Goal: Information Seeking & Learning: Check status

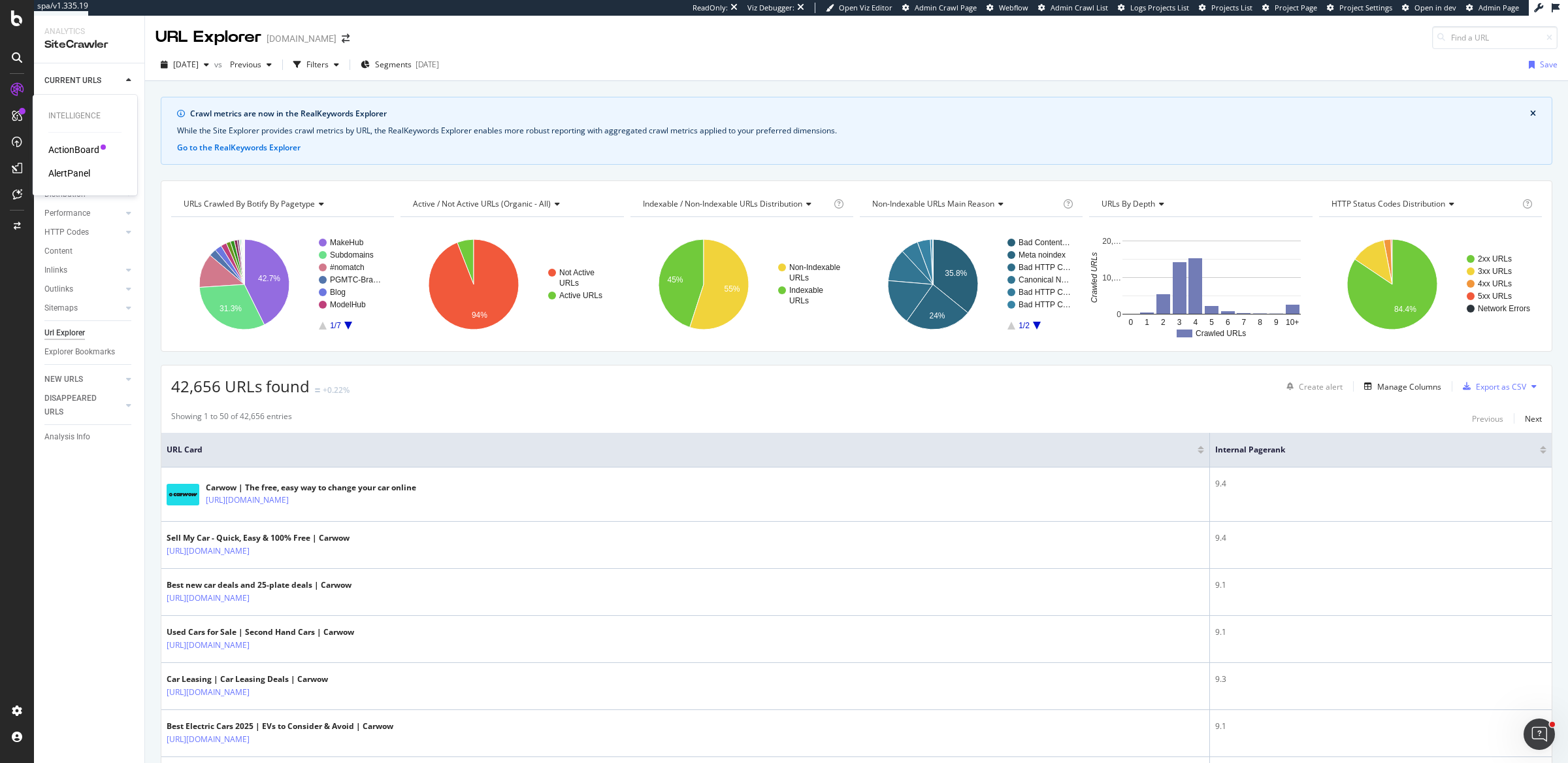
click at [81, 147] on div "ActionBoard" at bounding box center [73, 150] width 51 height 13
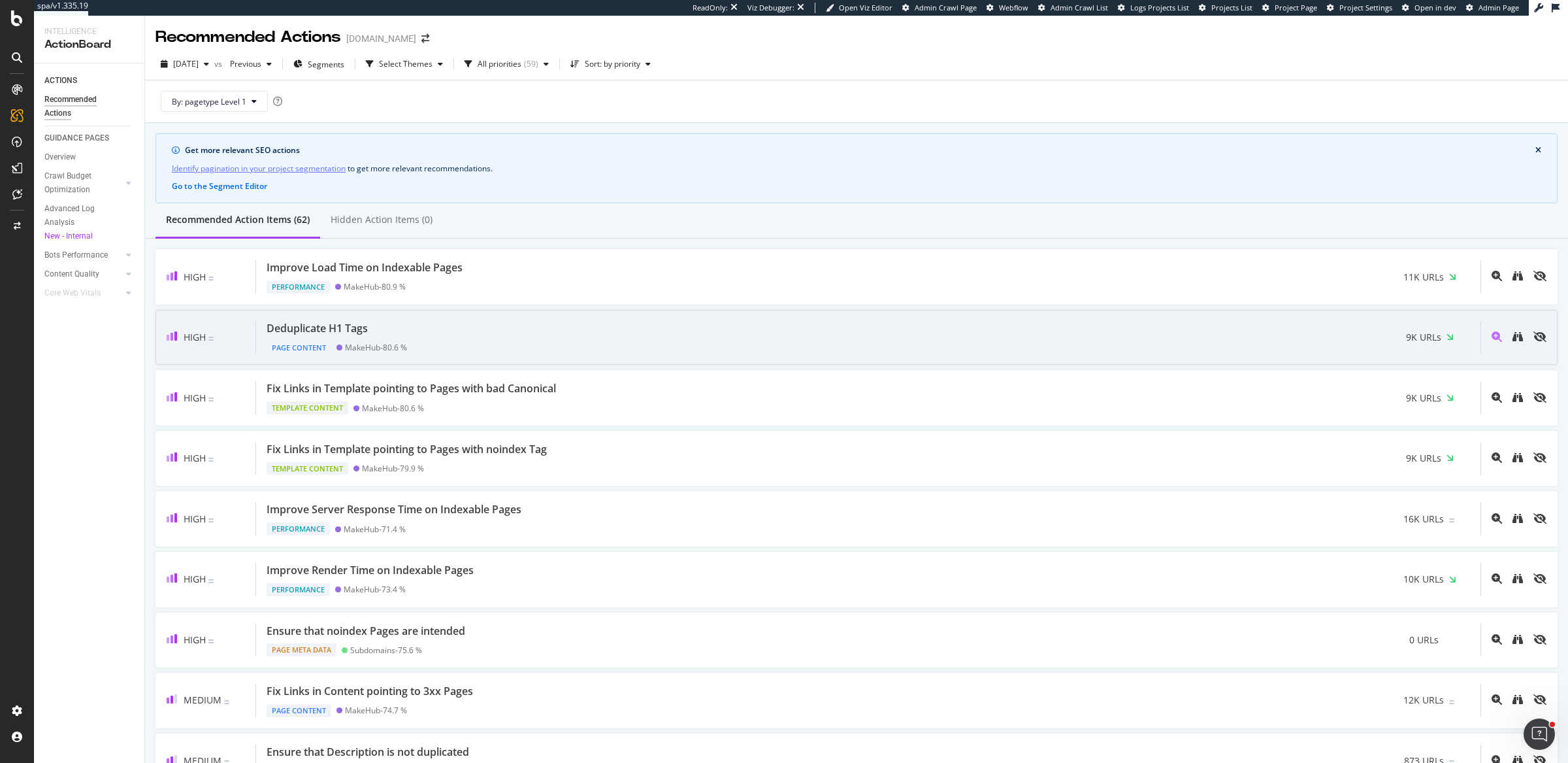
click at [427, 329] on div "Deduplicate H1 Tags Page Content MakeHub - 80.6 % 9K URLs" at bounding box center [868, 337] width 1224 height 33
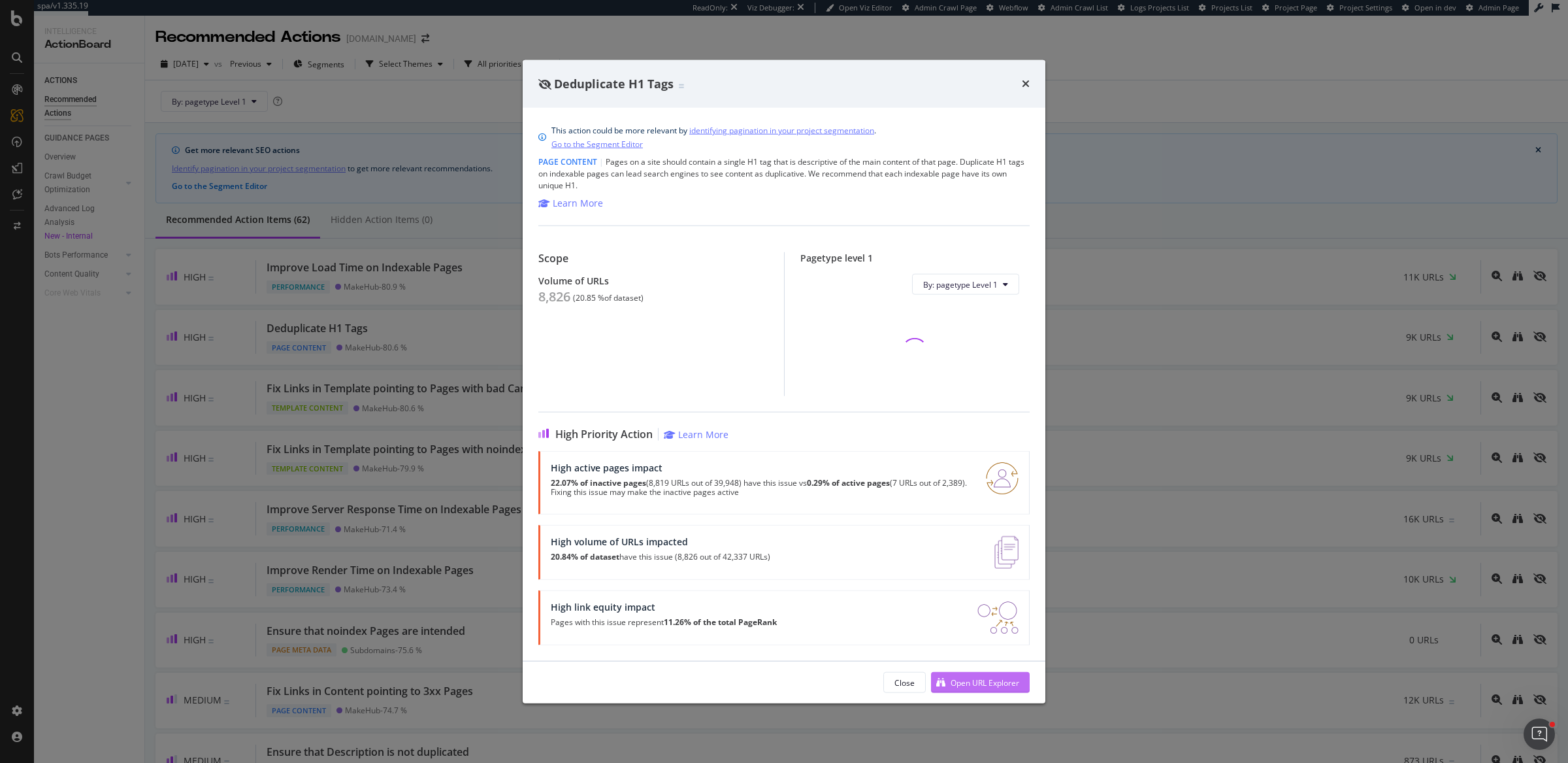
click at [1013, 680] on div "Open URL Explorer" at bounding box center [984, 682] width 68 height 11
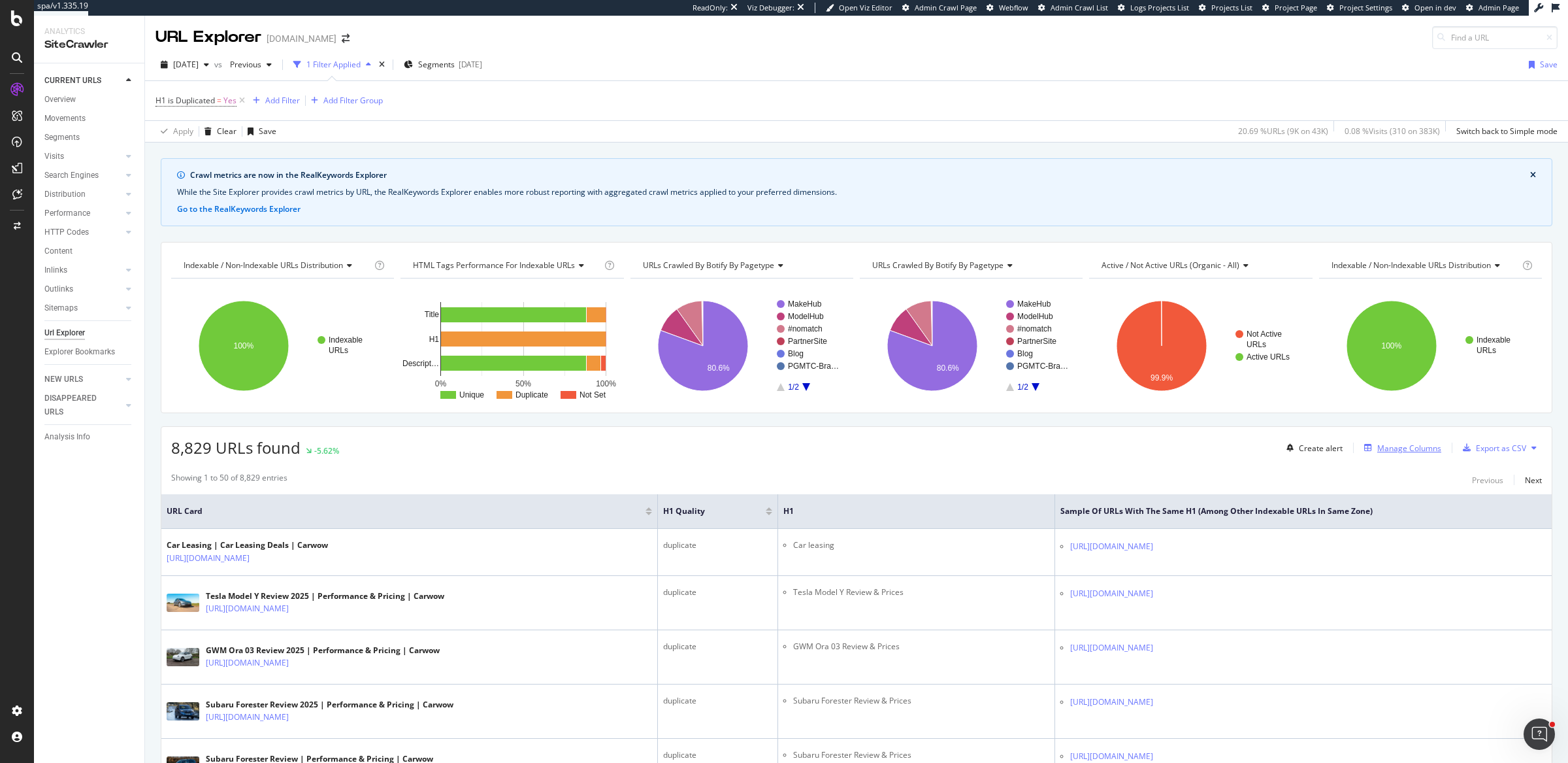
click at [1392, 442] on div "Manage Columns" at bounding box center [1409, 448] width 64 height 11
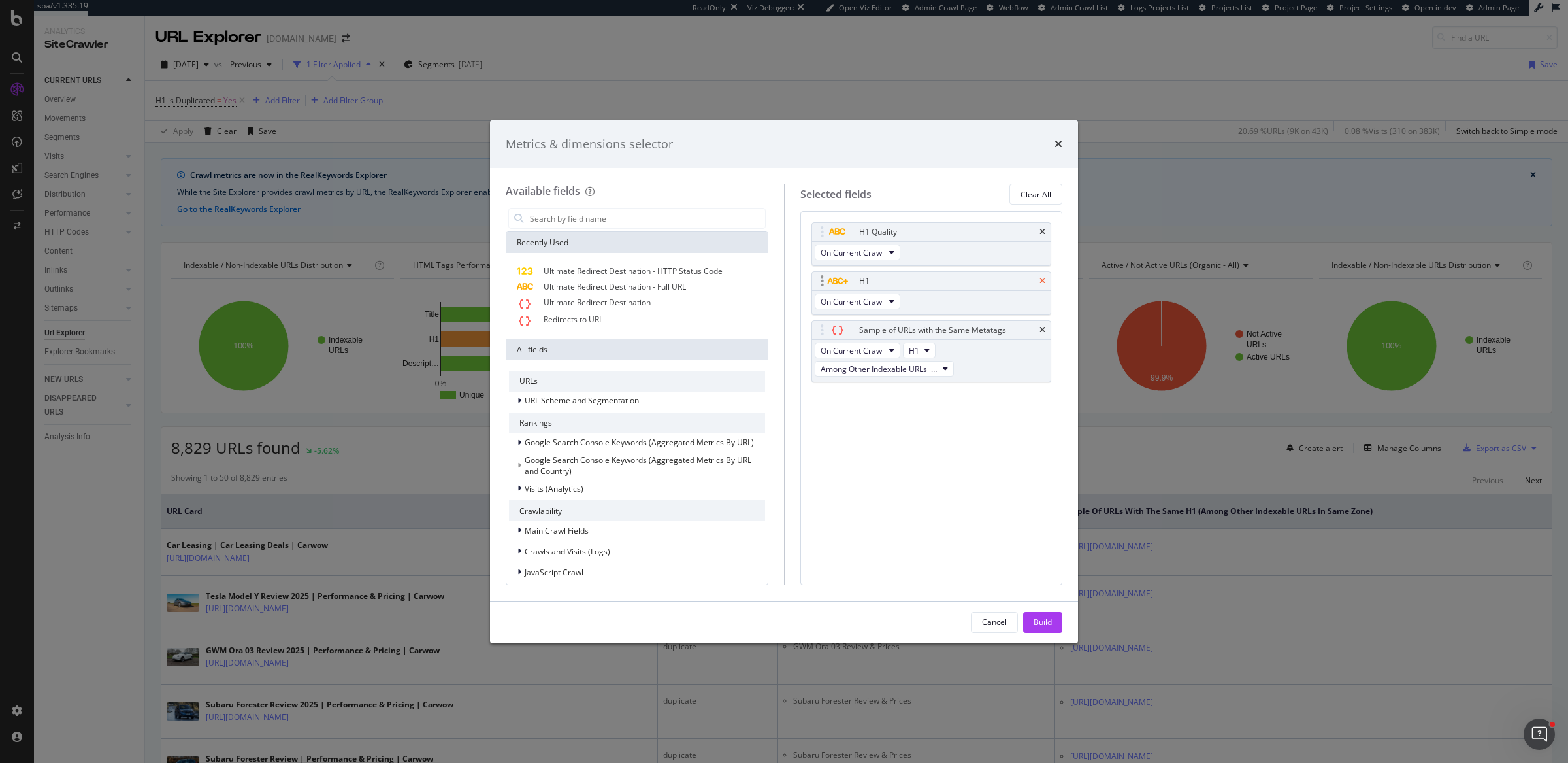
click at [1041, 278] on icon "times" at bounding box center [1042, 281] width 6 height 8
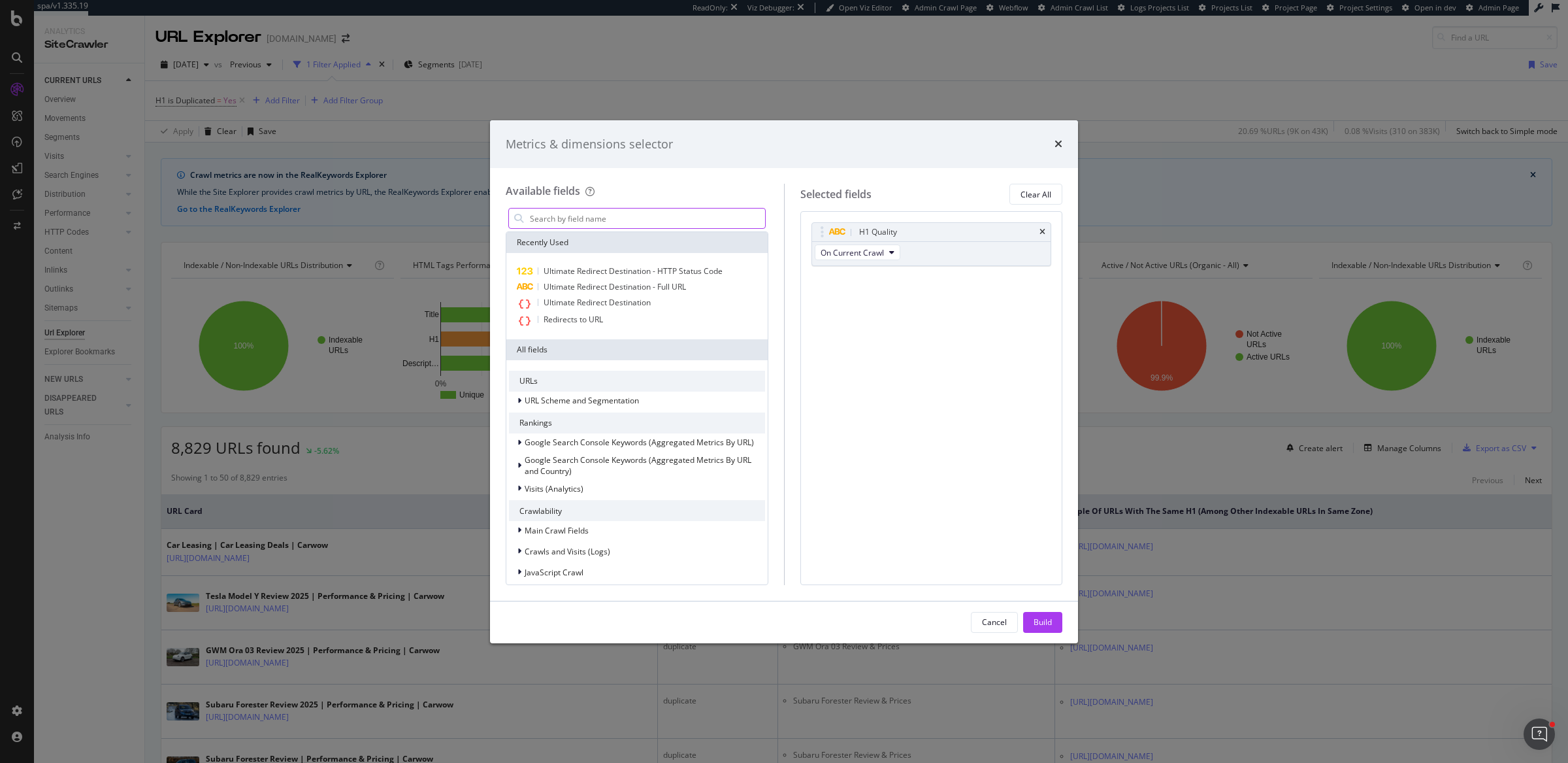
click at [580, 223] on input "modal" at bounding box center [647, 218] width 237 height 19
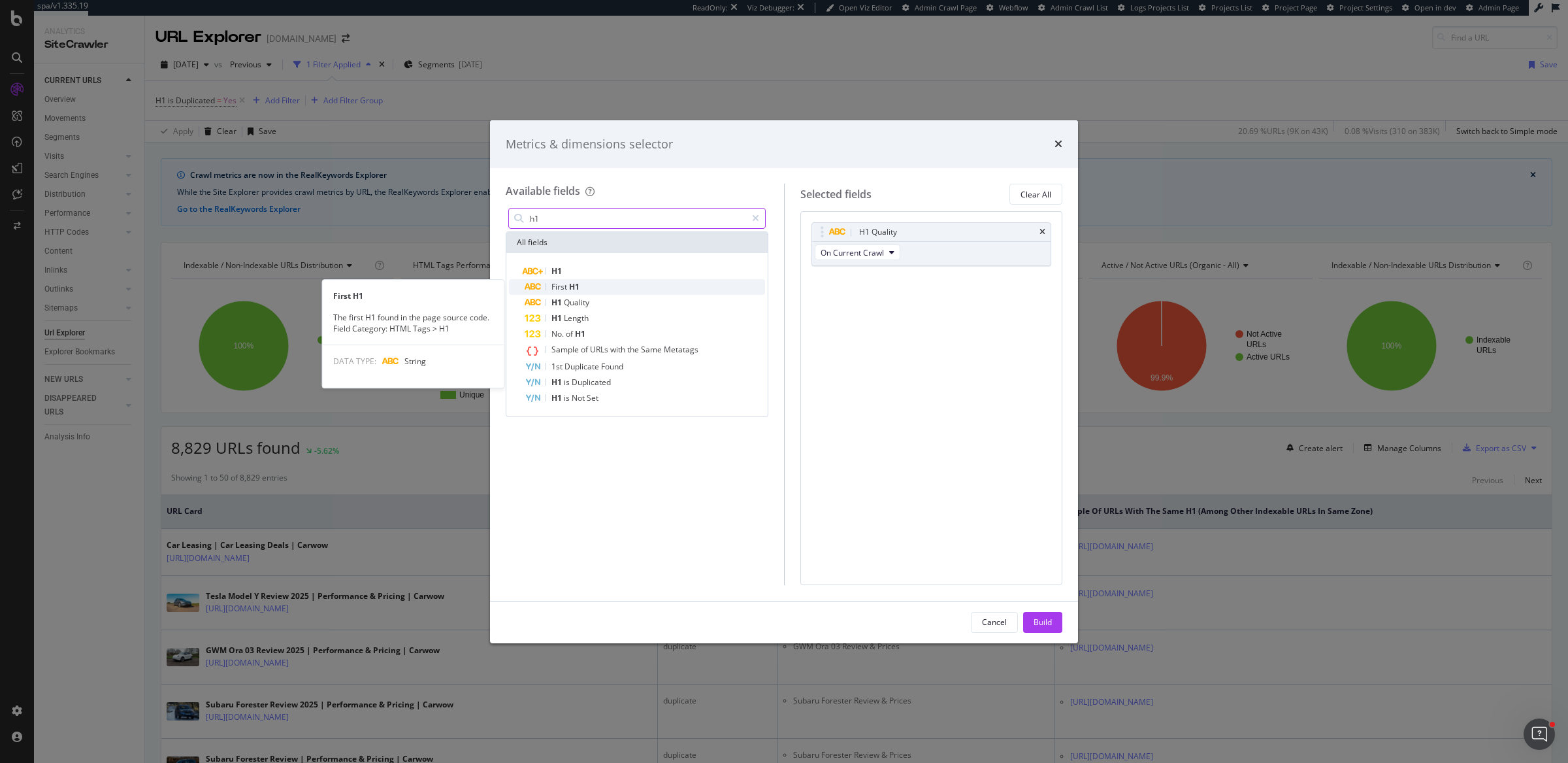
type input "h1"
click at [594, 286] on div "First H1" at bounding box center [644, 286] width 241 height 15
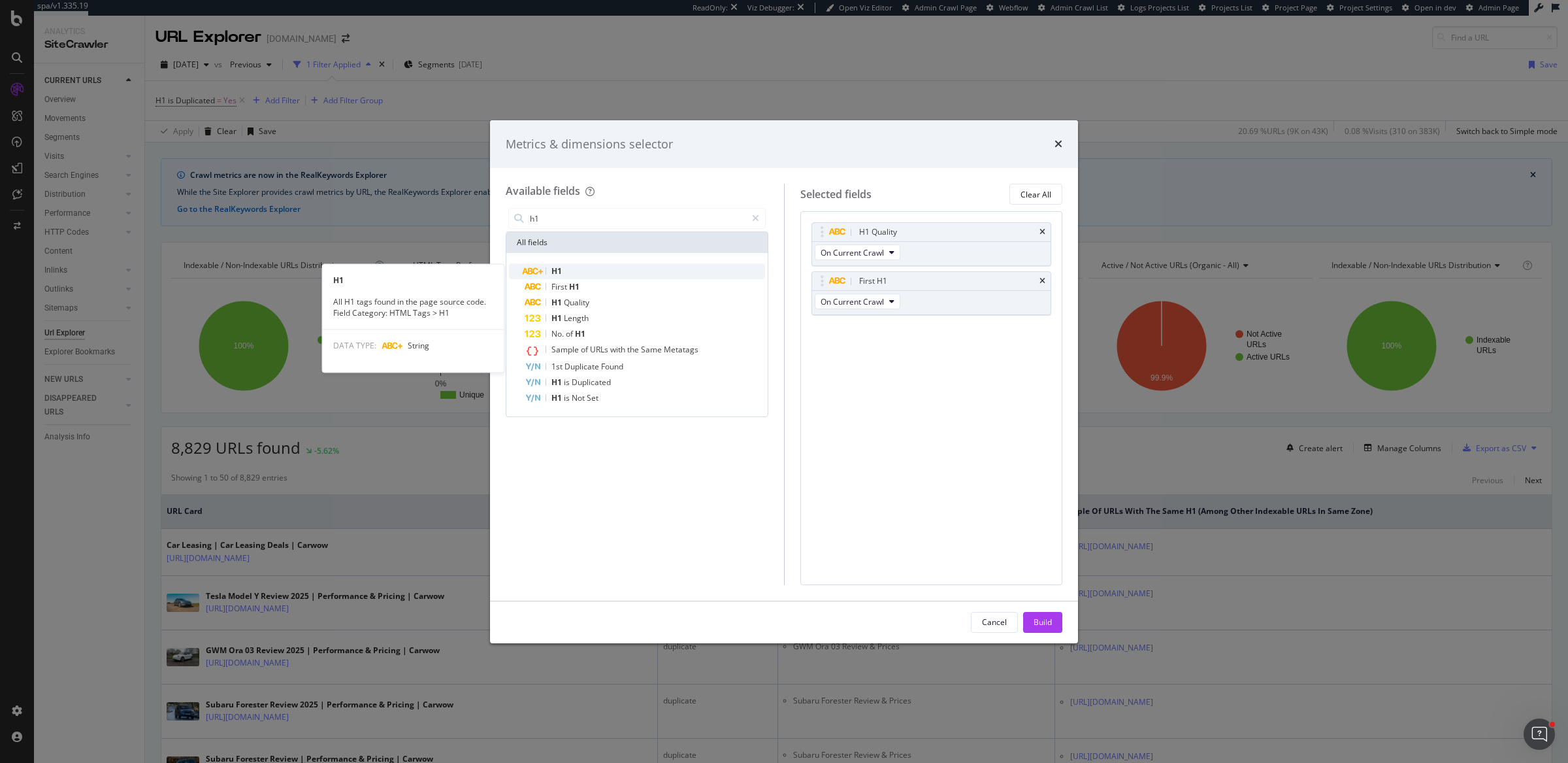
click at [594, 275] on div "H1" at bounding box center [644, 271] width 241 height 15
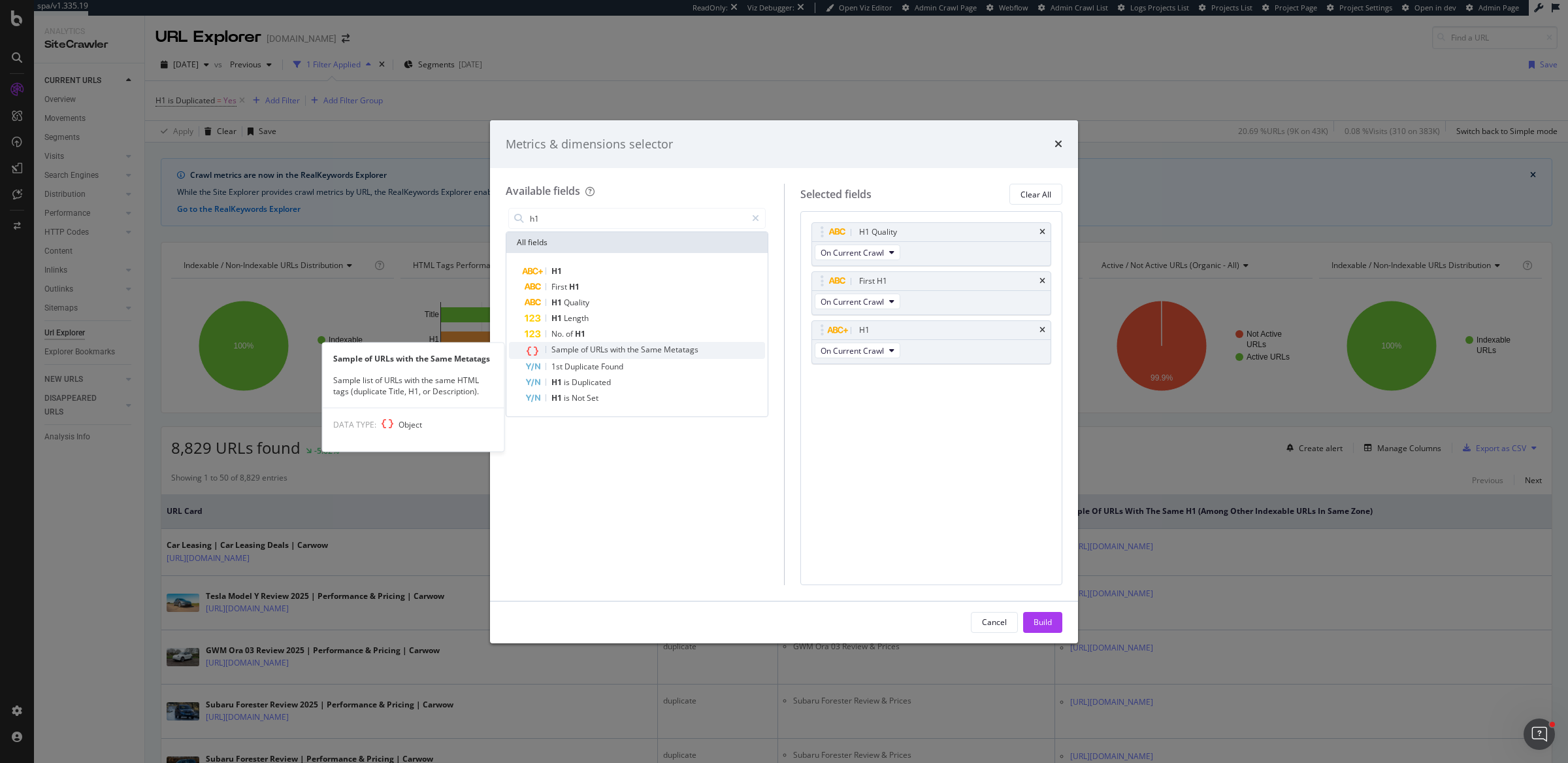
click at [568, 350] on span "Sample" at bounding box center [566, 350] width 30 height 11
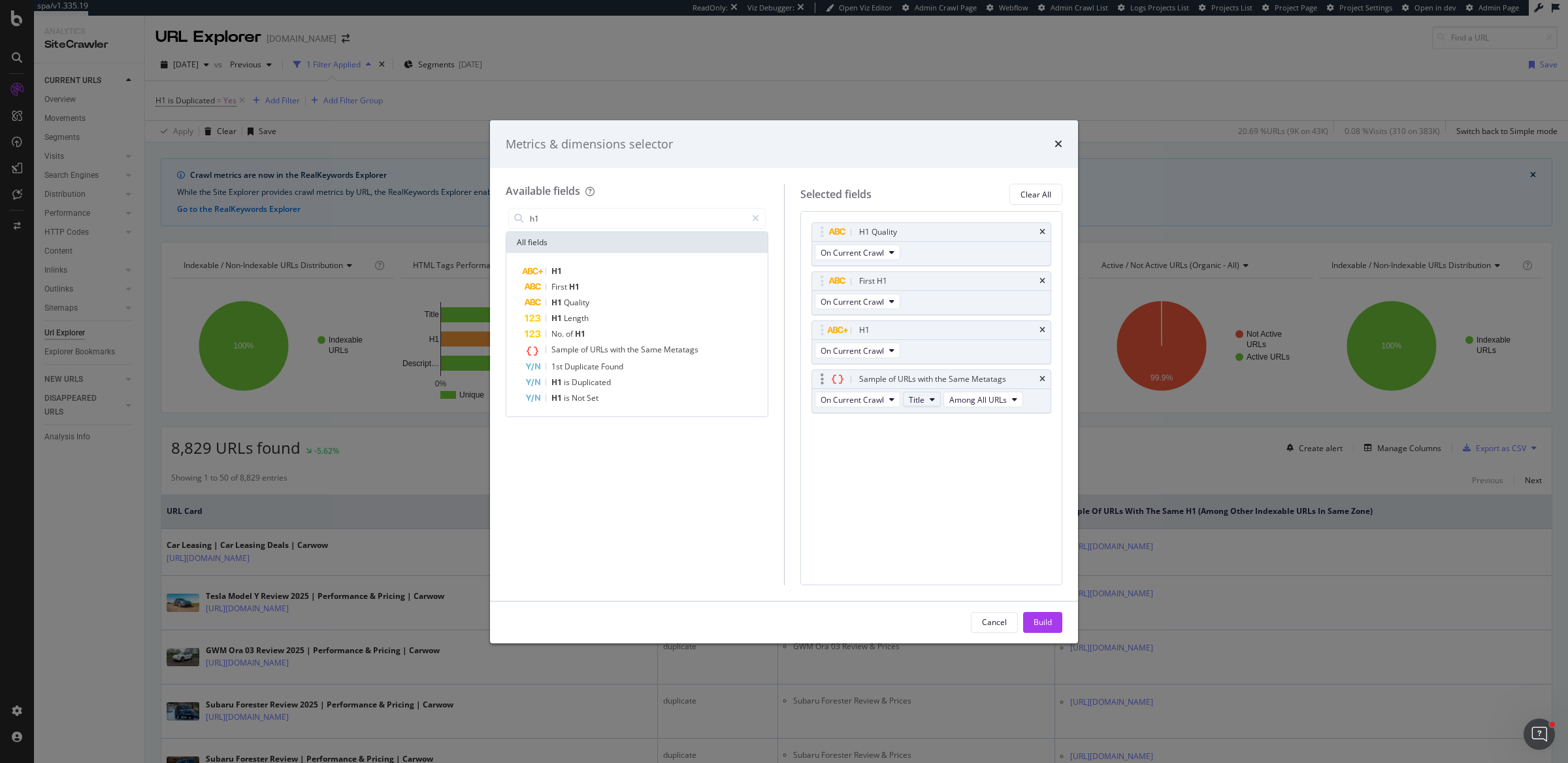
click at [920, 400] on span "Title" at bounding box center [916, 400] width 15 height 11
click at [932, 469] on span "H1" at bounding box center [933, 469] width 42 height 12
click at [1035, 625] on div "Build" at bounding box center [1042, 622] width 19 height 11
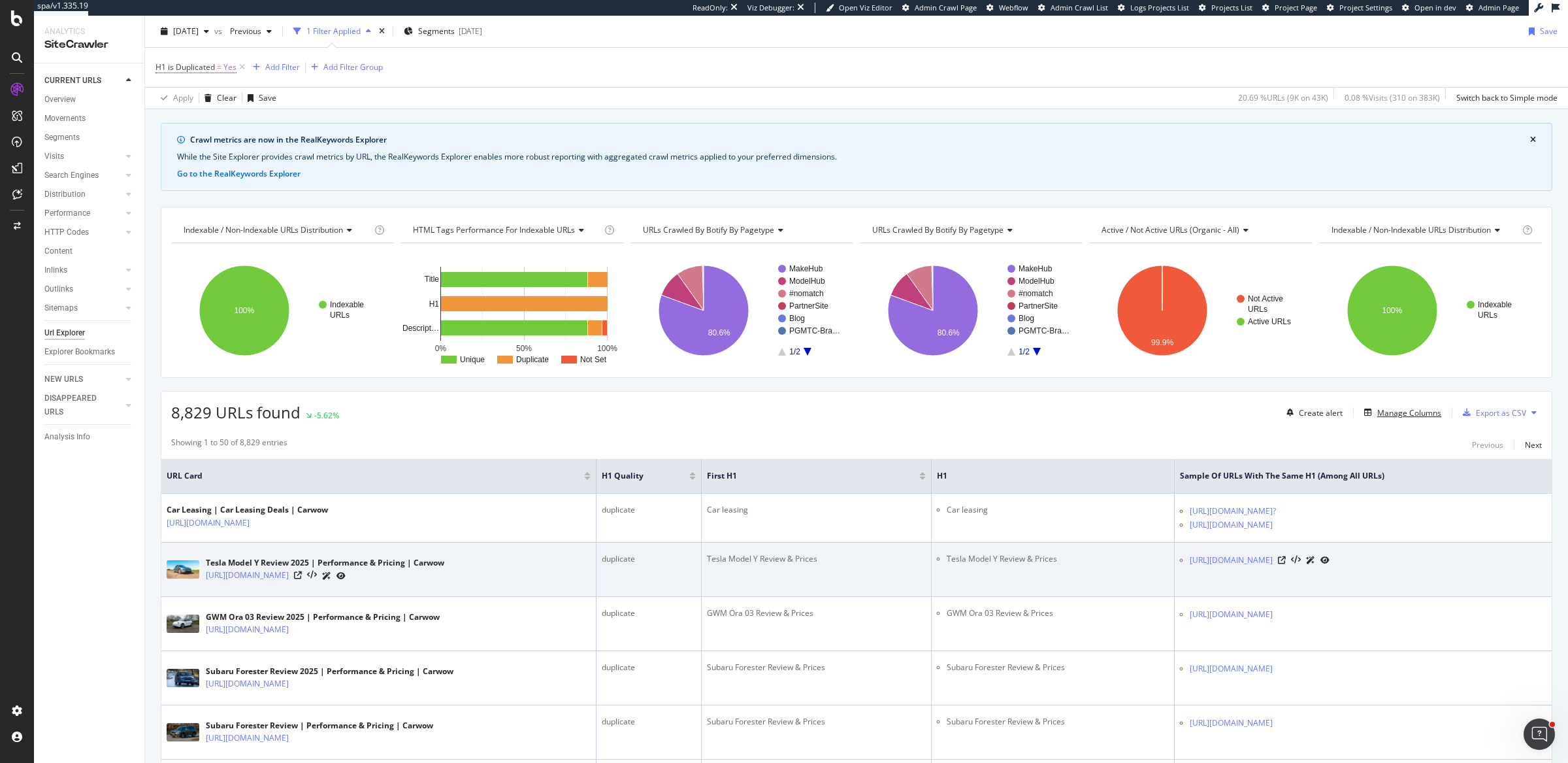
scroll to position [64, 0]
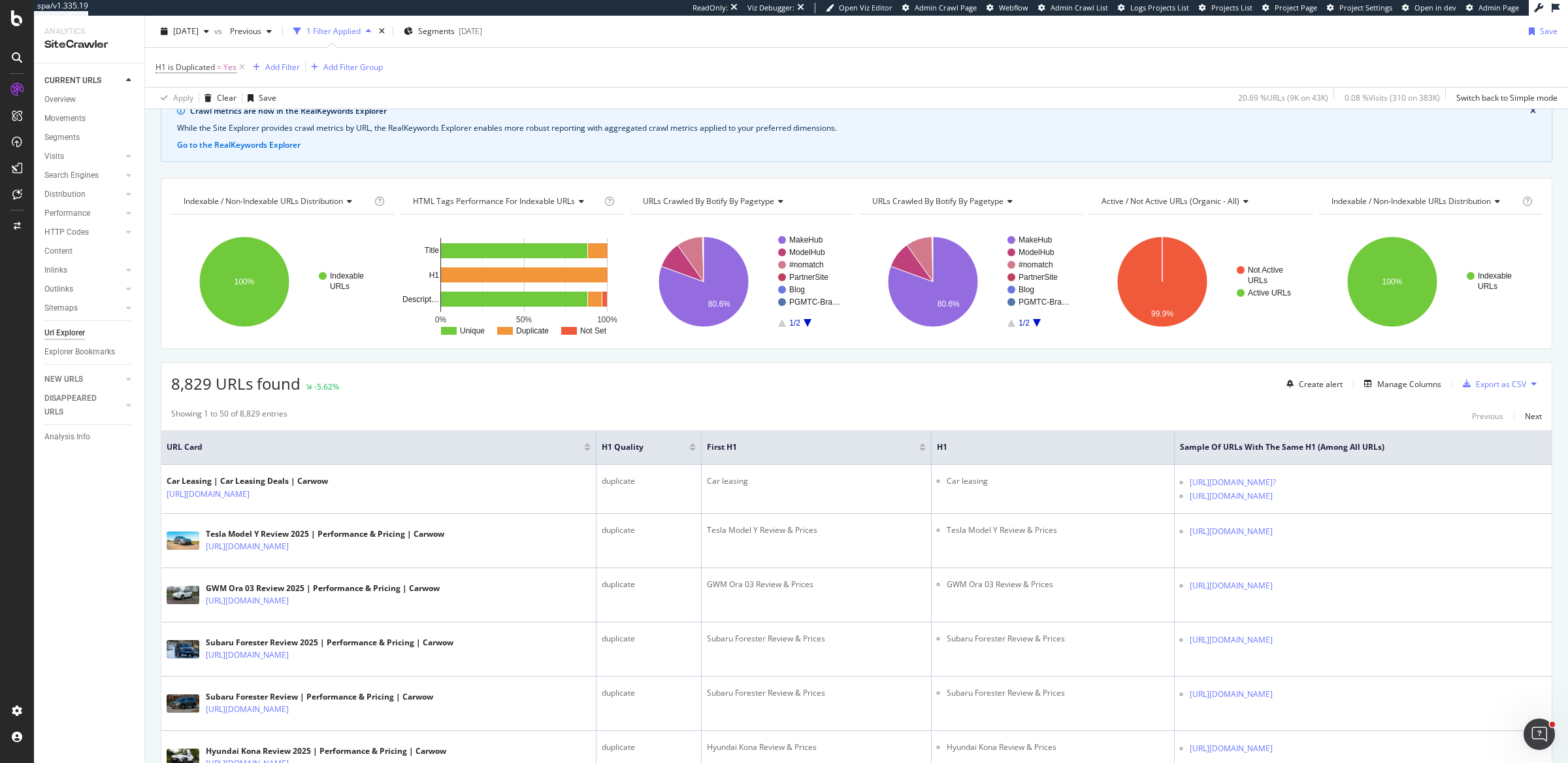
click at [920, 443] on div at bounding box center [923, 445] width 6 height 3
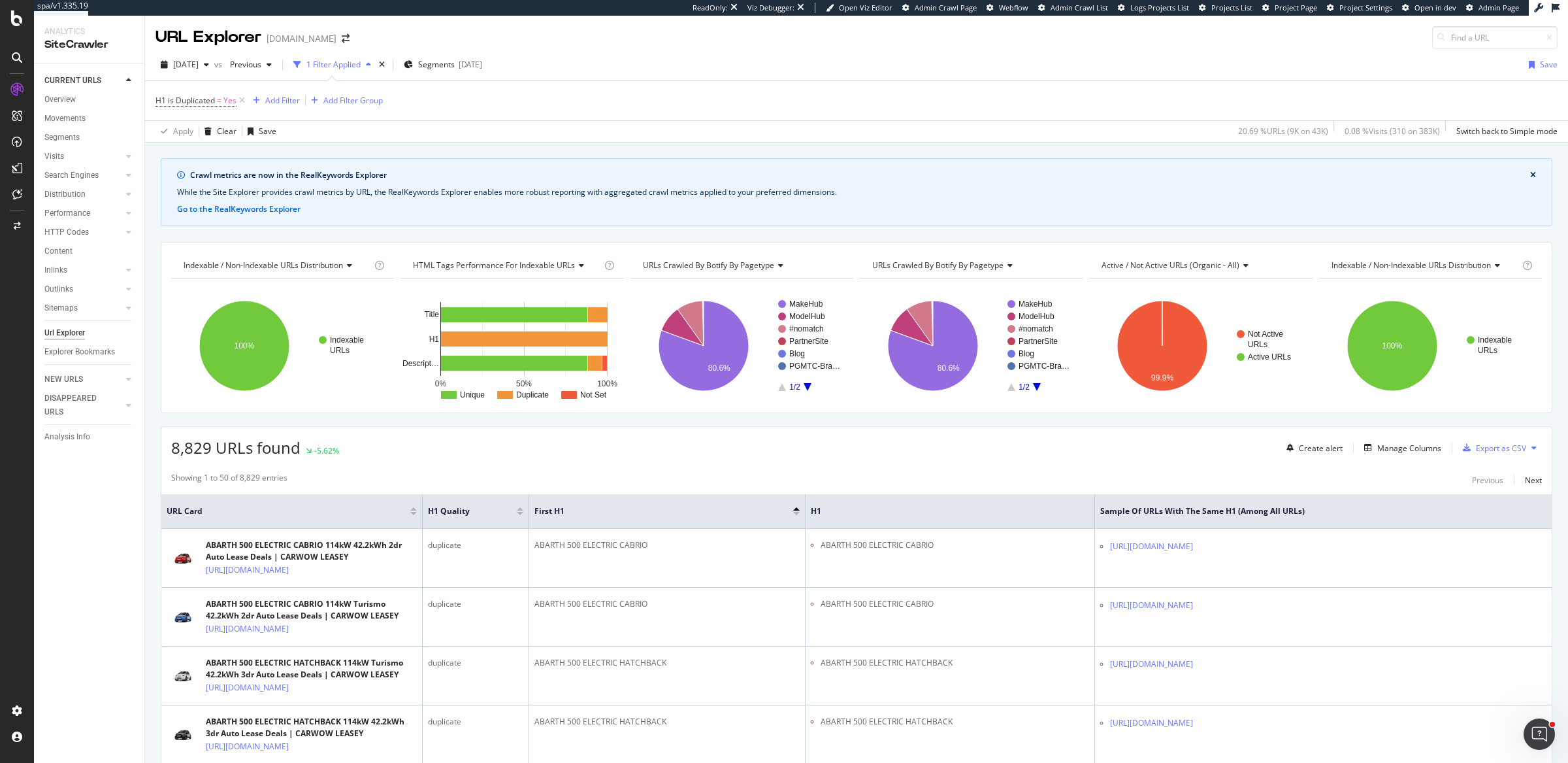
click at [494, 446] on div "8,829 URLs found -5.62% Create alert Manage Columns Export as CSV" at bounding box center [856, 443] width 1390 height 32
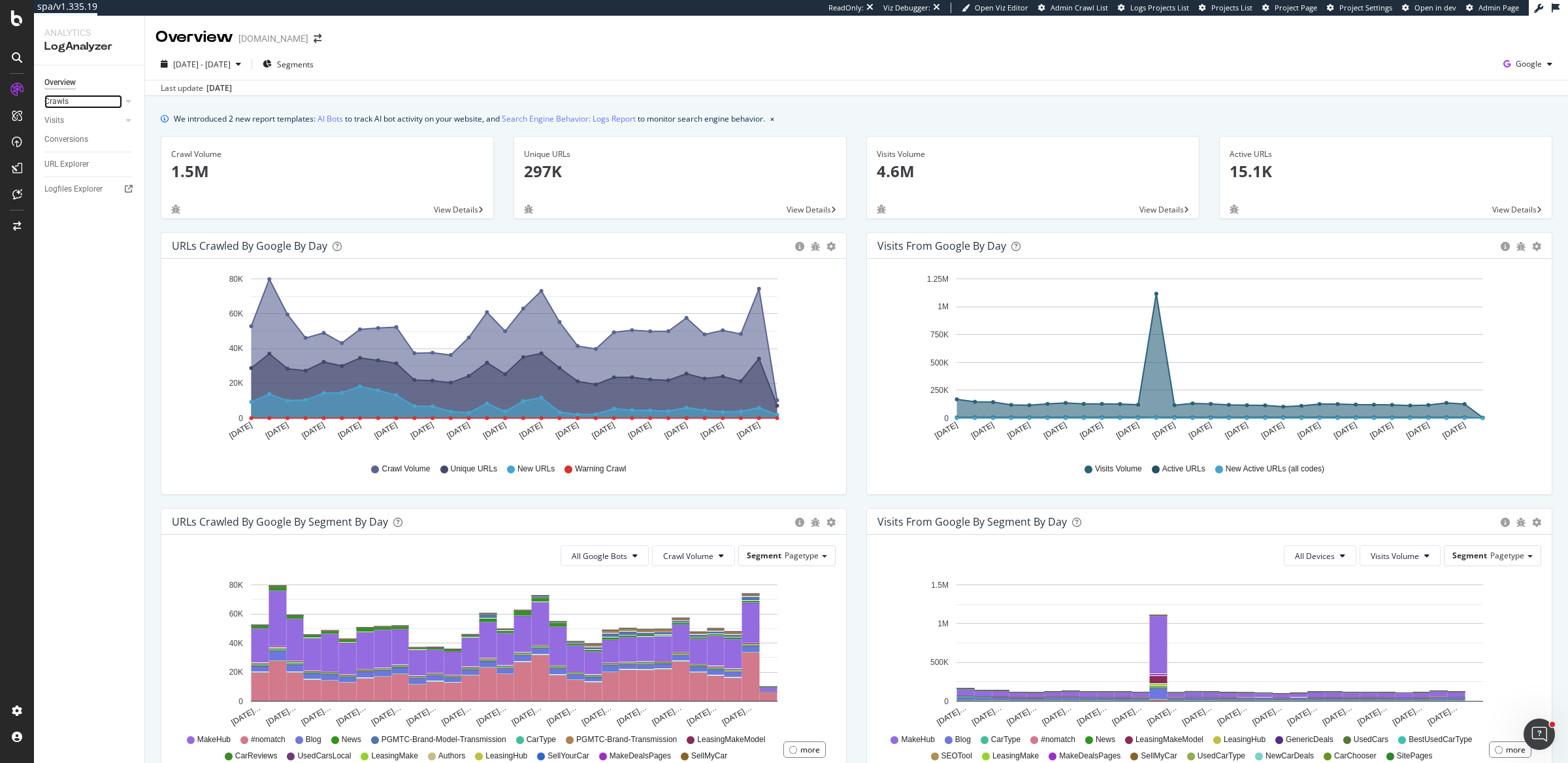
click at [78, 103] on link "Crawls" at bounding box center [83, 102] width 78 height 14
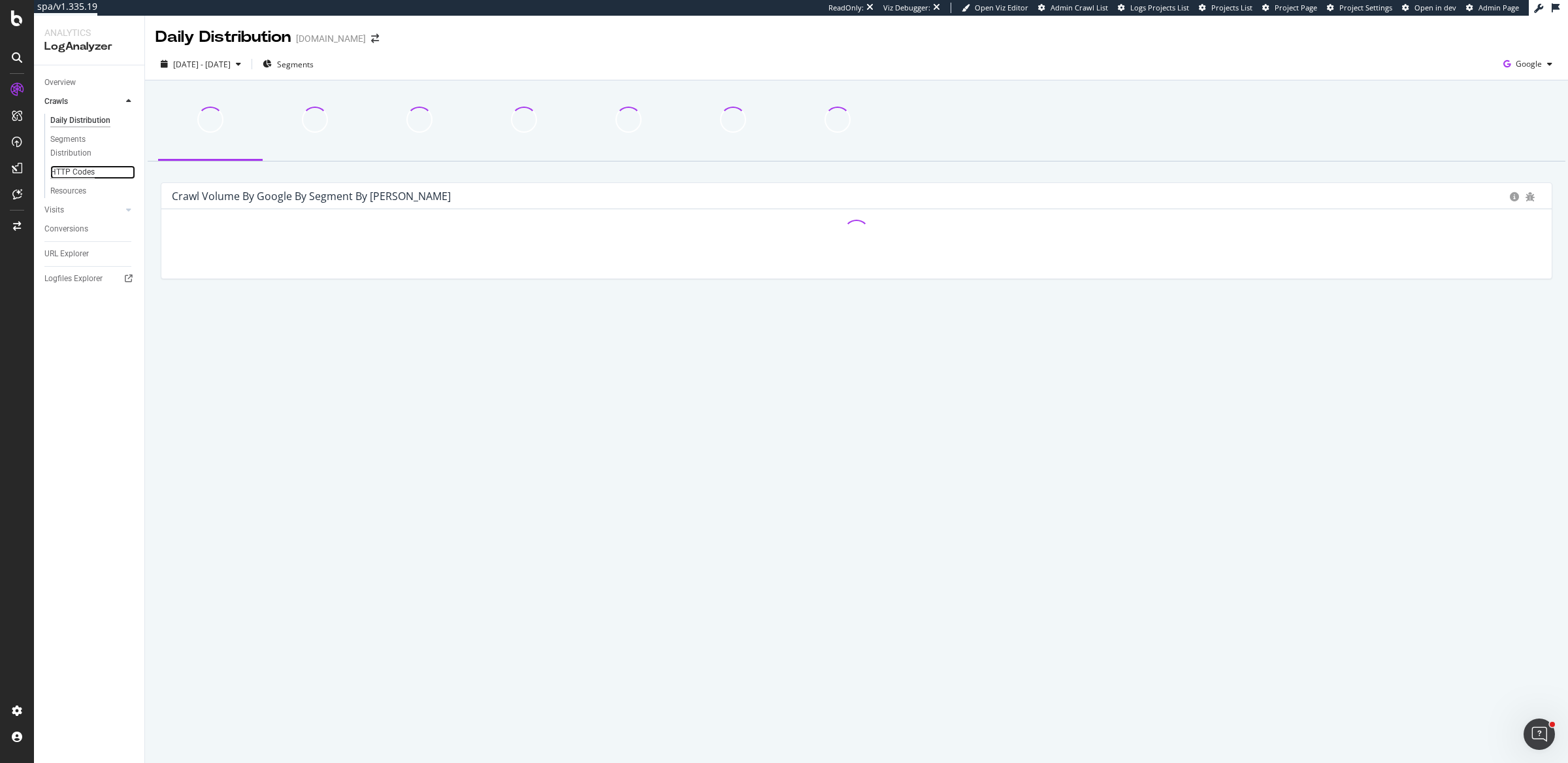
click at [87, 168] on div "HTTP Codes" at bounding box center [72, 172] width 44 height 14
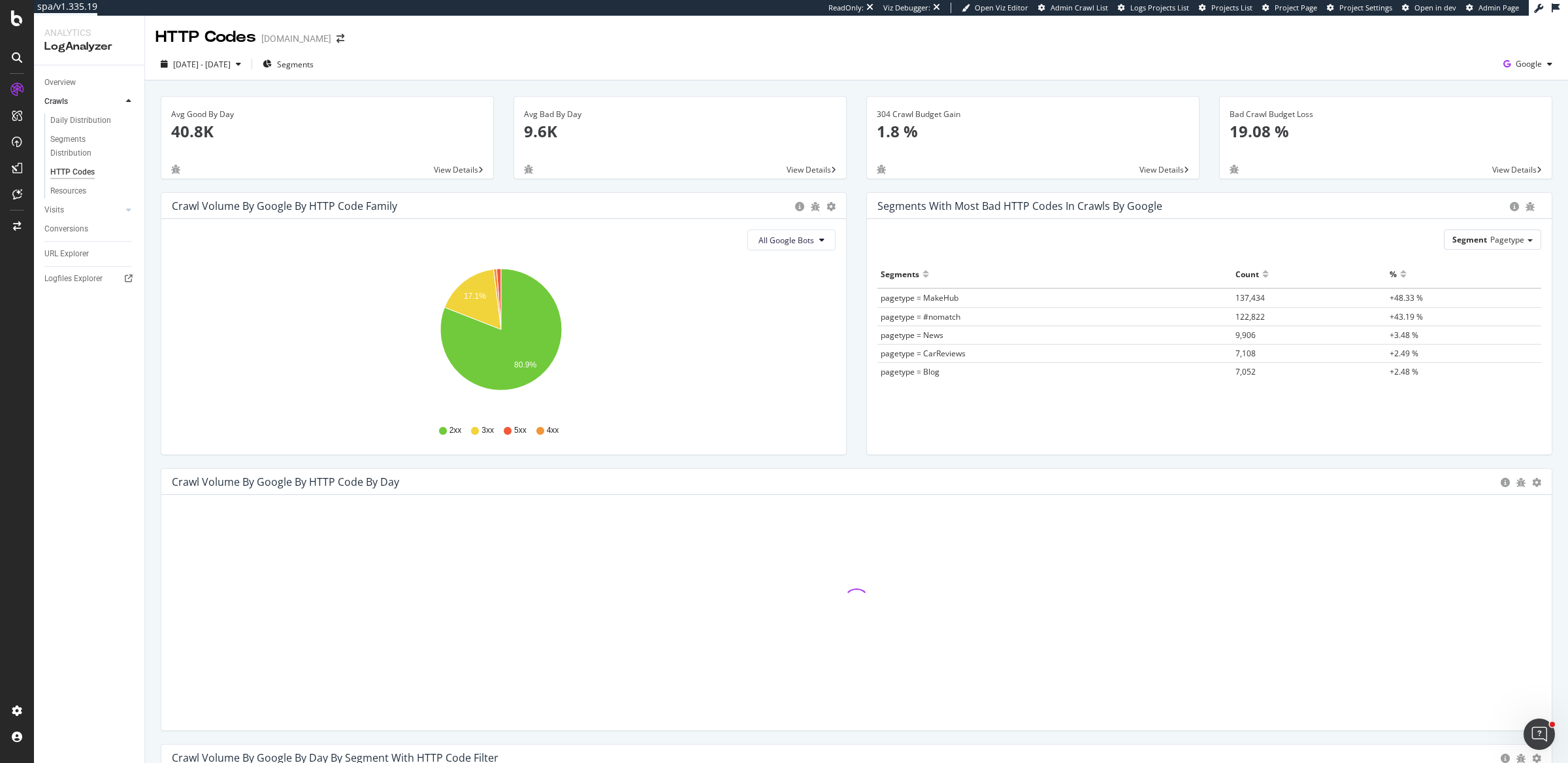
click at [844, 185] on div "Avg Bad By Day 9.6K View Details" at bounding box center [681, 143] width 353 height 96
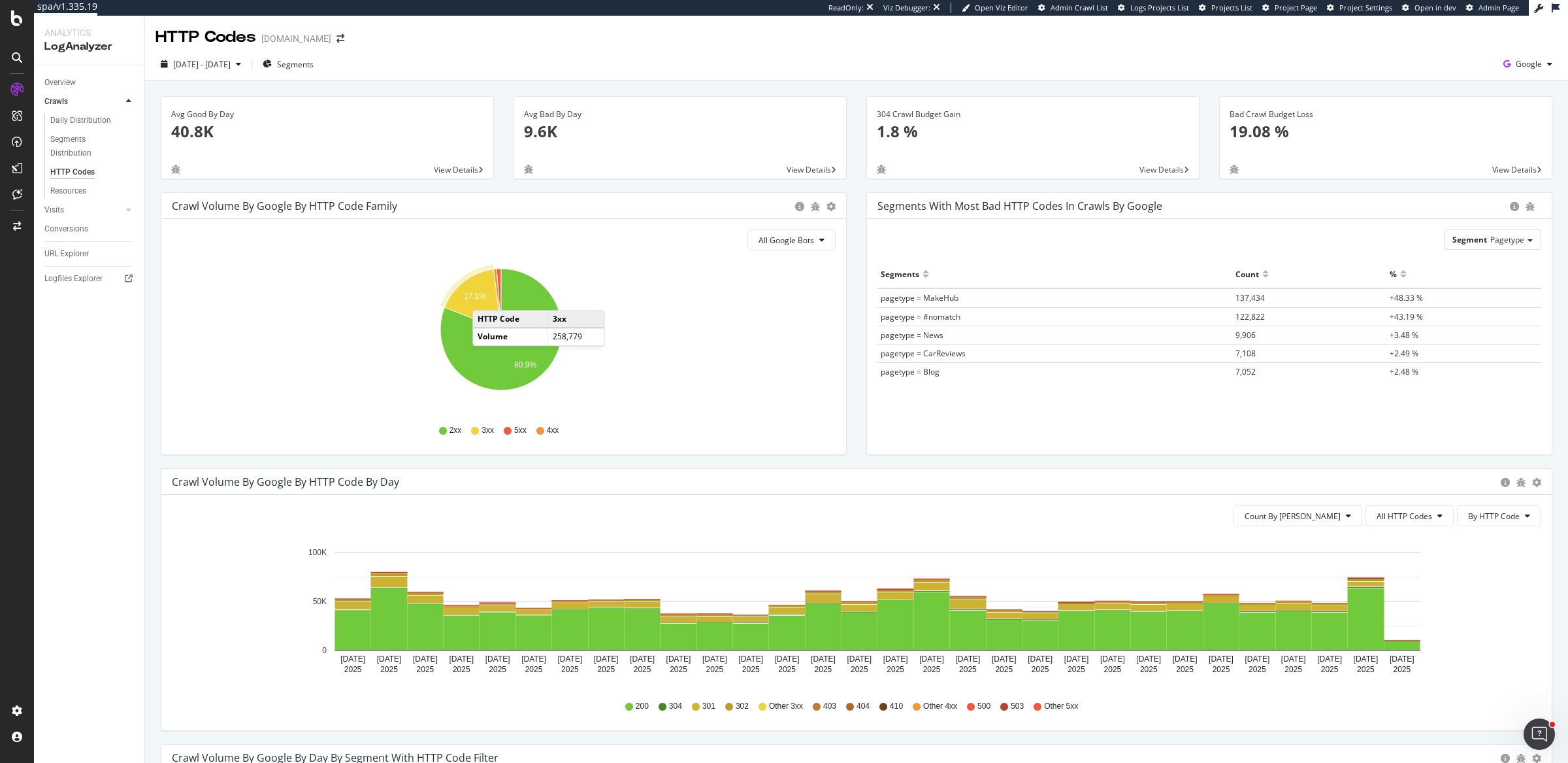
click at [486, 296] on icon "A chart." at bounding box center [473, 299] width 57 height 60
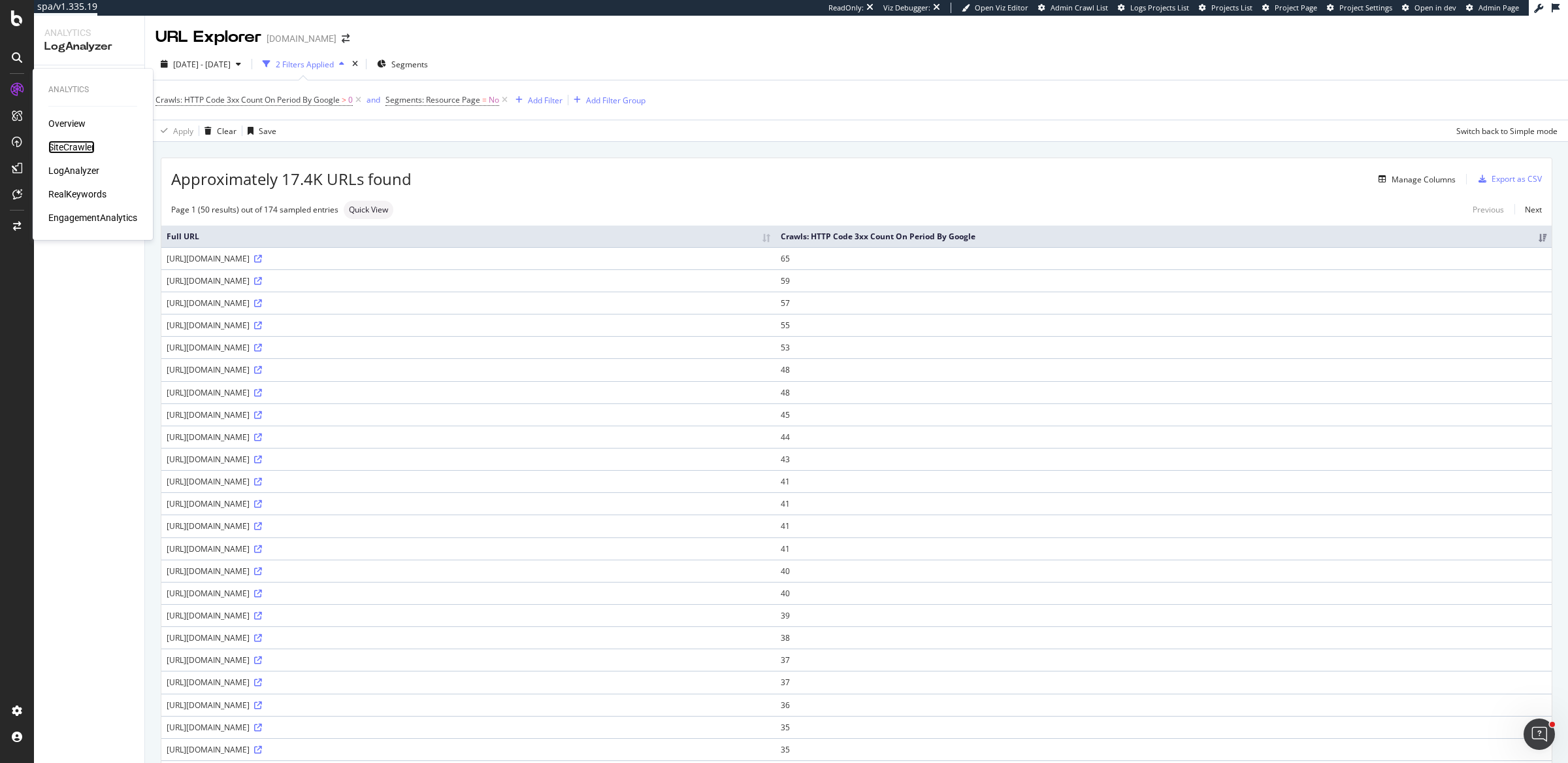
click at [63, 146] on div "SiteCrawler" at bounding box center [72, 147] width 47 height 13
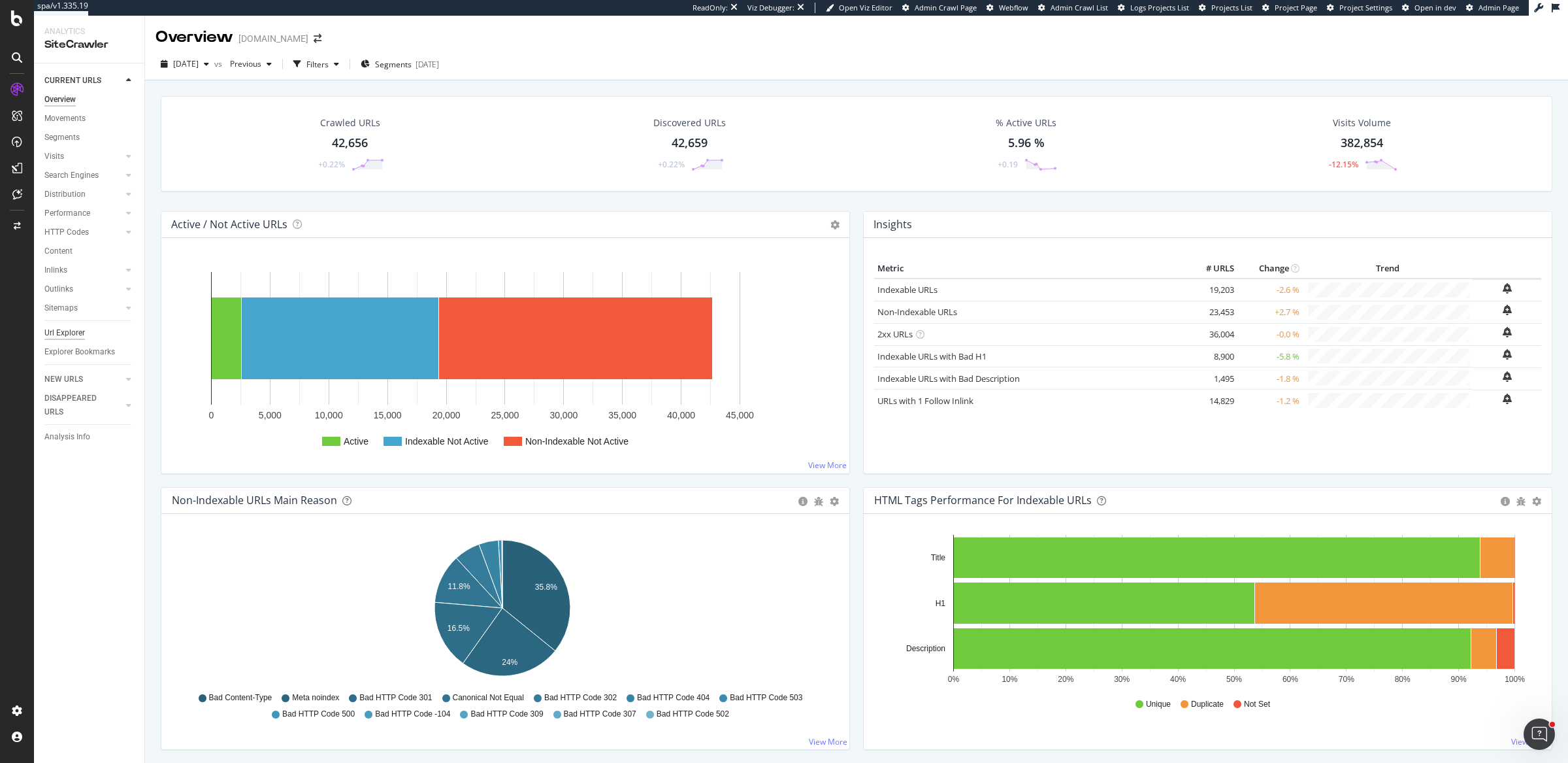
click at [69, 336] on div "Url Explorer" at bounding box center [64, 333] width 40 height 14
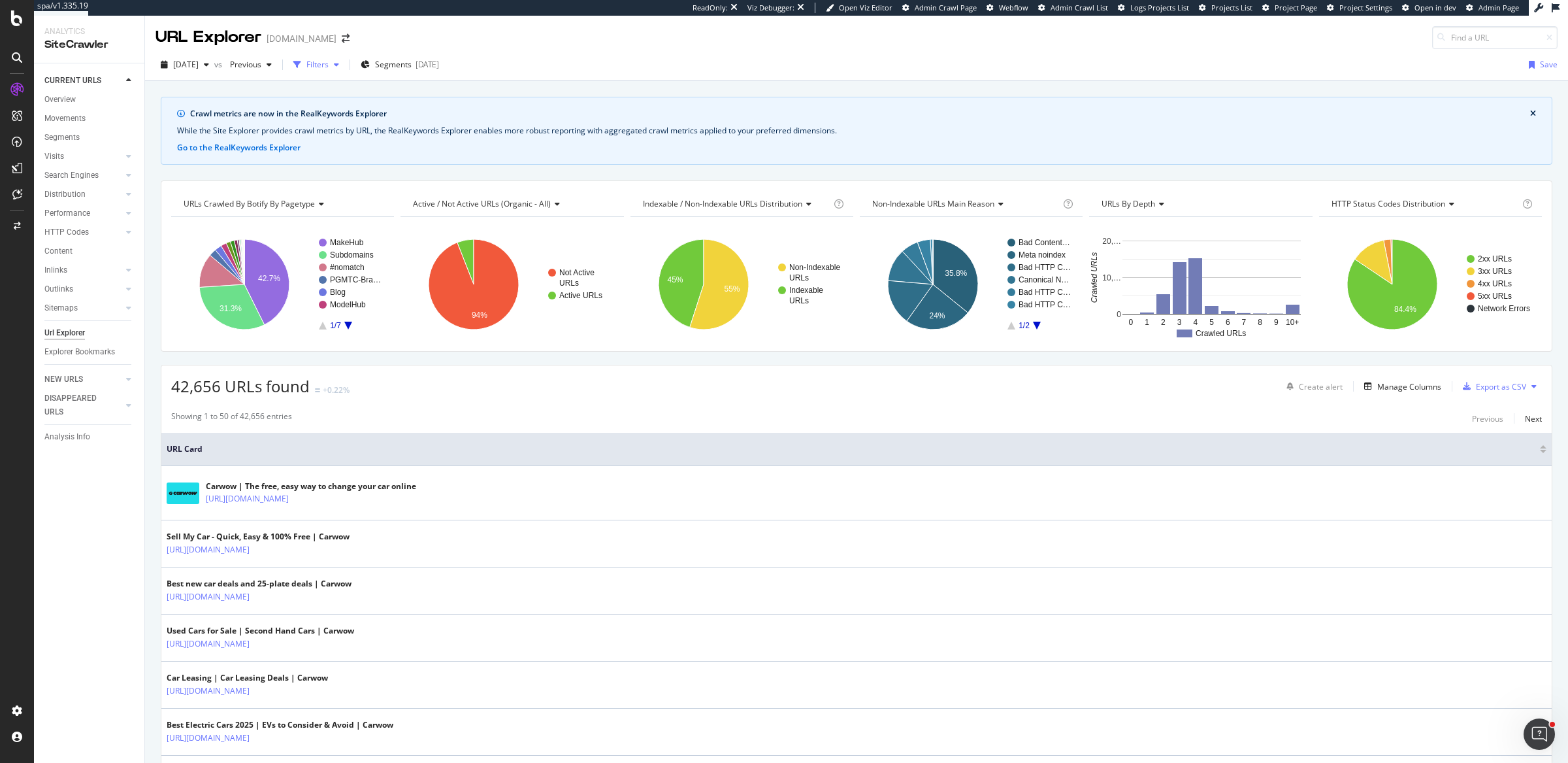
click at [301, 64] on icon "button" at bounding box center [297, 64] width 8 height 8
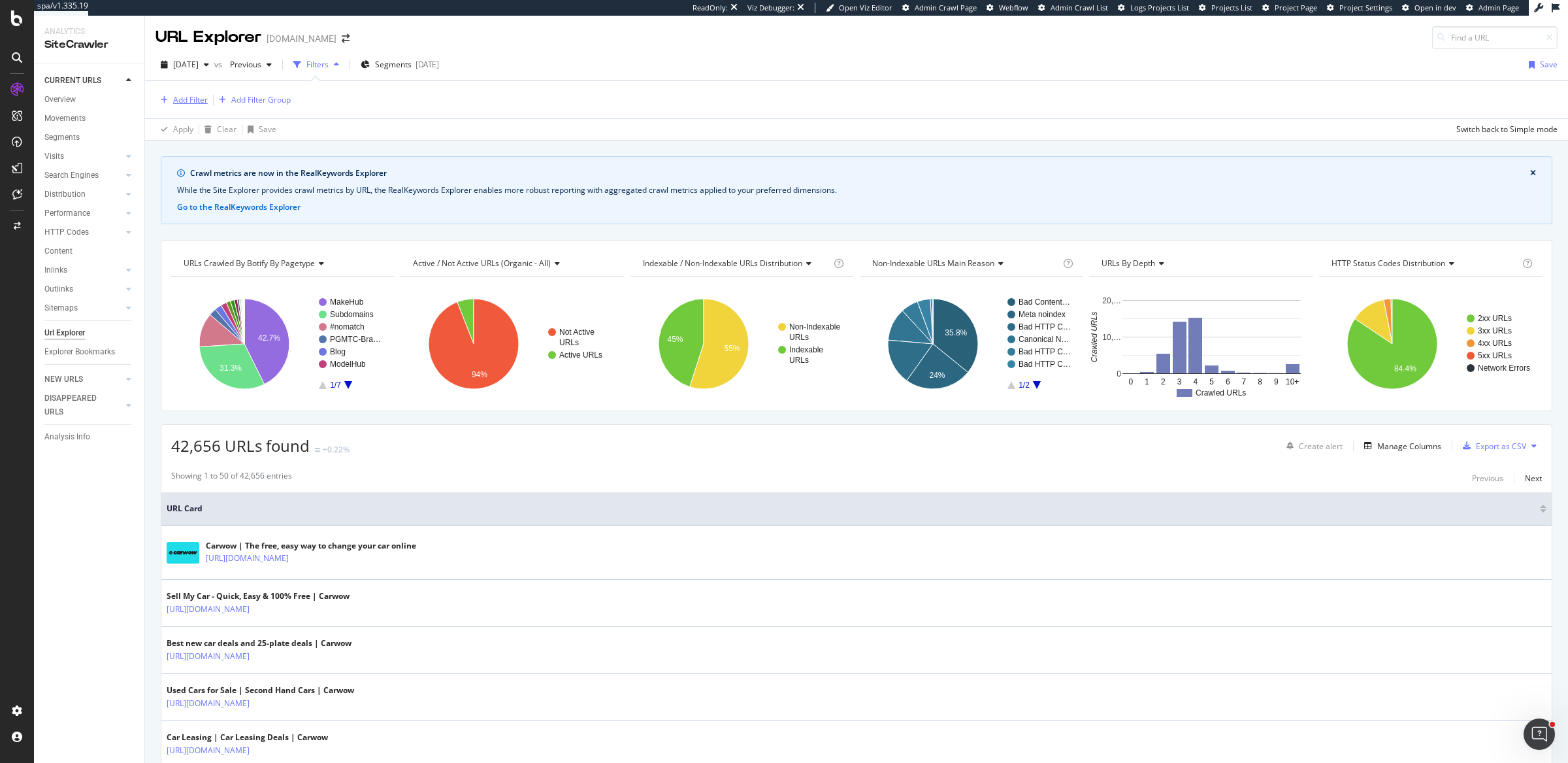
click at [193, 106] on div "Add Filter" at bounding box center [181, 100] width 52 height 15
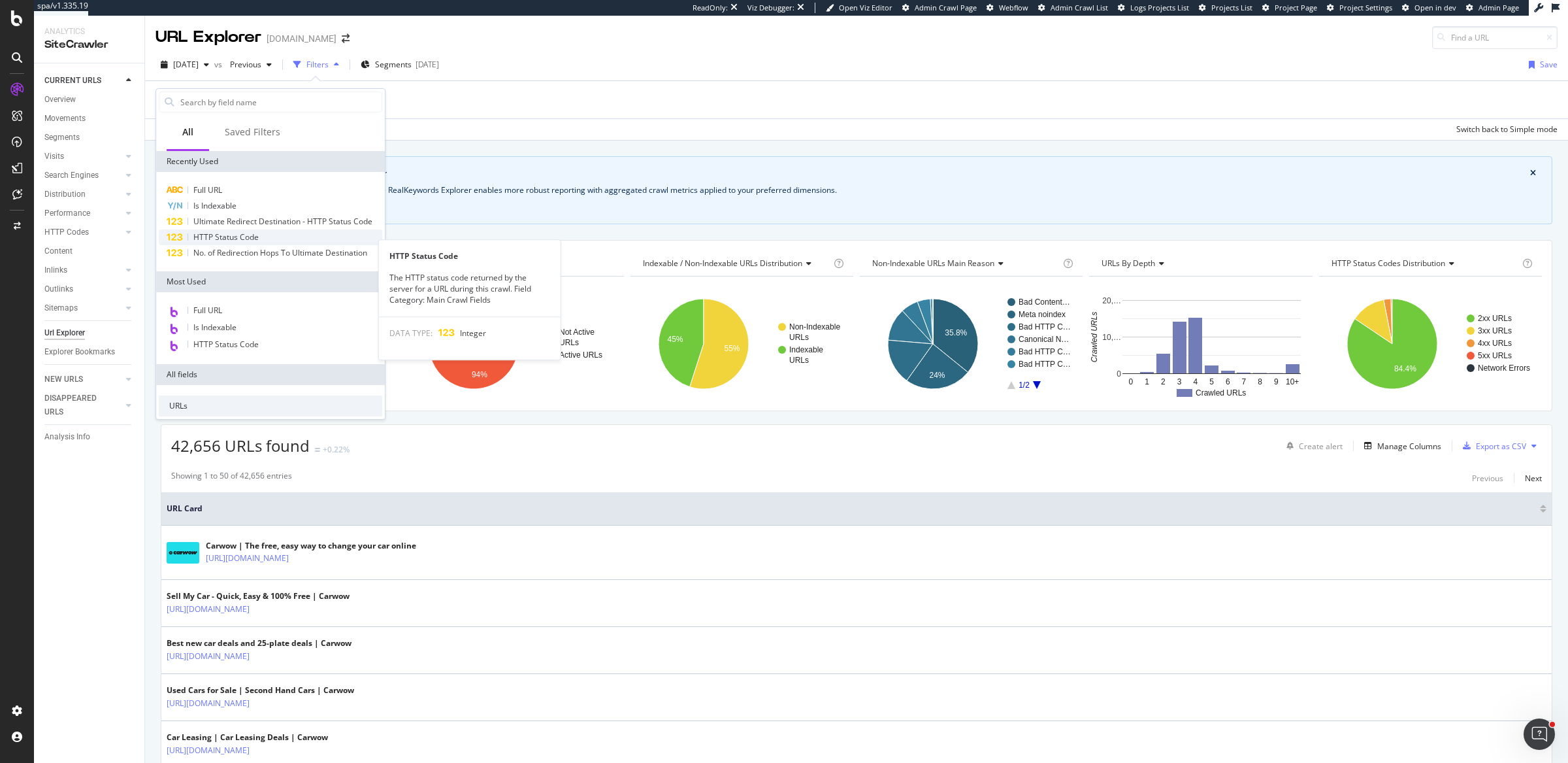
click at [273, 245] on div "HTTP Status Code" at bounding box center [270, 237] width 223 height 15
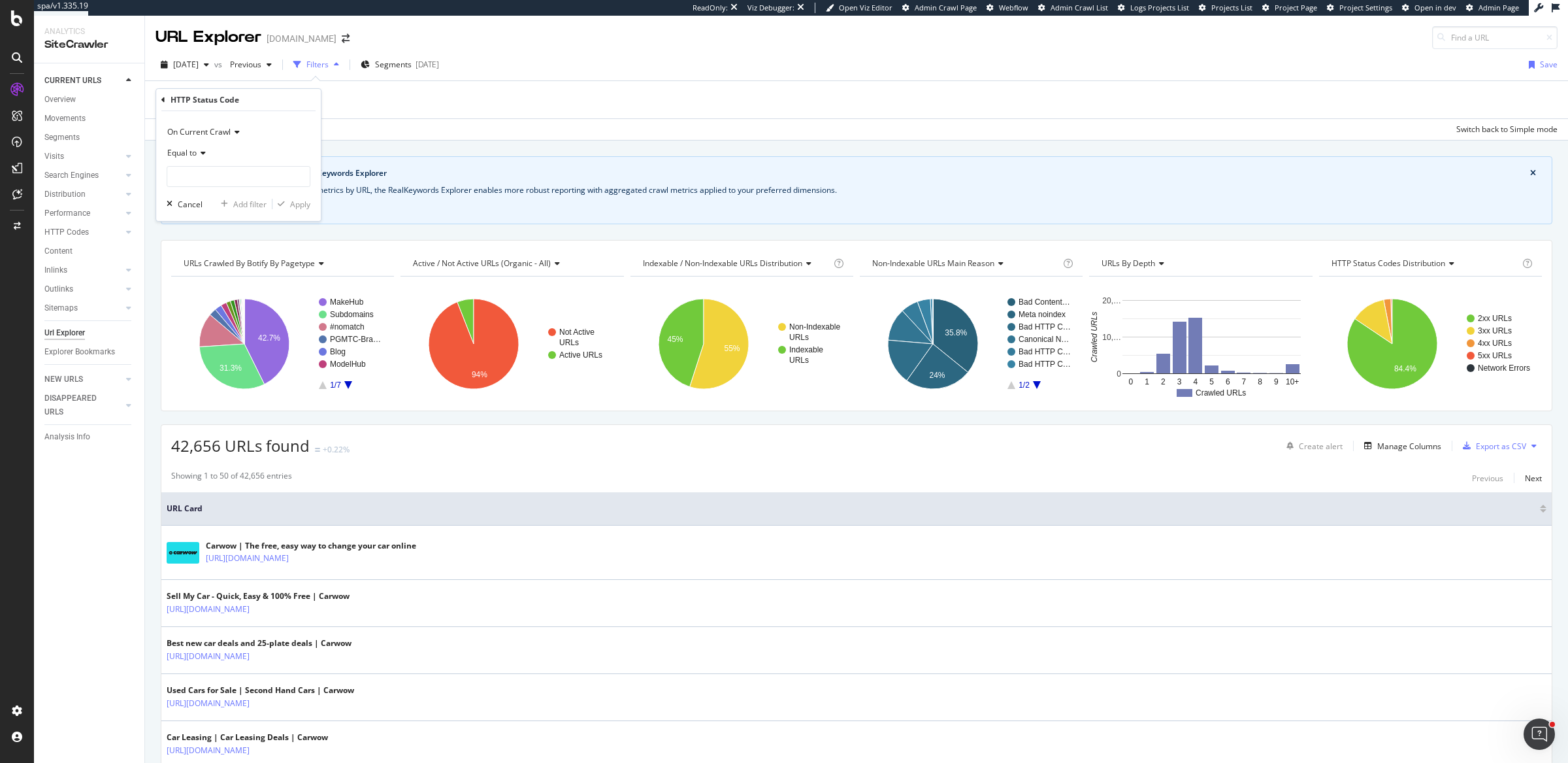
click at [207, 156] on div "Equal to" at bounding box center [238, 153] width 143 height 21
click at [203, 276] on span "Between" at bounding box center [189, 282] width 32 height 11
click at [218, 175] on input "0" at bounding box center [238, 176] width 143 height 21
type input "300"
click at [217, 213] on input "1" at bounding box center [238, 214] width 143 height 21
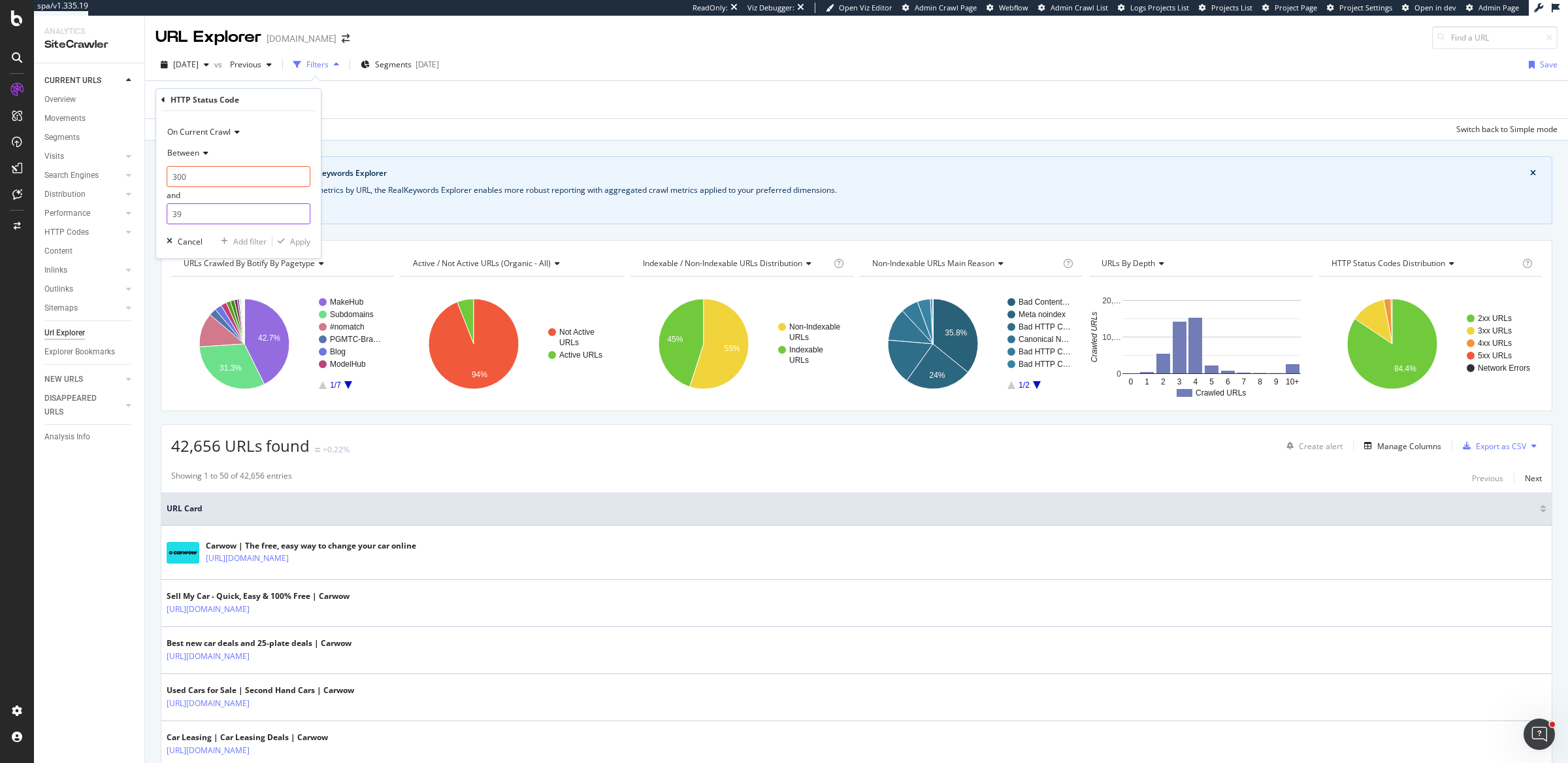
type input "399"
click at [251, 236] on div "Add filter" at bounding box center [250, 242] width 33 height 11
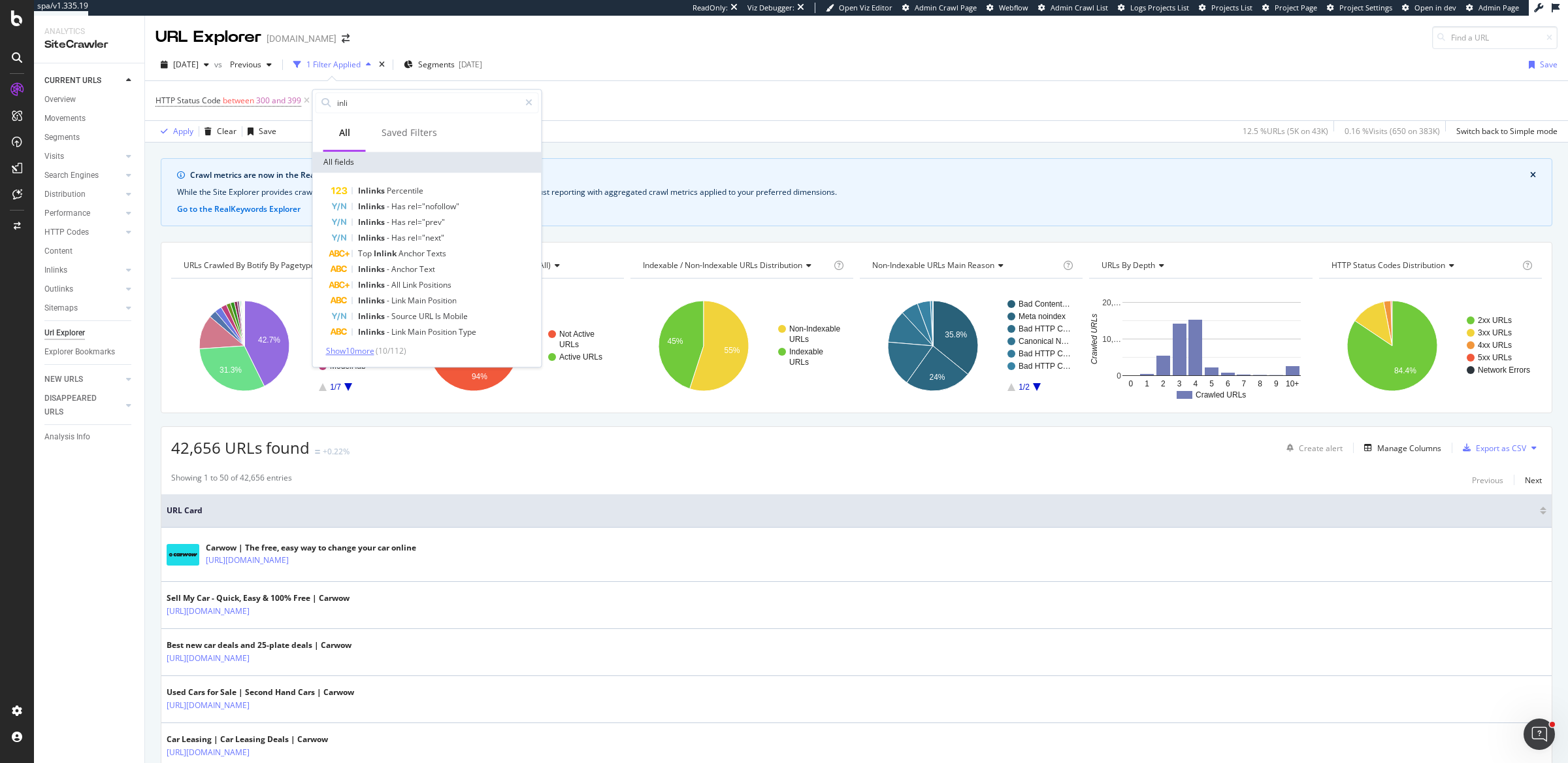
type input "inli"
click at [366, 350] on span "Show 10 more" at bounding box center [350, 350] width 48 height 11
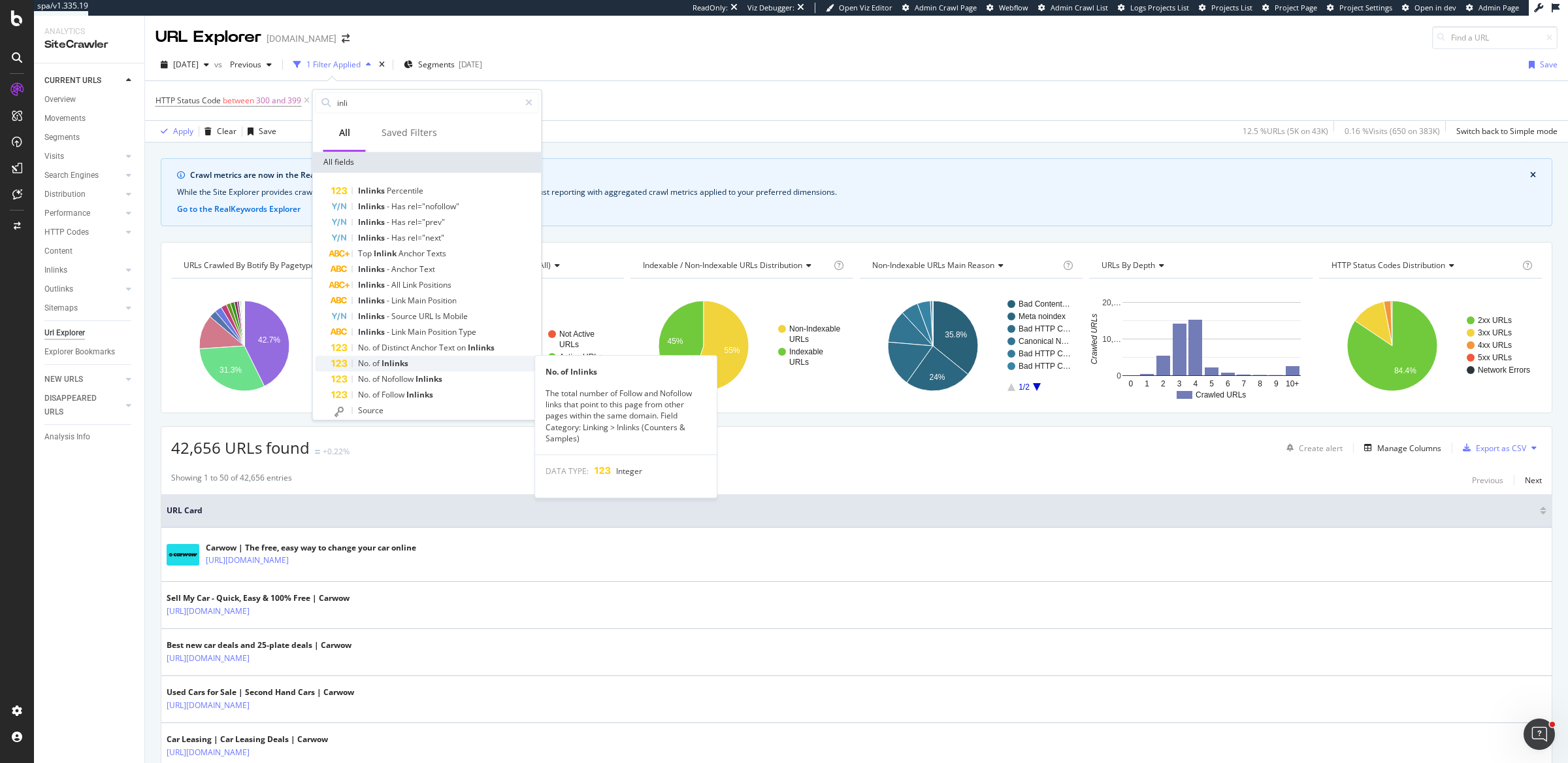
click at [371, 359] on span "No." at bounding box center [366, 363] width 14 height 11
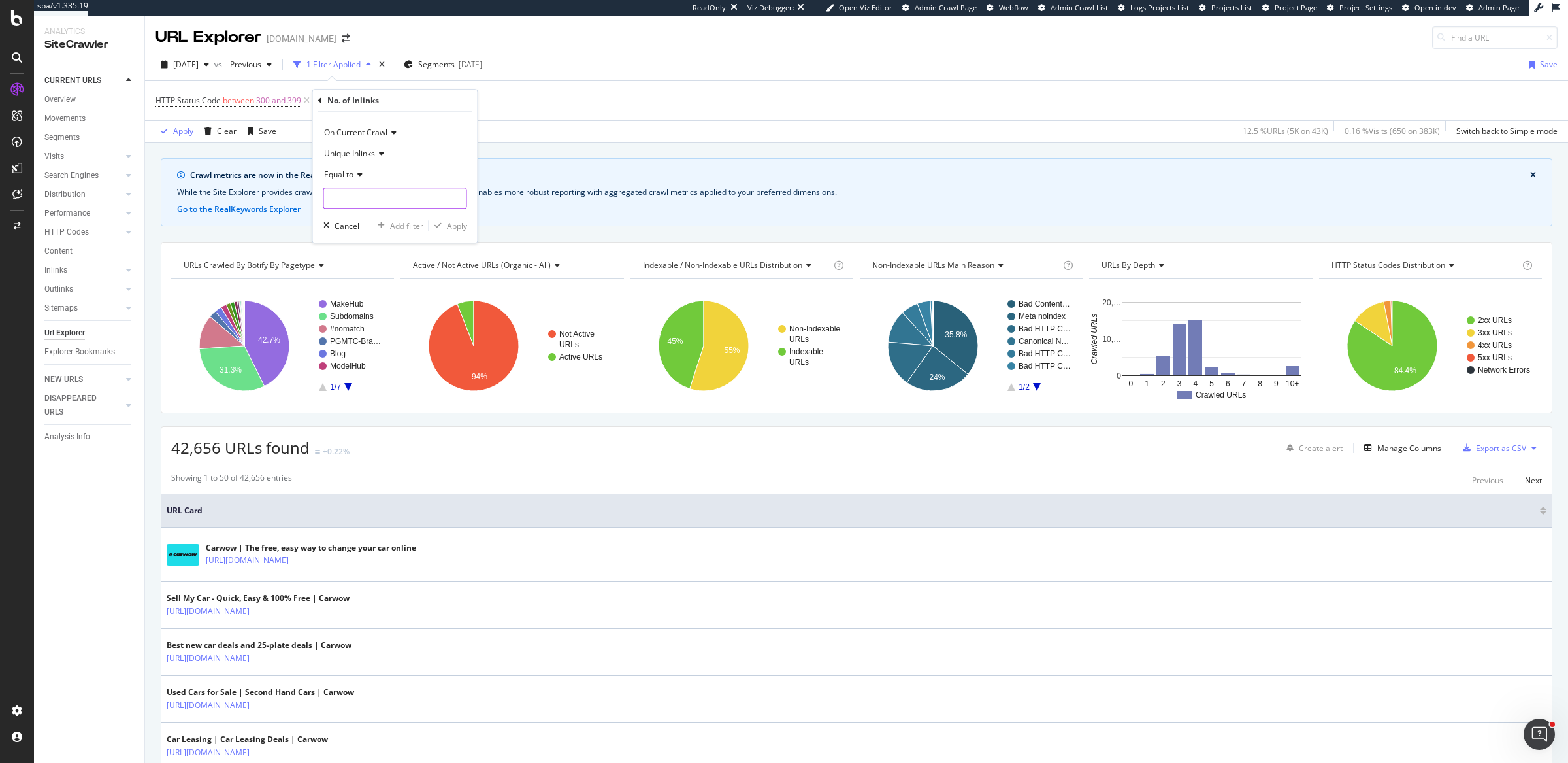
click at [351, 197] on input "number" at bounding box center [395, 198] width 143 height 21
click at [353, 177] on span "Equal to" at bounding box center [338, 174] width 30 height 11
click at [351, 274] on span "Greater than" at bounding box center [354, 270] width 47 height 11
click at [373, 201] on input "number" at bounding box center [395, 198] width 143 height 21
type input "0"
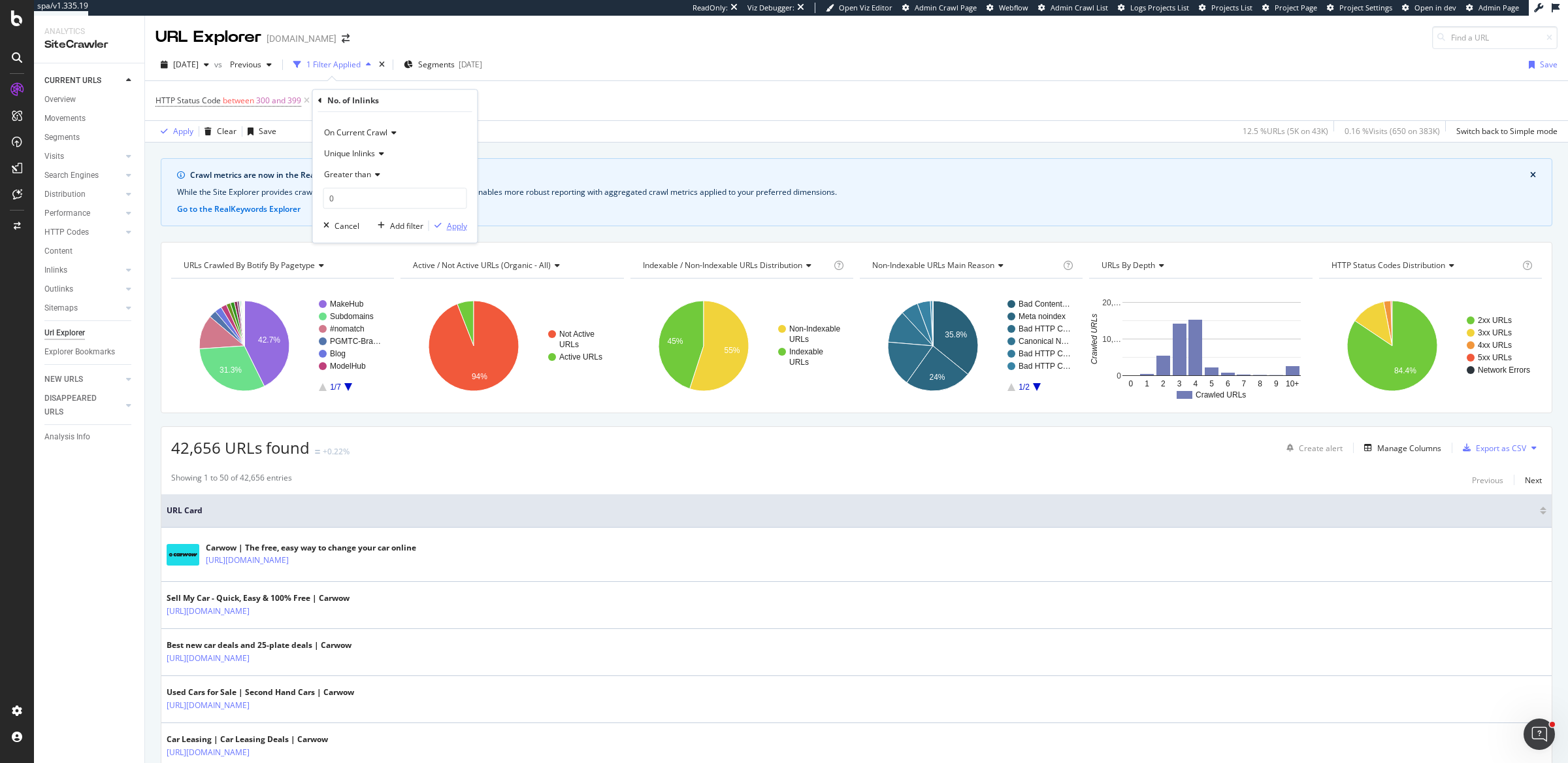
click at [462, 222] on div "Apply" at bounding box center [457, 226] width 20 height 11
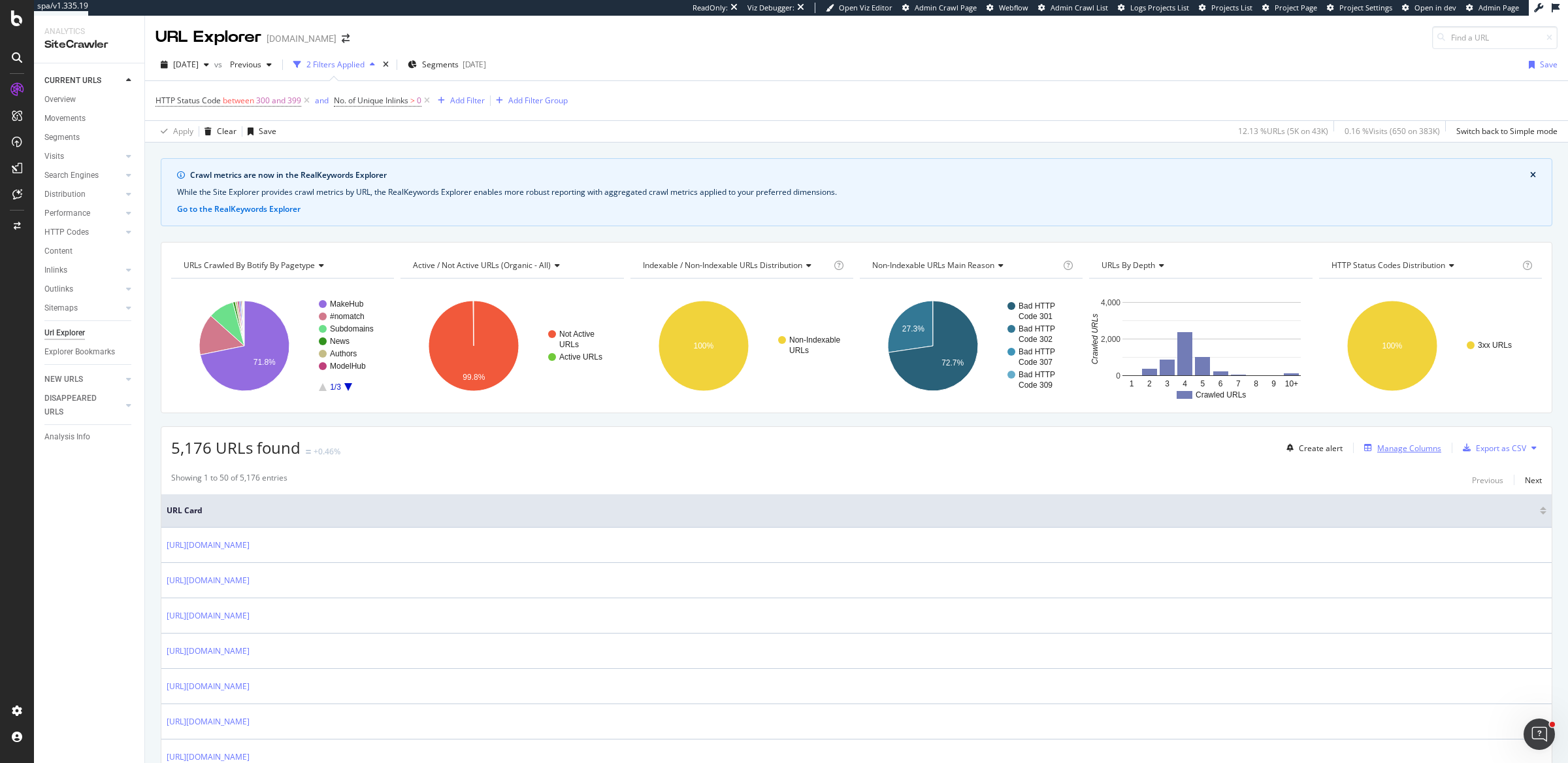
click at [1364, 449] on icon "button" at bounding box center [1368, 448] width 8 height 8
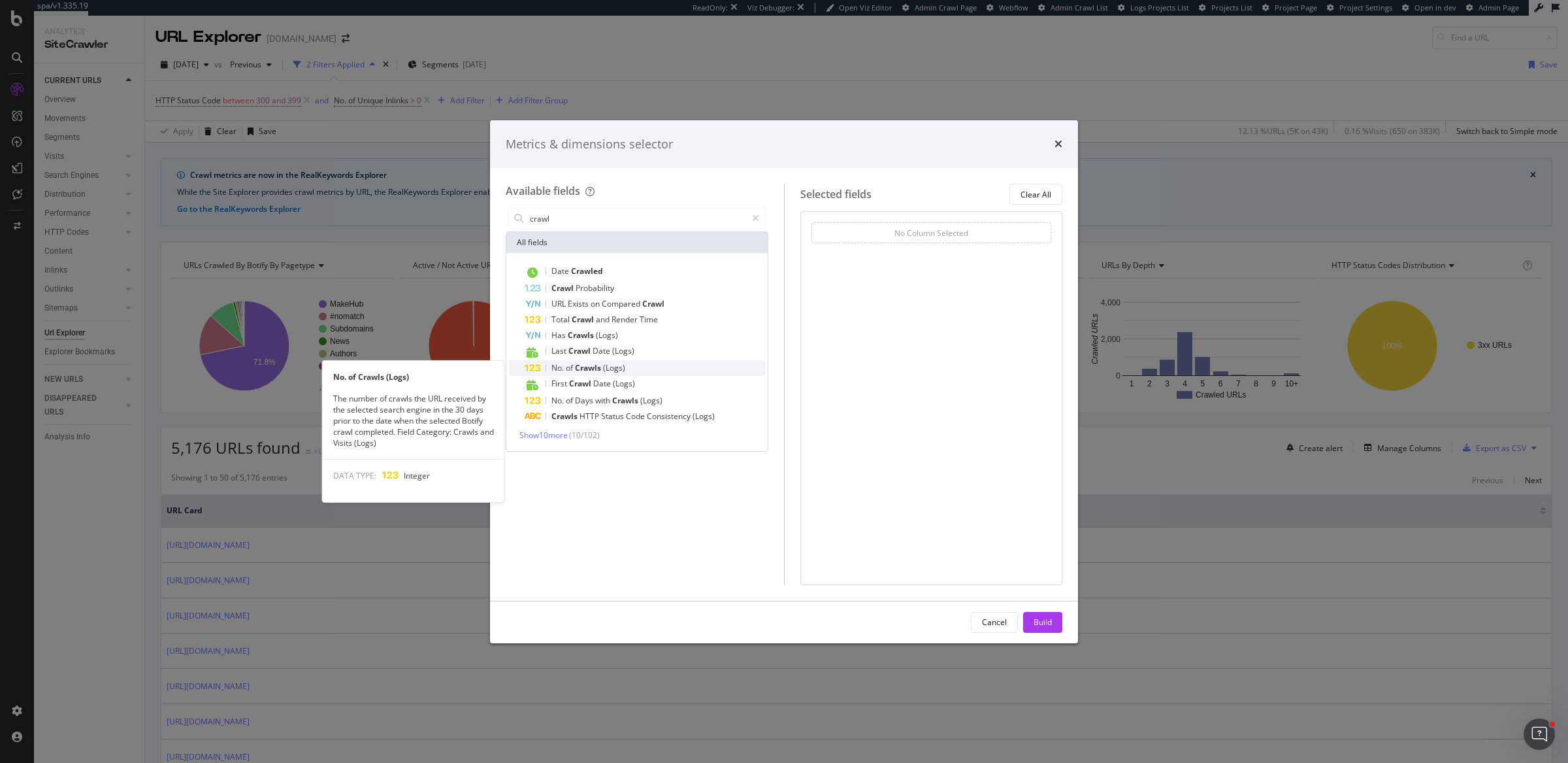
click at [643, 369] on div "No. of Crawls (Logs)" at bounding box center [644, 367] width 241 height 15
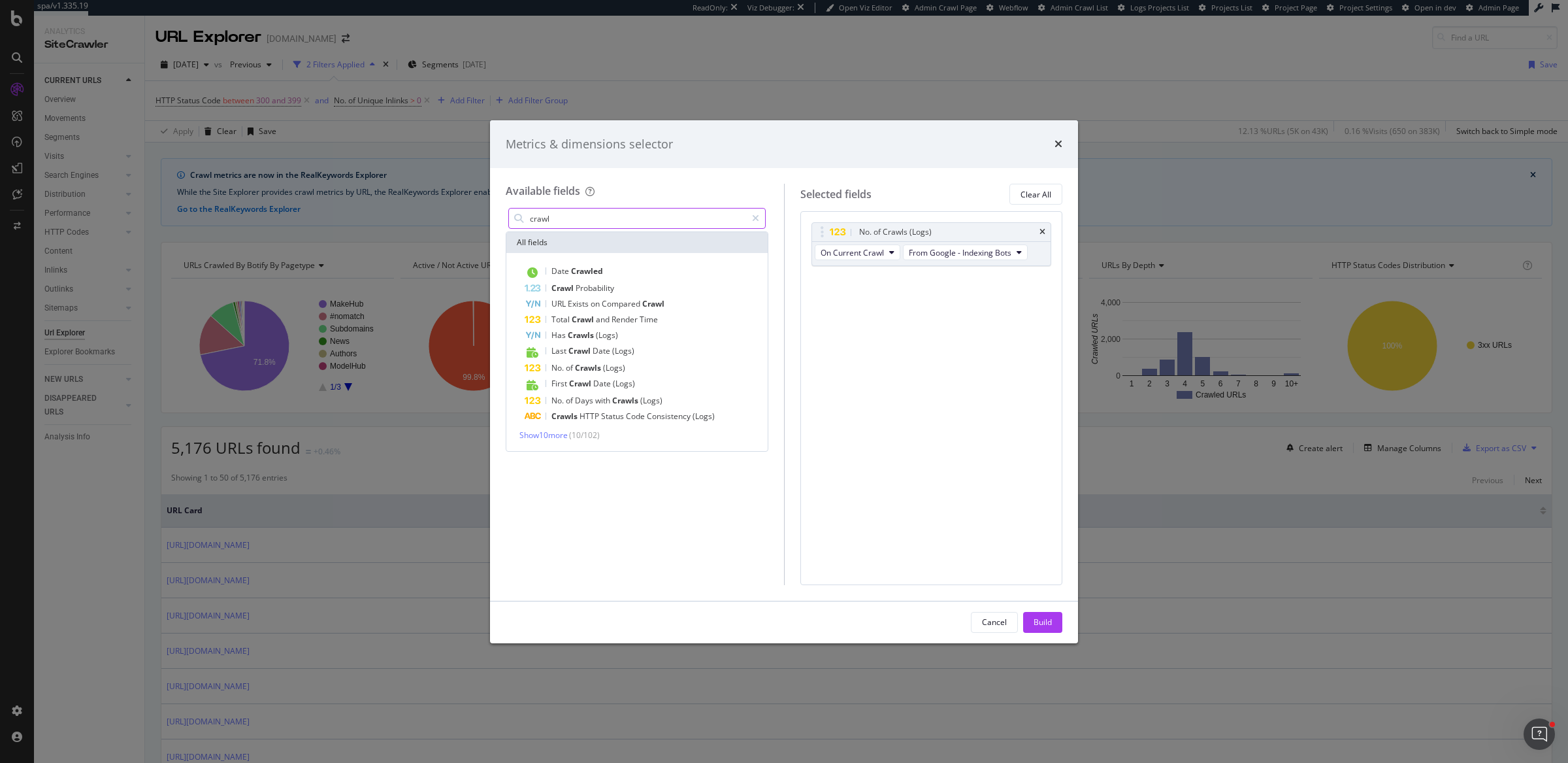
click at [641, 210] on input "crawl" at bounding box center [637, 218] width 217 height 19
type input "inlink"
click at [556, 429] on span "Show 10 more" at bounding box center [544, 433] width 48 height 11
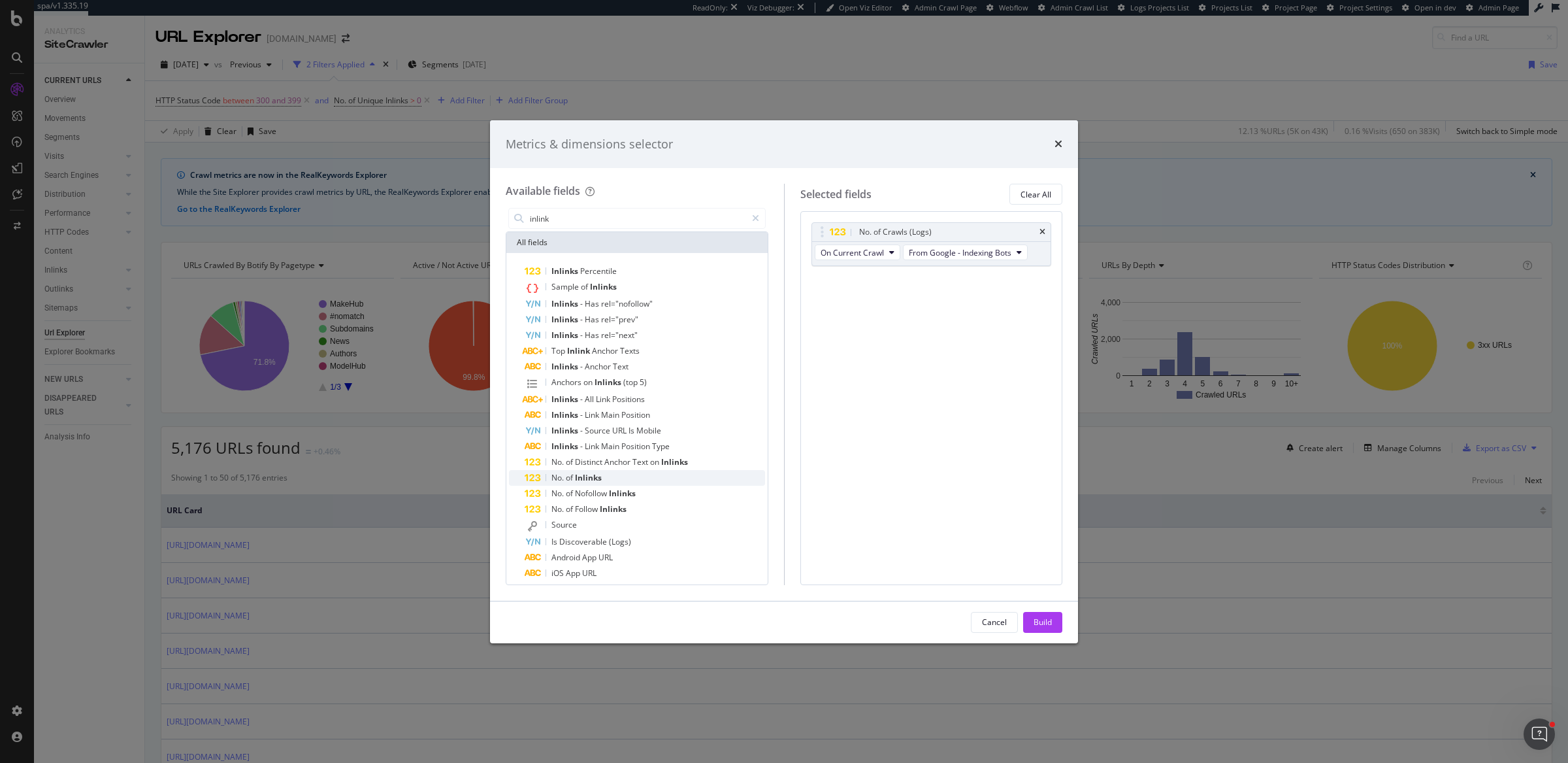
click at [558, 479] on span "No." at bounding box center [559, 478] width 14 height 11
click at [1038, 620] on div "Build" at bounding box center [1042, 622] width 19 height 11
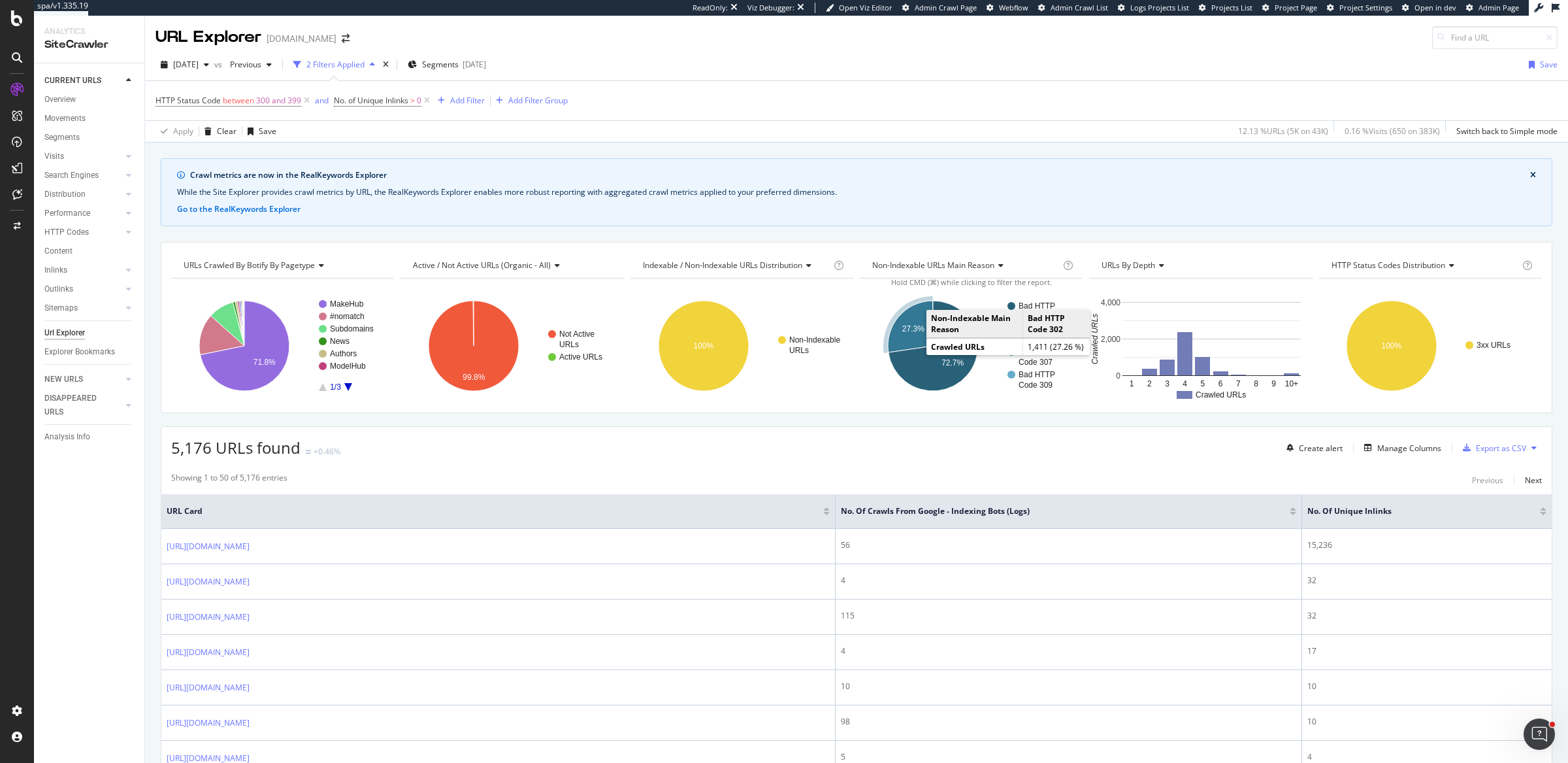
click at [914, 334] on icon "A chart." at bounding box center [911, 326] width 45 height 52
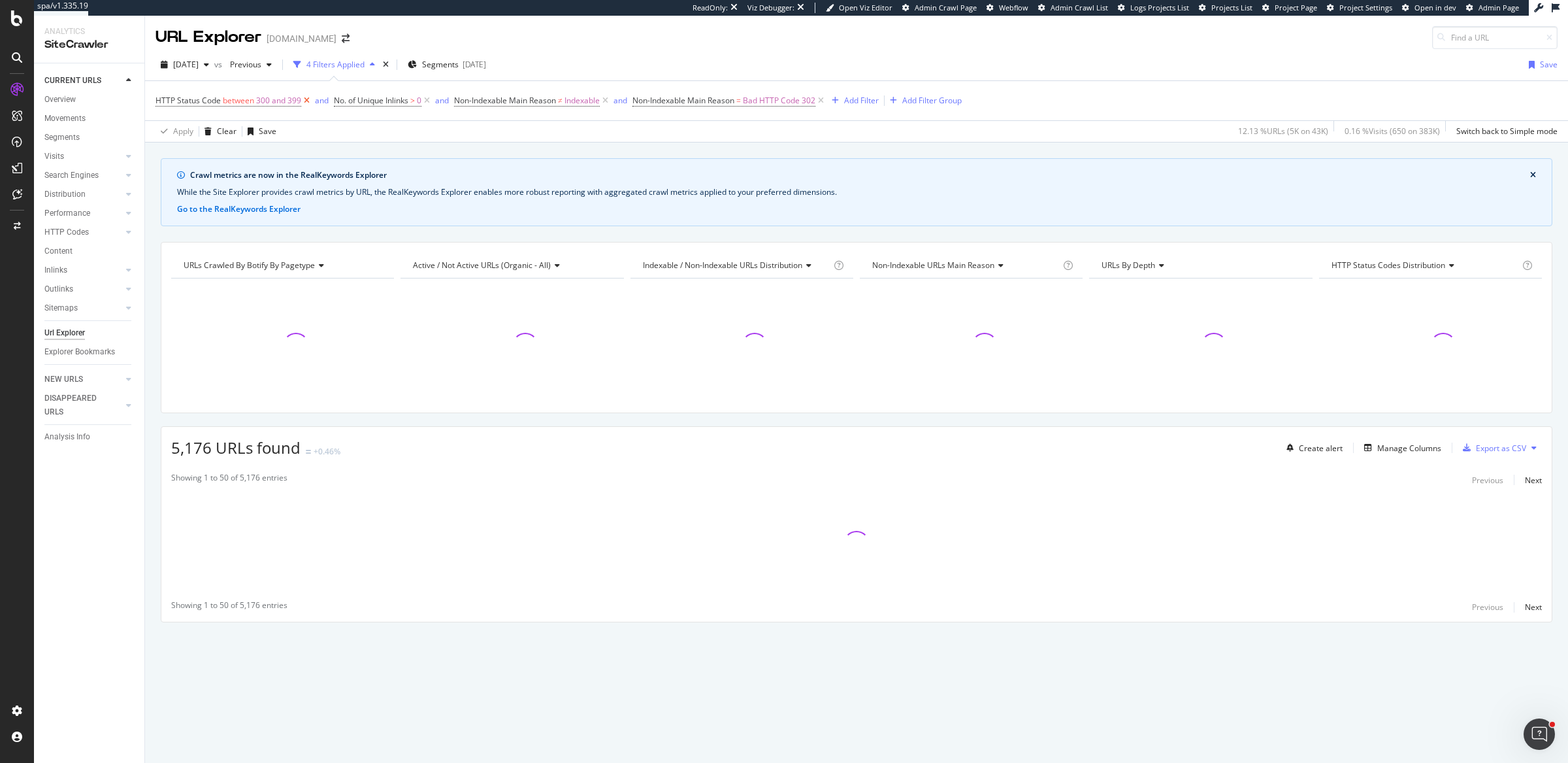
click at [303, 101] on icon at bounding box center [307, 101] width 11 height 13
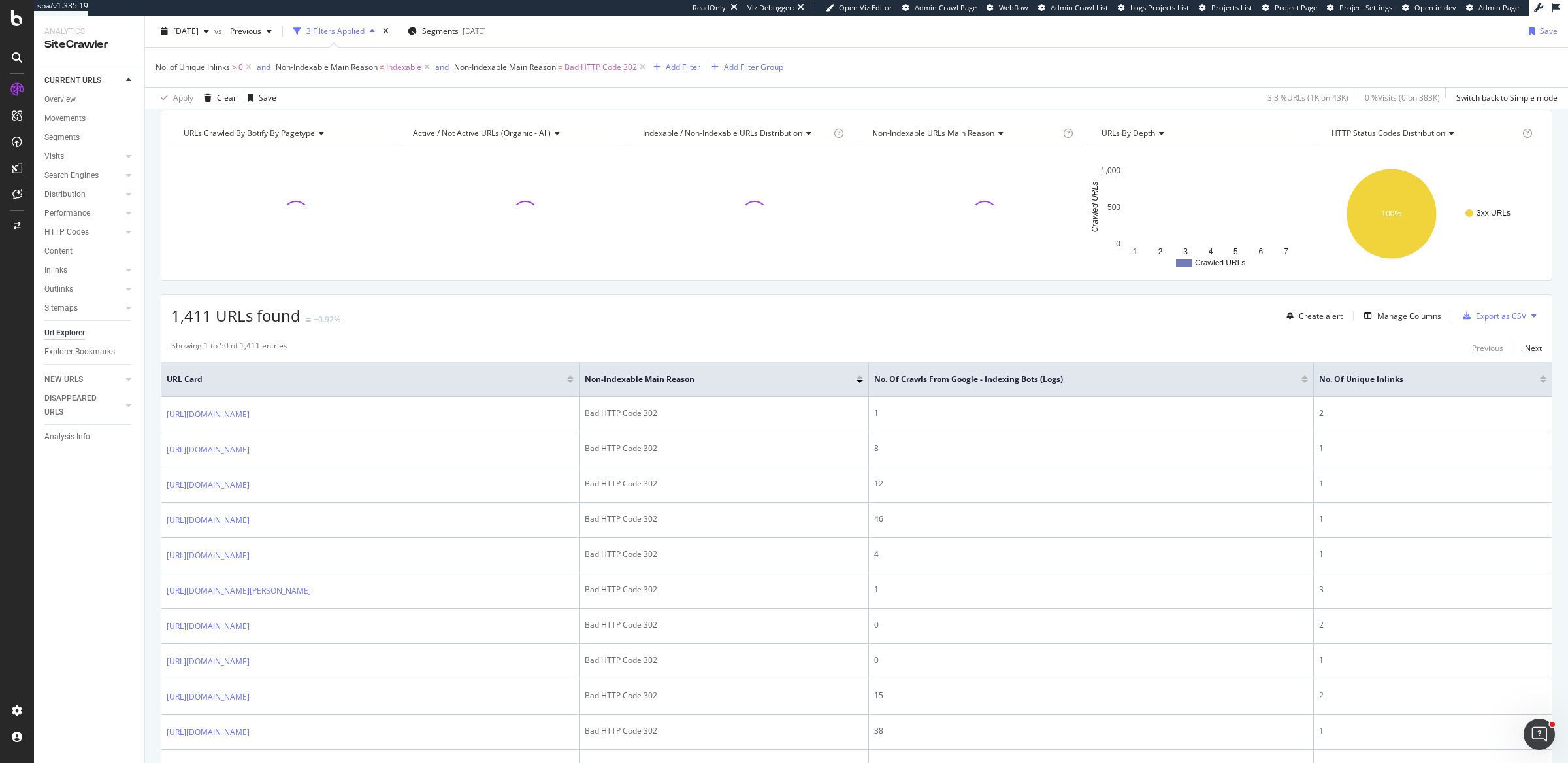
scroll to position [139, 0]
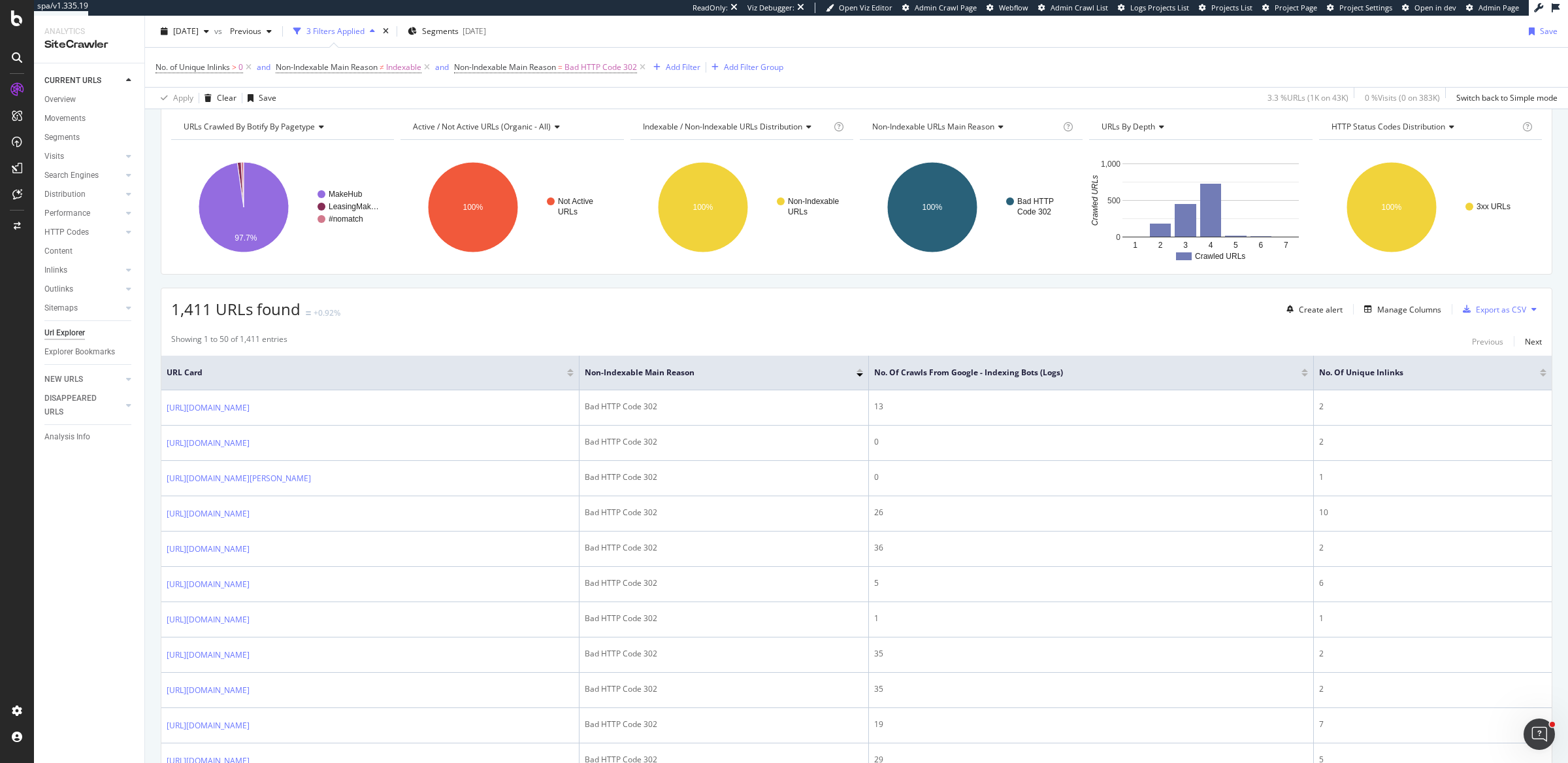
click at [1308, 373] on div at bounding box center [1305, 375] width 6 height 3
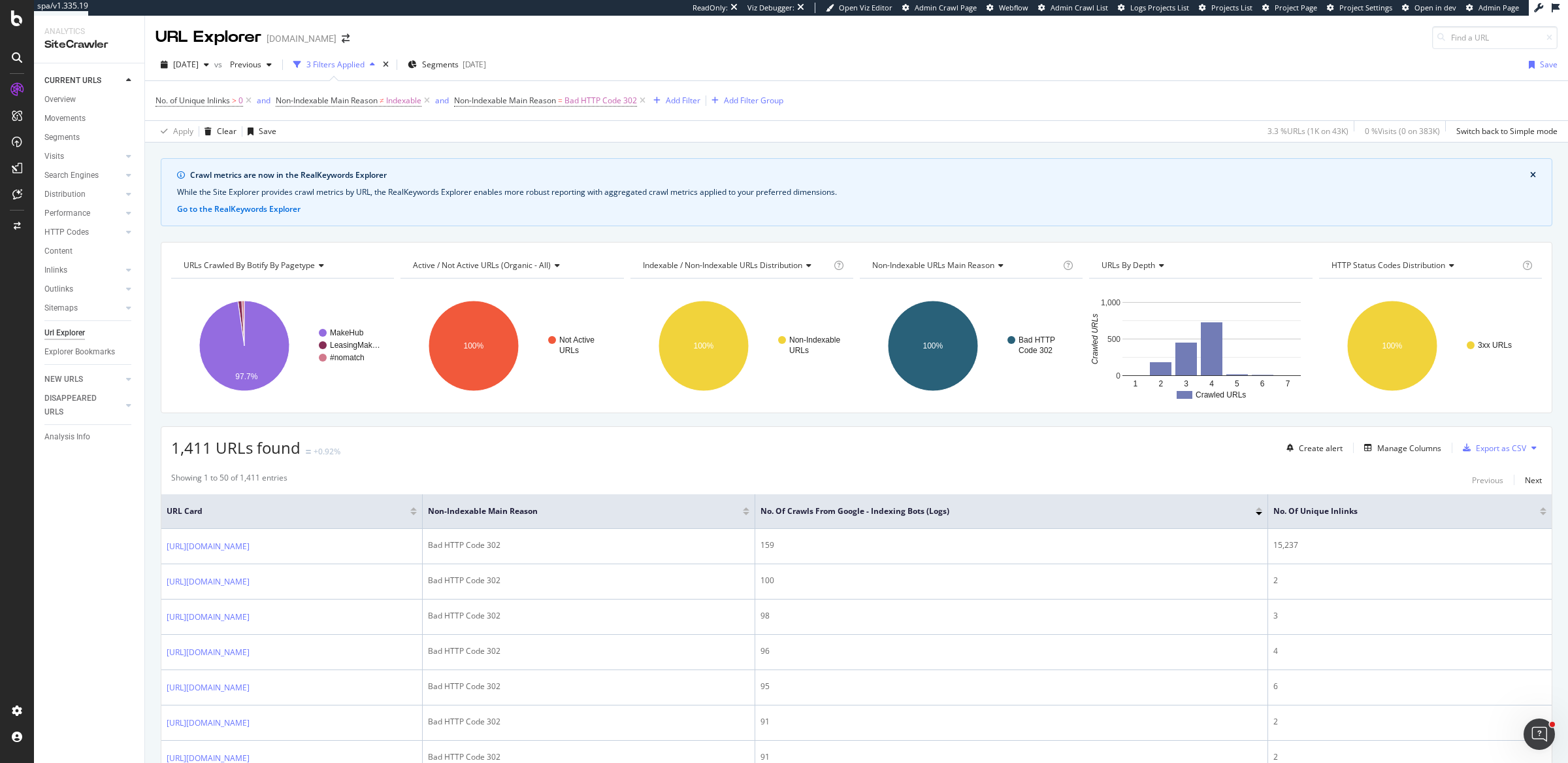
click at [828, 59] on div "[DATE] vs Previous 3 Filters Applied Segments [DATE] Save" at bounding box center [856, 67] width 1423 height 26
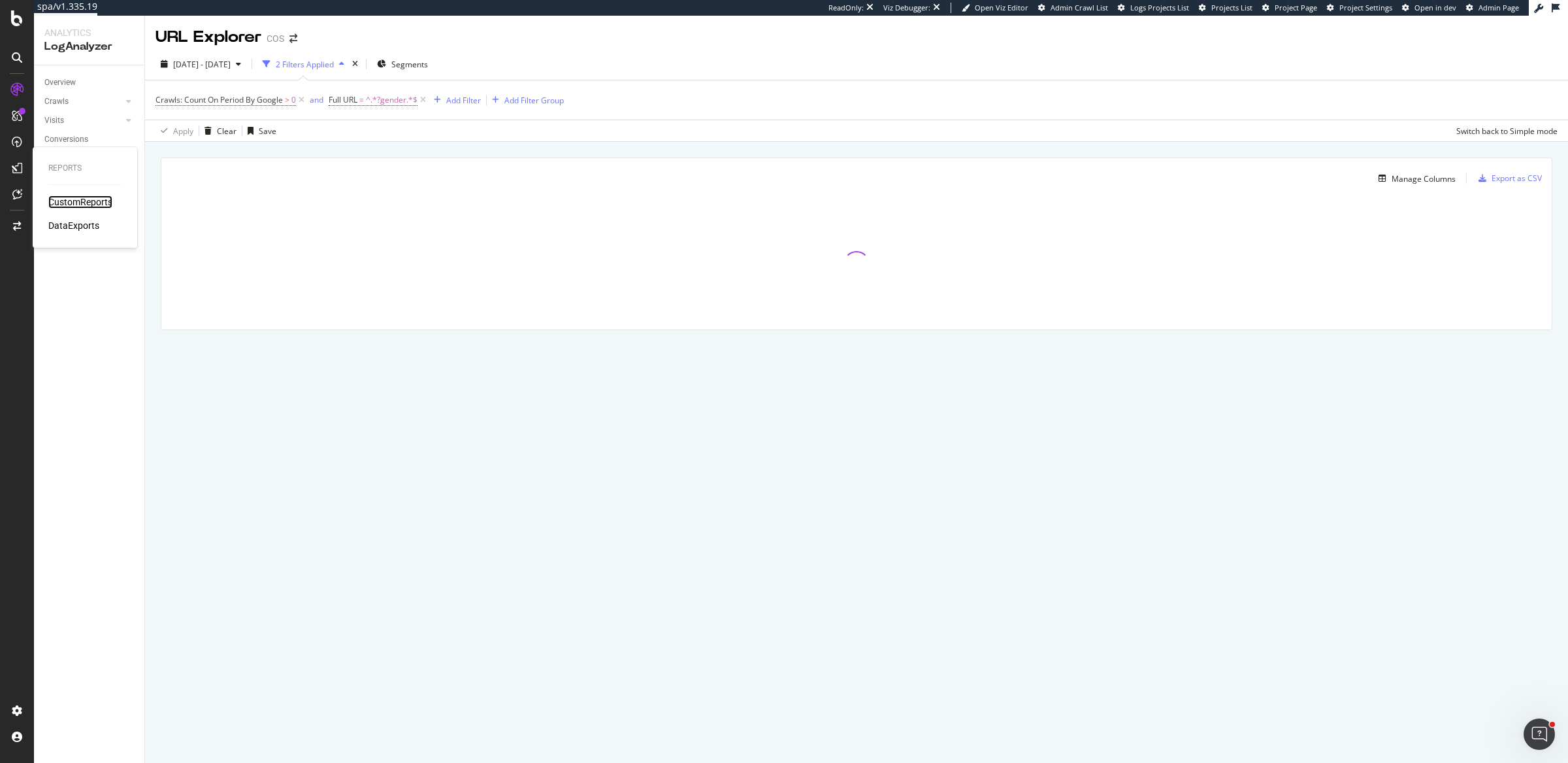
click at [77, 201] on div "CustomReports" at bounding box center [81, 202] width 64 height 13
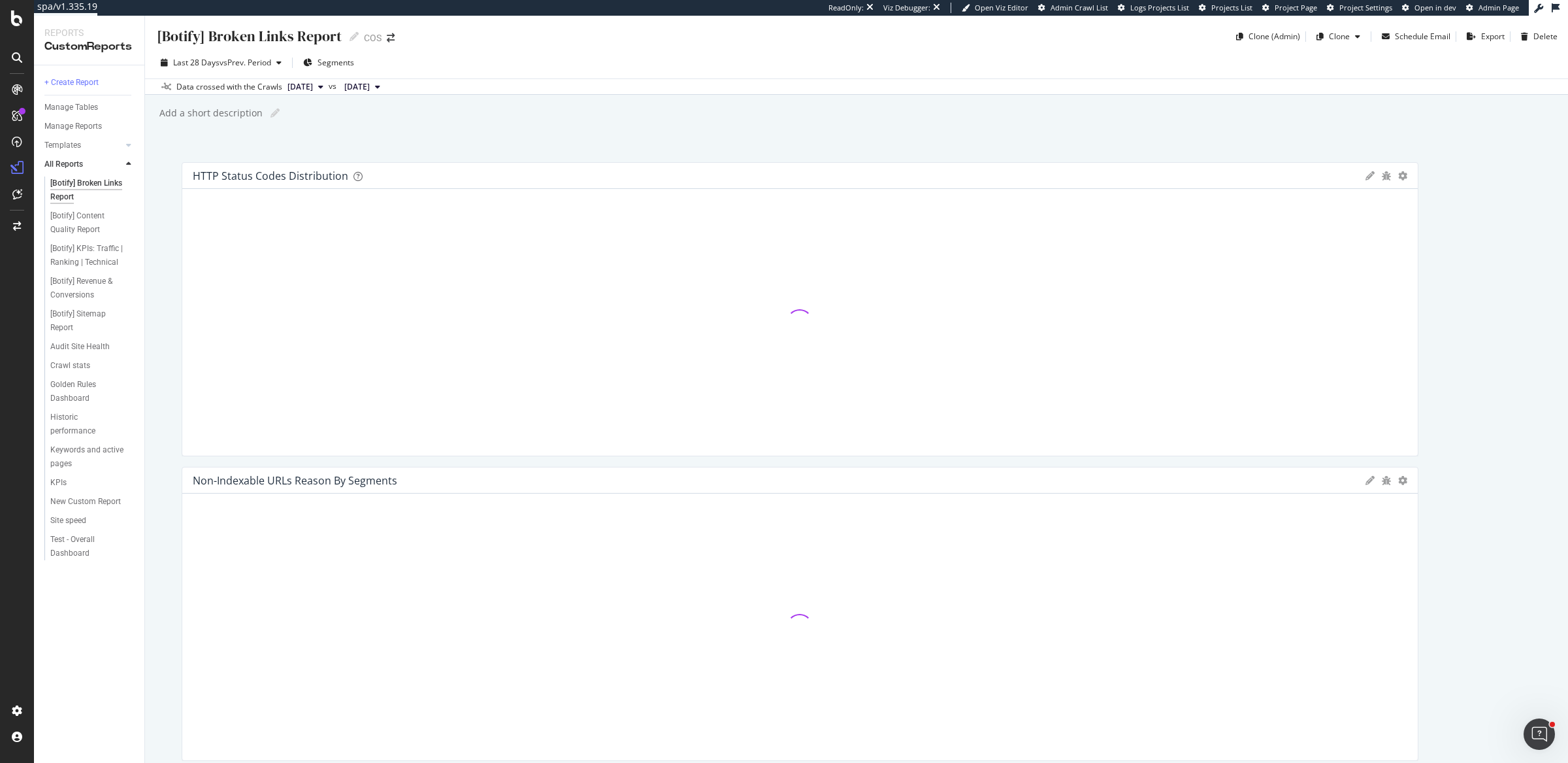
scroll to position [961, 0]
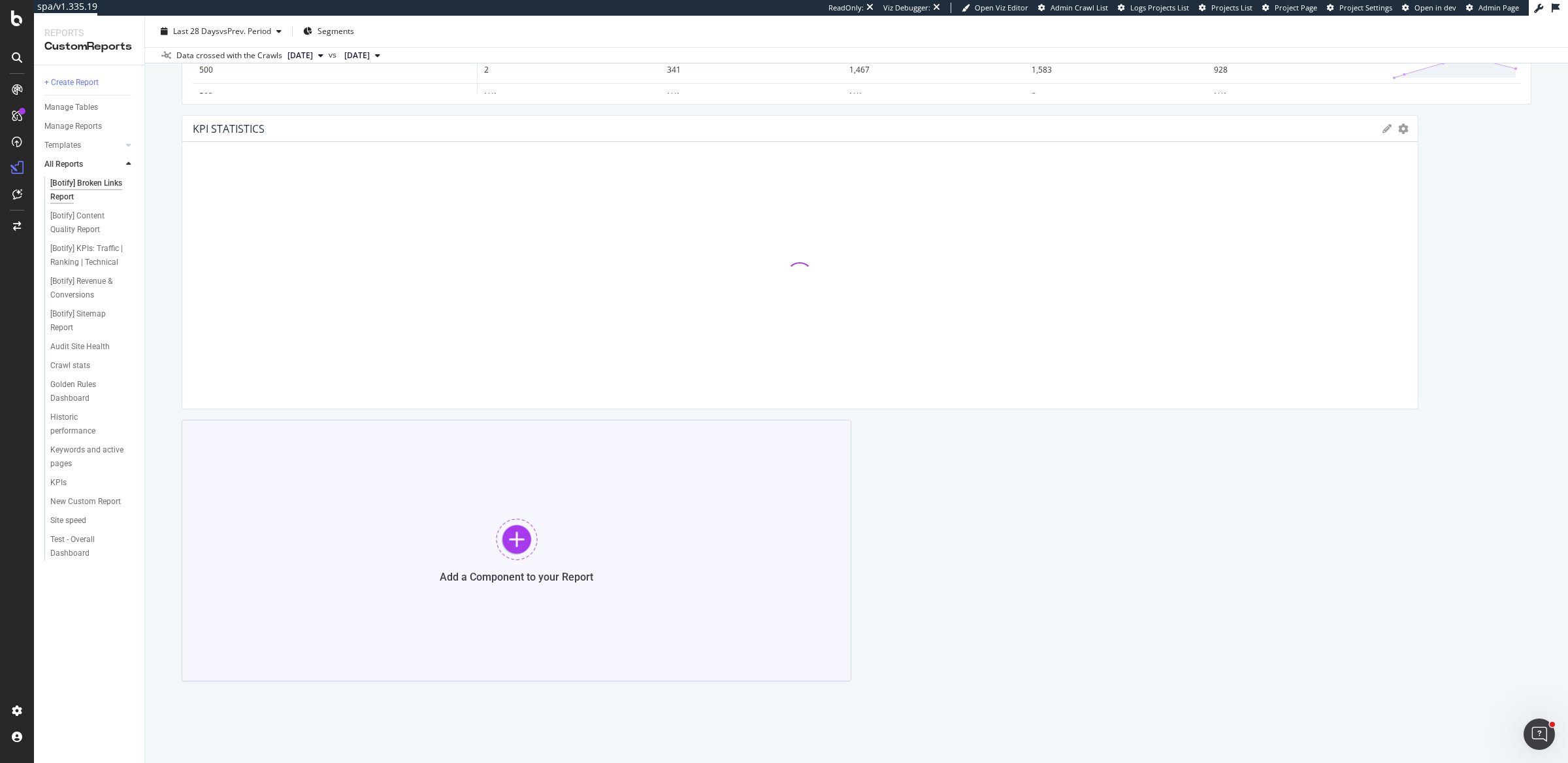
click at [463, 484] on div "Add a Component to your Report" at bounding box center [517, 550] width 670 height 262
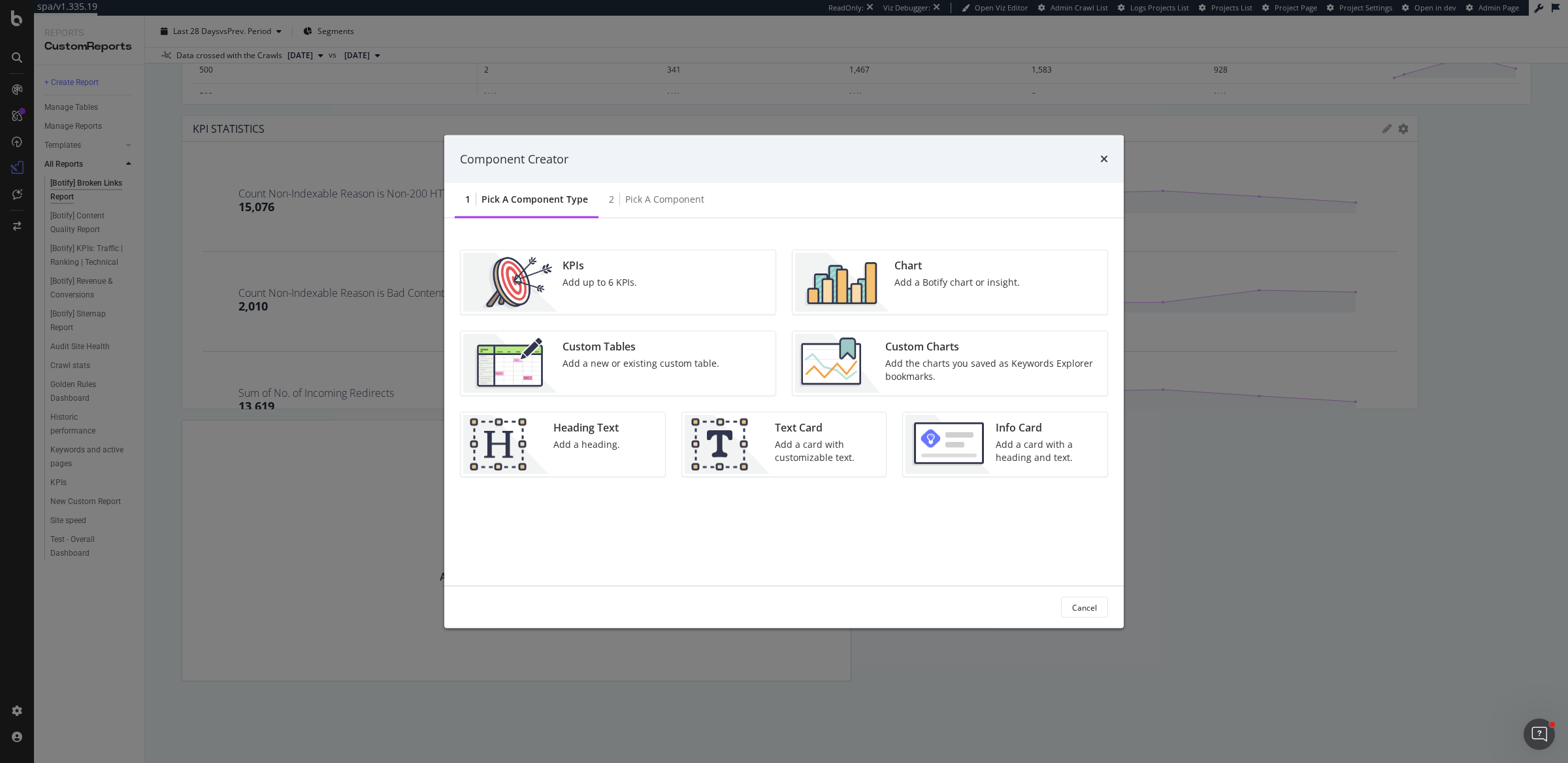
click at [892, 293] on div "Chart Add a Botify chart or insight." at bounding box center [957, 282] width 136 height 59
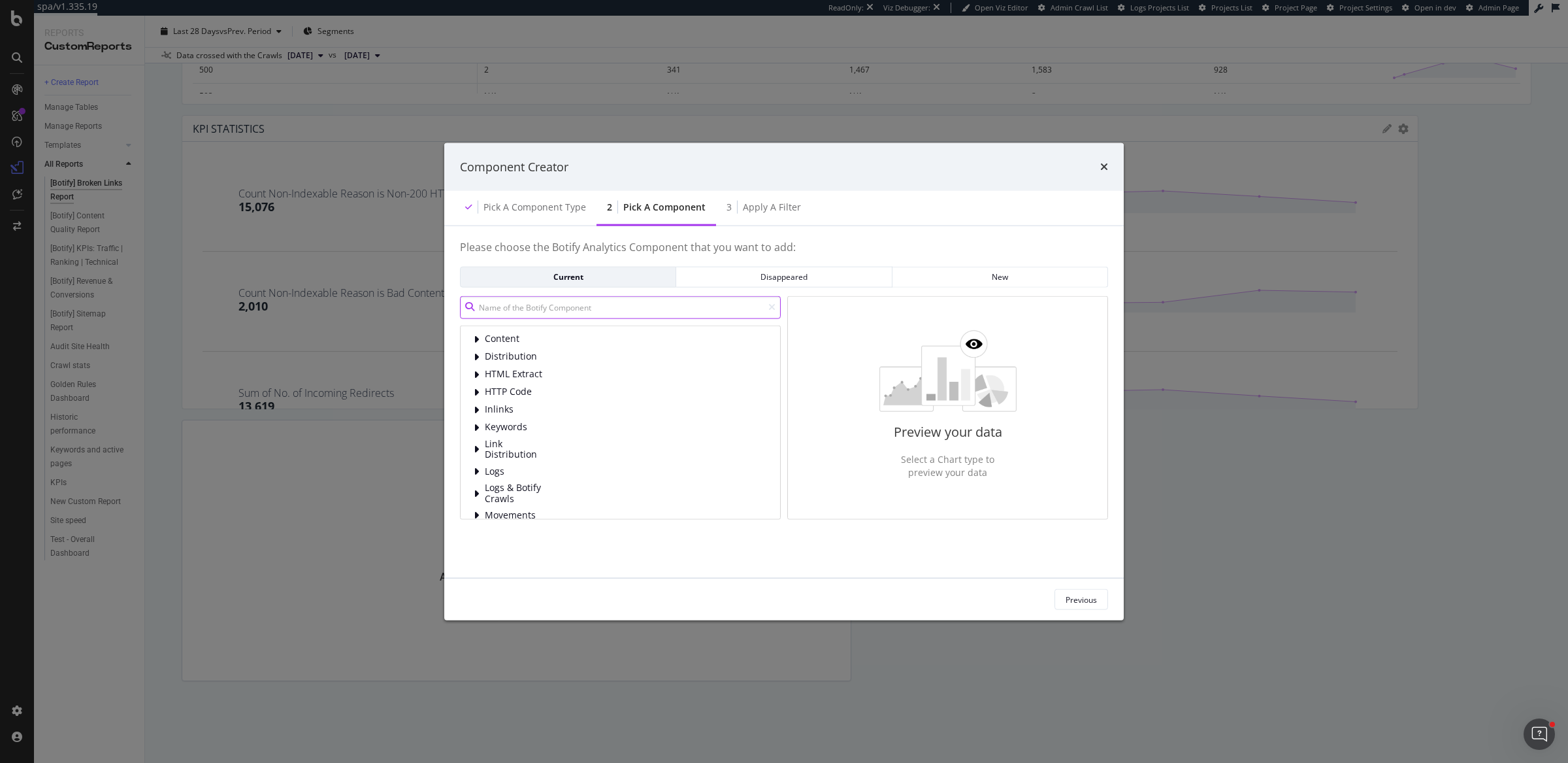
click at [685, 313] on input "modal" at bounding box center [620, 307] width 321 height 23
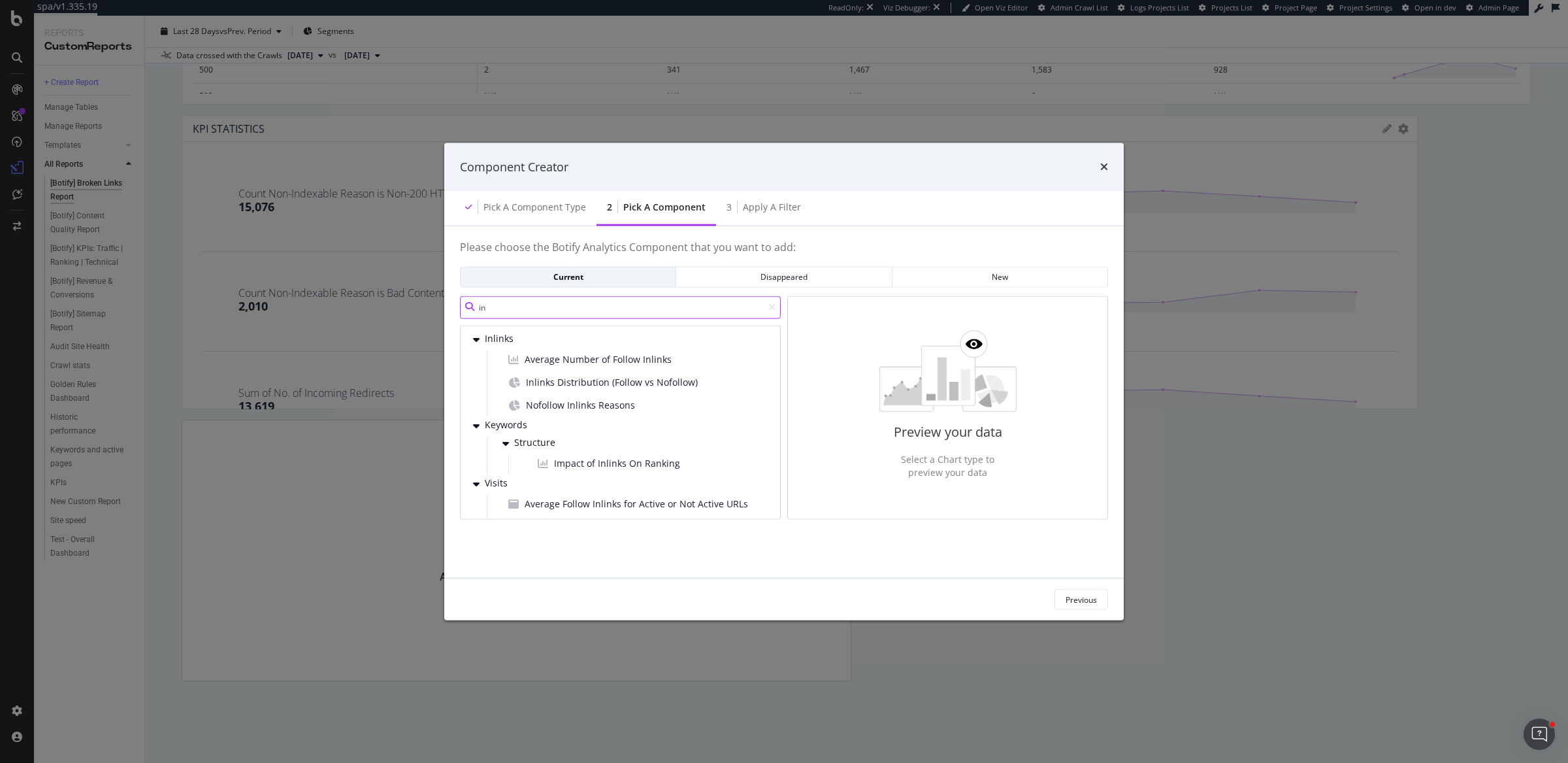
type input "i"
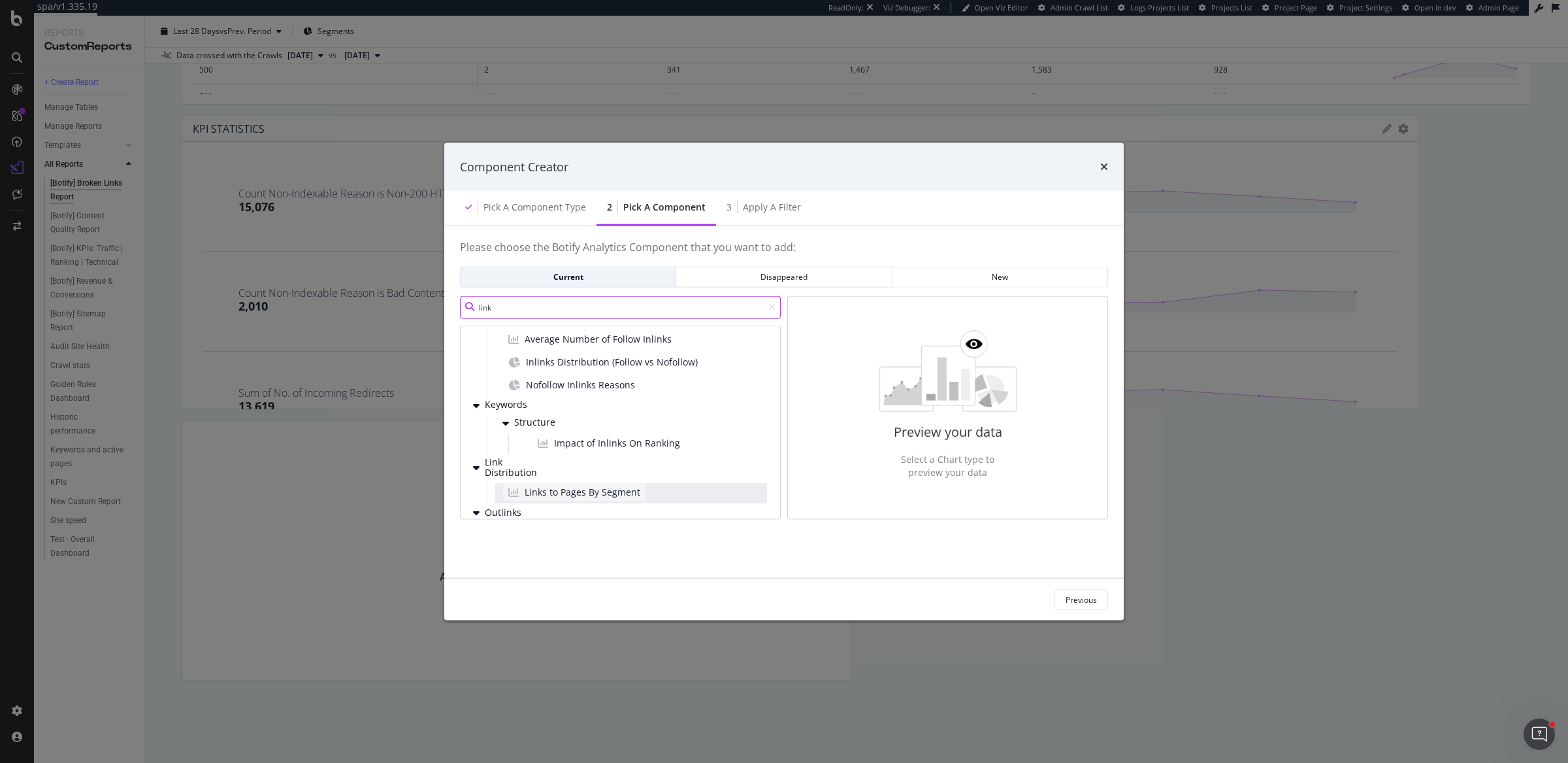
scroll to position [213, 0]
type input "link"
click at [629, 489] on span "Links to Pages By Segment" at bounding box center [582, 489] width 116 height 13
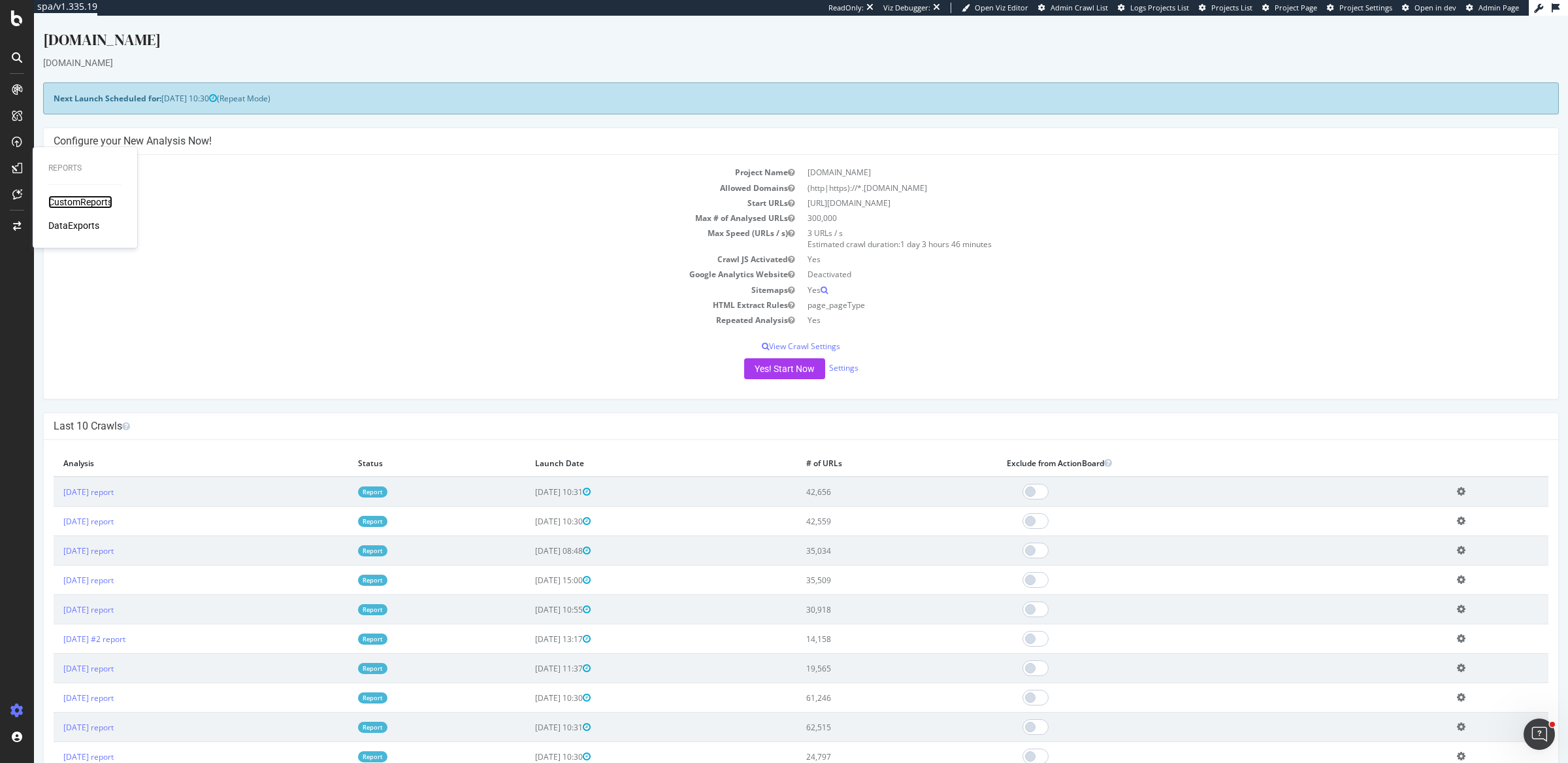
click at [68, 205] on div "CustomReports" at bounding box center [81, 202] width 64 height 13
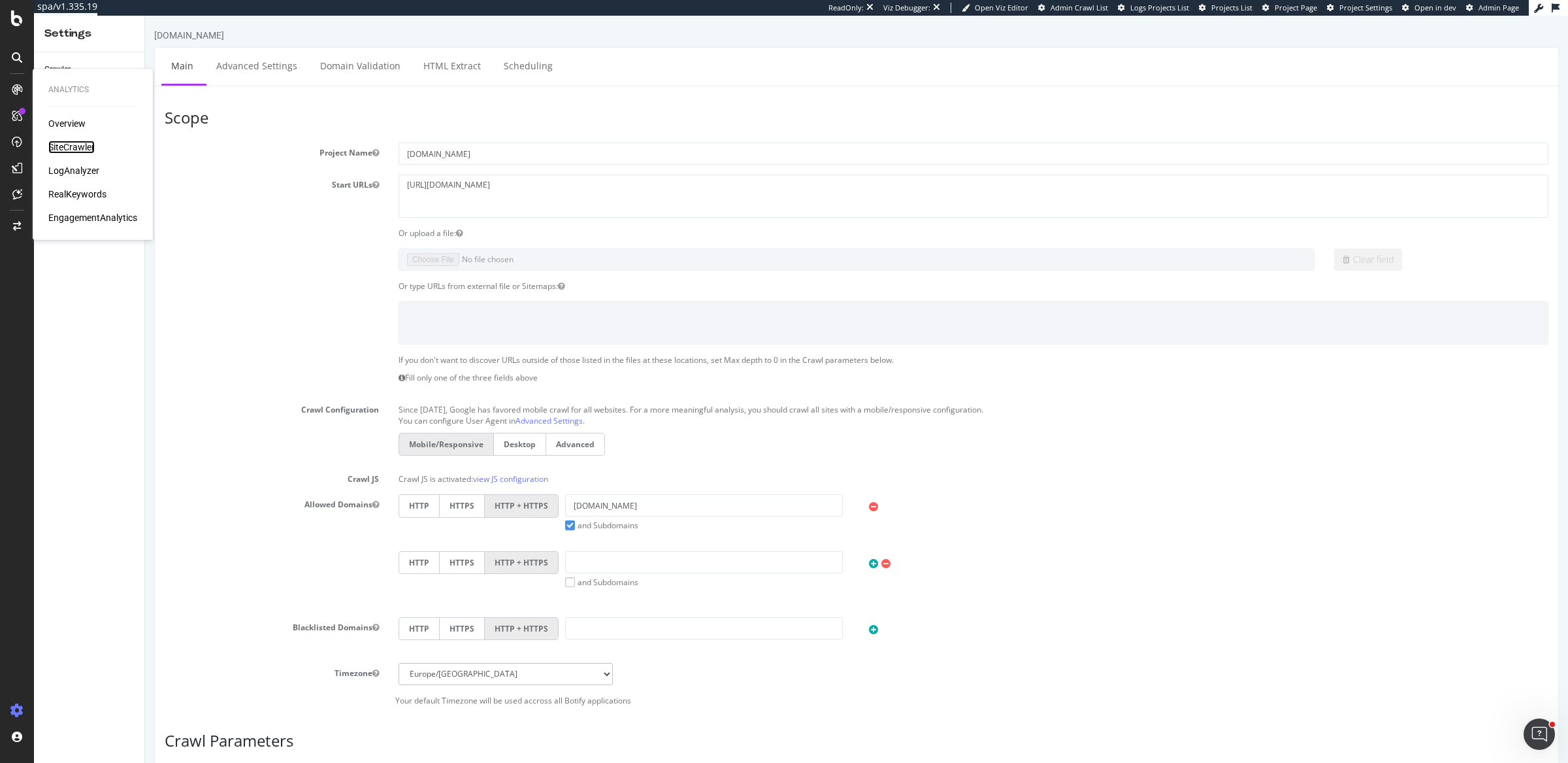
click at [85, 150] on div "SiteCrawler" at bounding box center [72, 147] width 47 height 13
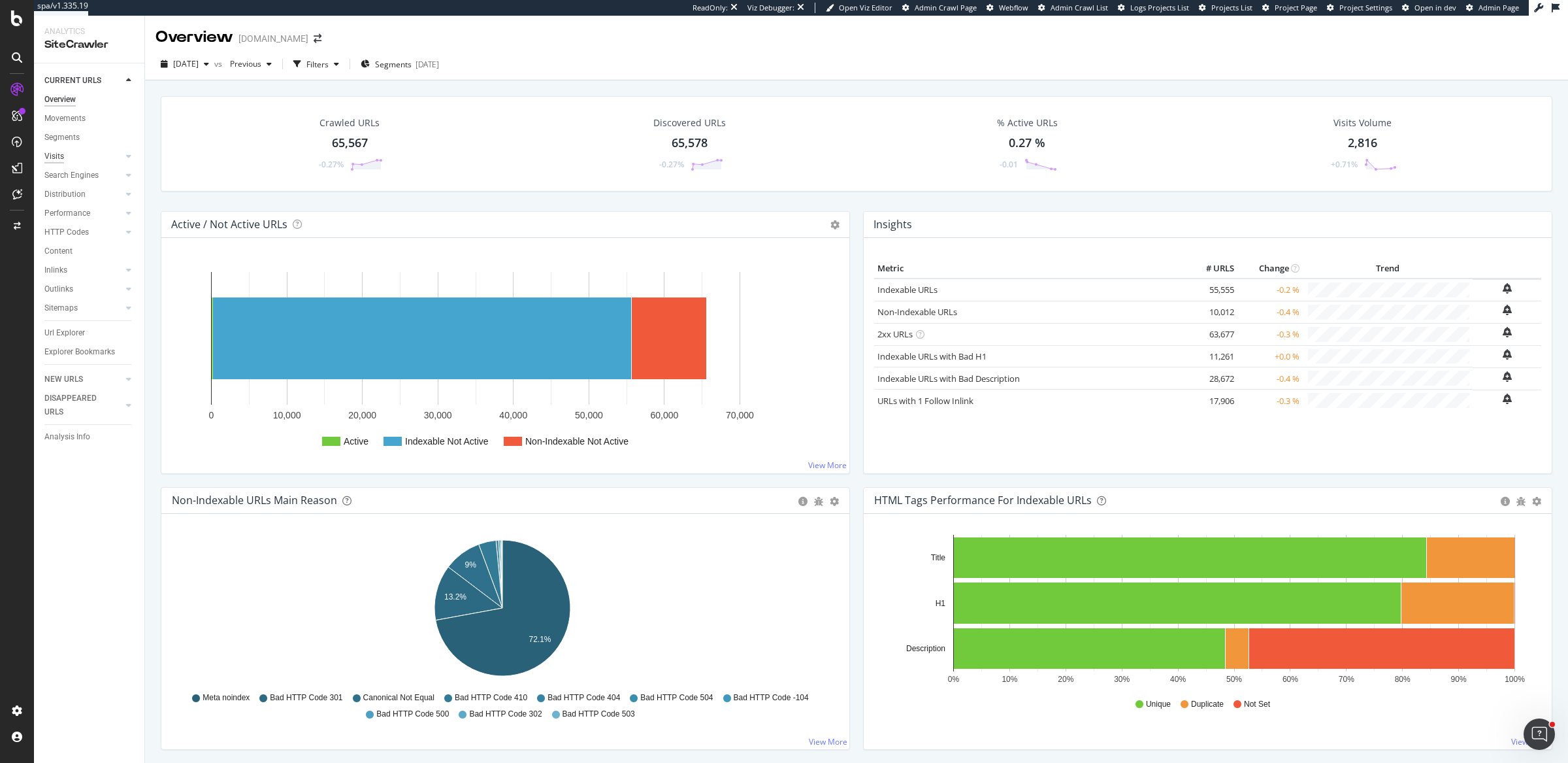
click at [60, 156] on div "Visits" at bounding box center [54, 156] width 19 height 14
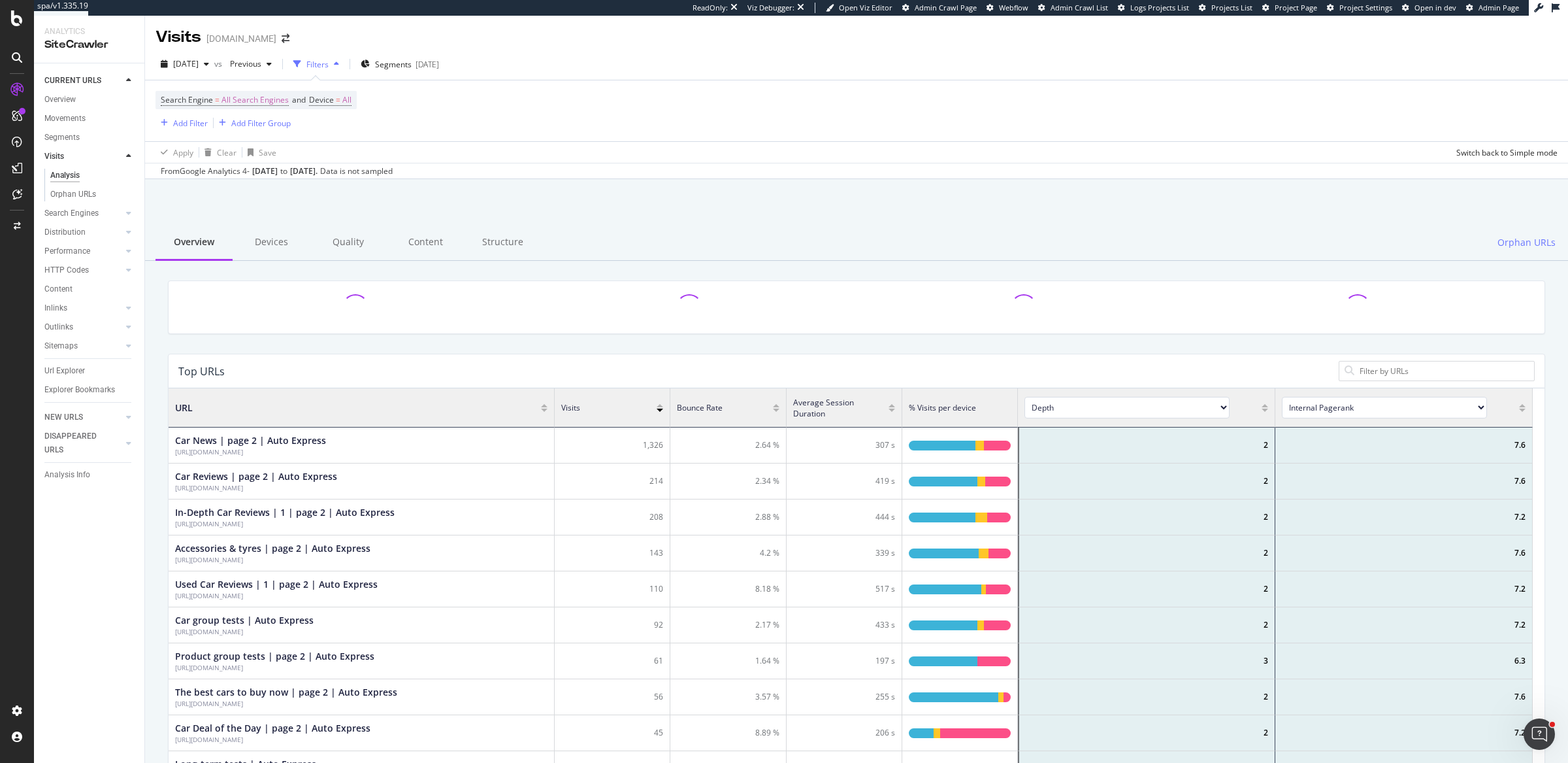
scroll to position [379, 1352]
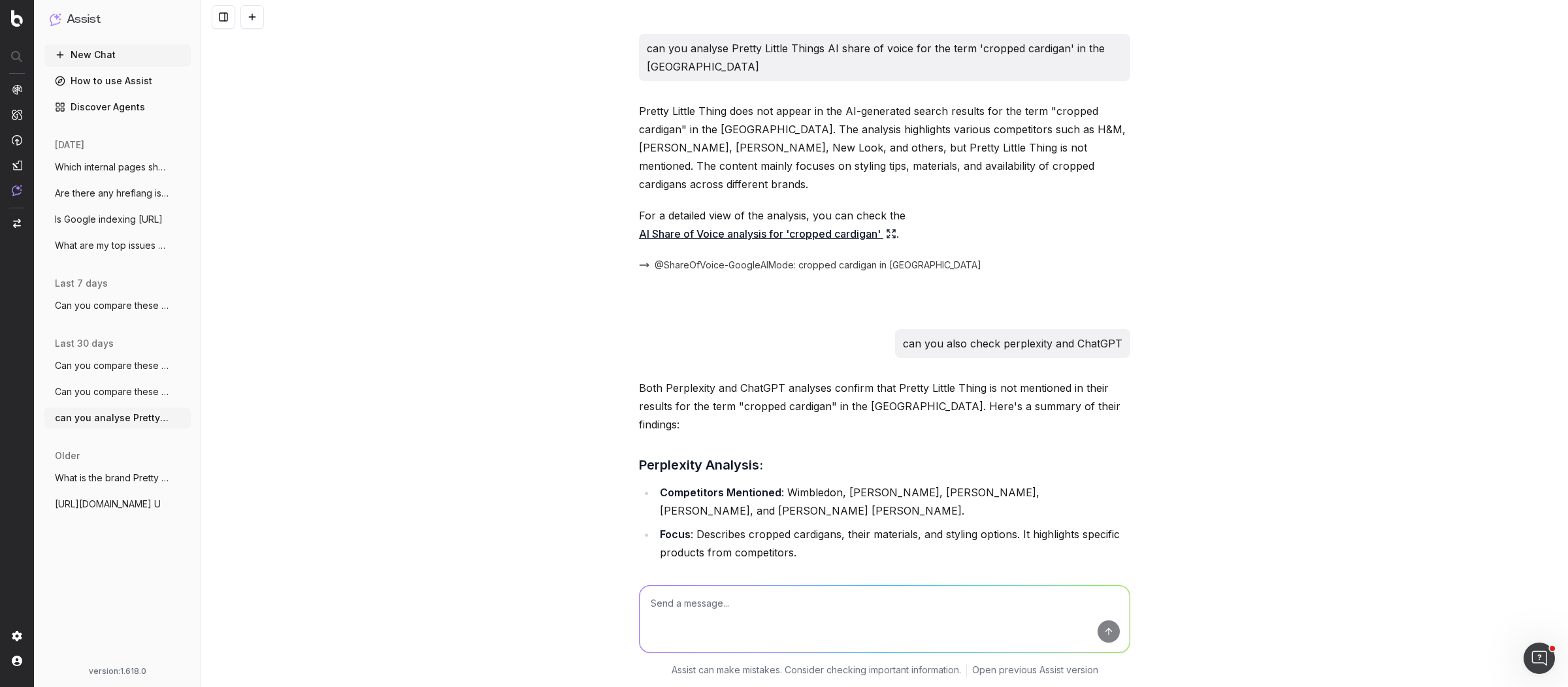
click at [118, 245] on span "What are my top issues concerning techni" at bounding box center [112, 246] width 115 height 13
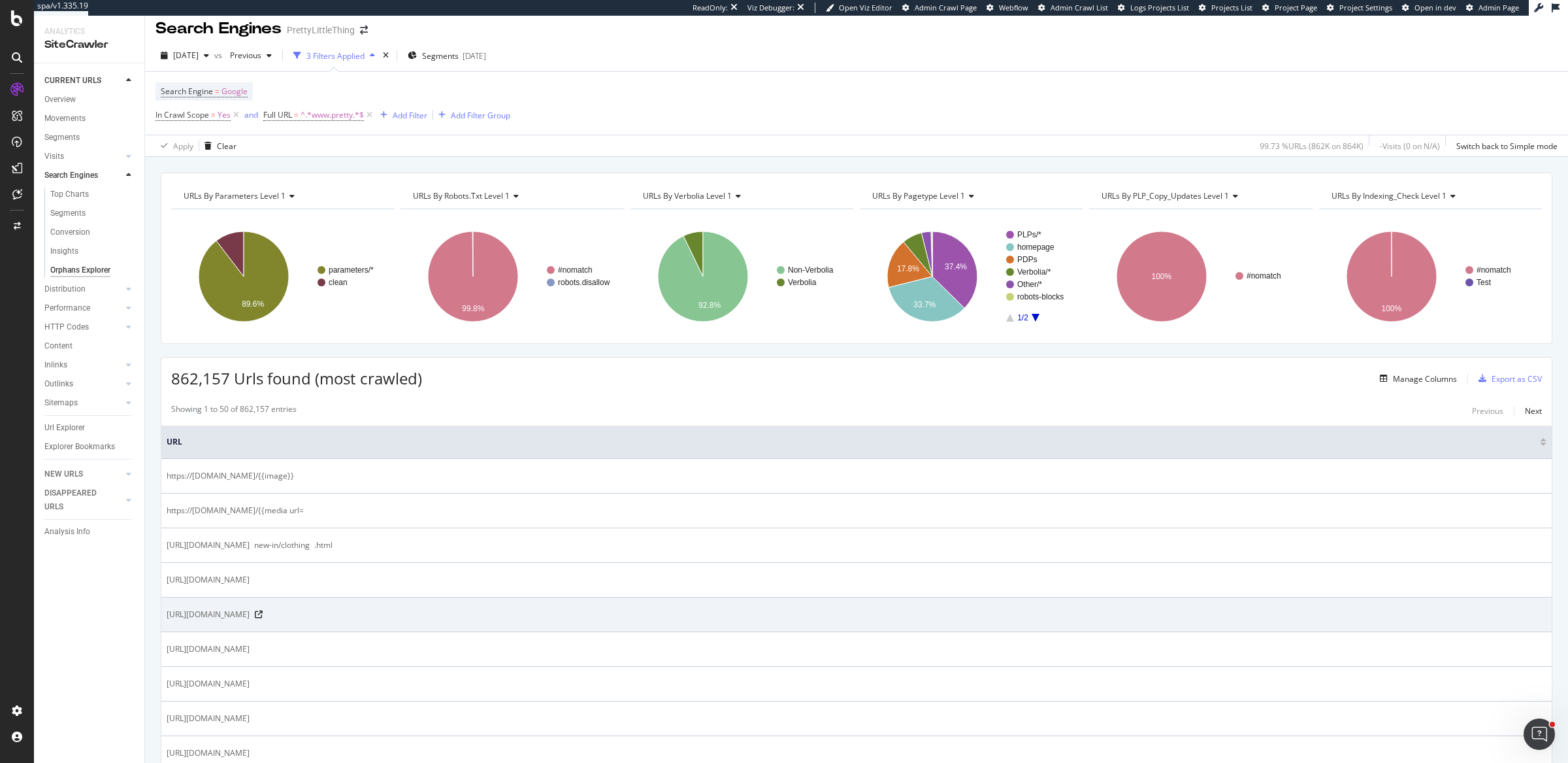
scroll to position [20, 0]
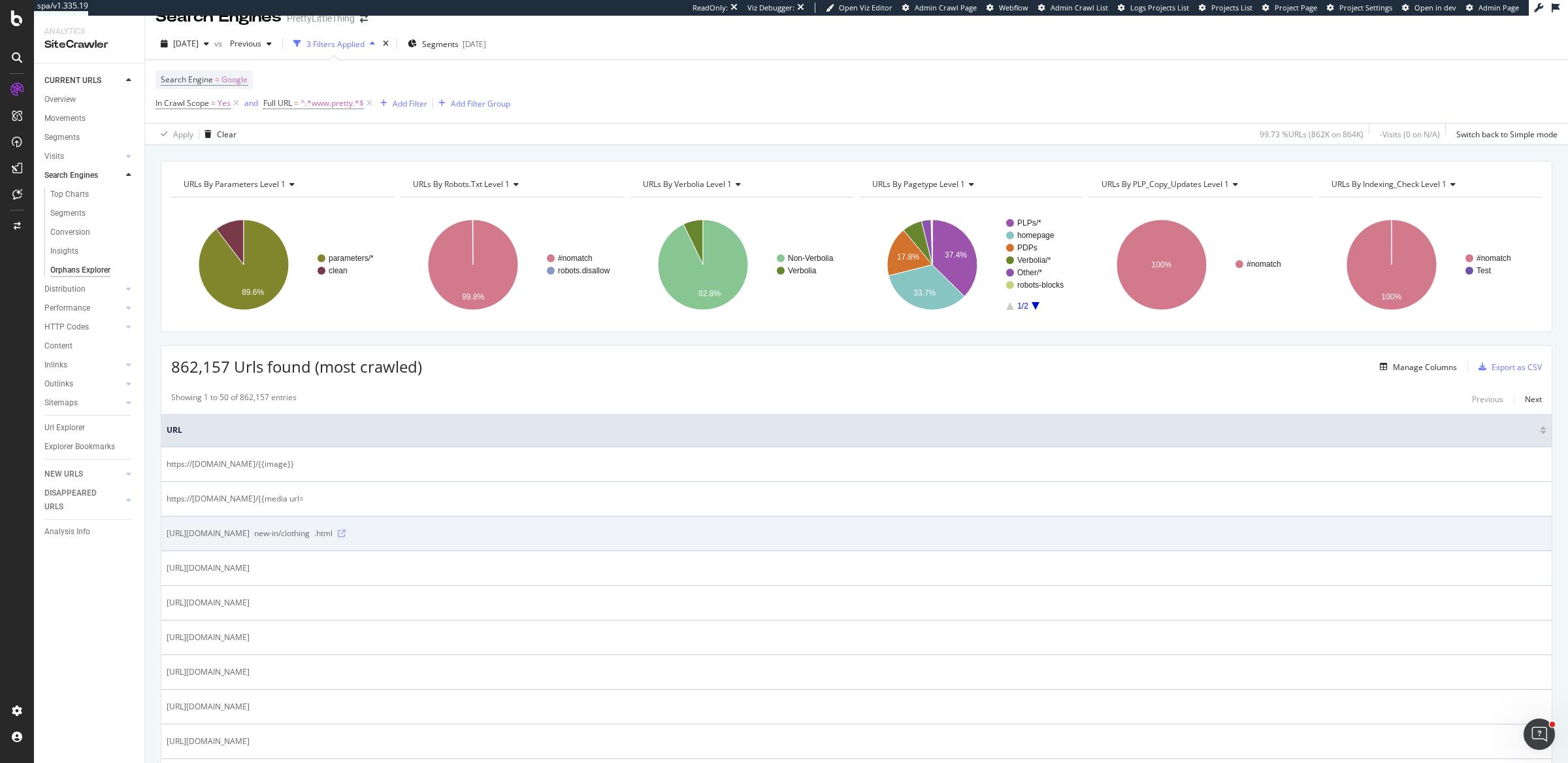
click at [345, 531] on icon at bounding box center [341, 533] width 8 height 8
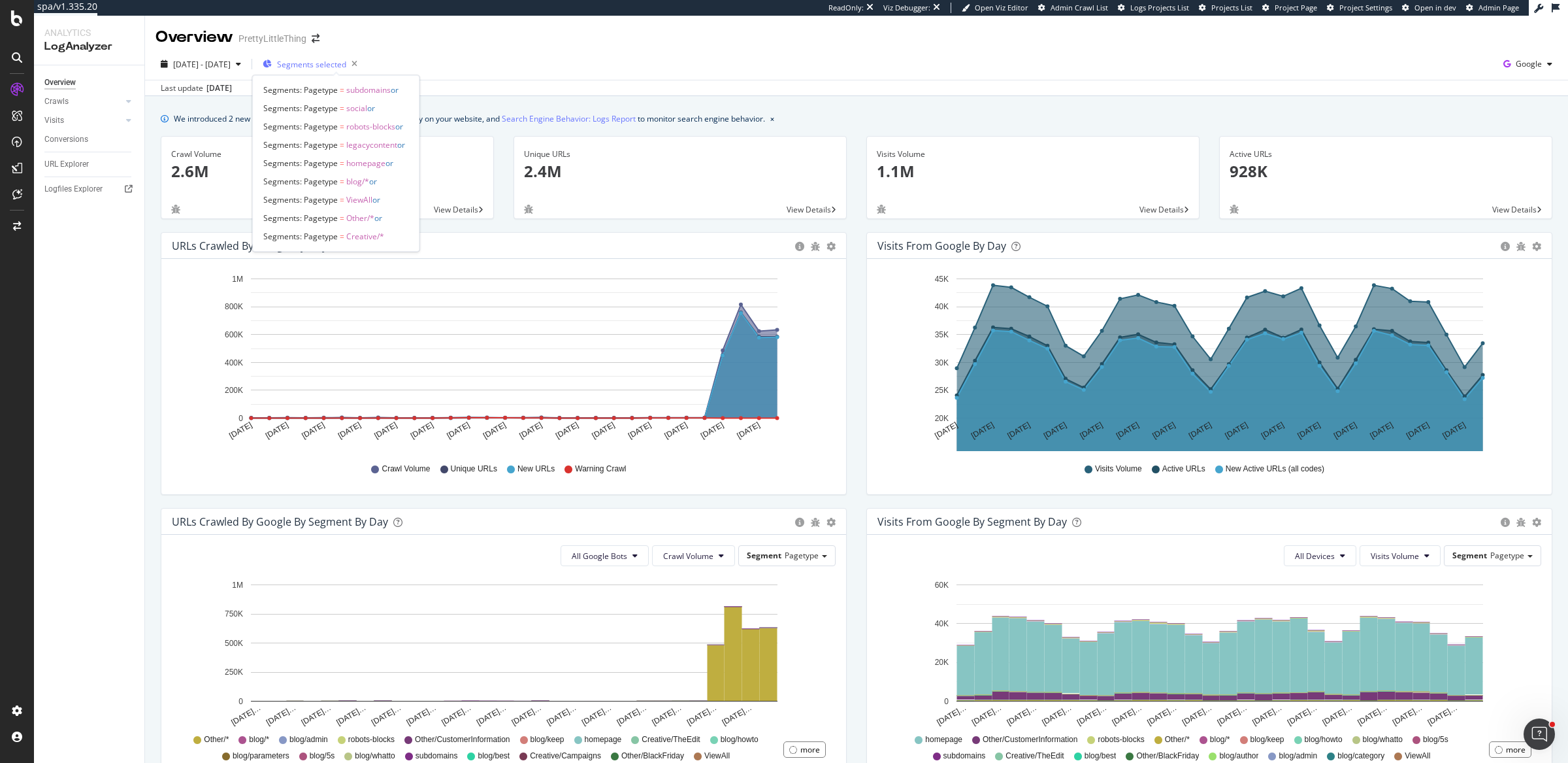
click at [339, 60] on span "Segments selected" at bounding box center [312, 64] width 69 height 11
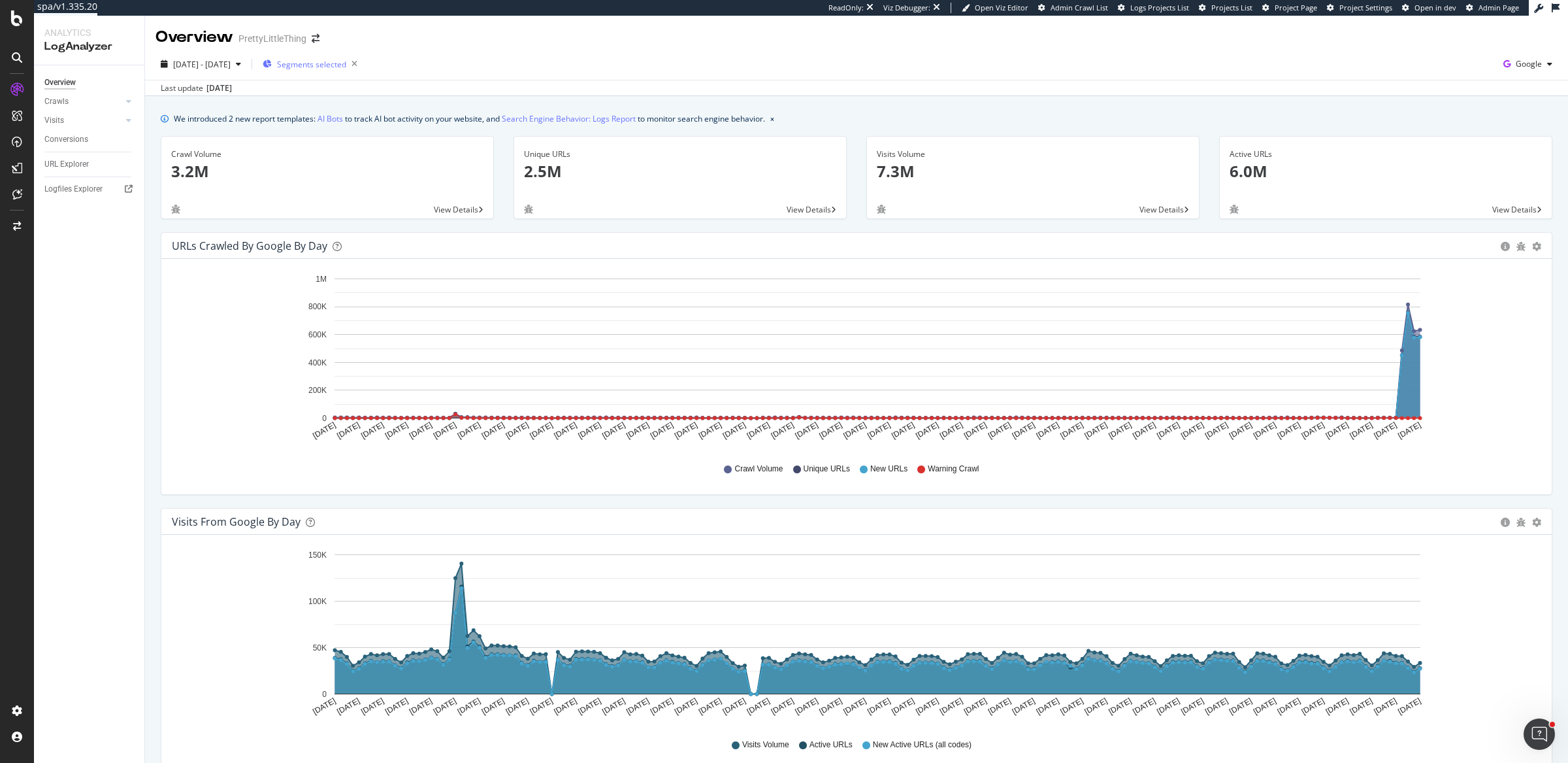
click at [316, 73] on div "Segments selected" at bounding box center [312, 64] width 100 height 19
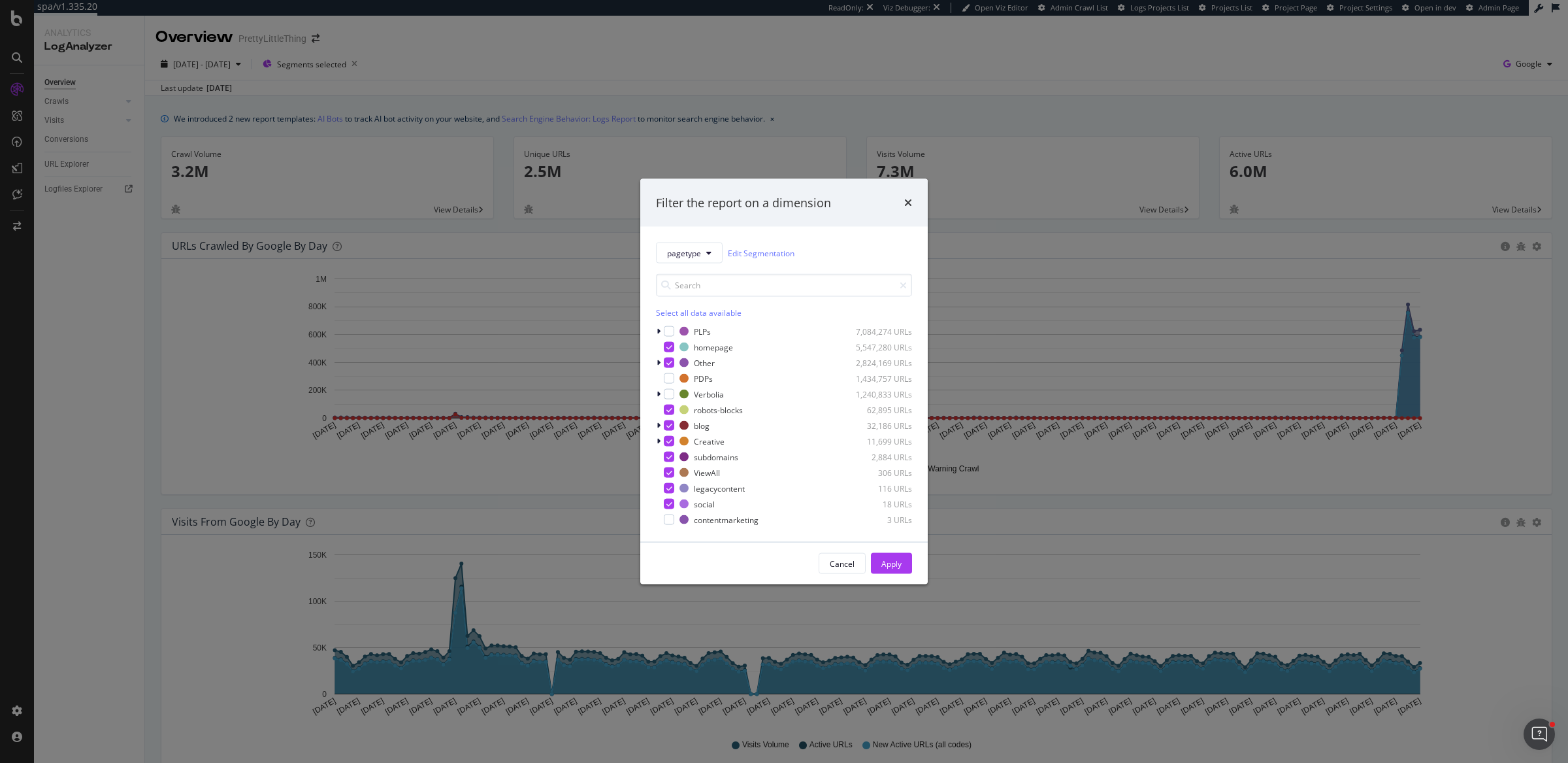
click at [1049, 184] on div "Filter the report on a dimension pagetype Edit Segmentation Select all data ava…" at bounding box center [784, 381] width 1568 height 763
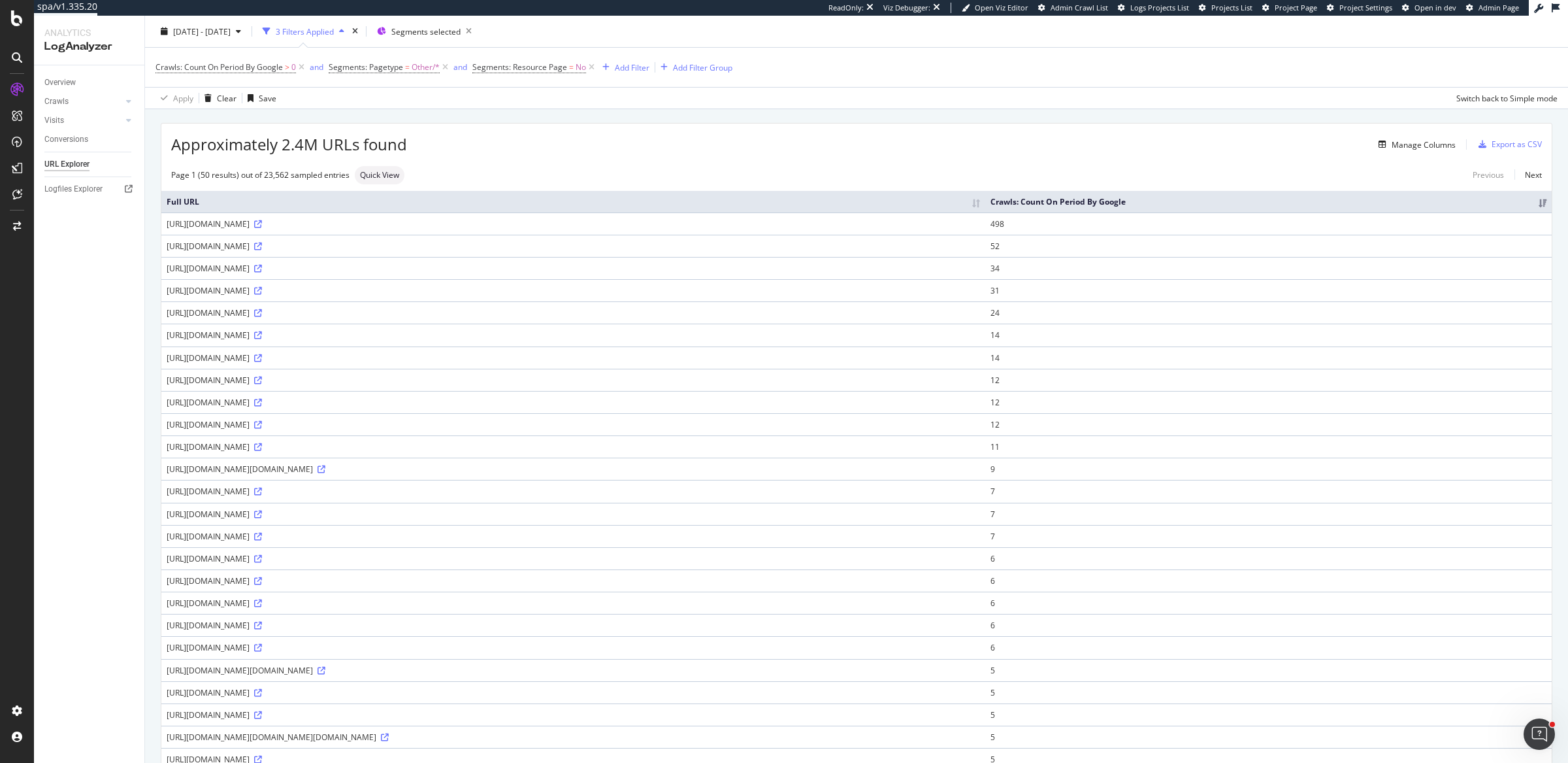
scroll to position [82, 0]
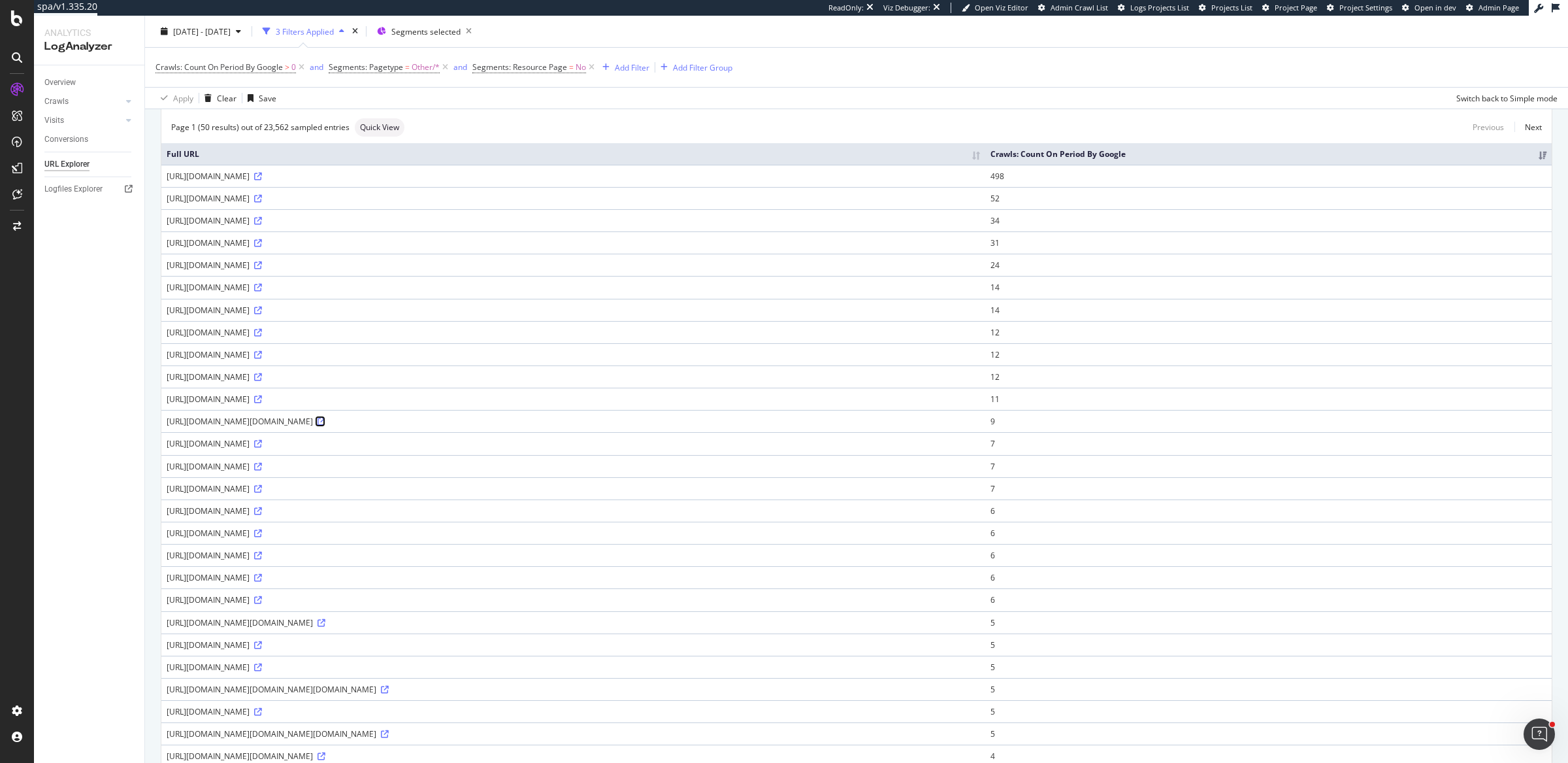
click at [325, 425] on icon at bounding box center [321, 421] width 8 height 8
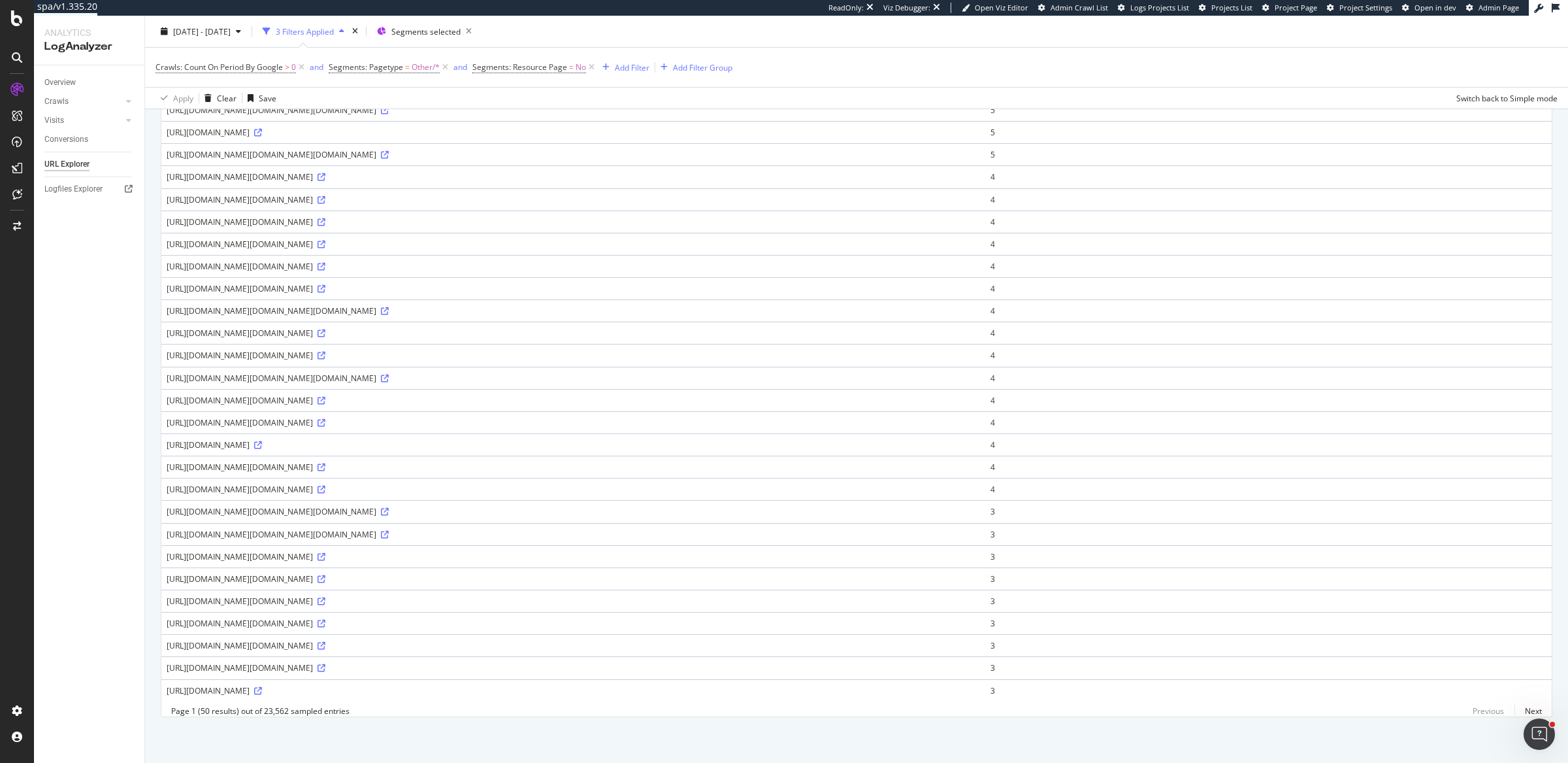
scroll to position [0, 0]
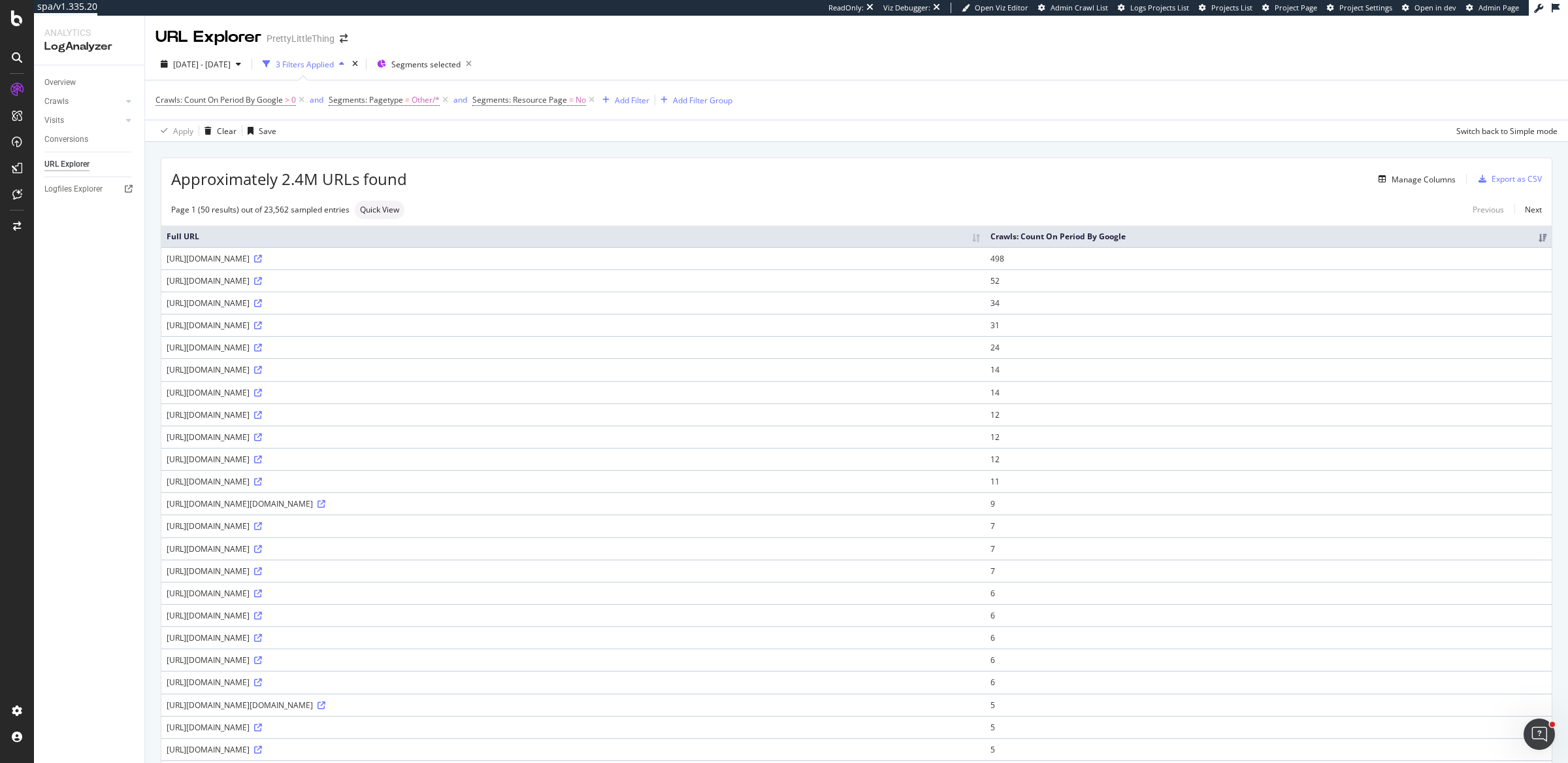
click at [1012, 93] on div "Crawls: Count On Period By Google > 0 and Segments: Pagetype = Other/* and Segm…" at bounding box center [856, 100] width 1402 height 39
click at [983, 78] on div "2025 May. 11th - Aug. 10th 3 Filters Applied Segments selected" at bounding box center [856, 67] width 1423 height 26
click at [788, 52] on div "2025 May. 11th - Aug. 10th 3 Filters Applied Segments selected Crawls: Count On…" at bounding box center [856, 95] width 1423 height 93
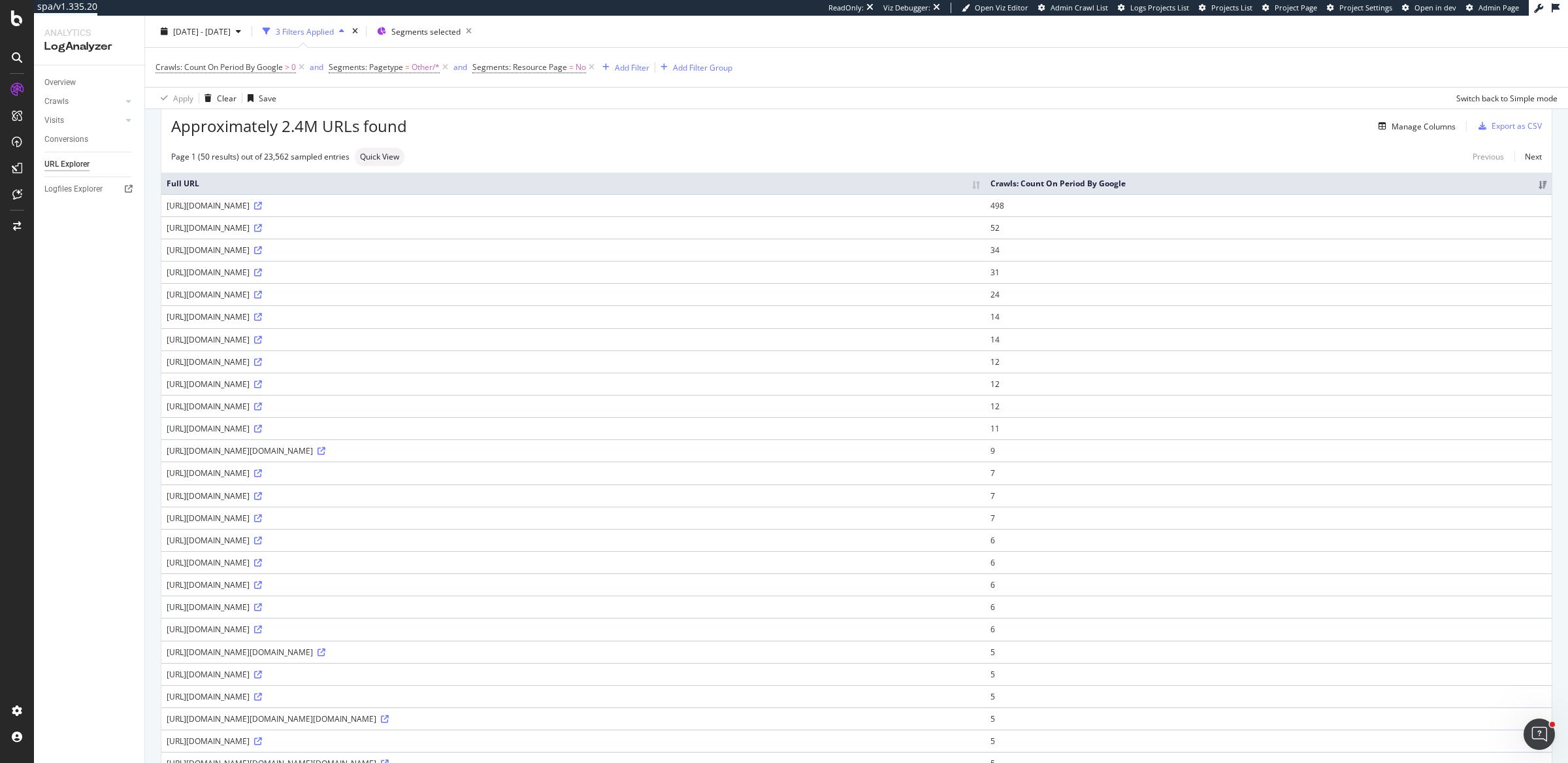
scroll to position [152, 0]
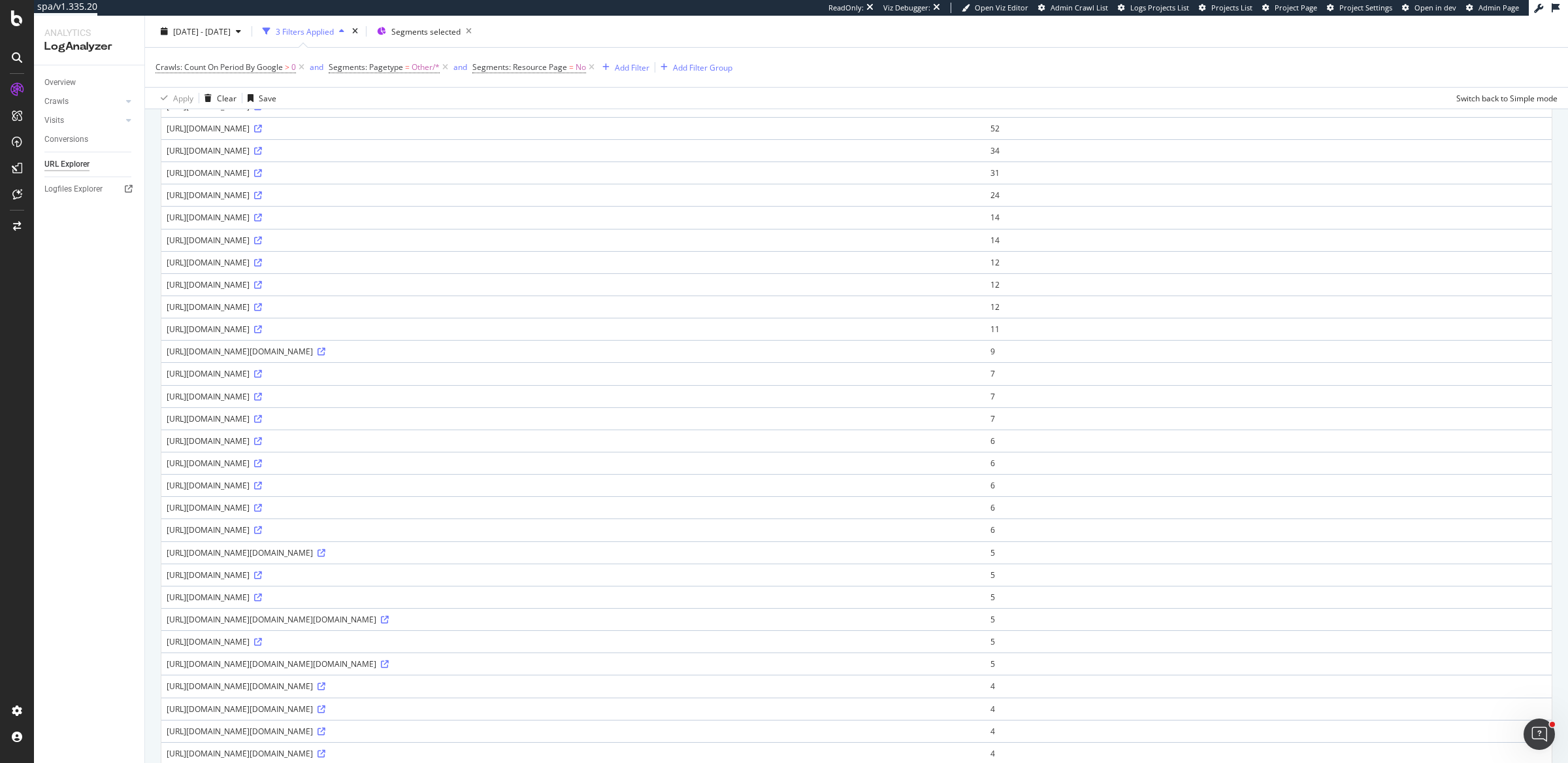
click at [312, 357] on div "https://www.prettylittlething.com/metrics/ga/g/c?v=2&tid=G-DQY8F6QKJ1&gtm=45g92…" at bounding box center [573, 351] width 813 height 11
click at [343, 558] on div "https://www.prettylittlething.com/metrics/ga/g/c?v=2&tid=G-DQY8F6QKJ1&gtm=45g92…" at bounding box center [573, 553] width 813 height 11
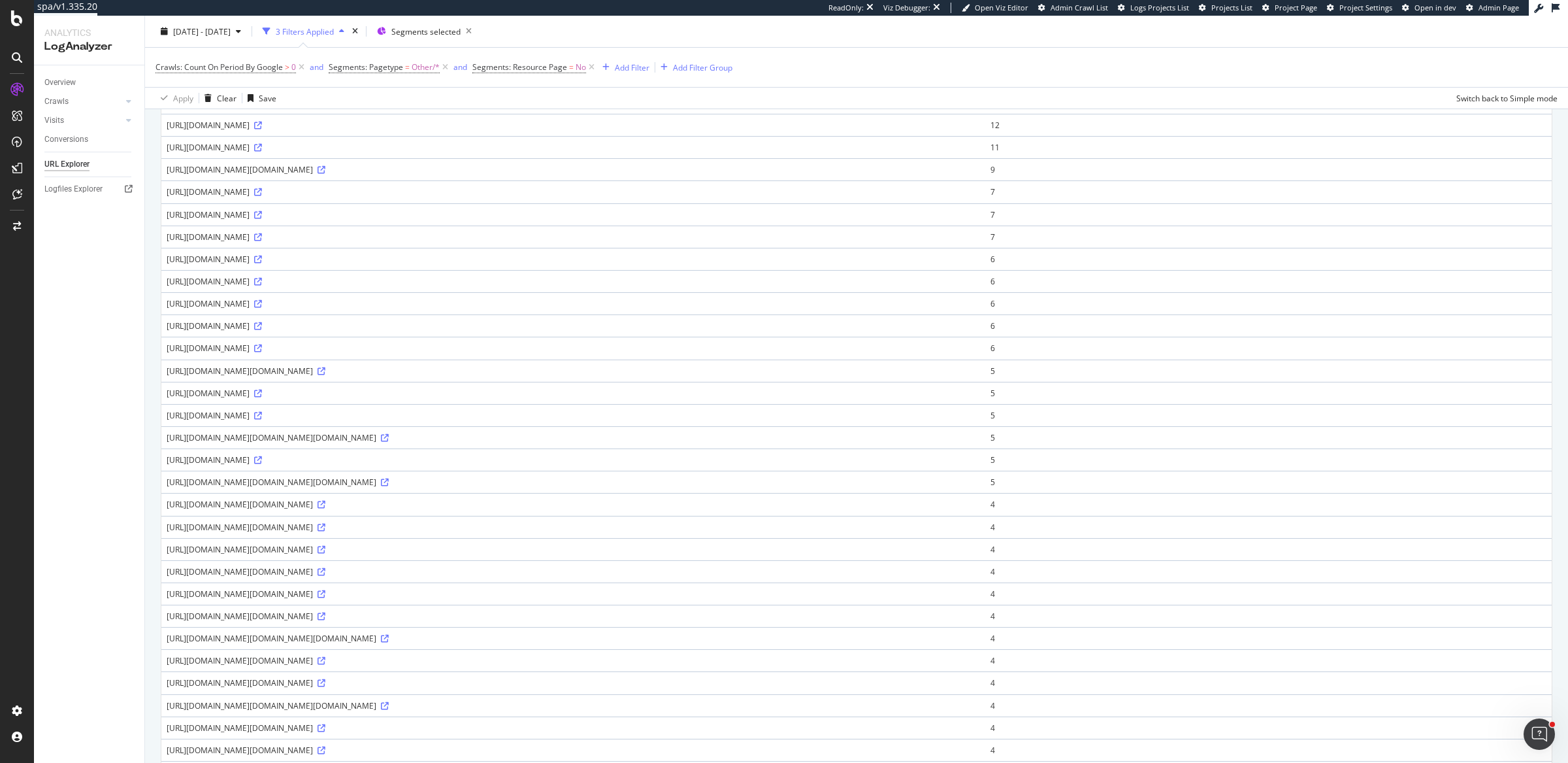
scroll to position [338, 0]
click at [321, 552] on div "https://www.prettylittlething.com/metrics/gs/measurement/conversion/?random=175…" at bounding box center [573, 546] width 813 height 11
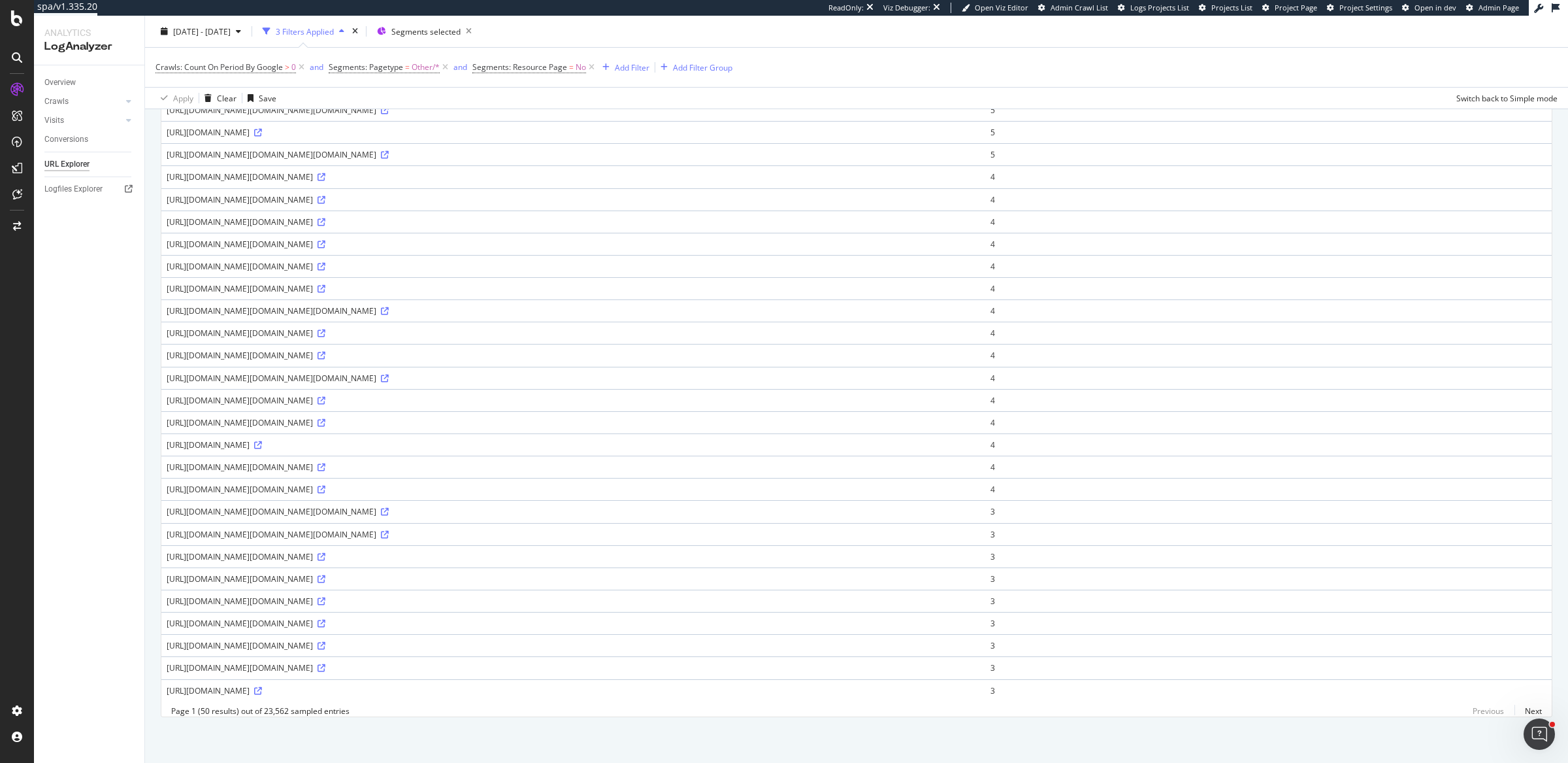
scroll to position [678, 0]
click at [389, 114] on icon at bounding box center [385, 110] width 8 height 8
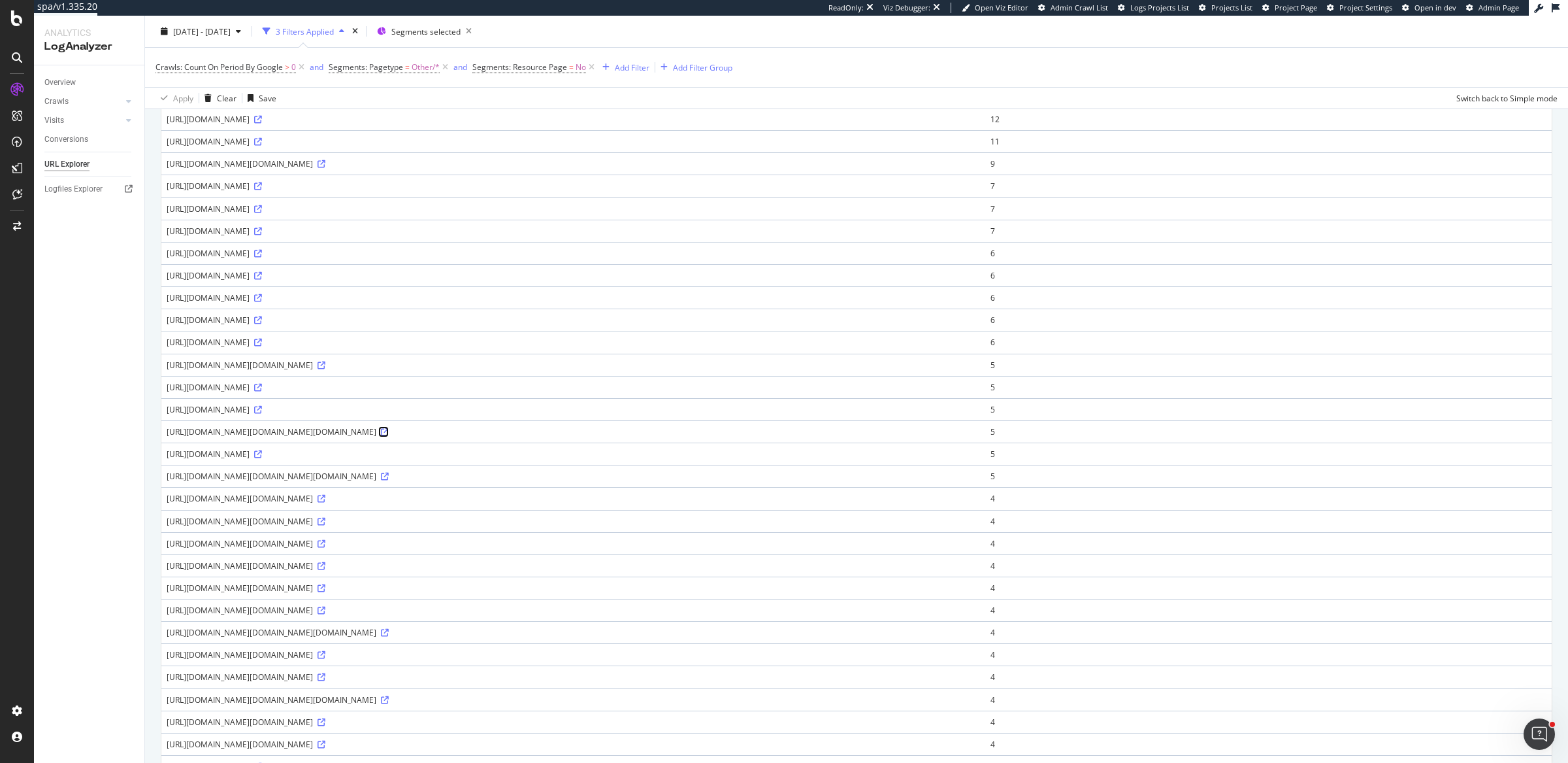
scroll to position [0, 0]
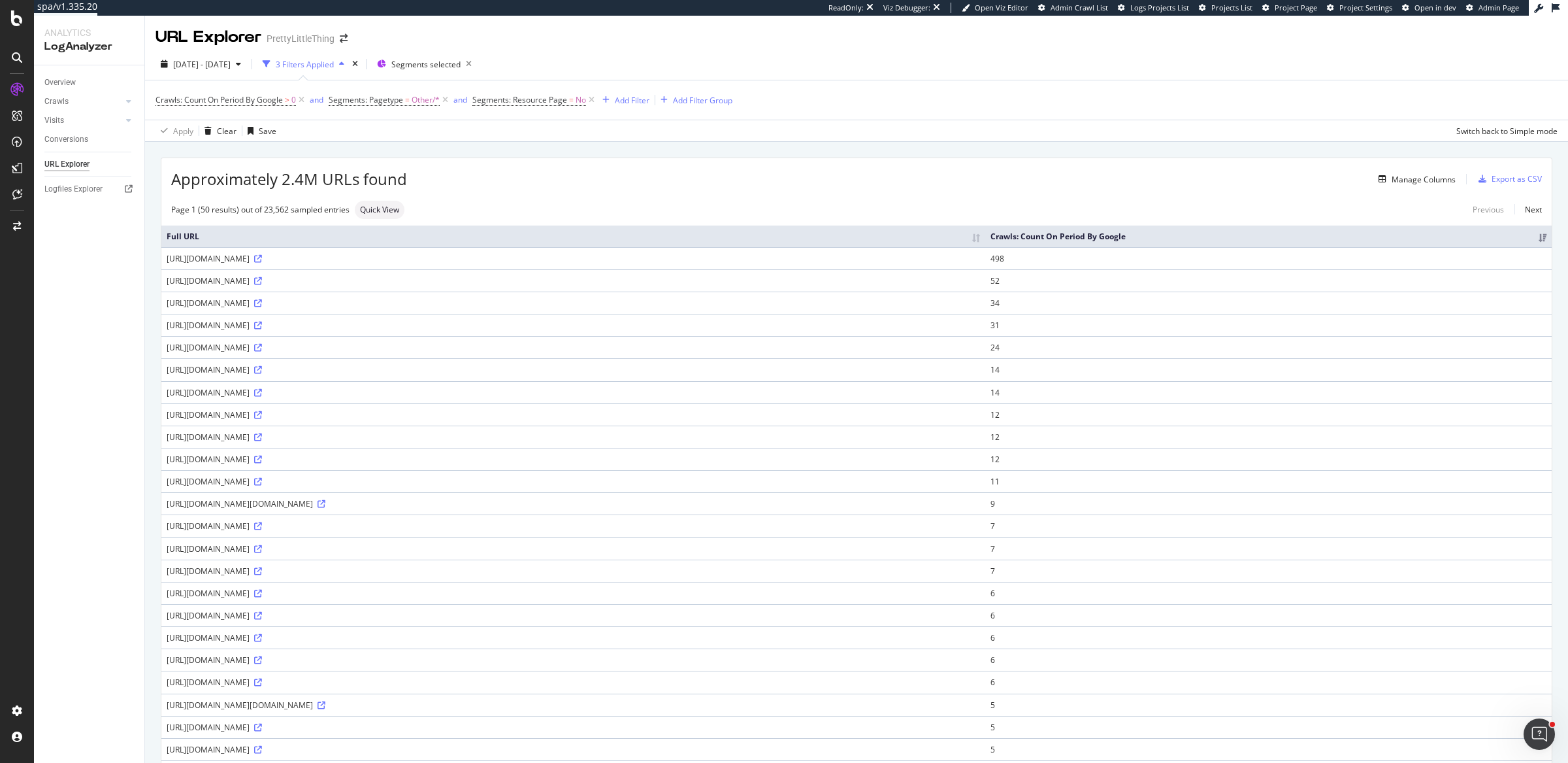
click at [559, 509] on div "https://www.prettylittlething.com/metrics/ga/g/c?v=2&tid=G-DQY8F6QKJ1&gtm=45g92…" at bounding box center [573, 504] width 813 height 11
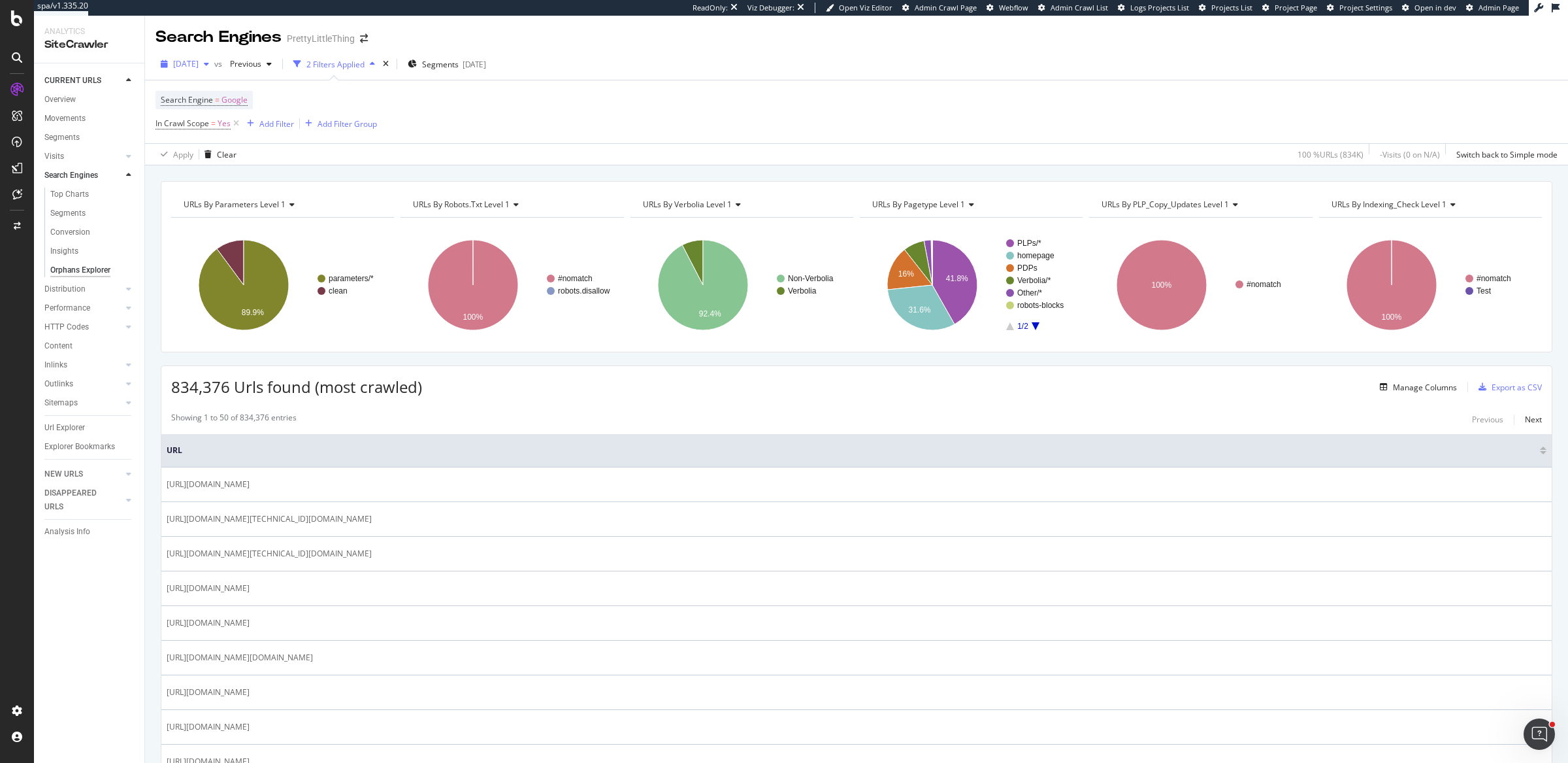
click at [178, 64] on span "2025 Jun. 27th" at bounding box center [186, 64] width 26 height 11
click at [229, 113] on div "[DATE]" at bounding box center [209, 111] width 68 height 12
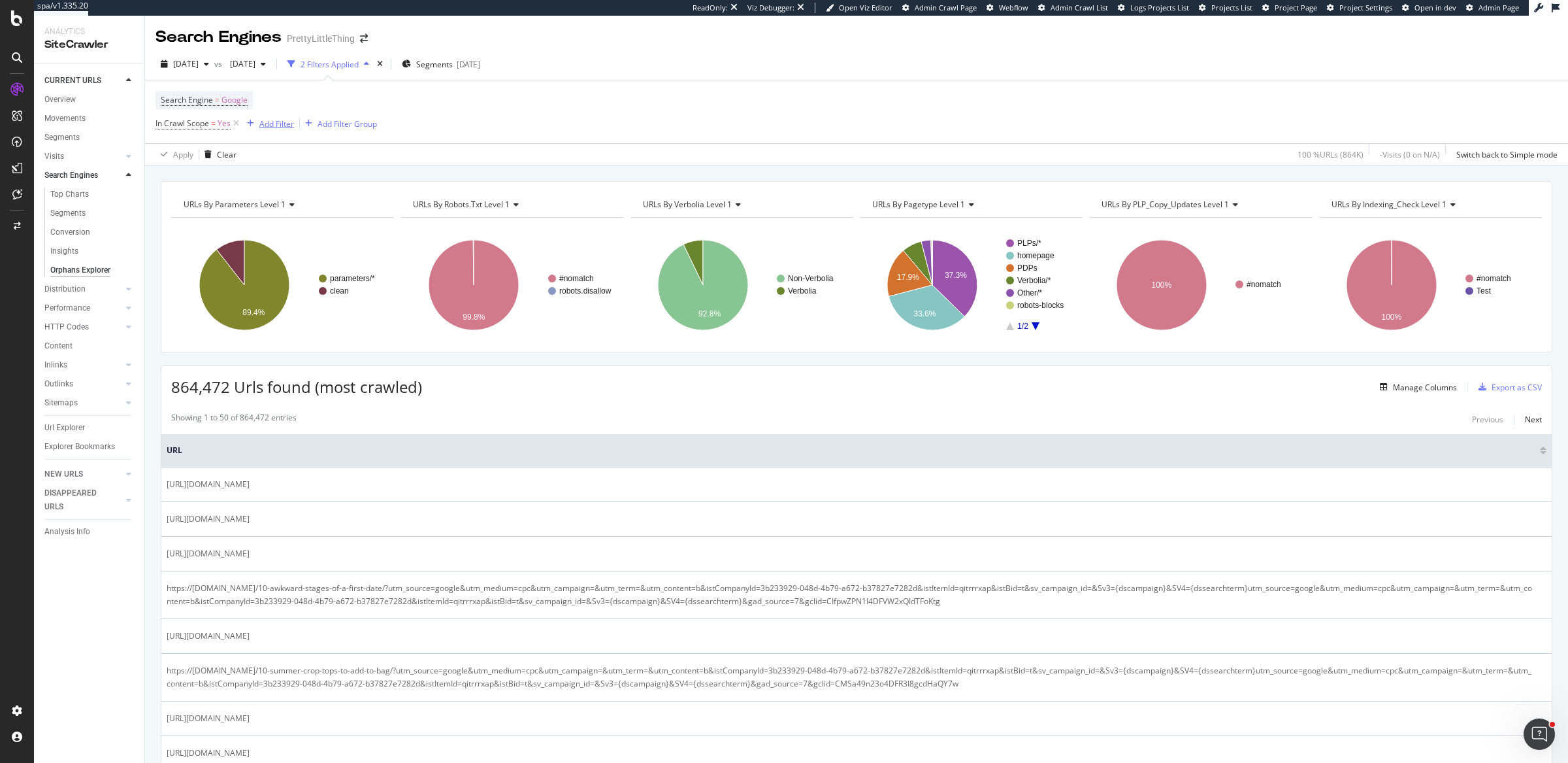
click at [272, 121] on div "Add Filter" at bounding box center [276, 124] width 35 height 11
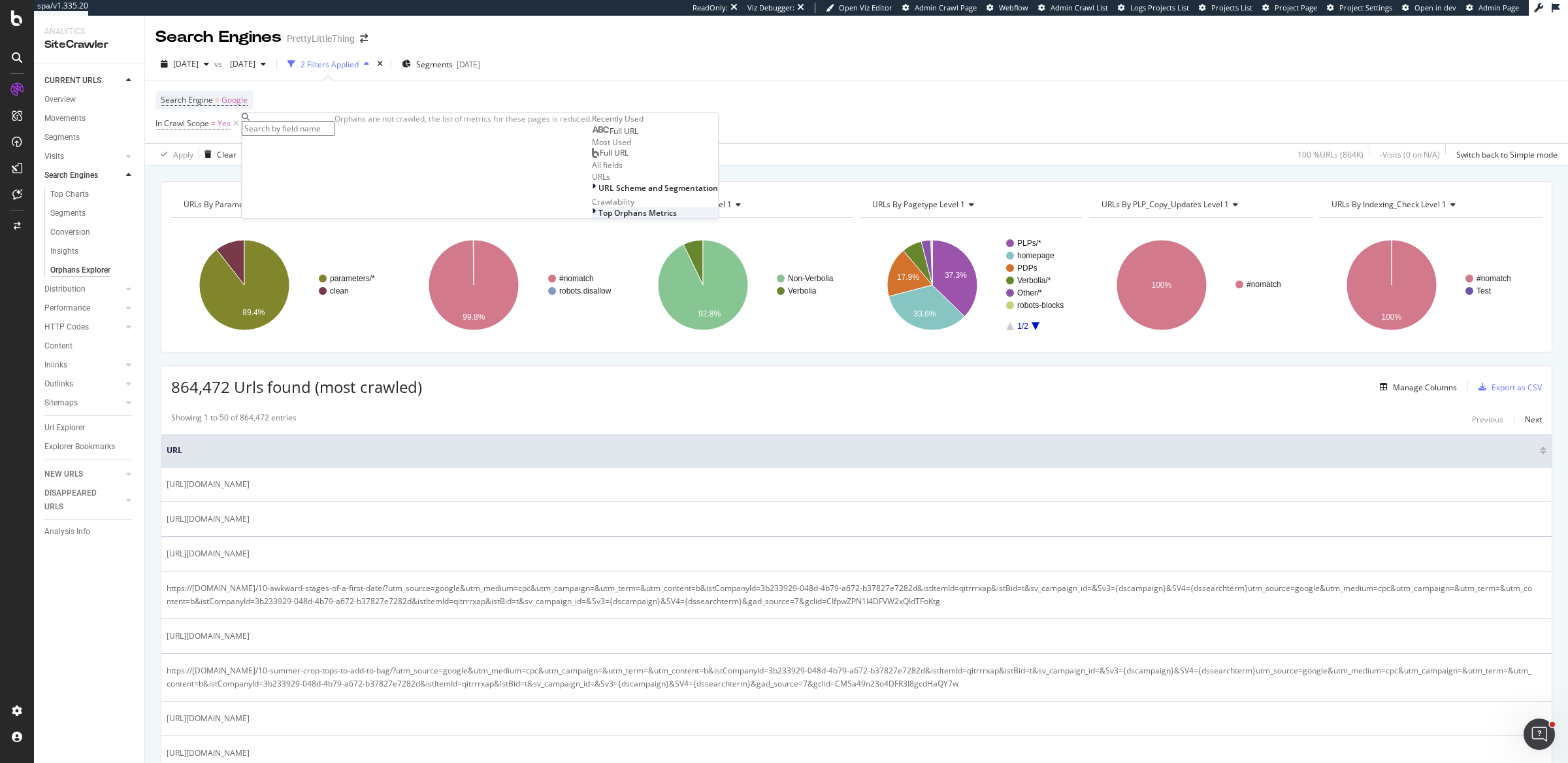
click at [598, 218] on span "Top Orphans Metrics" at bounding box center [637, 213] width 78 height 11
click at [592, 230] on div "Search Engines Orphans: Crawls" at bounding box center [656, 224] width 129 height 11
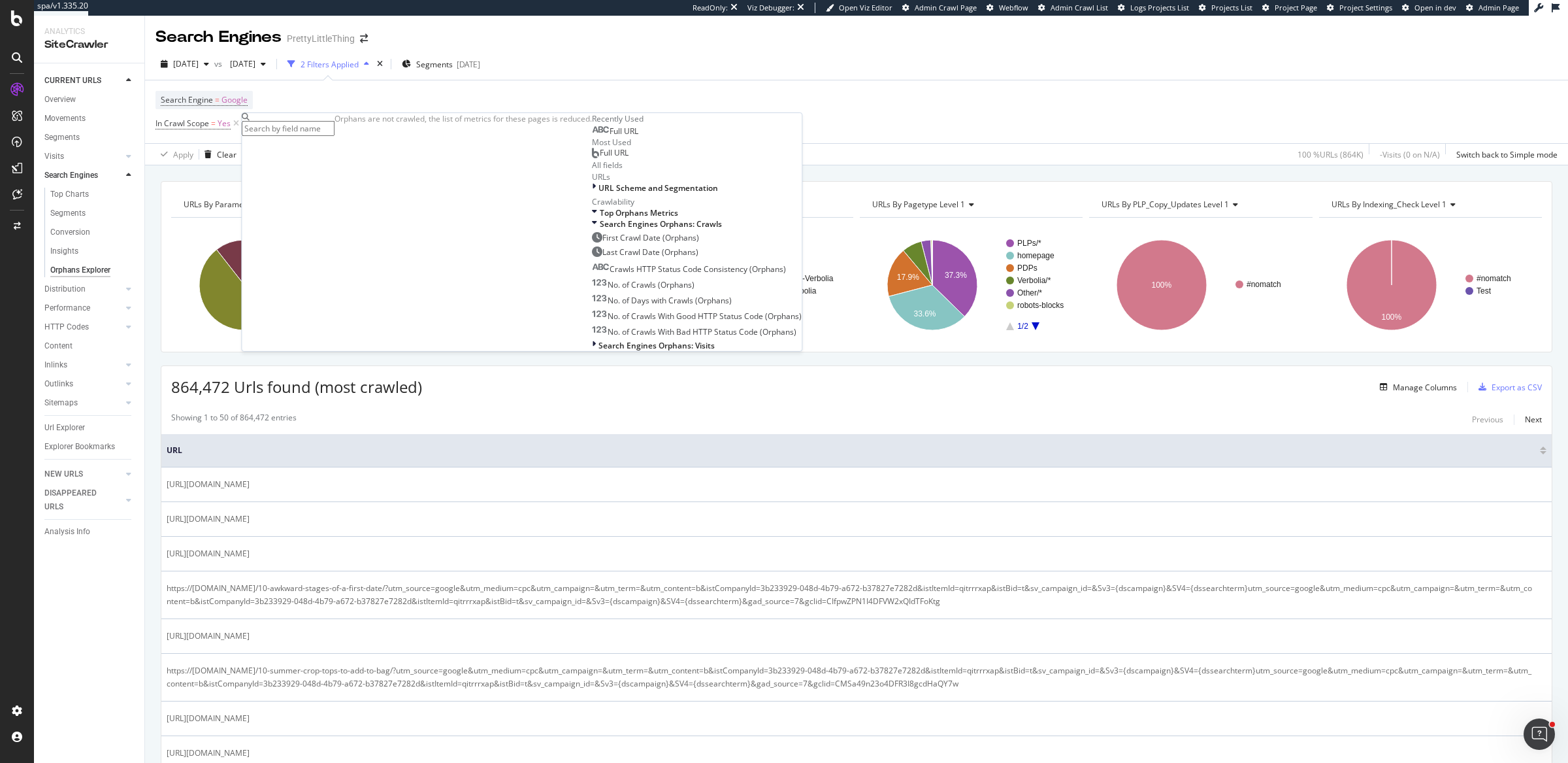
scroll to position [113, 0]
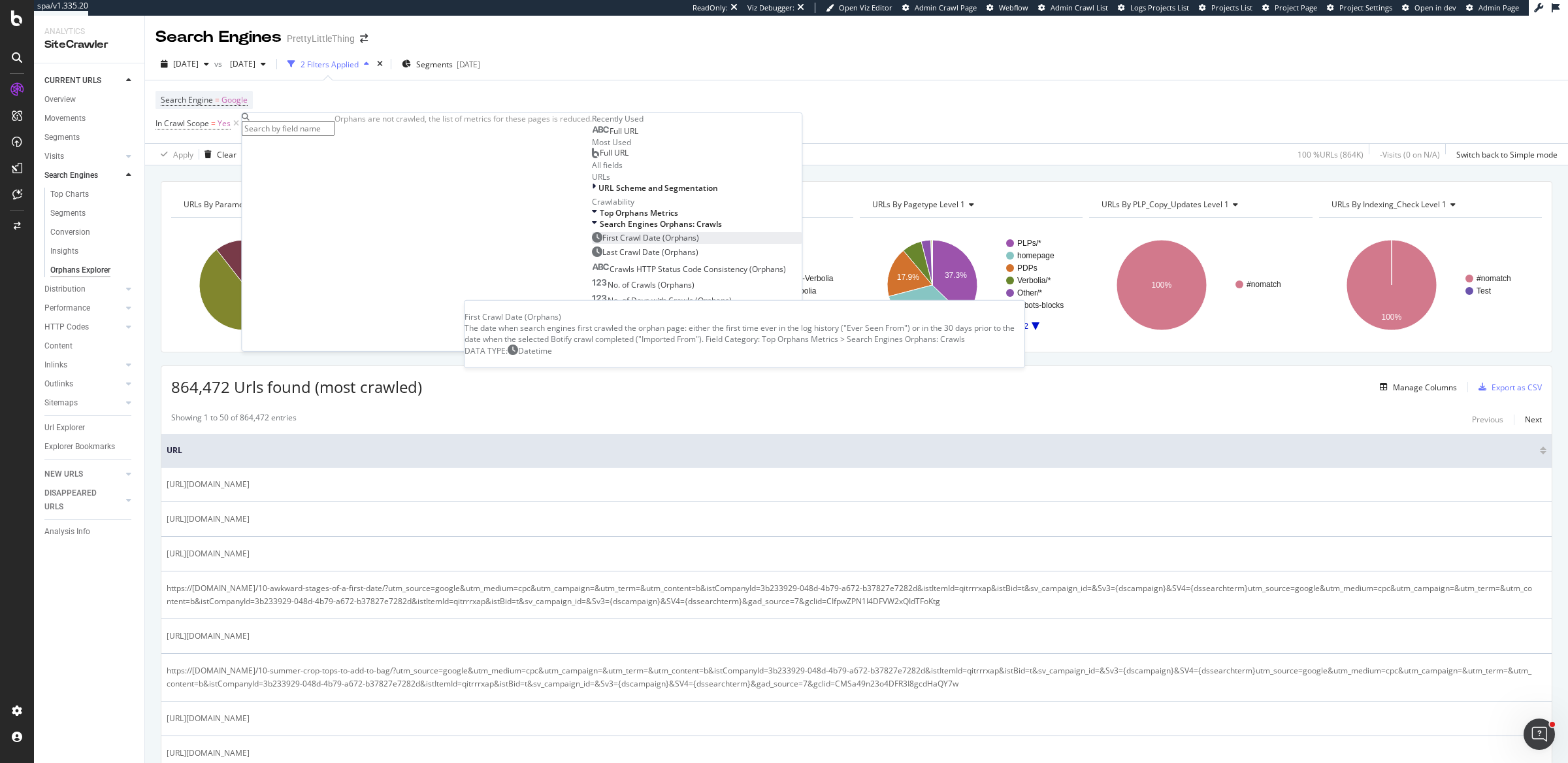
click at [602, 243] on span "First Crawl Date (Orphans)" at bounding box center [651, 238] width 97 height 11
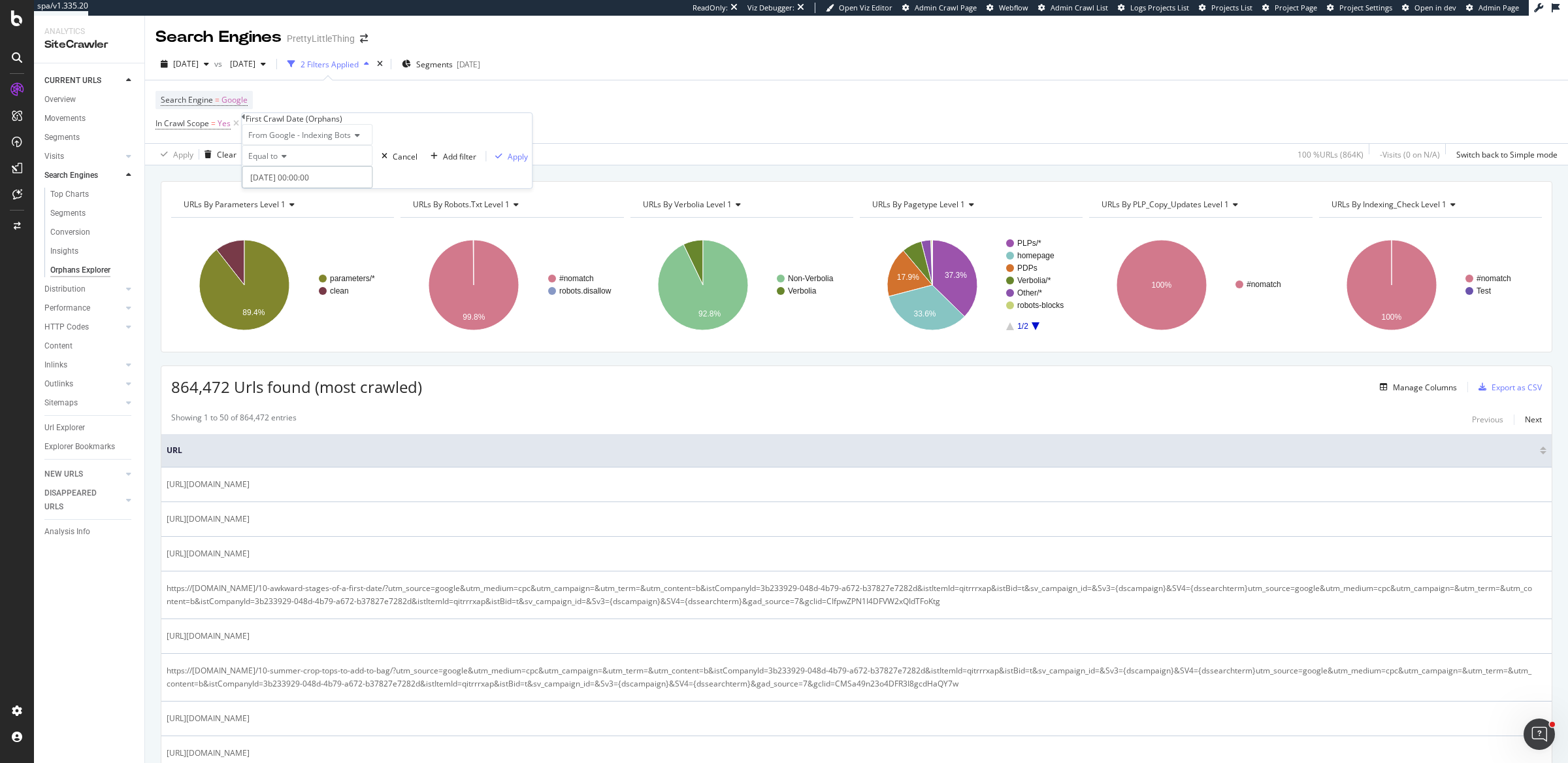
click at [357, 189] on input "2025-08-13 00:00:00" at bounding box center [307, 177] width 130 height 23
click at [246, 121] on icon at bounding box center [243, 117] width 4 height 8
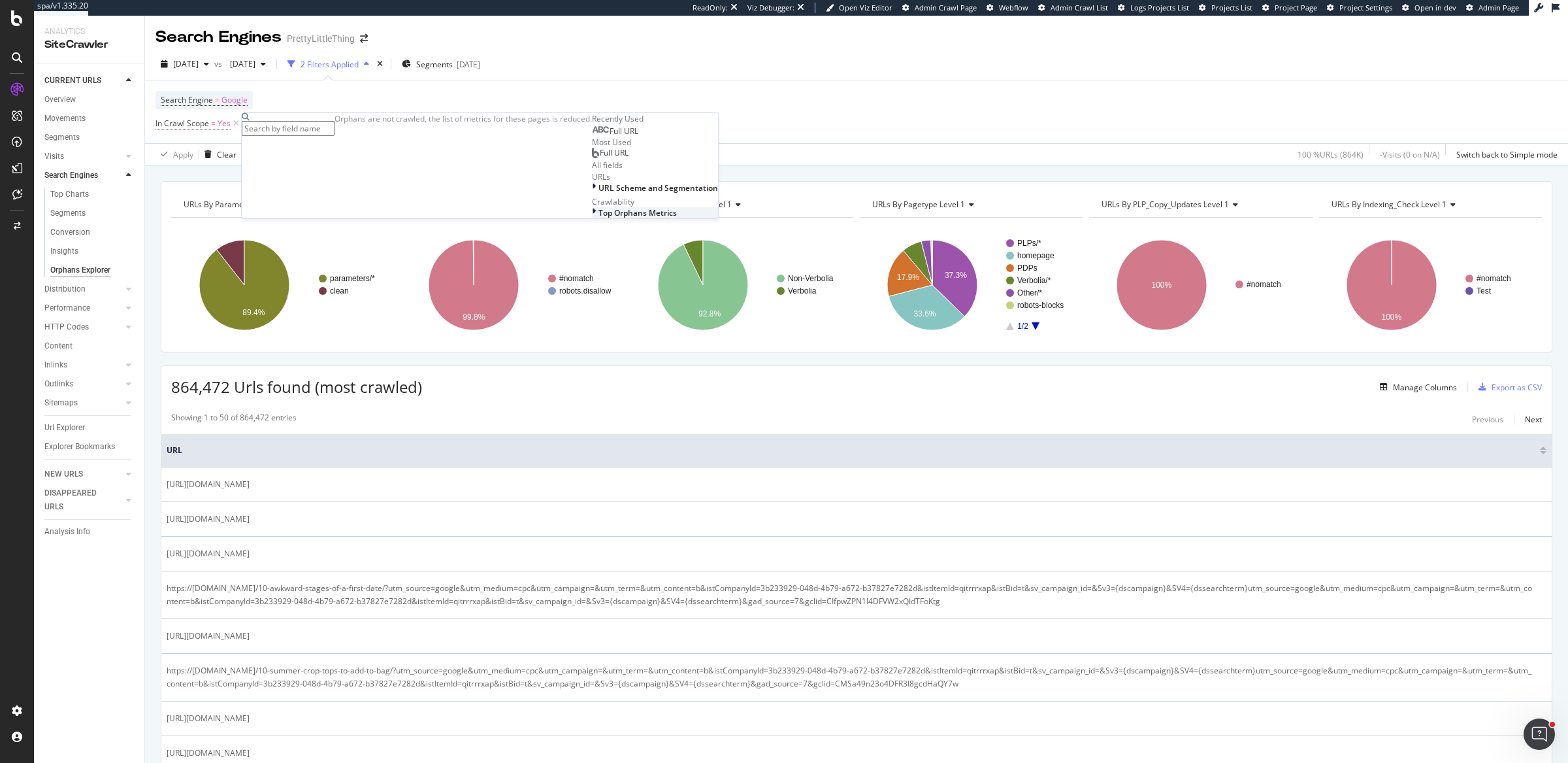
click at [598, 218] on span "Top Orphans Metrics" at bounding box center [637, 213] width 78 height 11
click at [598, 230] on span "Search Engines Orphans: Crawls" at bounding box center [660, 224] width 122 height 11
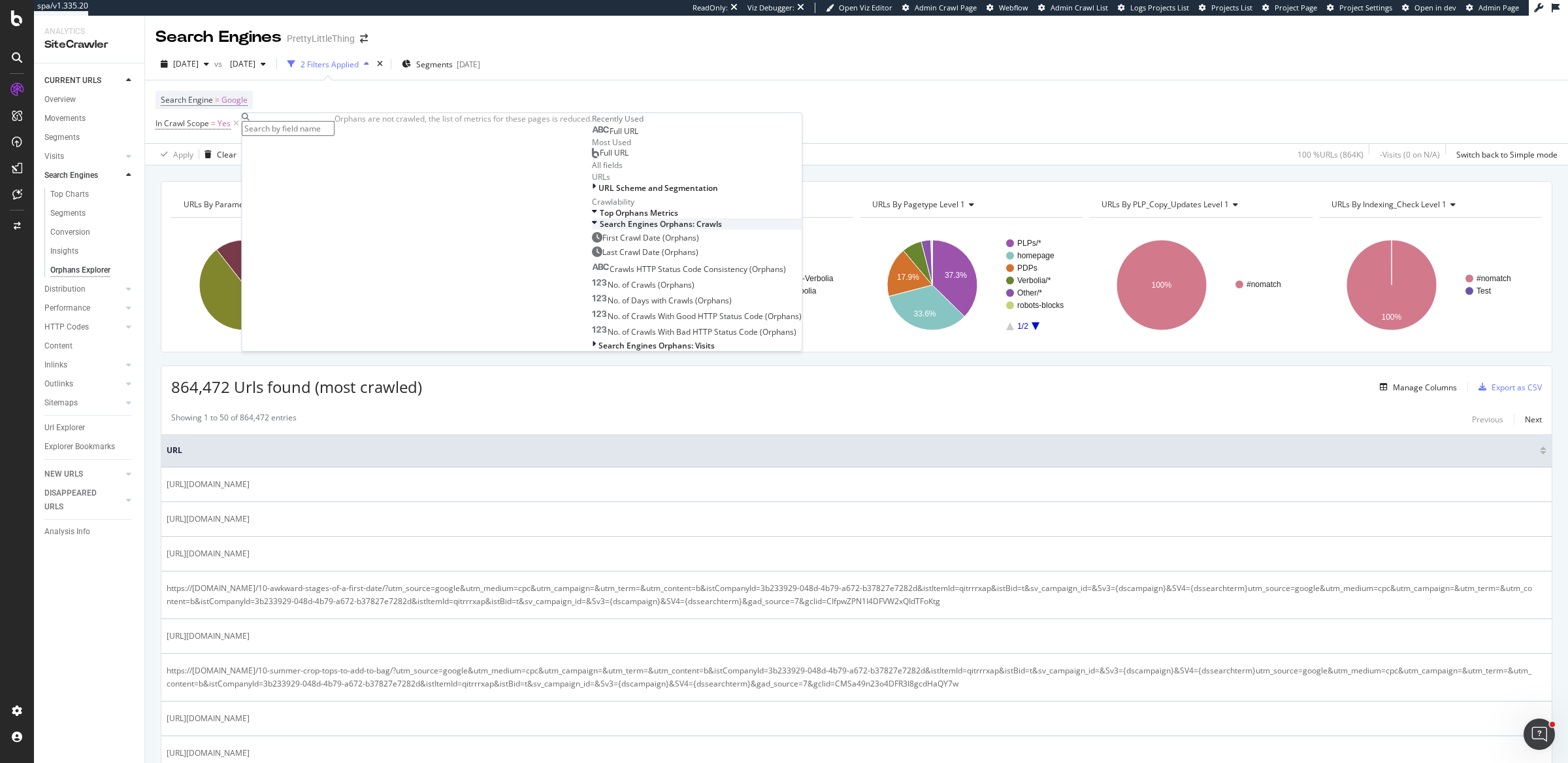
scroll to position [113, 0]
click at [598, 351] on span "Search Engines Orphans: Visits" at bounding box center [656, 346] width 116 height 11
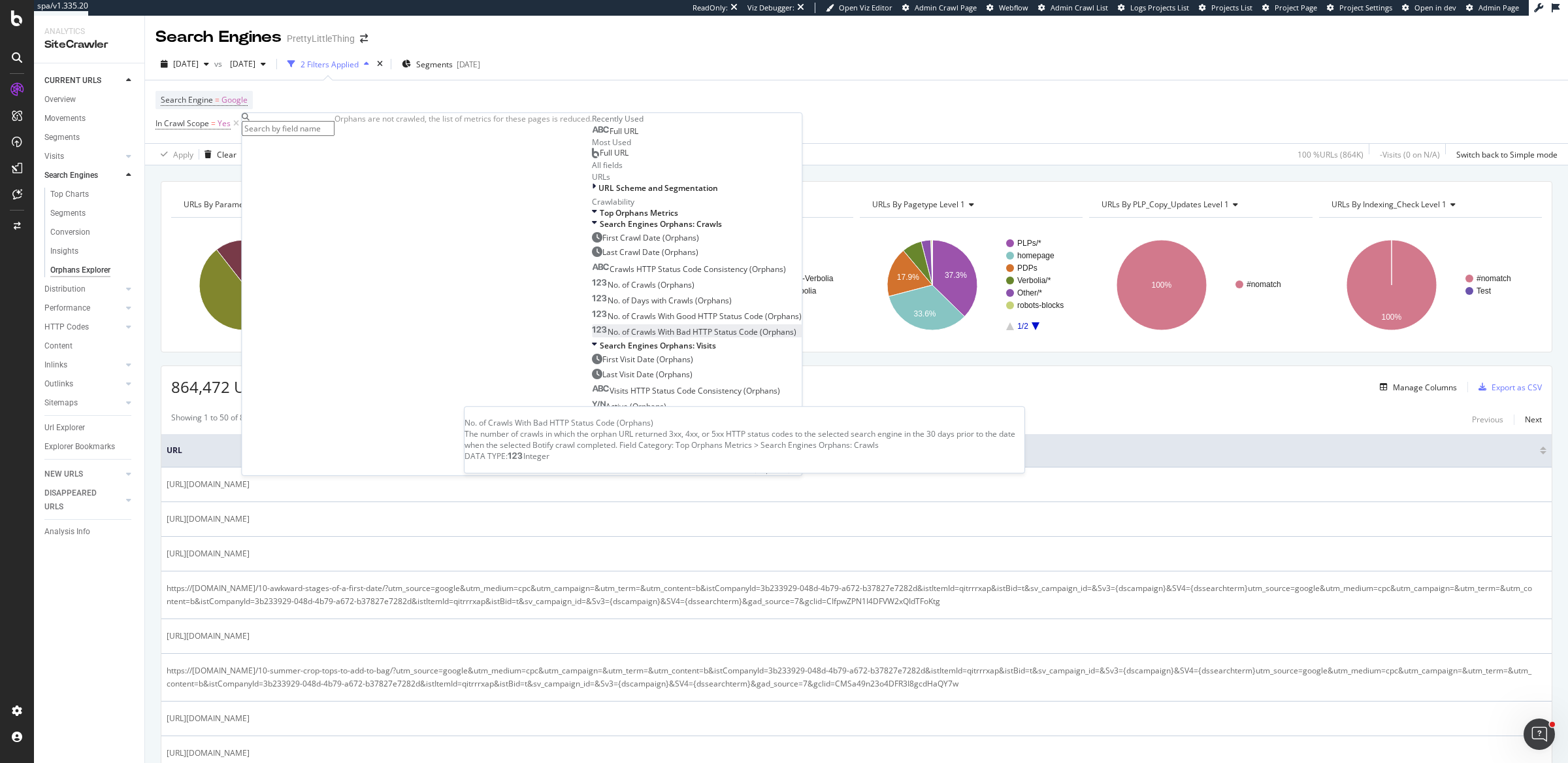
scroll to position [89, 0]
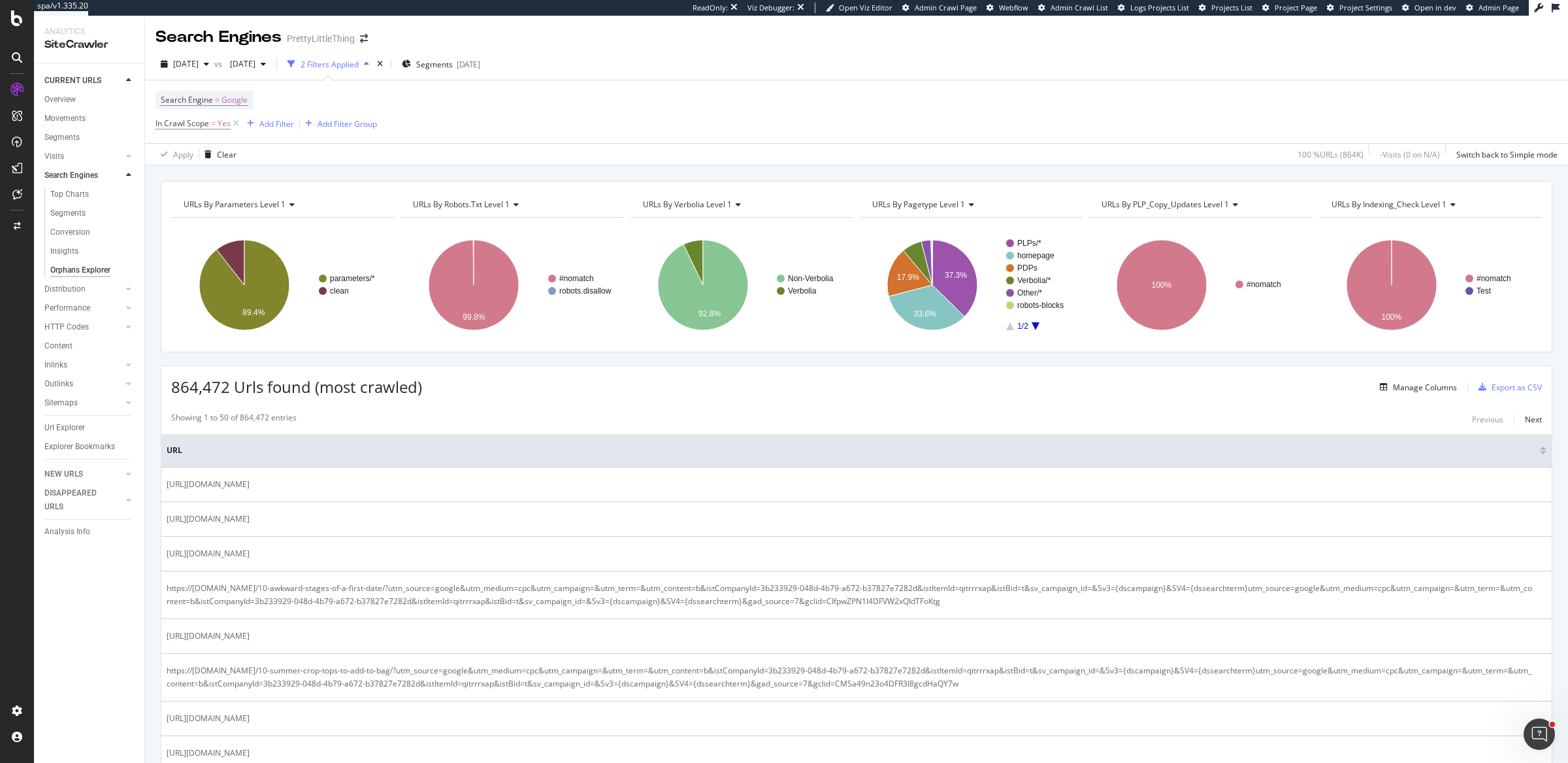
click at [691, 111] on div "Search Engine = Google In Crawl Scope = Yes Add Filter Add Filter Group" at bounding box center [856, 112] width 1402 height 63
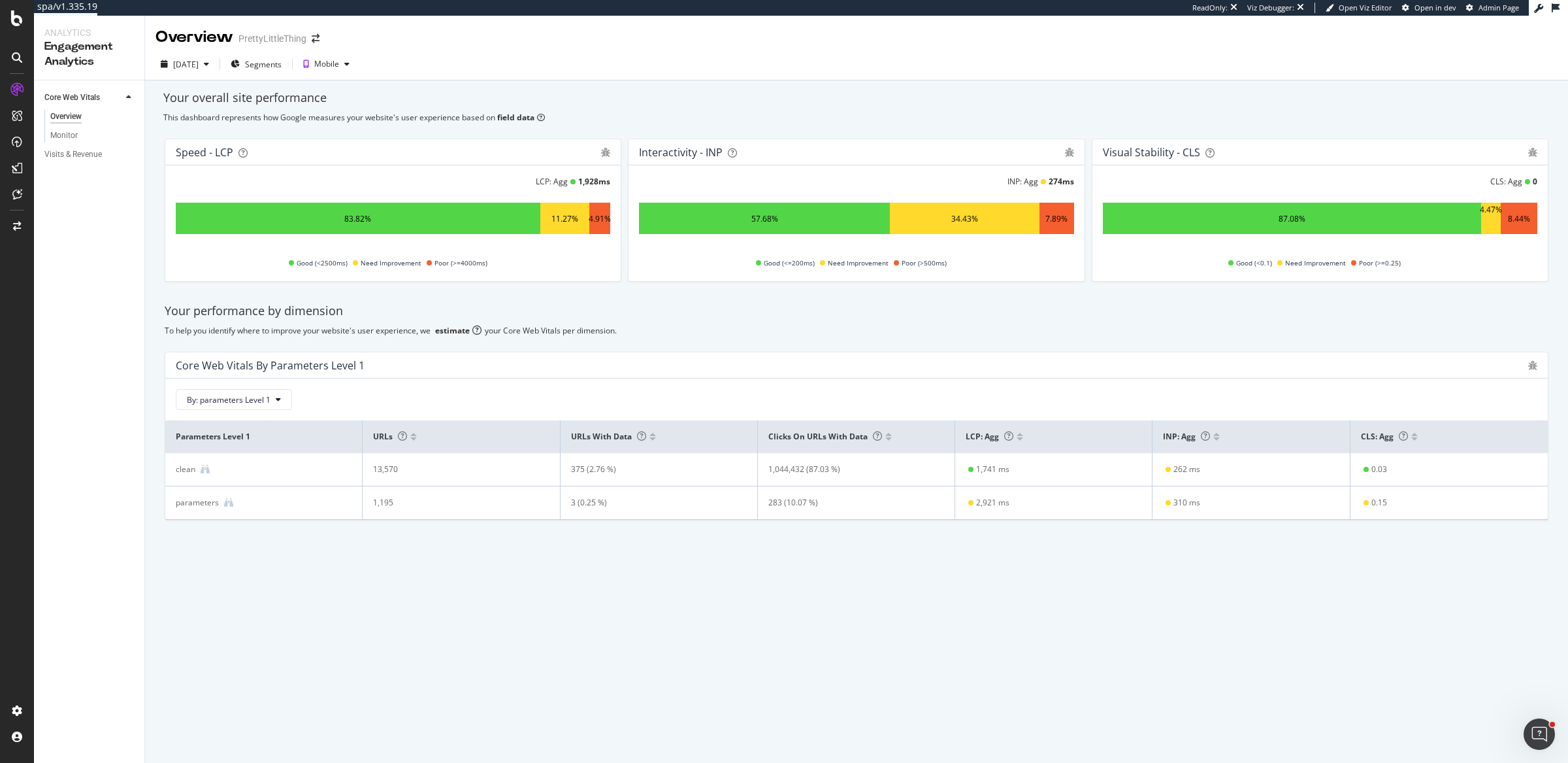
click at [733, 310] on div "Your performance by dimension" at bounding box center [856, 311] width 1384 height 17
click at [209, 404] on button "By: parameters Level 1" at bounding box center [234, 400] width 116 height 21
click at [258, 451] on div "pagetype Level 1" at bounding box center [257, 446] width 162 height 19
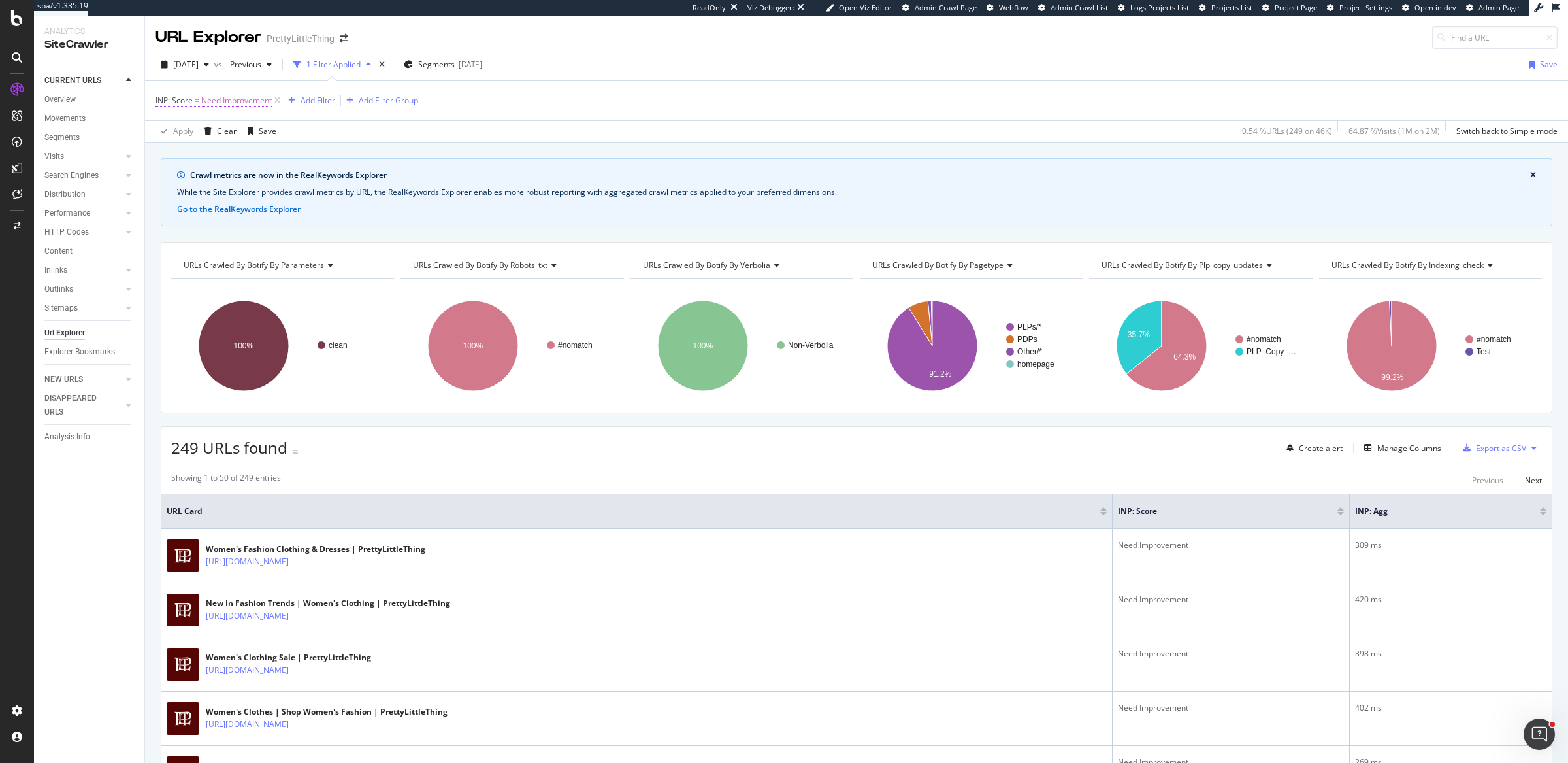
click at [224, 97] on span "Need Improvement" at bounding box center [237, 101] width 71 height 19
click at [164, 96] on icon at bounding box center [163, 98] width 4 height 8
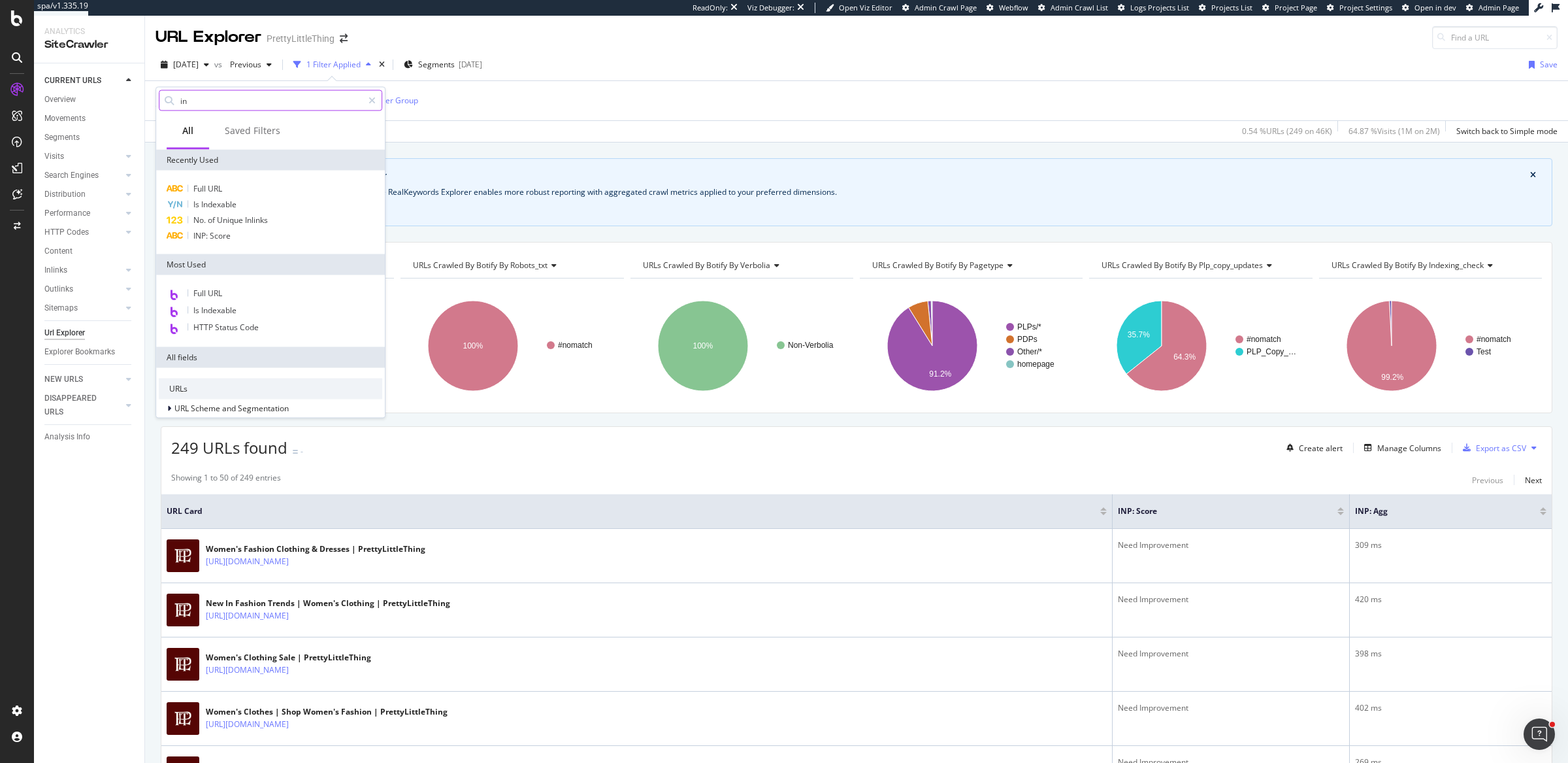
type input "inp"
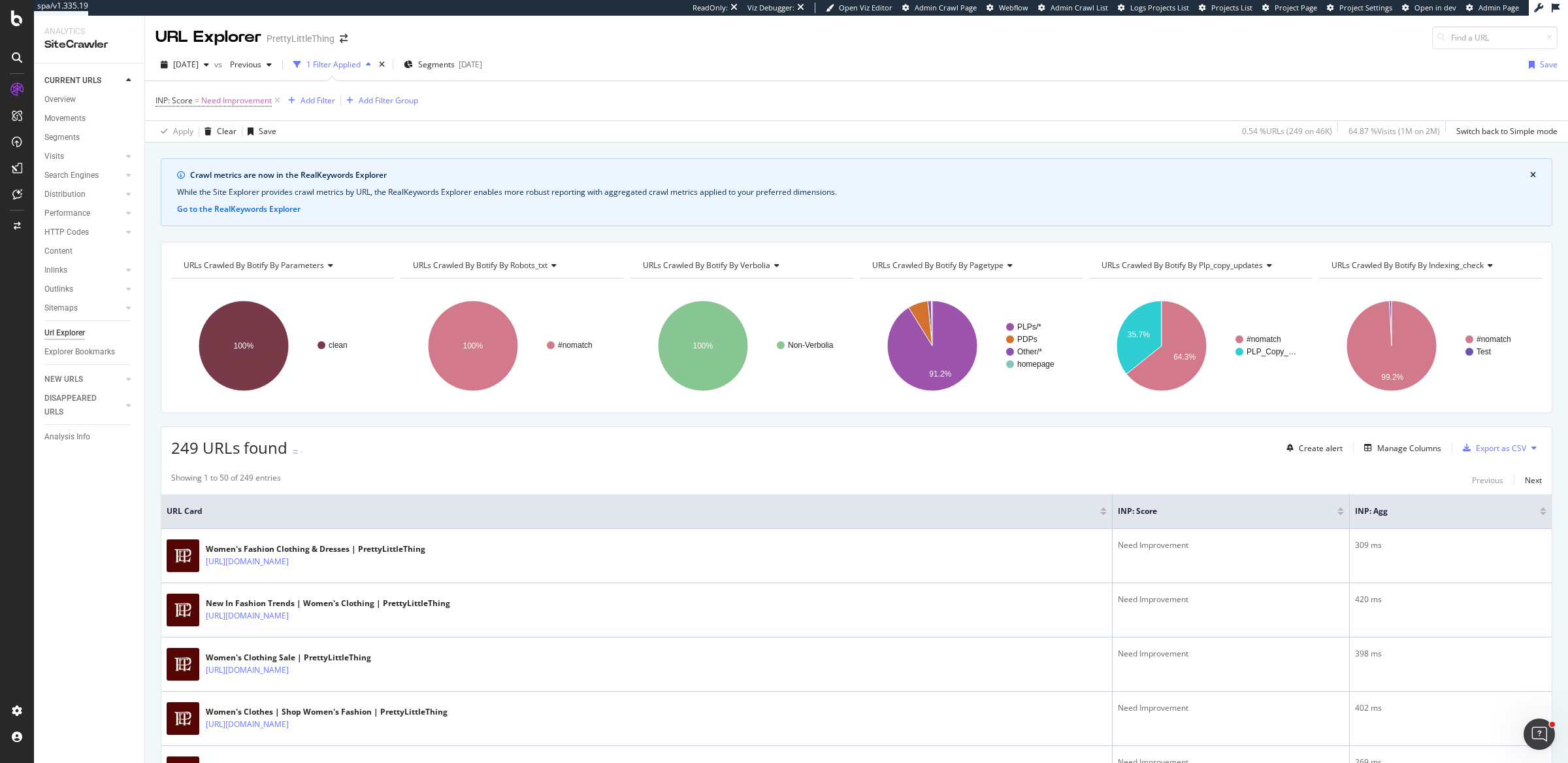
click at [505, 114] on div "INP: Score = Need Improvement Add Filter Add Filter Group" at bounding box center [856, 101] width 1402 height 39
click at [193, 99] on span "INP: Score = Need Improvement" at bounding box center [213, 101] width 116 height 12
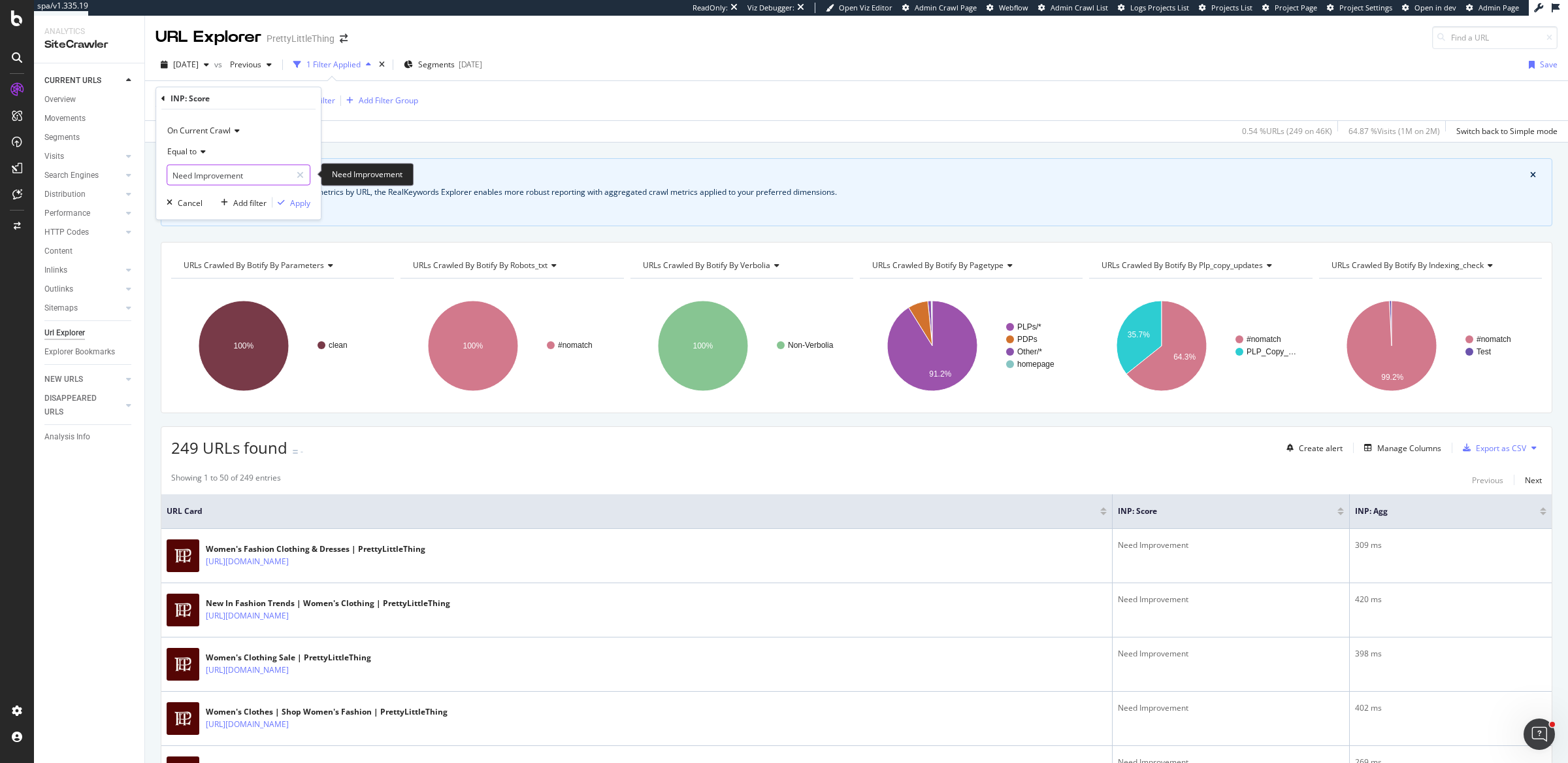
click at [243, 175] on input "Need Improvement" at bounding box center [229, 175] width 123 height 21
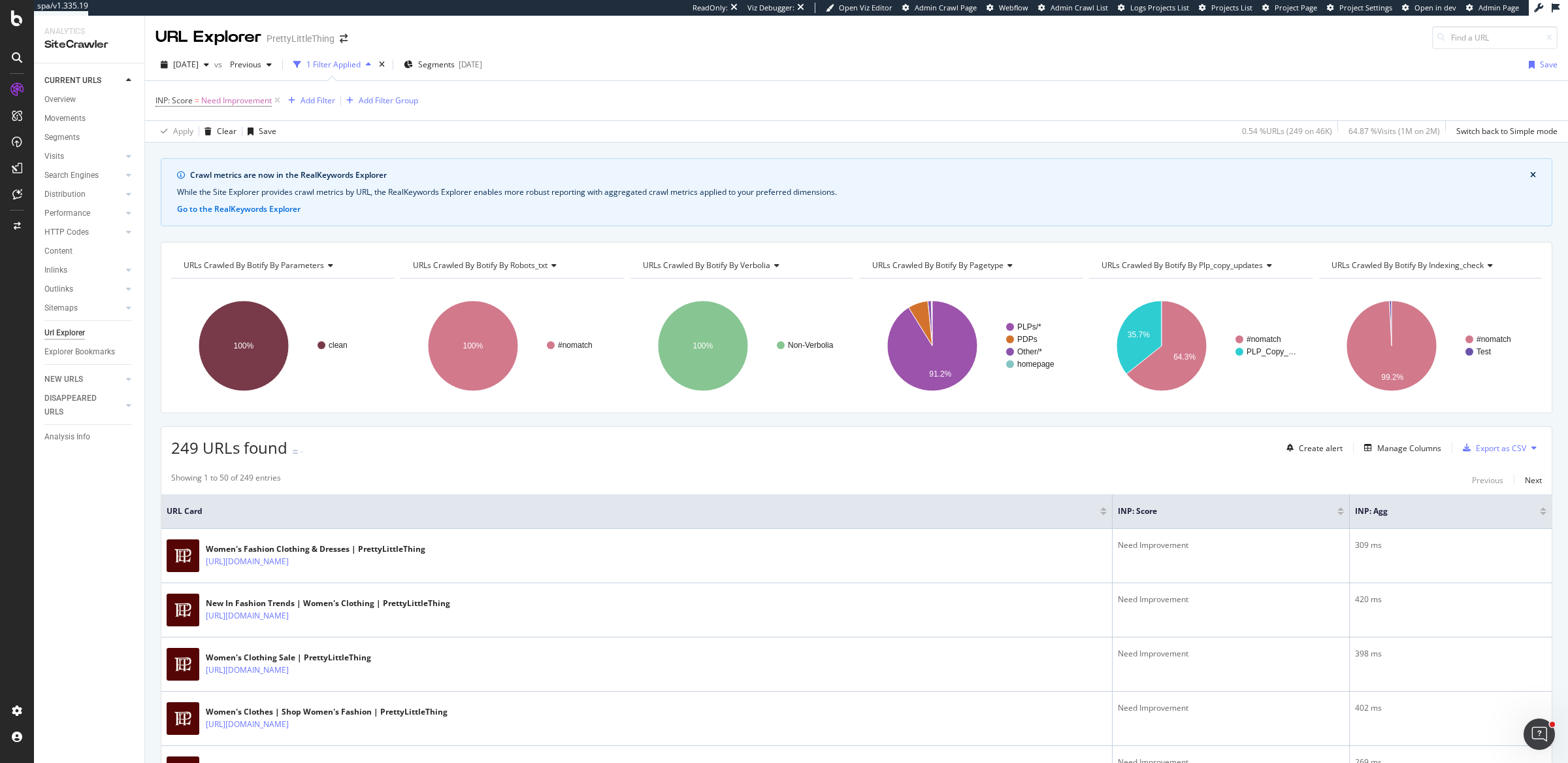
click at [428, 129] on div "Apply Clear Save 0.54 % URLs ( 249 on 46K ) 64.87 % Visits ( 1M on 2M ) Switch …" at bounding box center [856, 131] width 1423 height 22
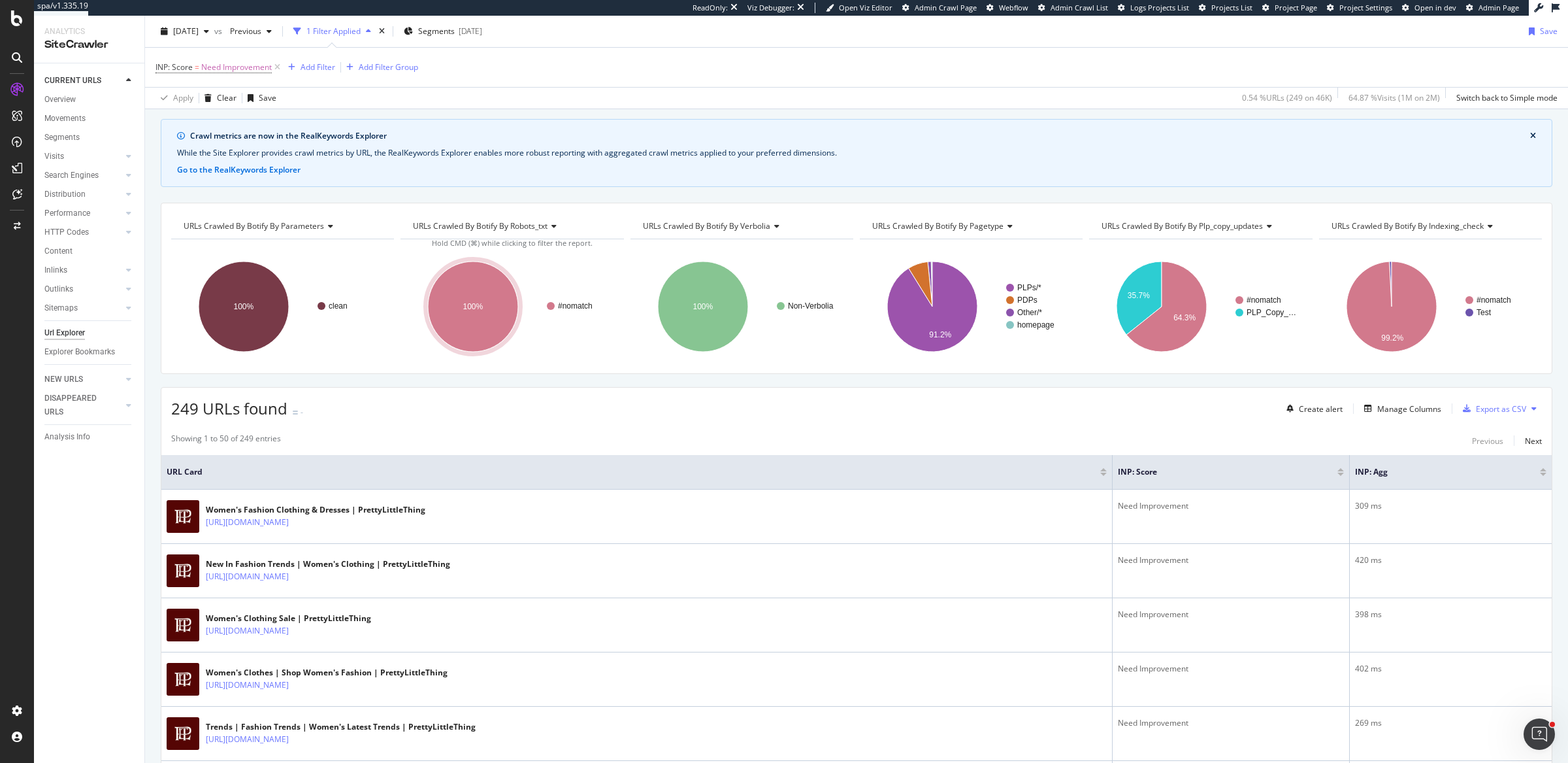
scroll to position [159, 0]
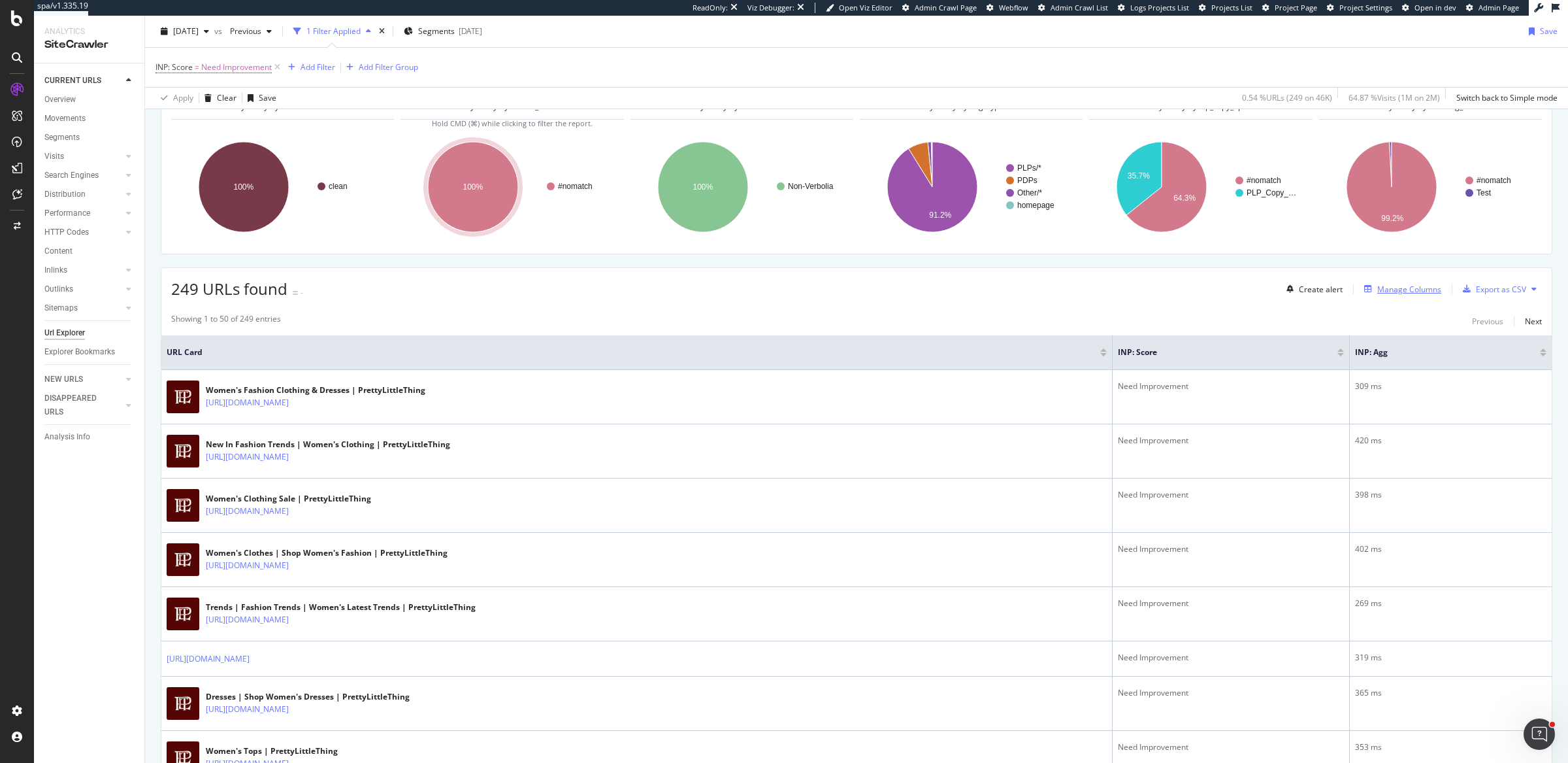
click at [1419, 287] on div "Manage Columns" at bounding box center [1409, 289] width 64 height 11
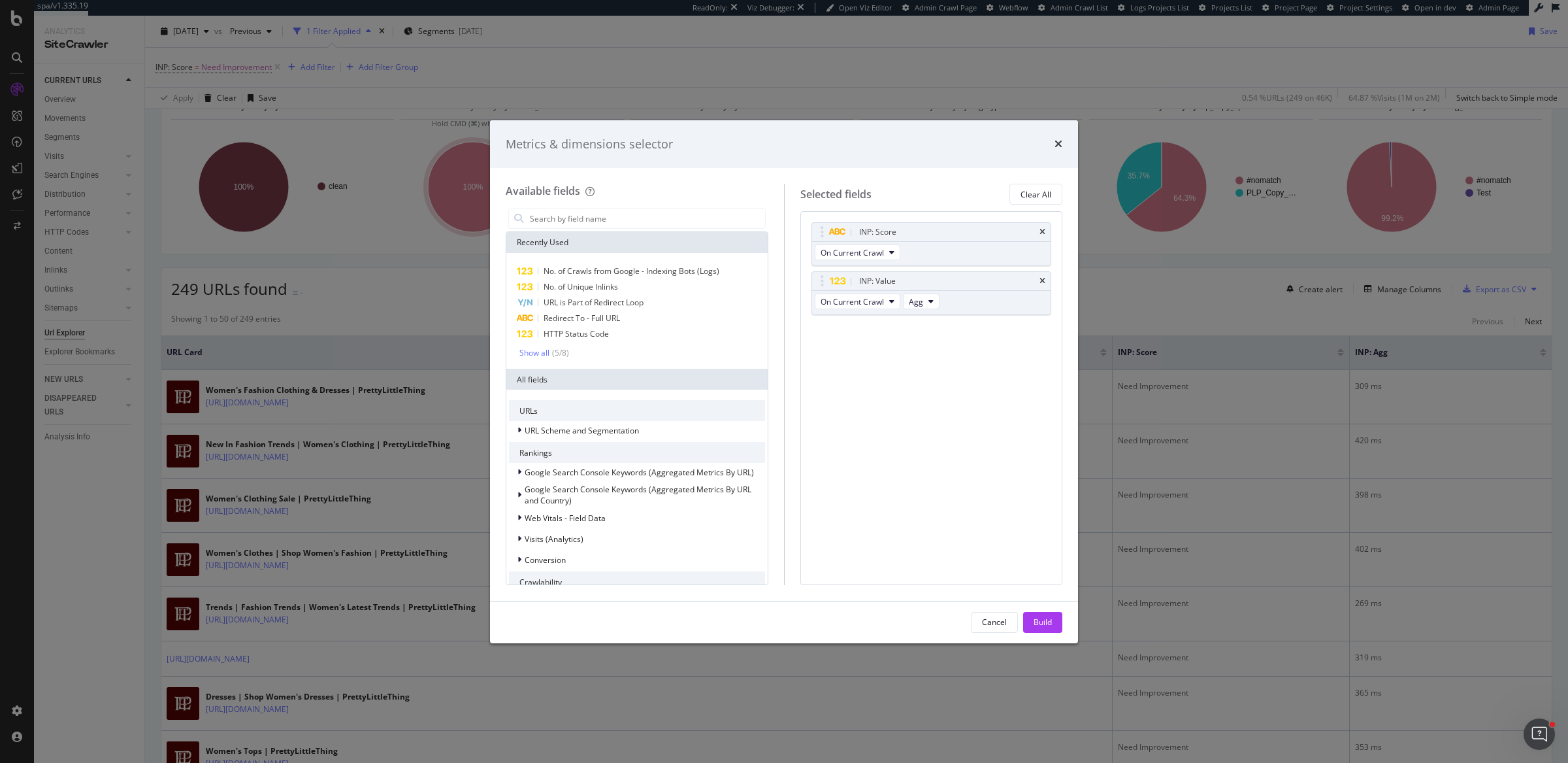
click at [1314, 431] on div "Metrics & dimensions selector Available fields Recently Used No. of Crawls from…" at bounding box center [784, 381] width 1568 height 763
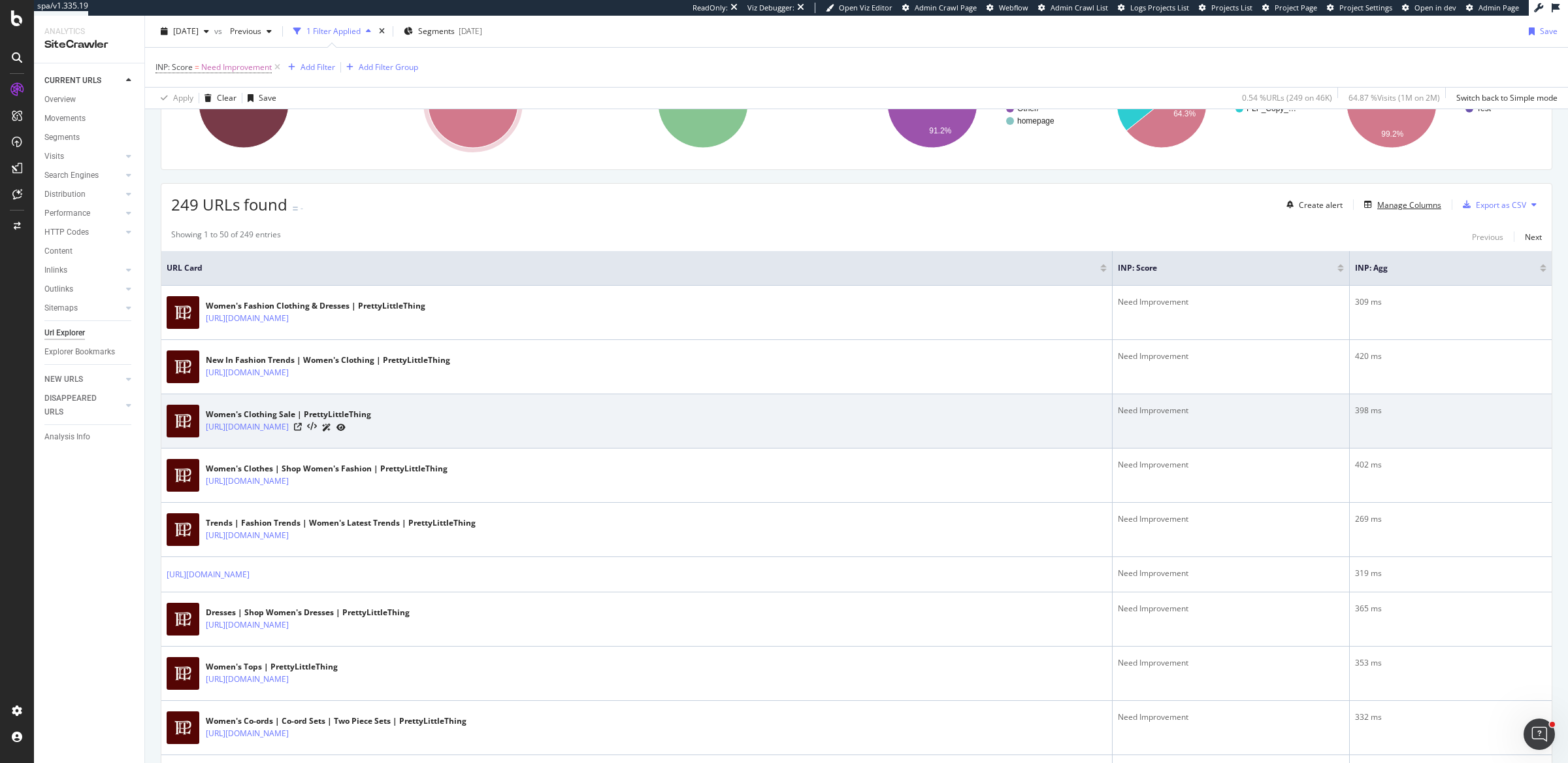
scroll to position [256, 0]
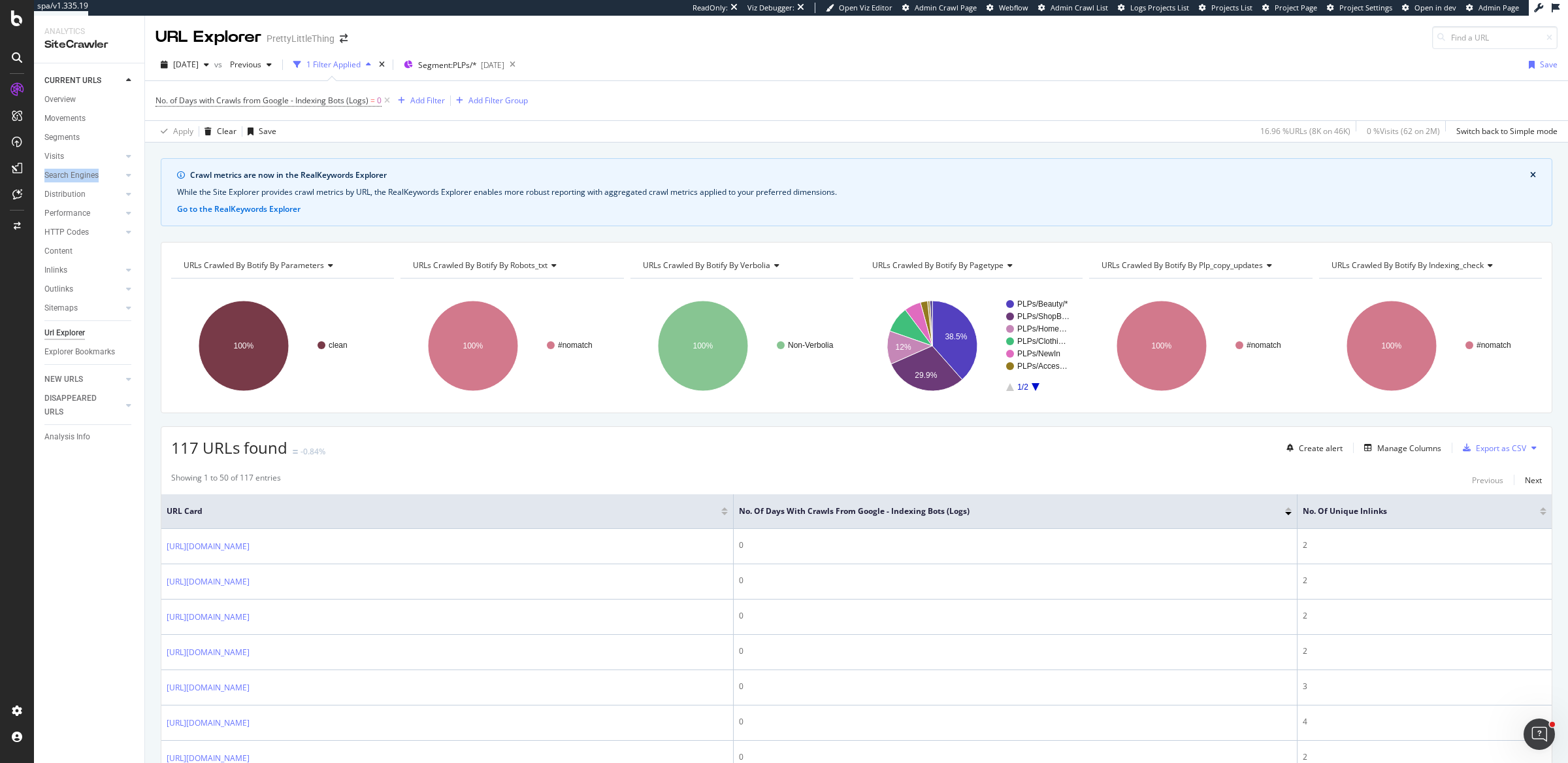
drag, startPoint x: 1455, startPoint y: 266, endPoint x: 1414, endPoint y: 270, distance: 41.2
click at [1455, 266] on span "URLs Crawled By Botify By indexing_check" at bounding box center [1407, 265] width 152 height 11
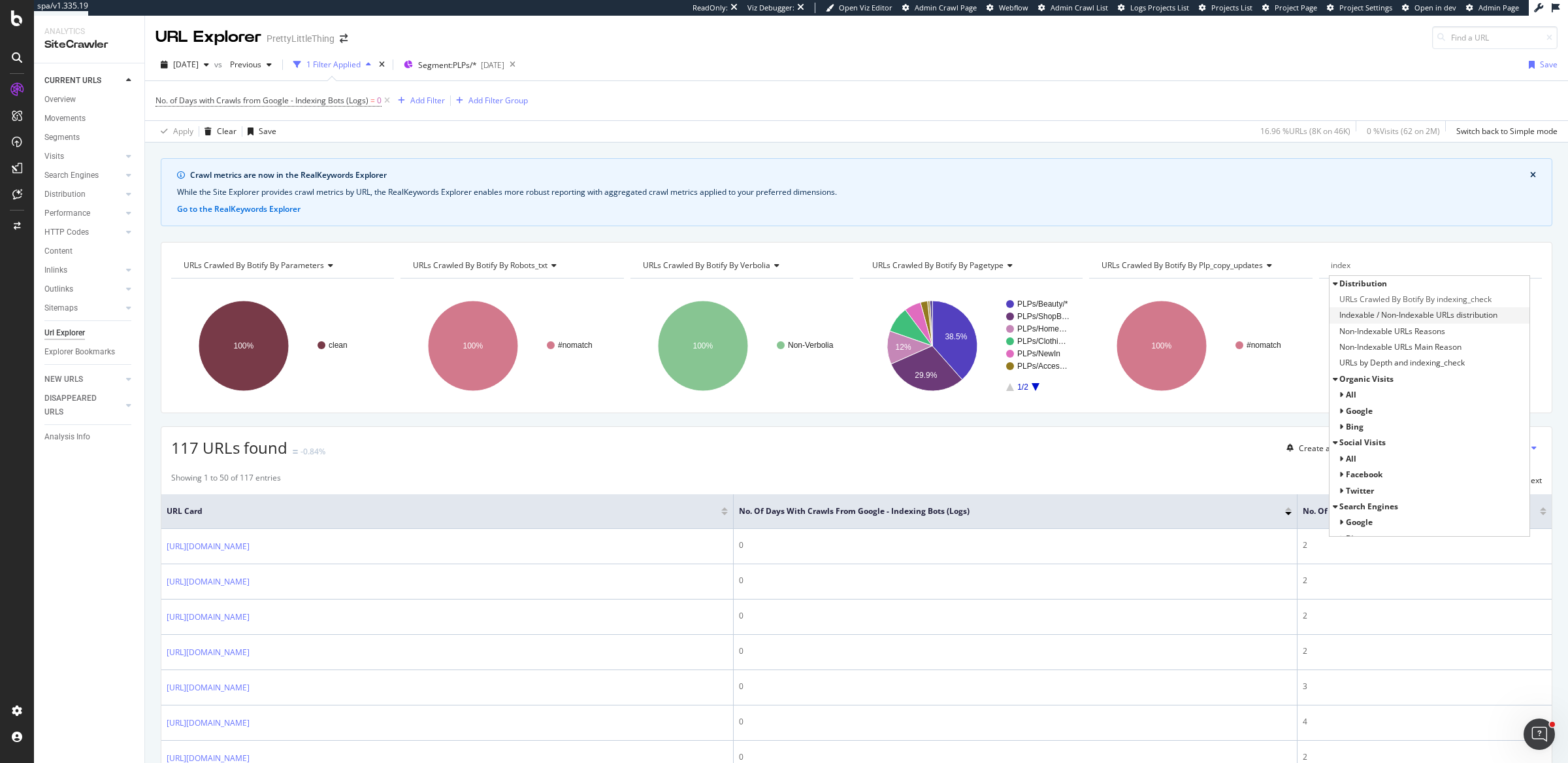
type input "index"
click at [1382, 314] on span "Indexable / Non-Indexable URLs distribution" at bounding box center [1418, 315] width 158 height 13
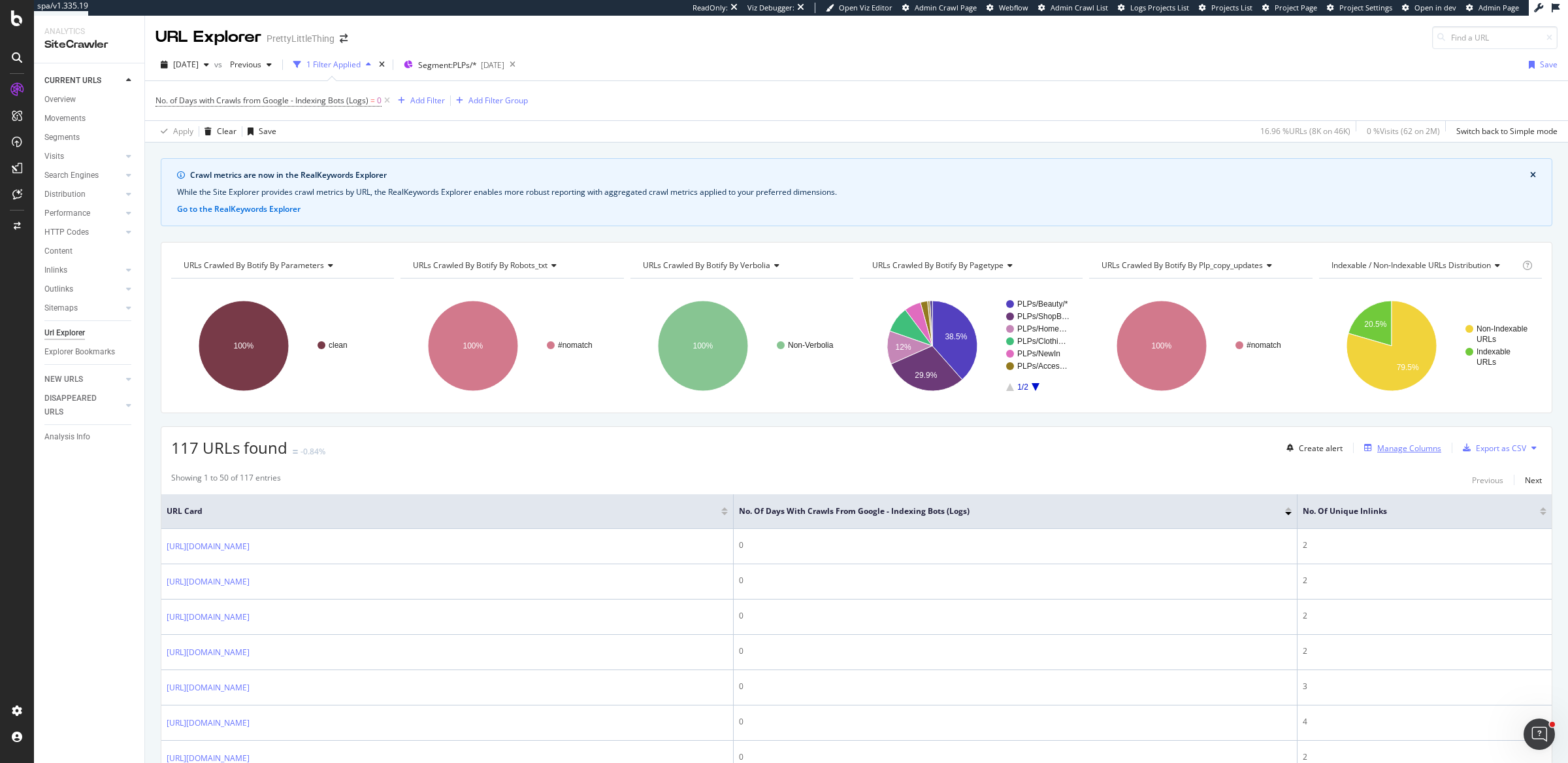
click at [1393, 442] on div "Manage Columns" at bounding box center [1409, 448] width 64 height 11
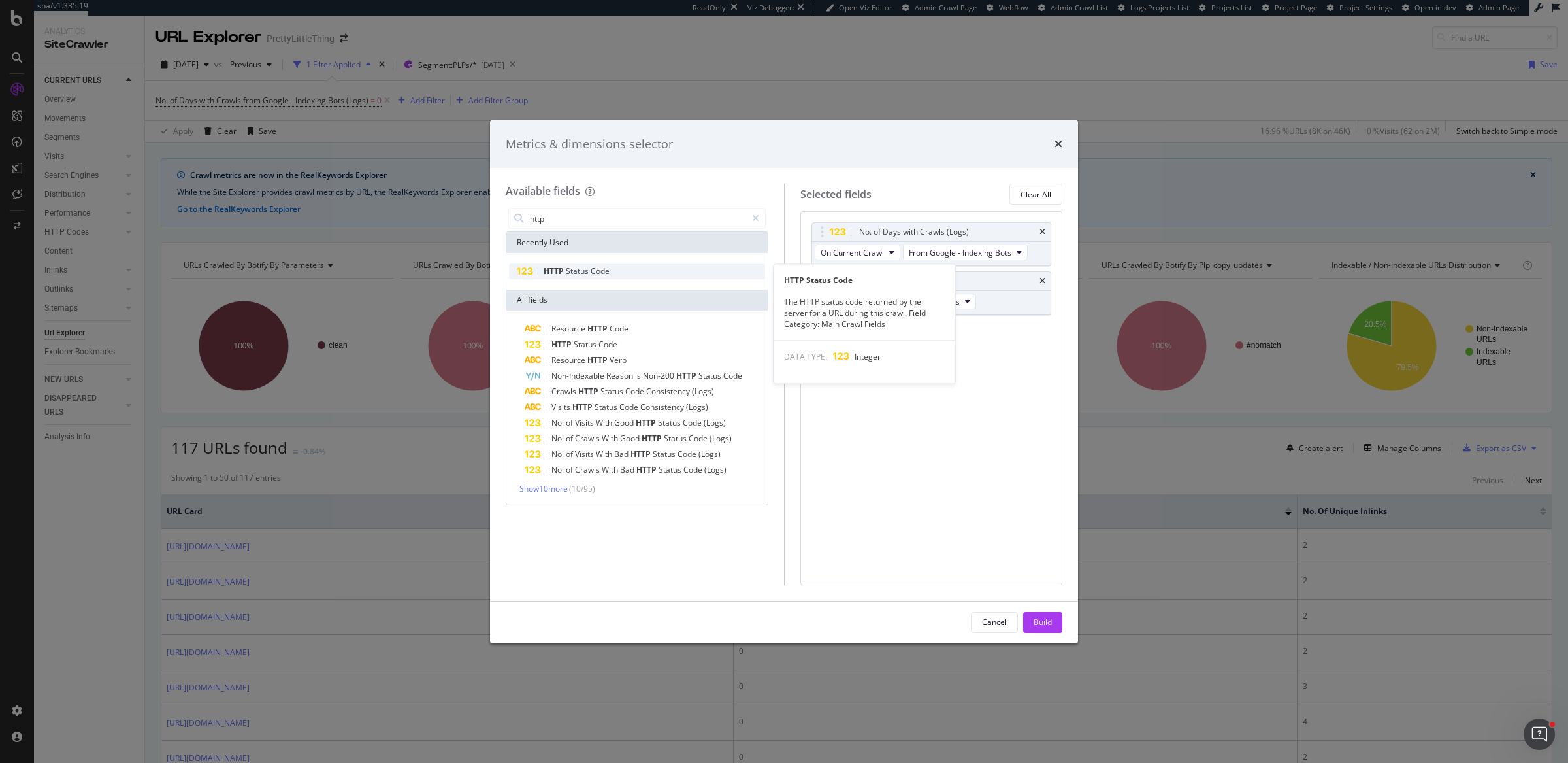
type input "http"
drag, startPoint x: 729, startPoint y: 267, endPoint x: 809, endPoint y: 308, distance: 89.9
click at [729, 267] on div "HTTP Status Code" at bounding box center [637, 271] width 256 height 15
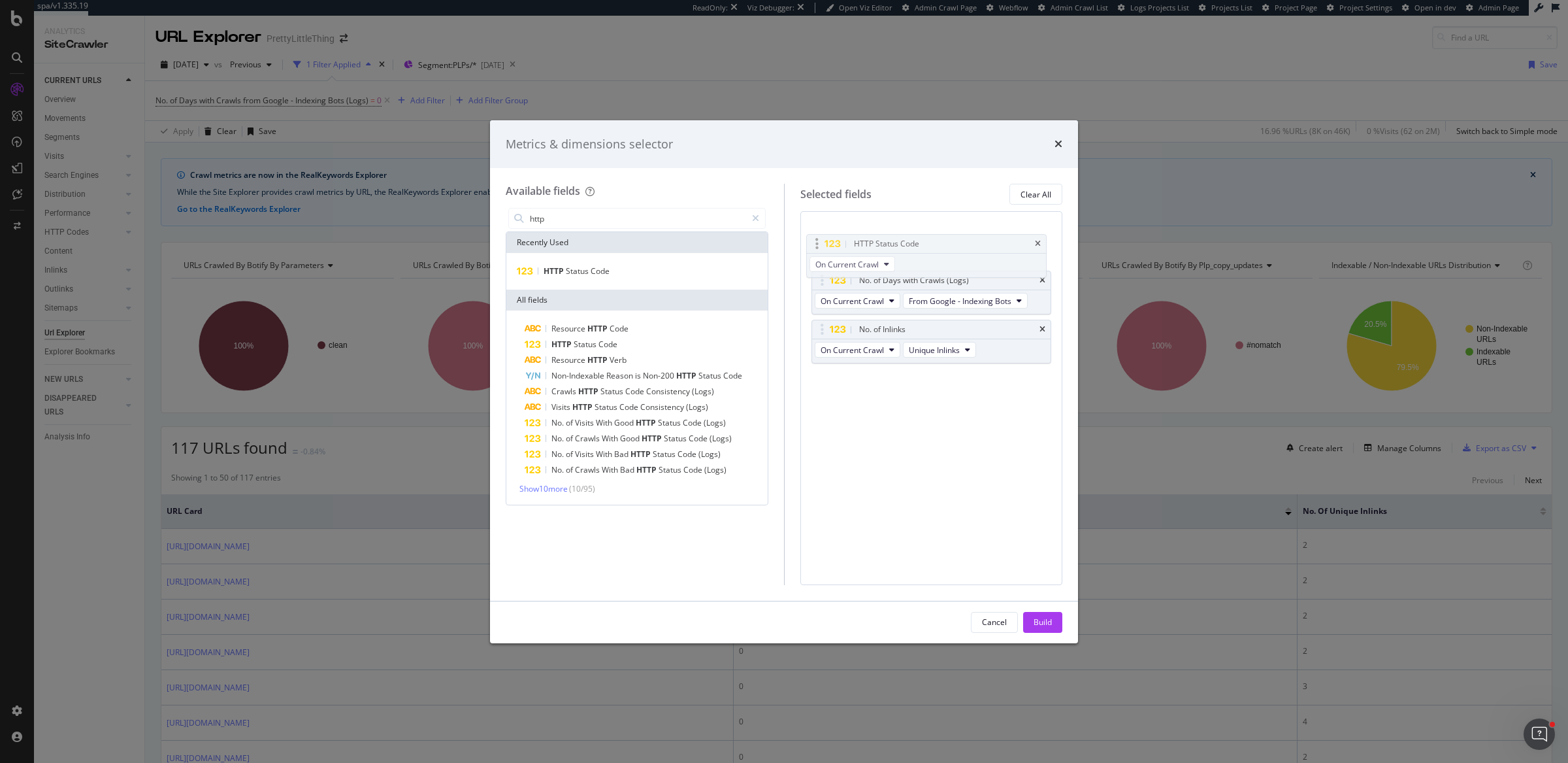
drag, startPoint x: 824, startPoint y: 331, endPoint x: 819, endPoint y: 244, distance: 87.1
click at [819, 244] on body "spa/v1.335.19 ReadOnly: Viz Debugger: Open Viz Editor Admin Crawl Page Webflow …" at bounding box center [784, 381] width 1568 height 763
click at [1040, 624] on div "Build" at bounding box center [1042, 622] width 19 height 11
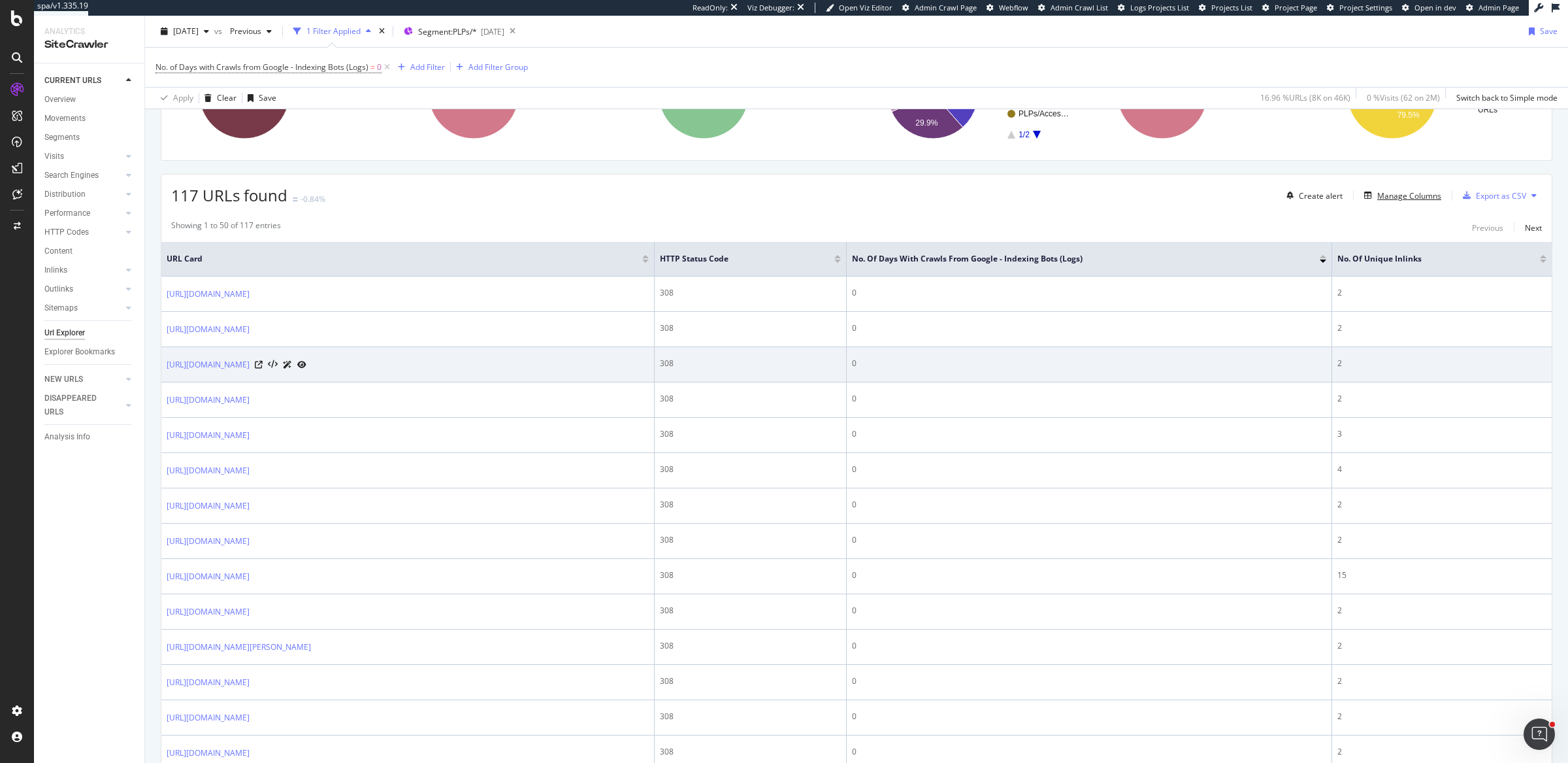
scroll to position [272, 0]
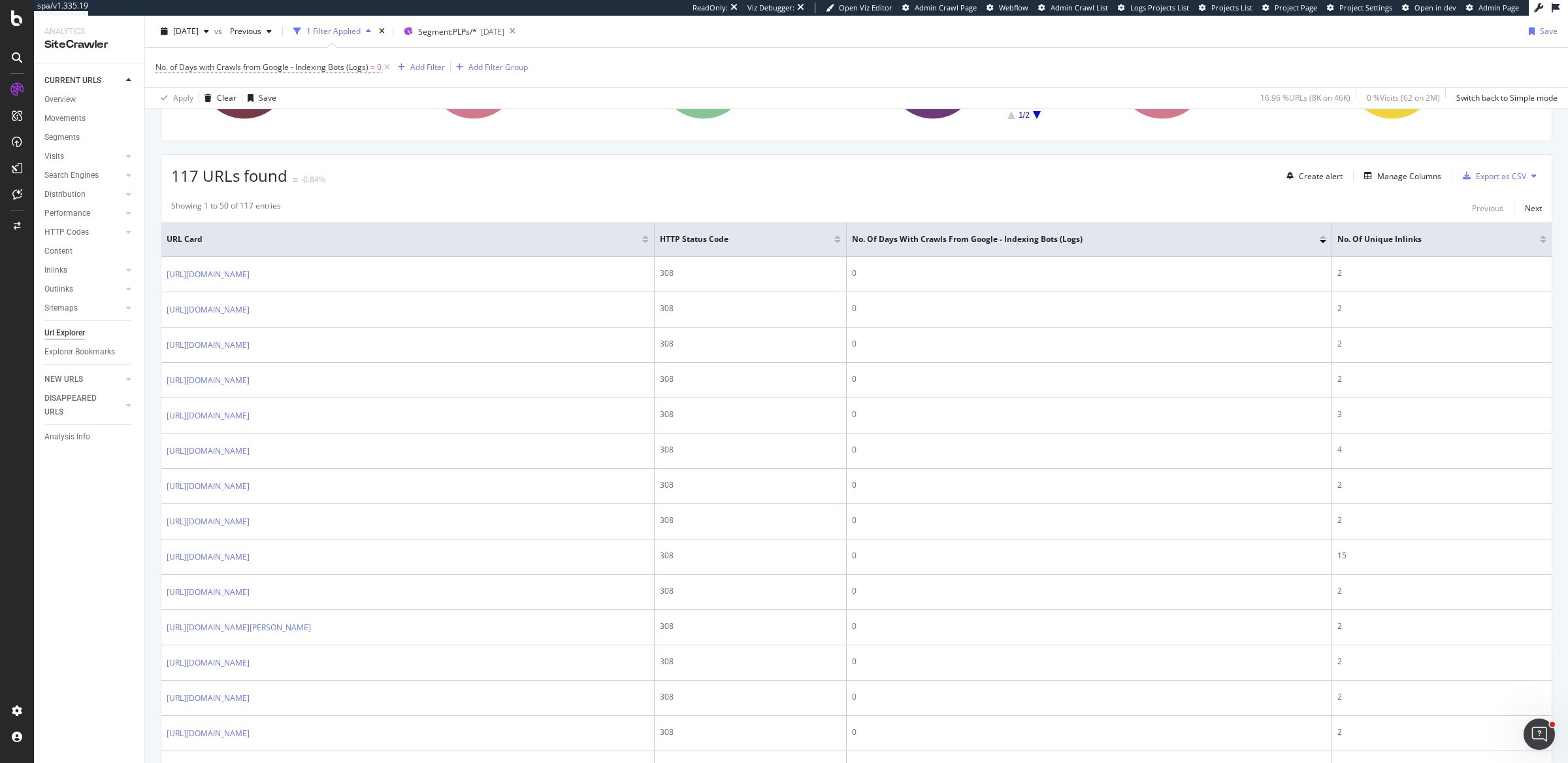
click at [841, 235] on div at bounding box center [838, 237] width 6 height 3
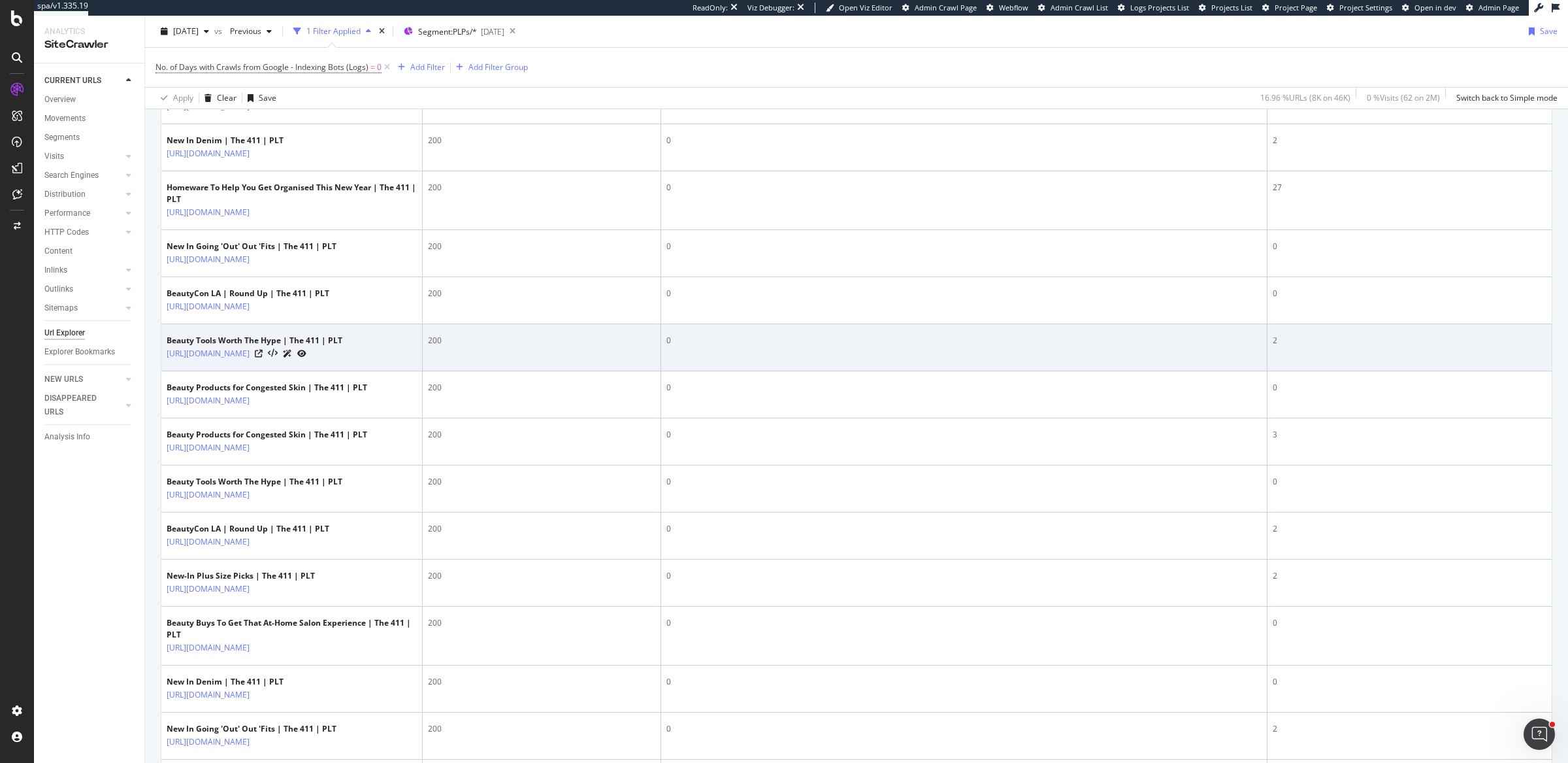
scroll to position [386, 0]
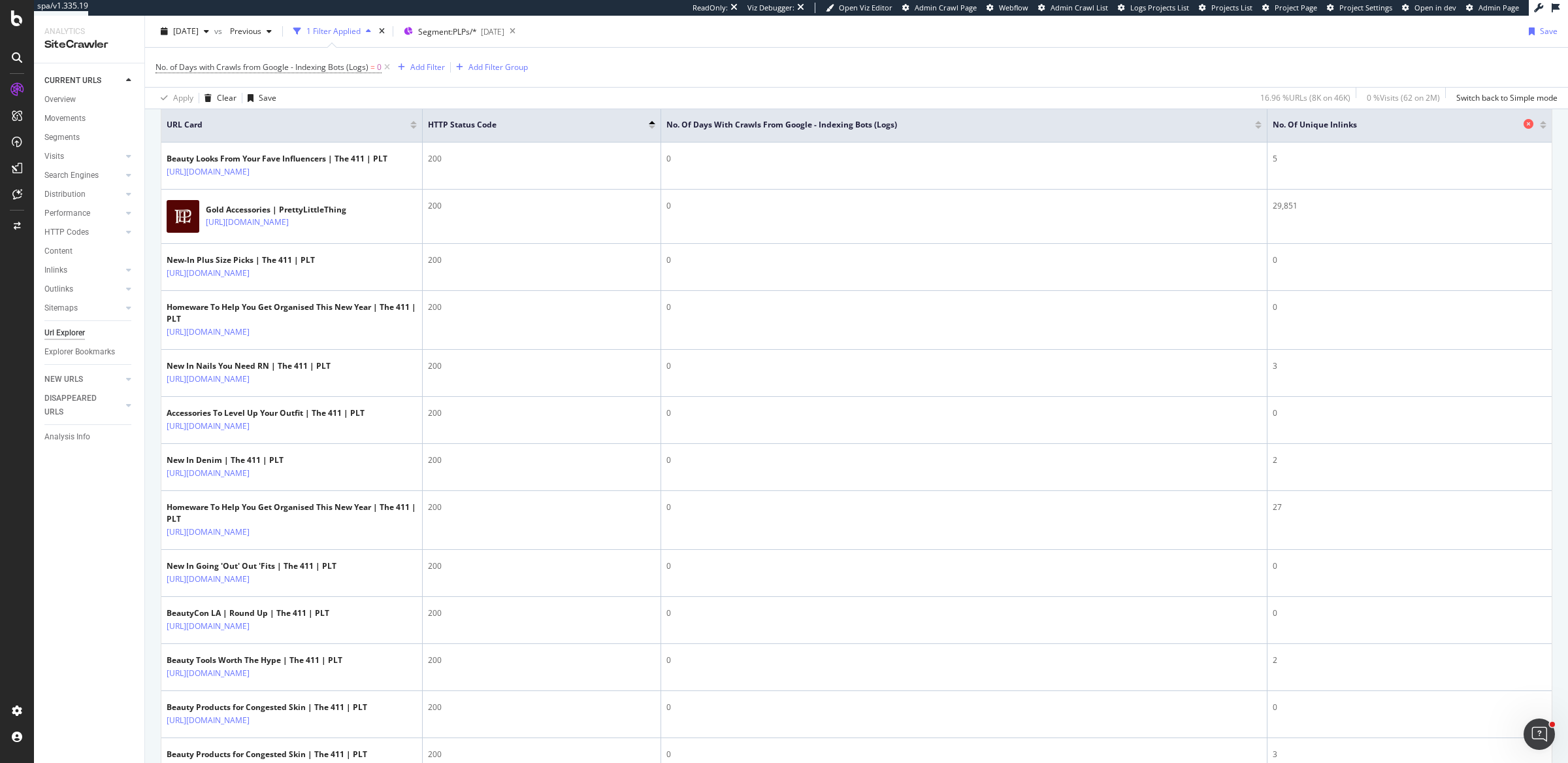
click at [1330, 122] on span "No. of Unique Inlinks" at bounding box center [1396, 125] width 247 height 12
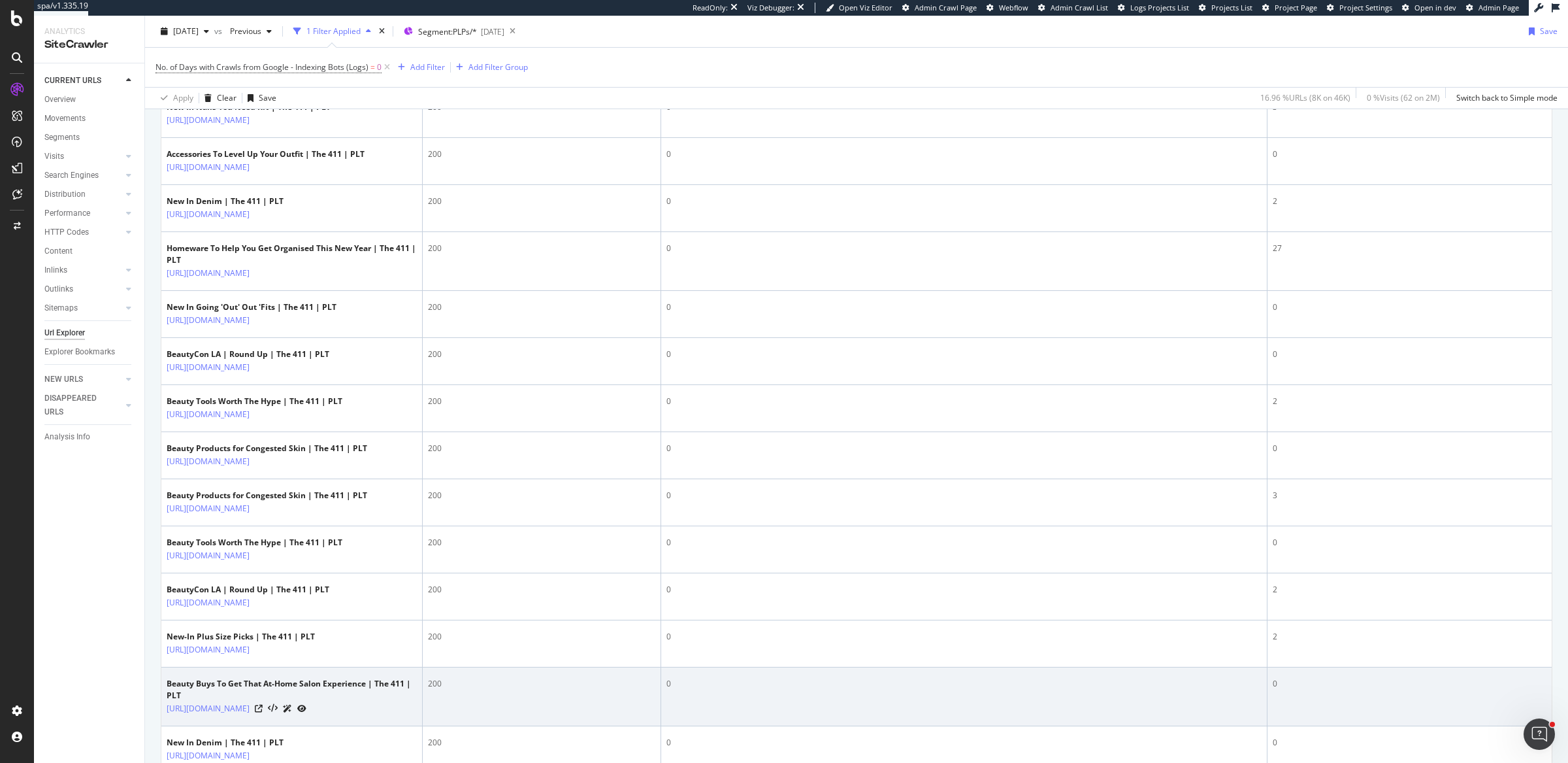
scroll to position [1030, 0]
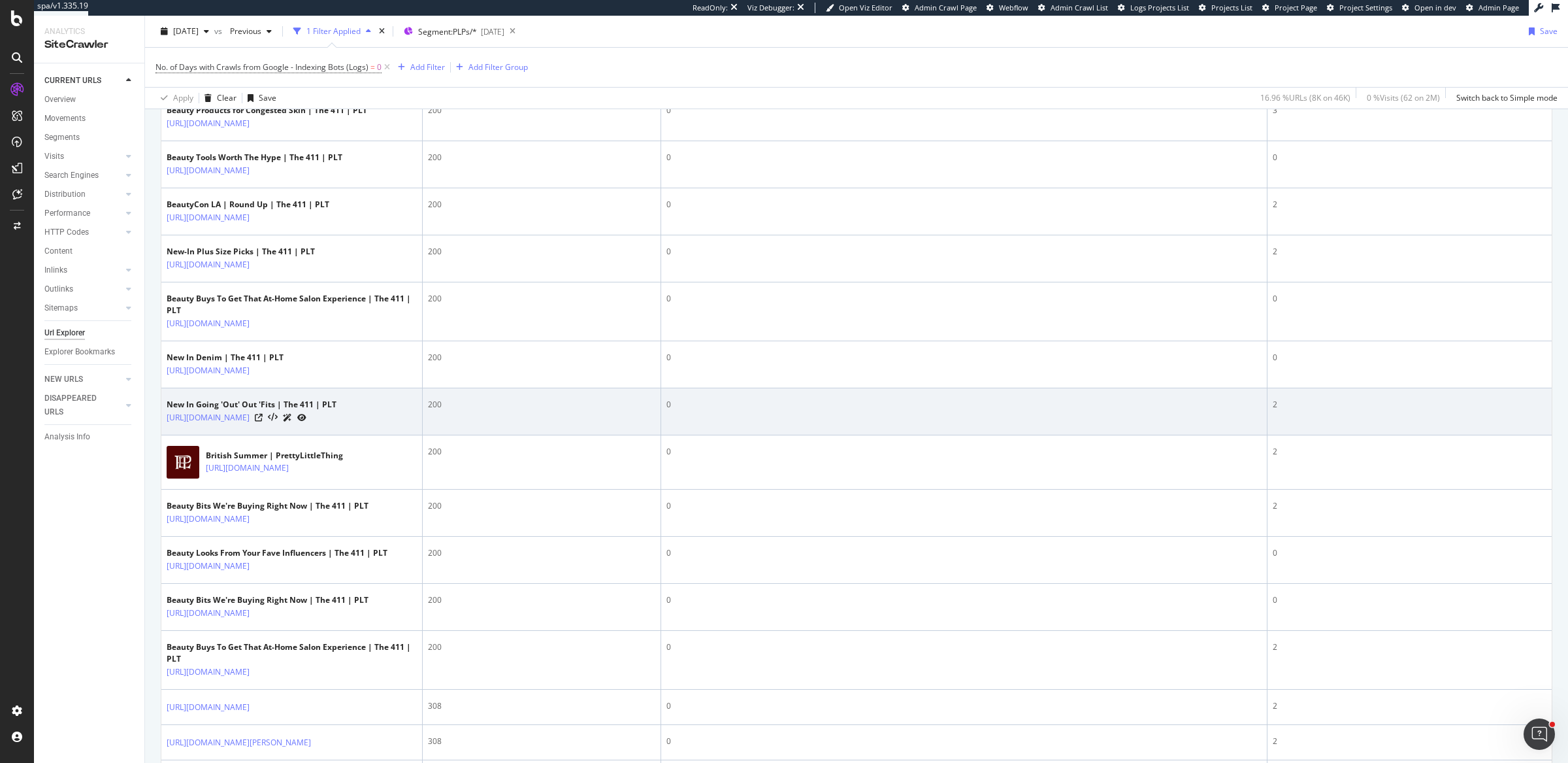
click at [1272, 411] on div "2" at bounding box center [1409, 404] width 274 height 12
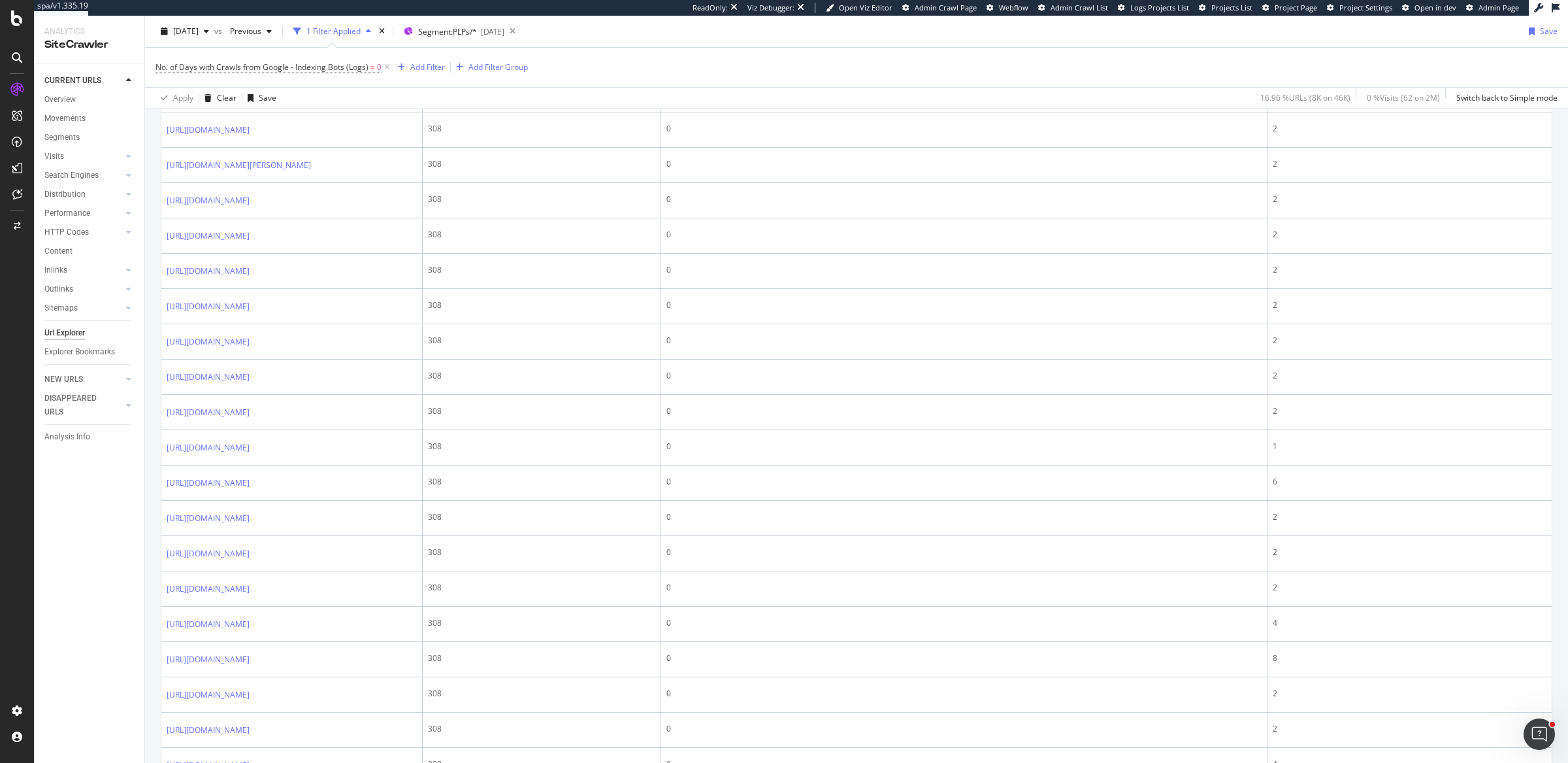
scroll to position [1727, 0]
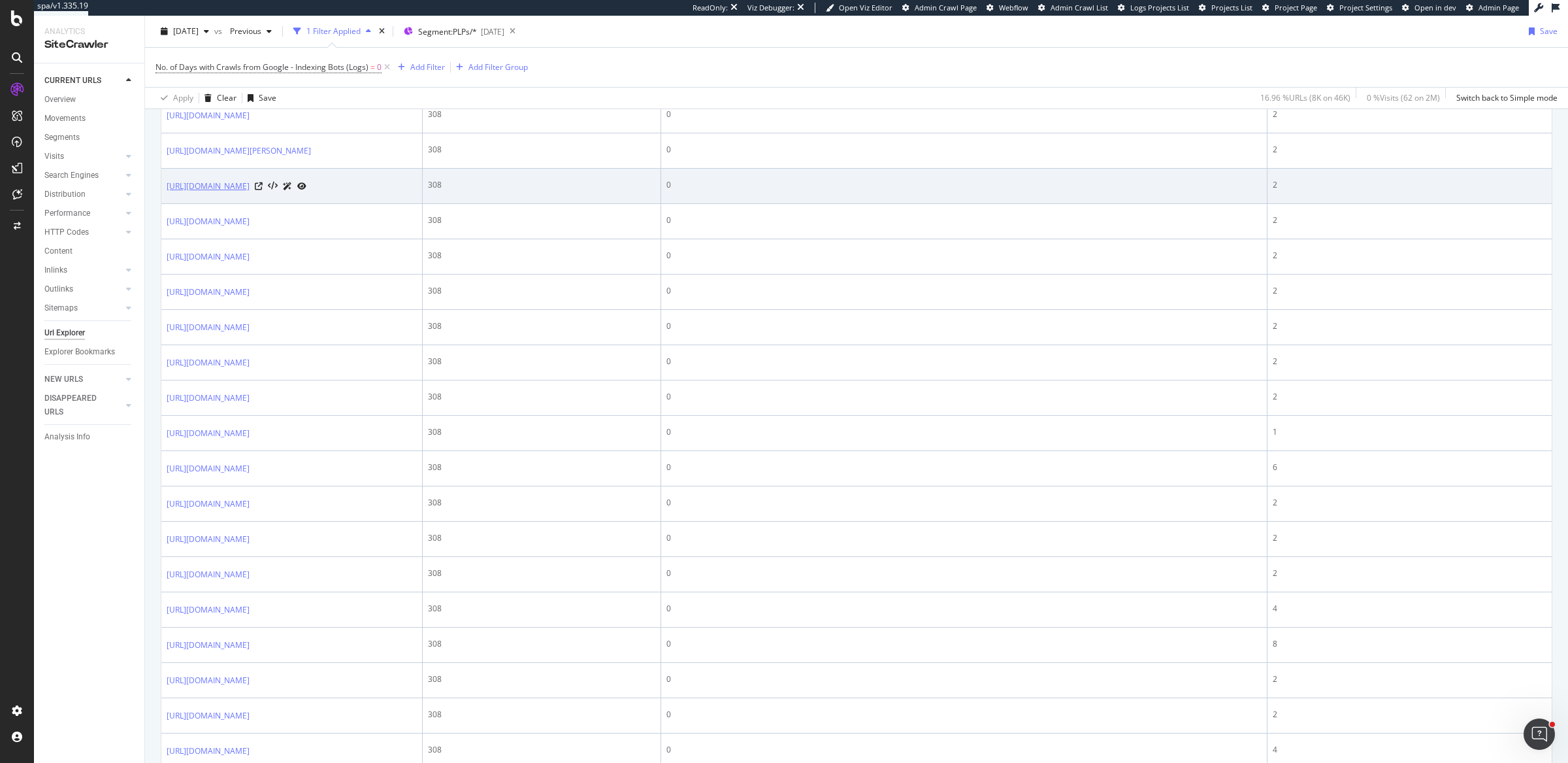
click at [250, 193] on link "https://www.prettylittlething.com/shop-by/plt-unicorns/liv-skingle.html" at bounding box center [208, 186] width 83 height 13
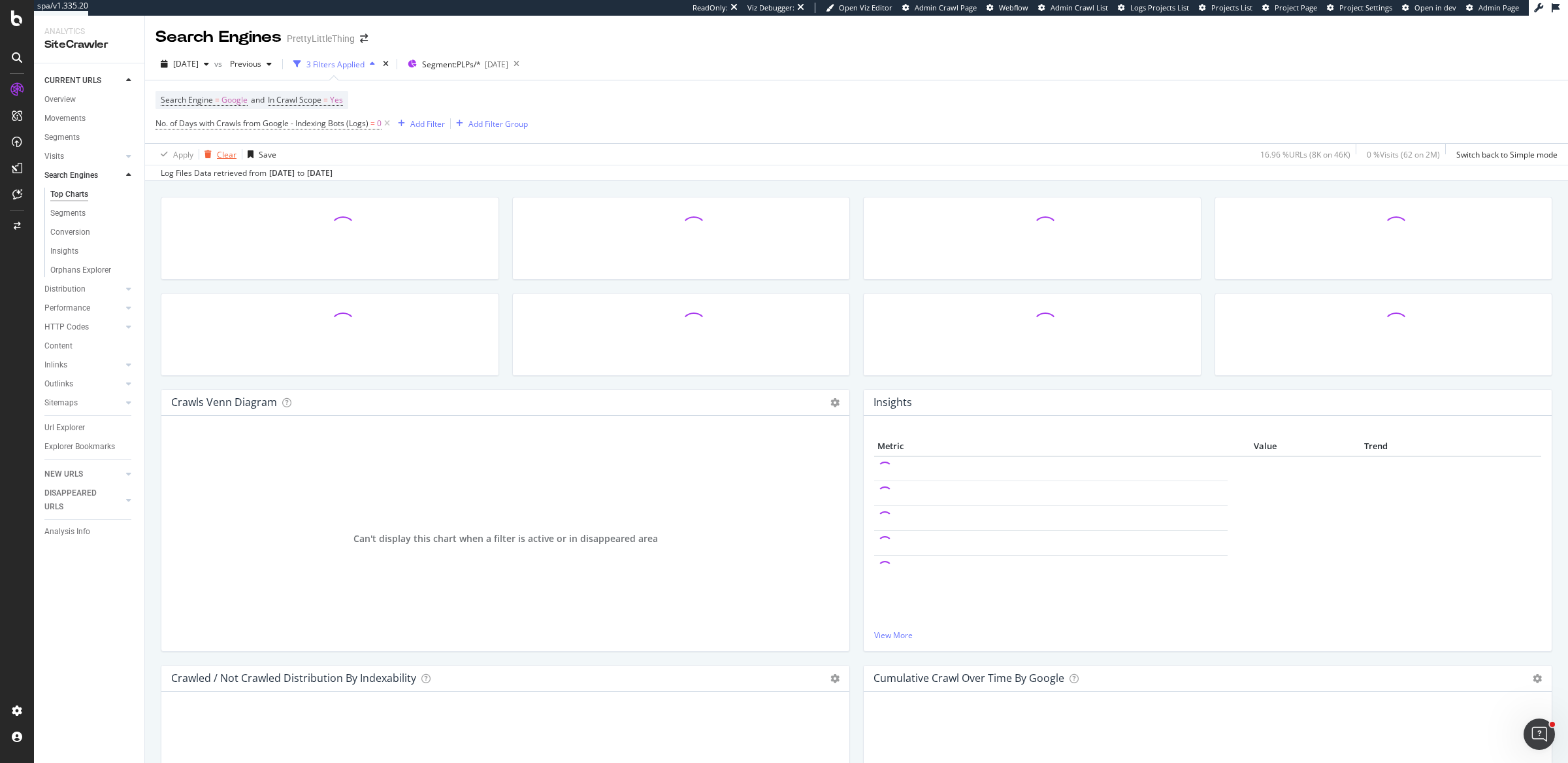
click at [225, 154] on div "Clear" at bounding box center [226, 155] width 19 height 11
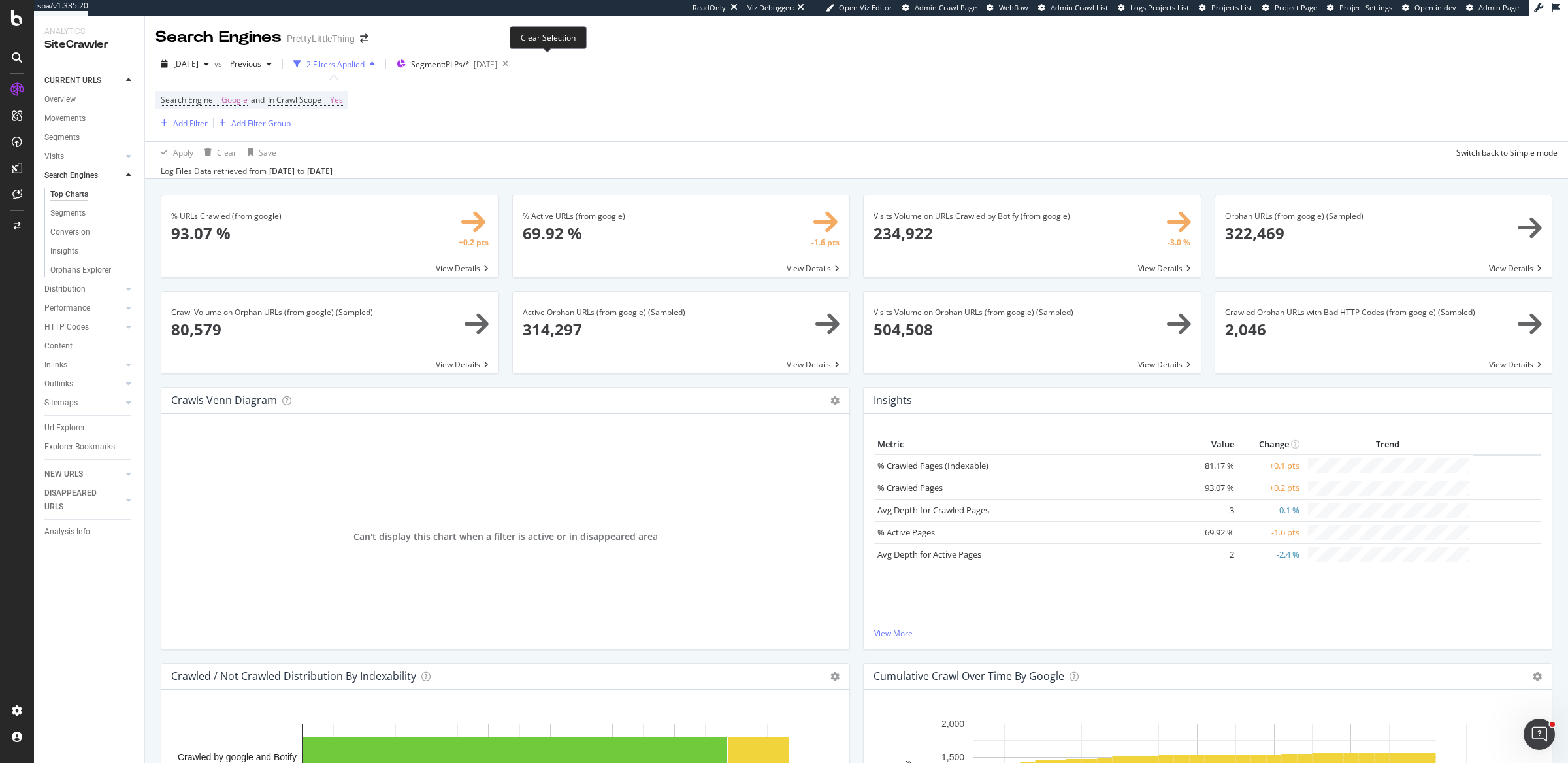
click at [514, 62] on icon at bounding box center [505, 64] width 16 height 19
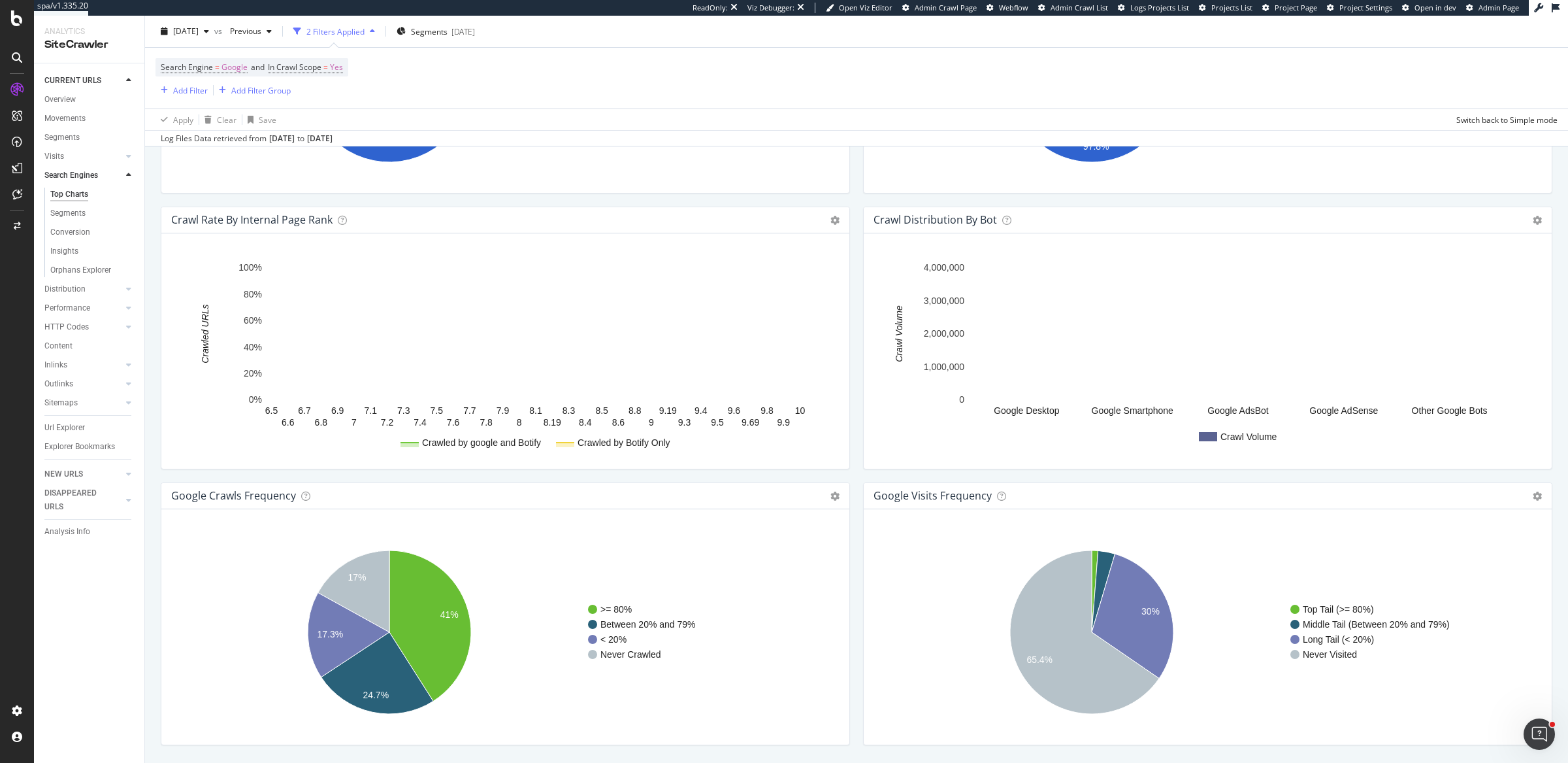
scroll to position [1321, 0]
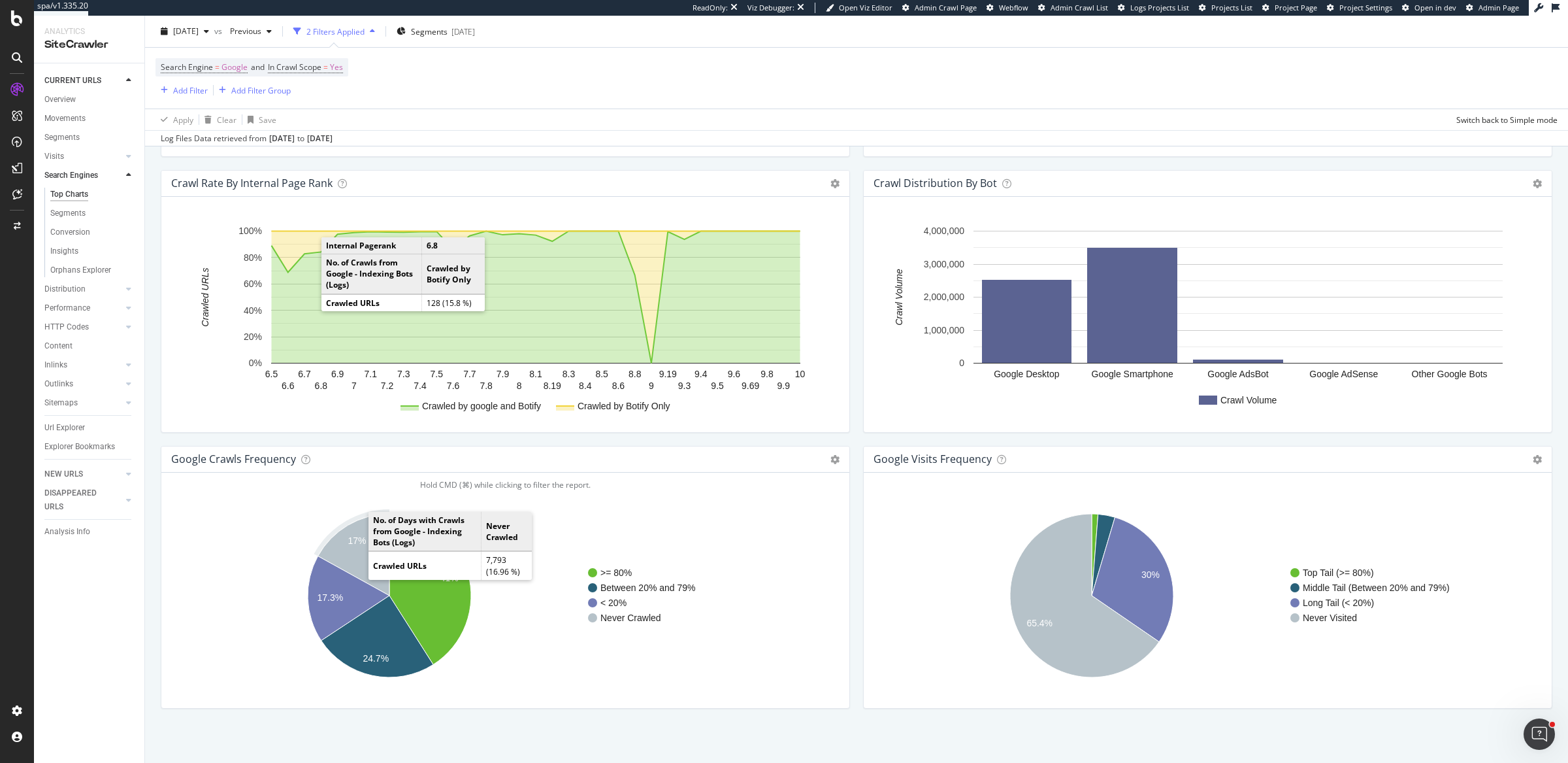
click at [355, 545] on icon "A chart." at bounding box center [354, 554] width 71 height 81
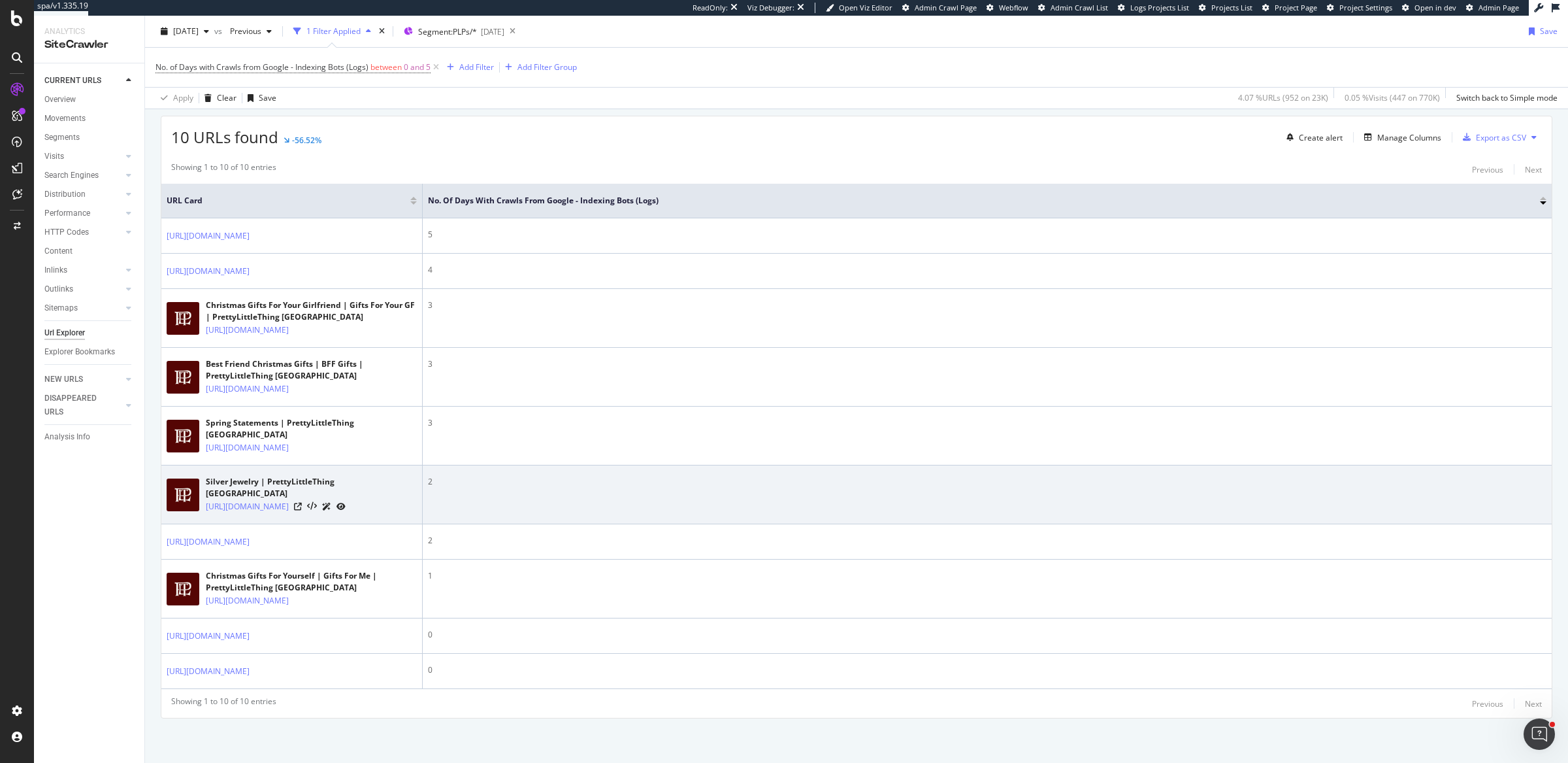
scroll to position [355, 0]
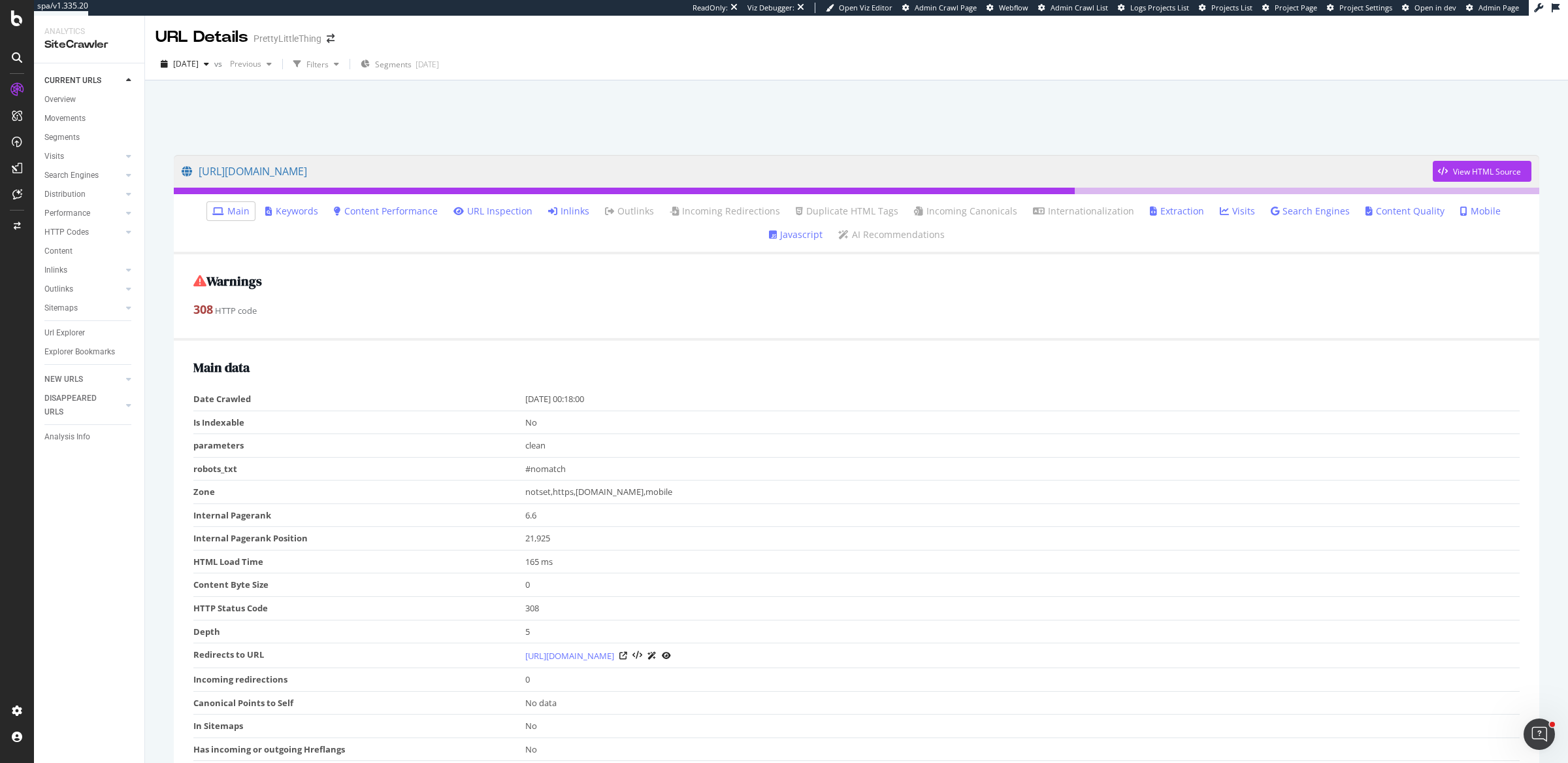
click at [548, 214] on link "Inlinks" at bounding box center [569, 211] width 41 height 13
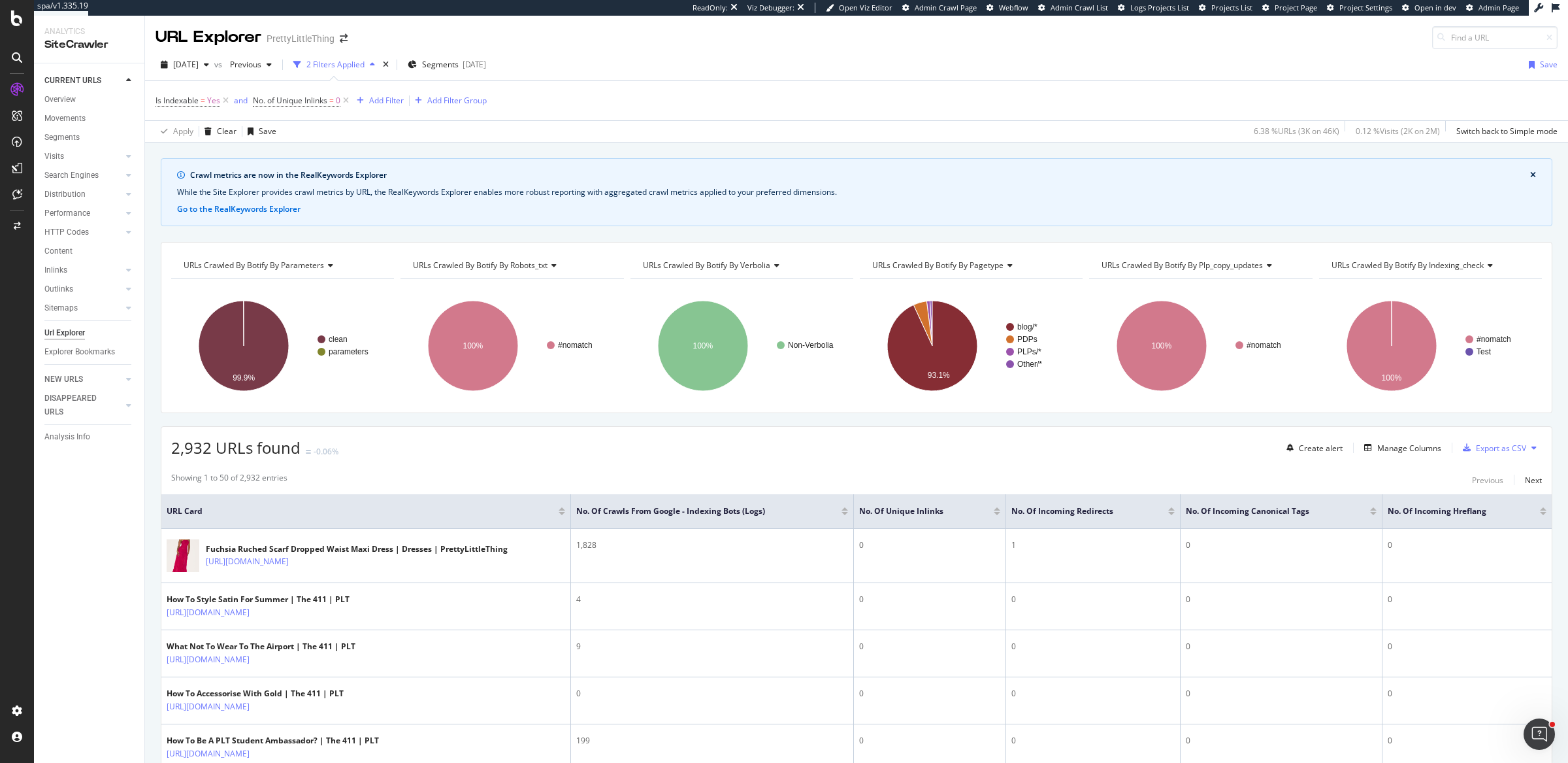
click at [950, 74] on div "[DATE] vs Previous 2 Filters Applied Segments [DATE] Save" at bounding box center [856, 67] width 1423 height 26
click at [1047, 508] on span "No. of Incoming Redirects" at bounding box center [1080, 511] width 137 height 12
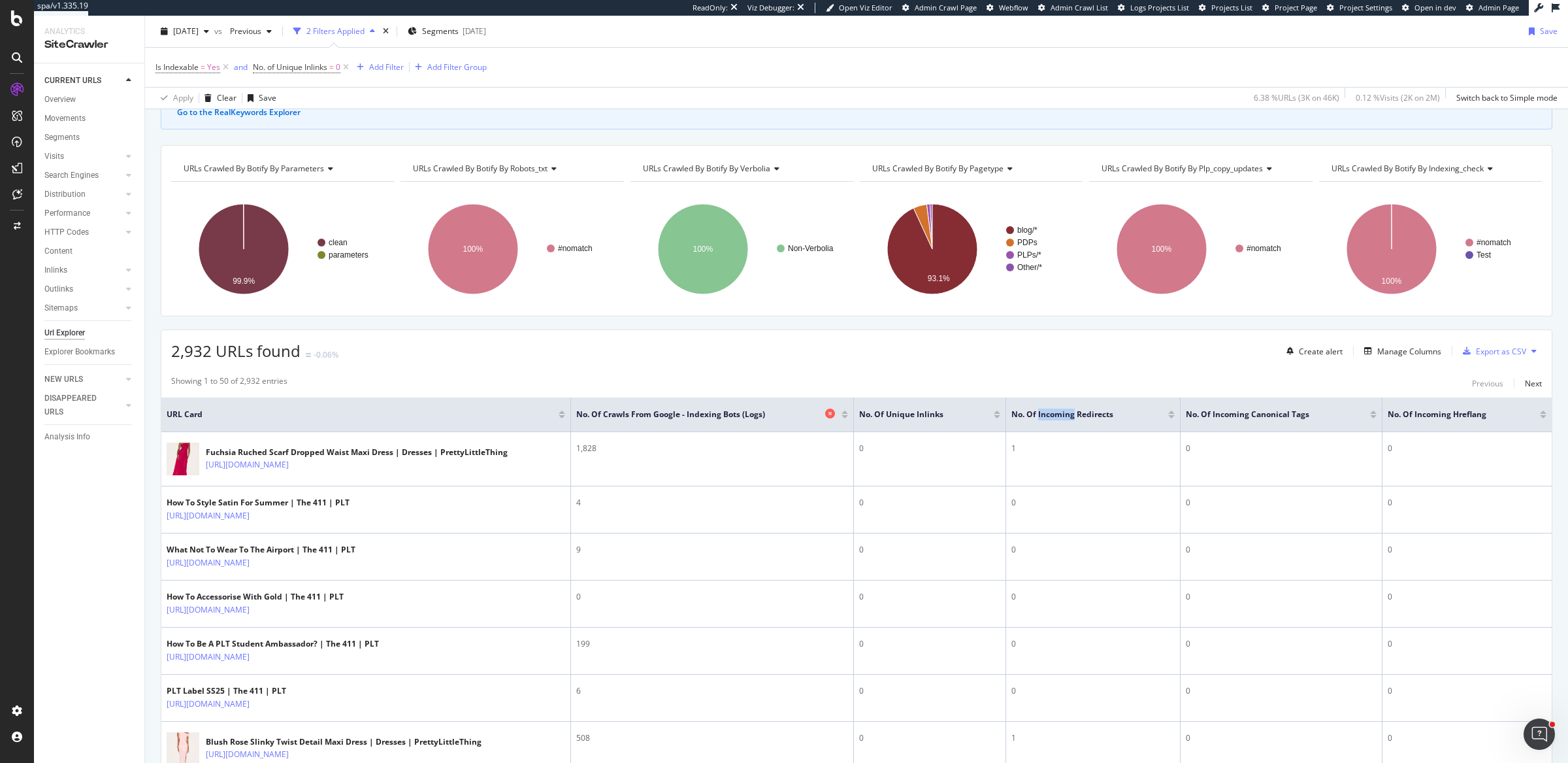
scroll to position [272, 0]
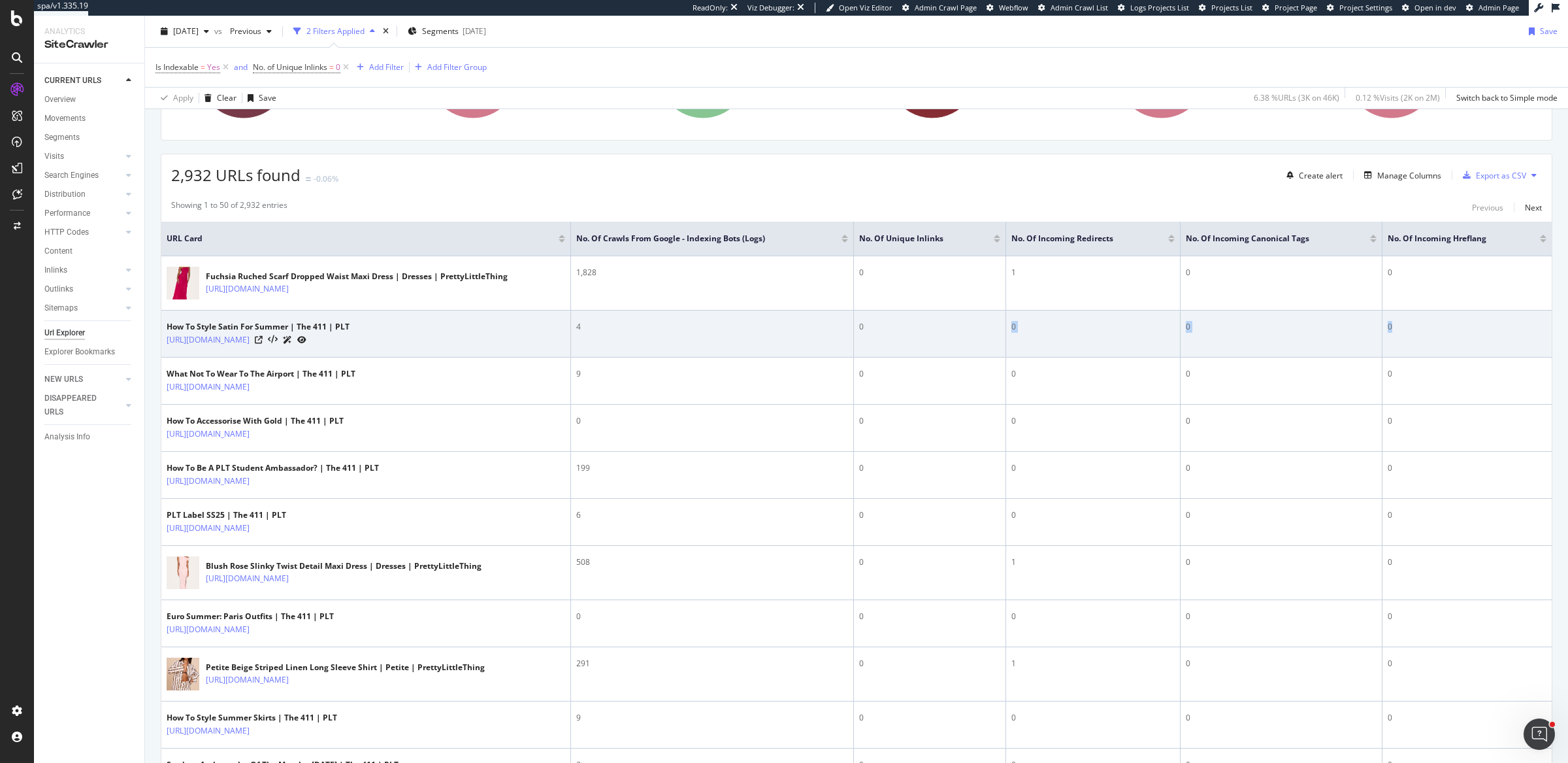
drag, startPoint x: 885, startPoint y: 334, endPoint x: 1421, endPoint y: 324, distance: 536.1
click at [1421, 324] on tr "How To Style Satin For Summer | The 411 | PLT https://blog.prettylittlething.co…" at bounding box center [856, 334] width 1390 height 47
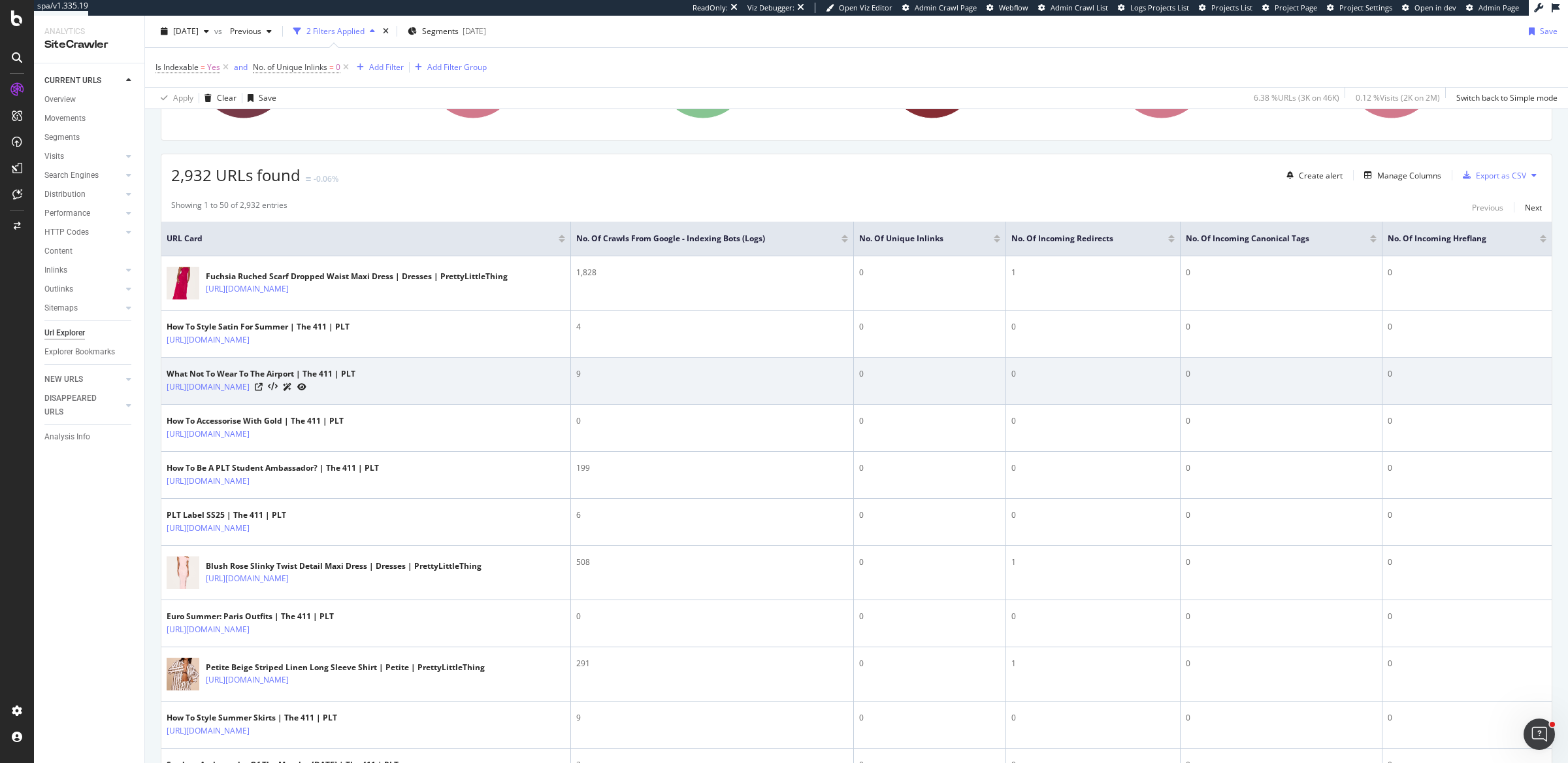
click at [1079, 384] on td "0" at bounding box center [1093, 381] width 175 height 47
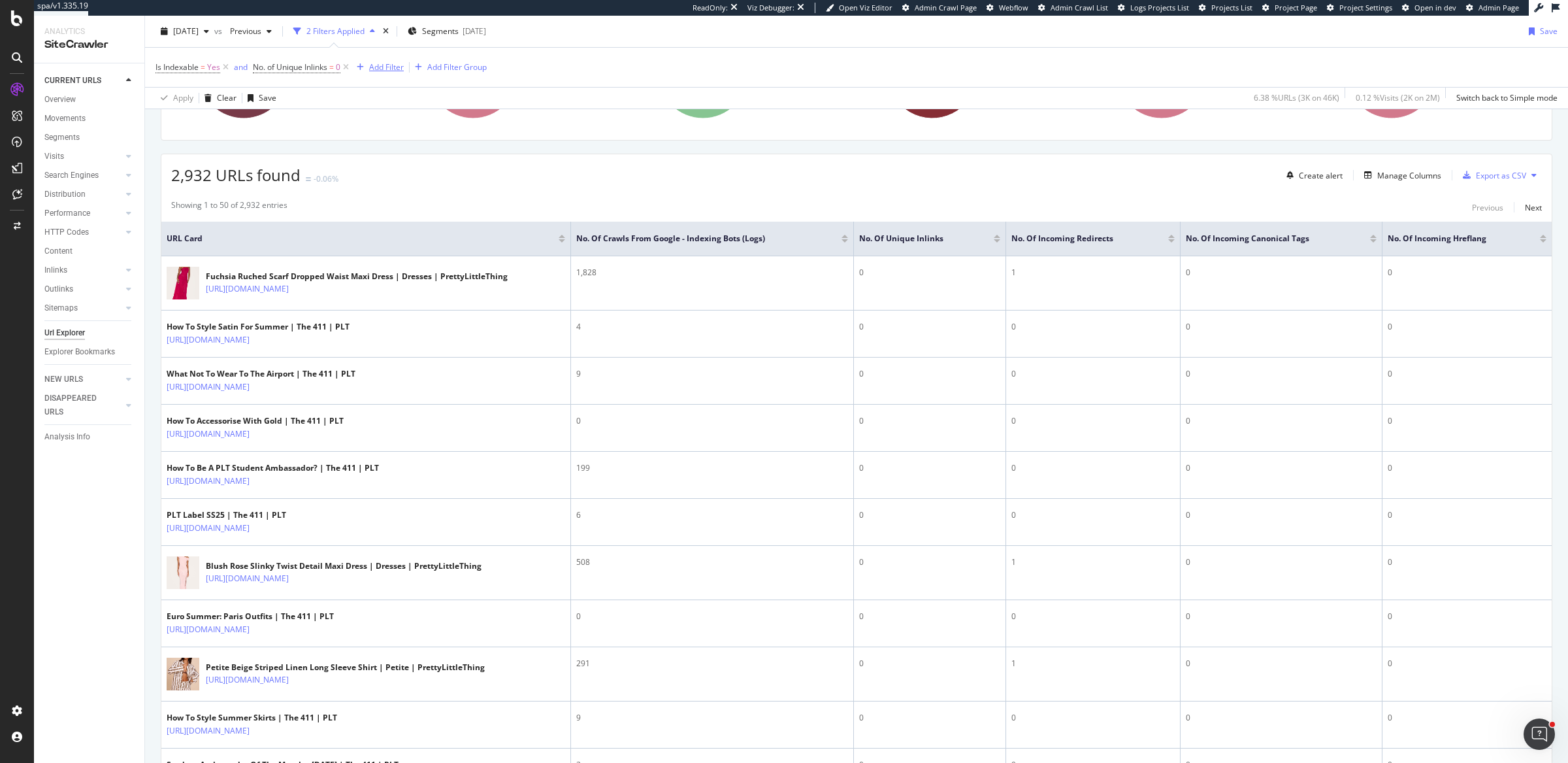
click at [391, 64] on div "Add Filter" at bounding box center [386, 67] width 35 height 11
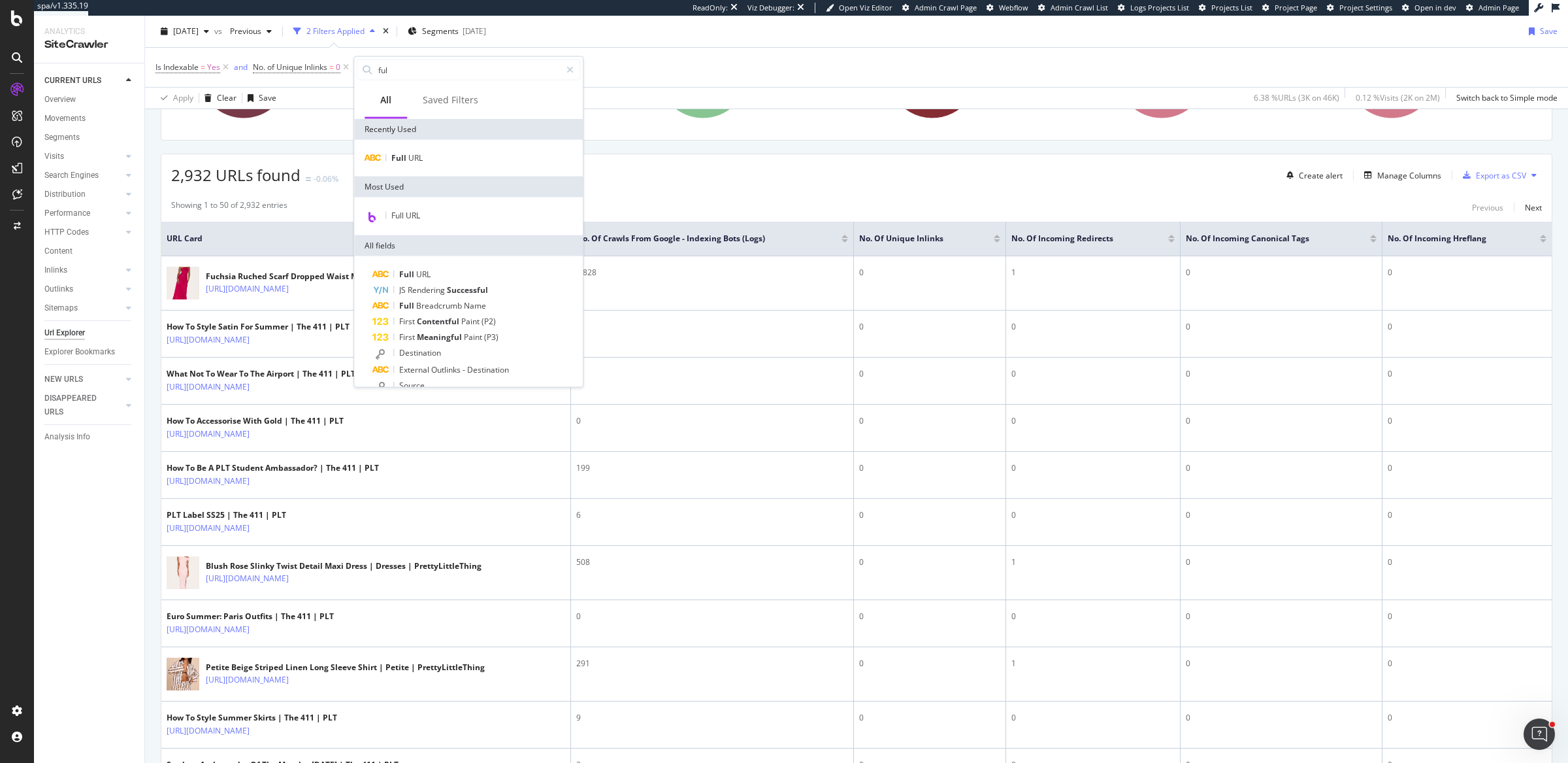
type input "full"
click at [482, 158] on div "Full URL" at bounding box center [468, 158] width 223 height 15
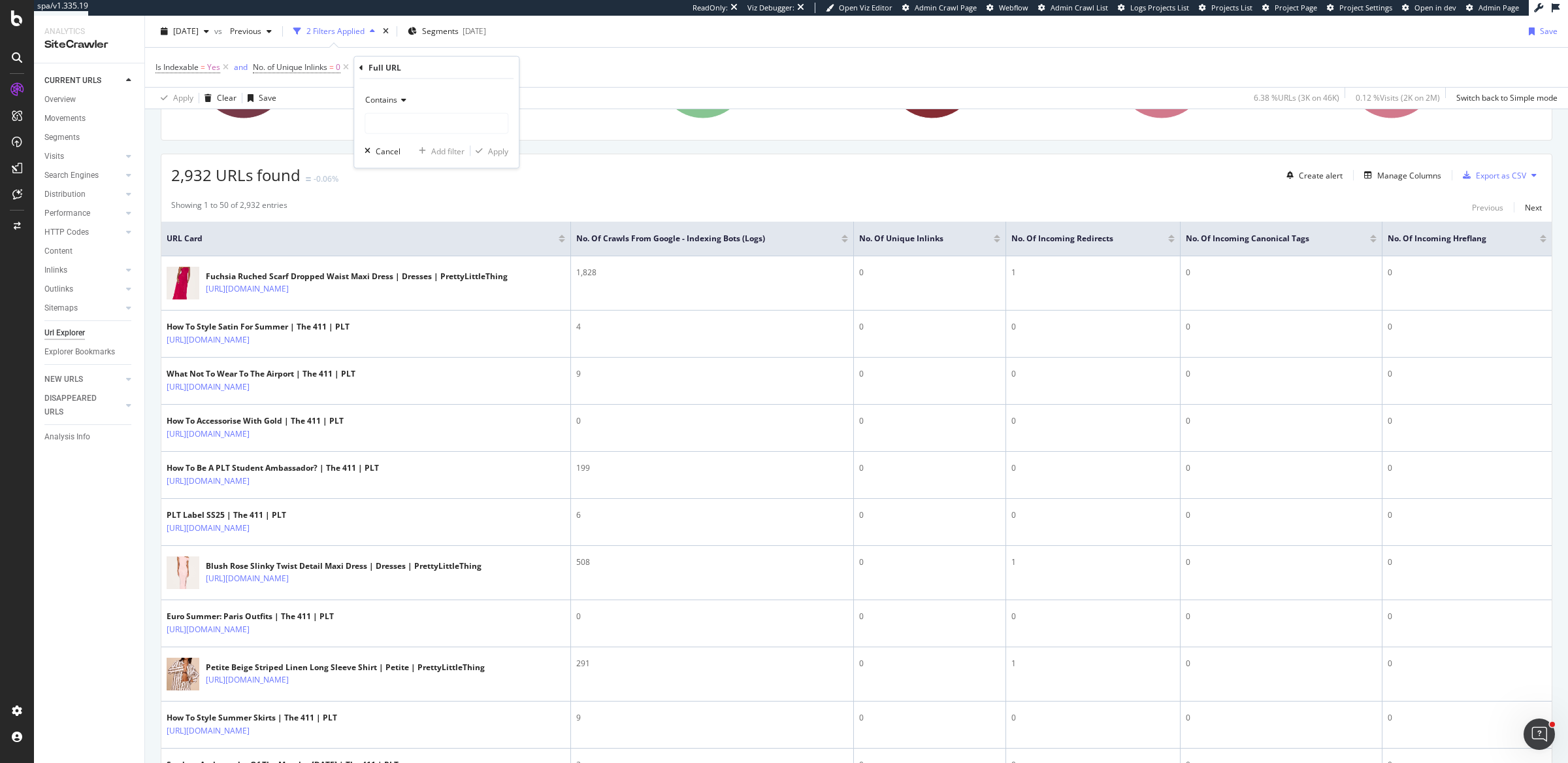
click at [399, 97] on icon at bounding box center [401, 100] width 9 height 8
drag, startPoint x: 390, startPoint y: 244, endPoint x: 391, endPoint y: 234, distance: 10.0
click at [390, 241] on span "Doesn't contain" at bounding box center [399, 246] width 57 height 11
click at [428, 116] on input "text" at bounding box center [436, 123] width 143 height 21
type input "blog.pretty"
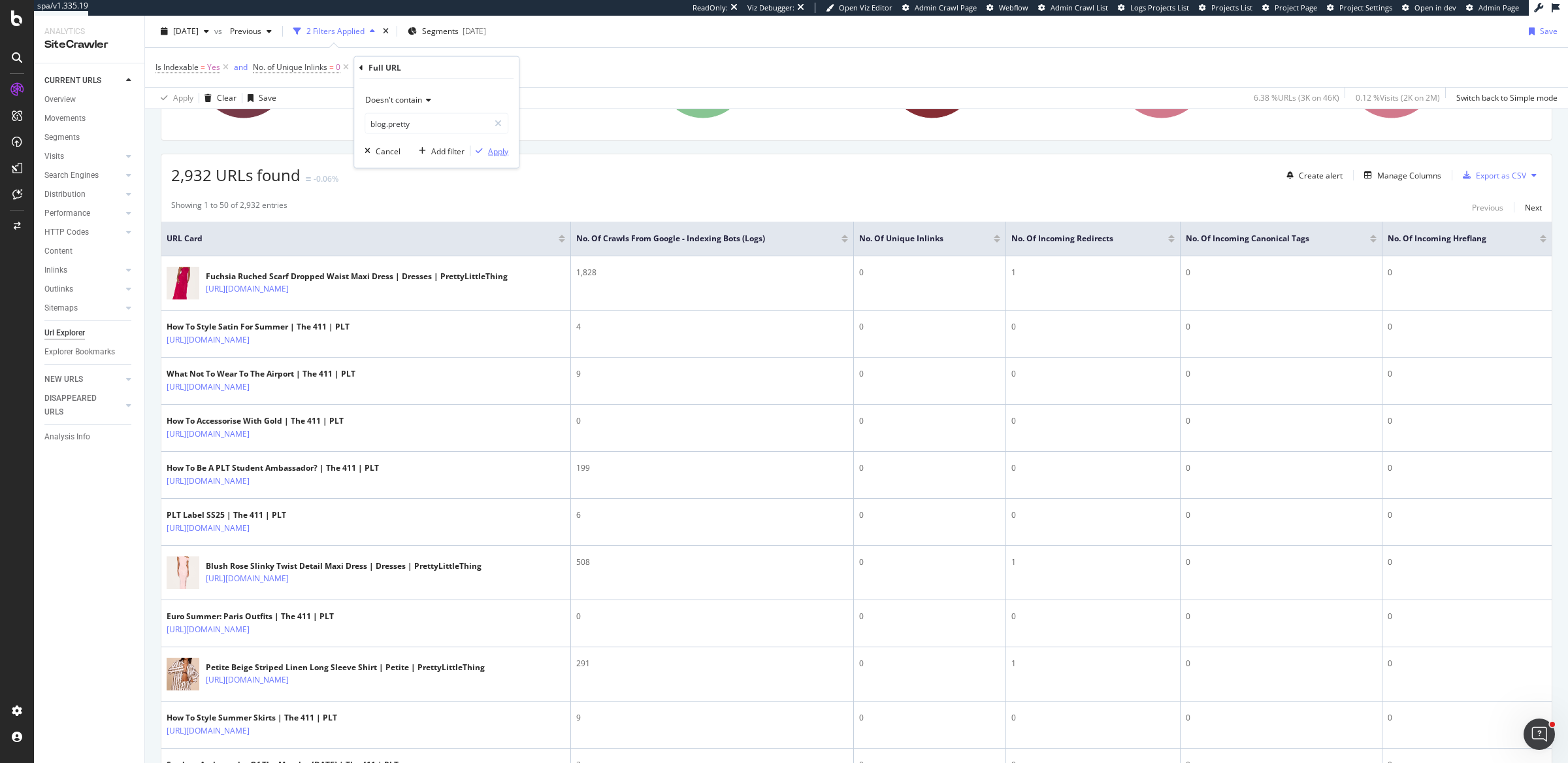
click at [502, 156] on div "Apply" at bounding box center [498, 151] width 20 height 11
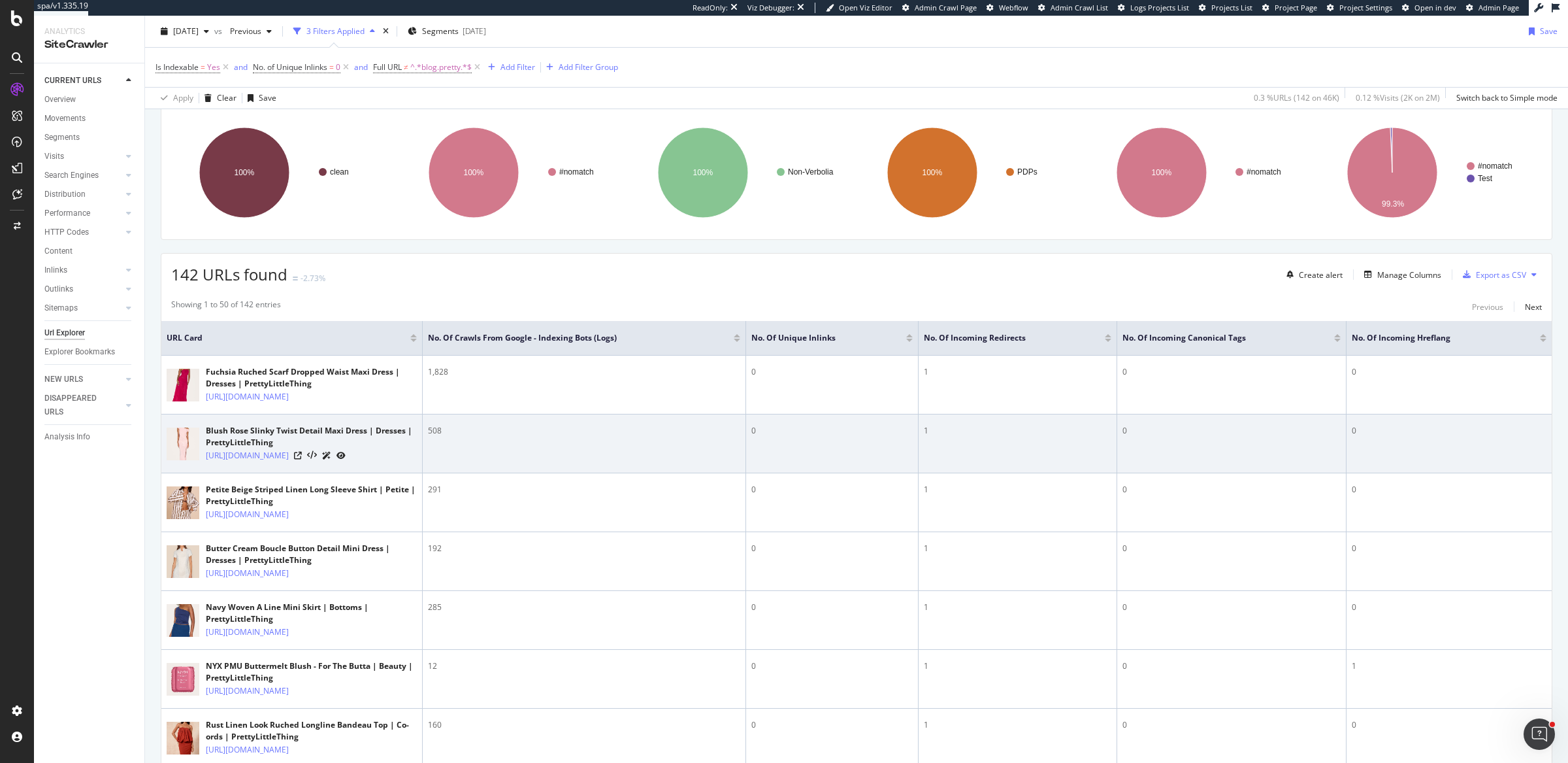
scroll to position [174, 0]
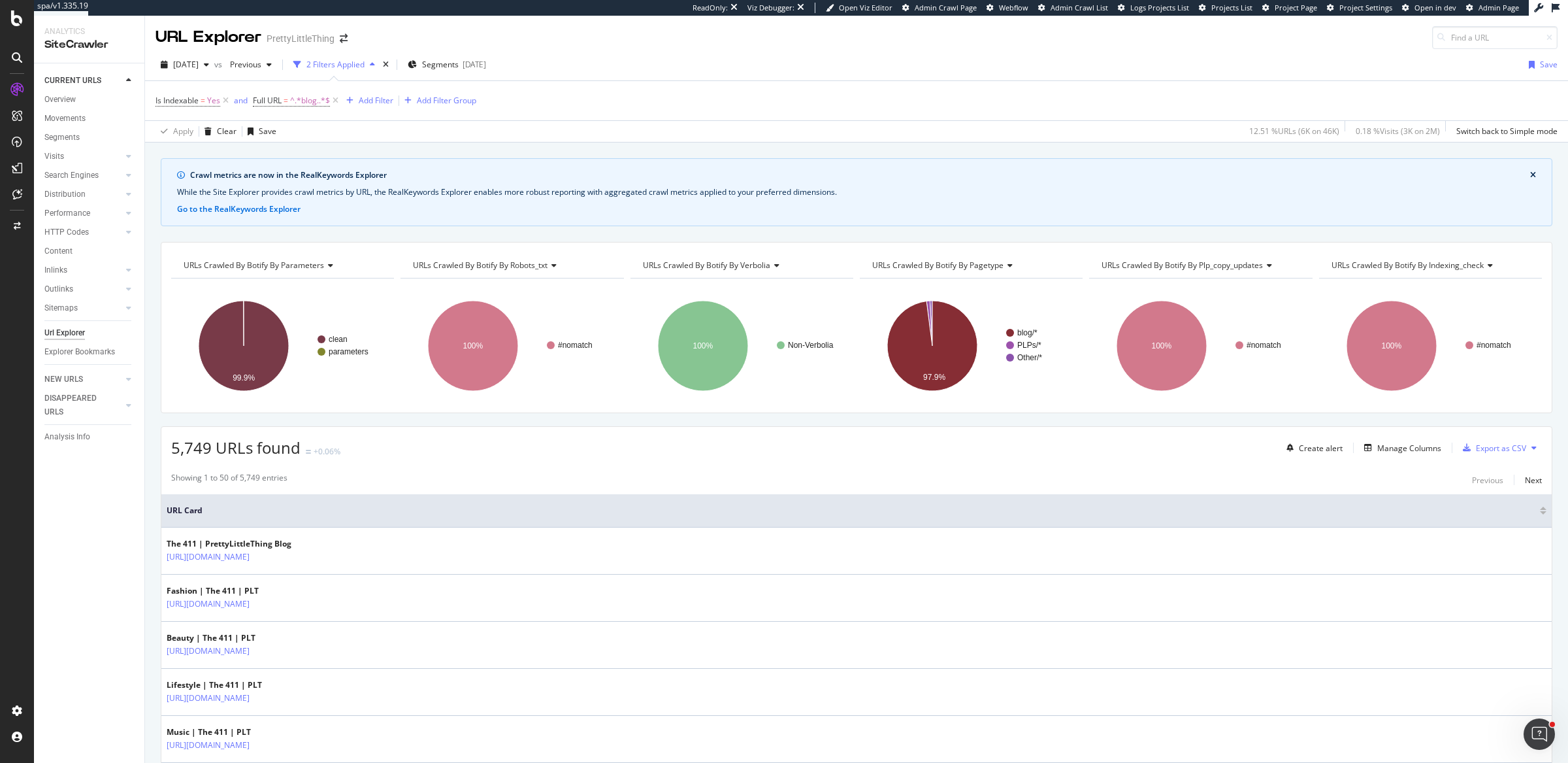
click at [1420, 255] on div "URLs Crawled By Botify By indexing_check" at bounding box center [1429, 265] width 201 height 21
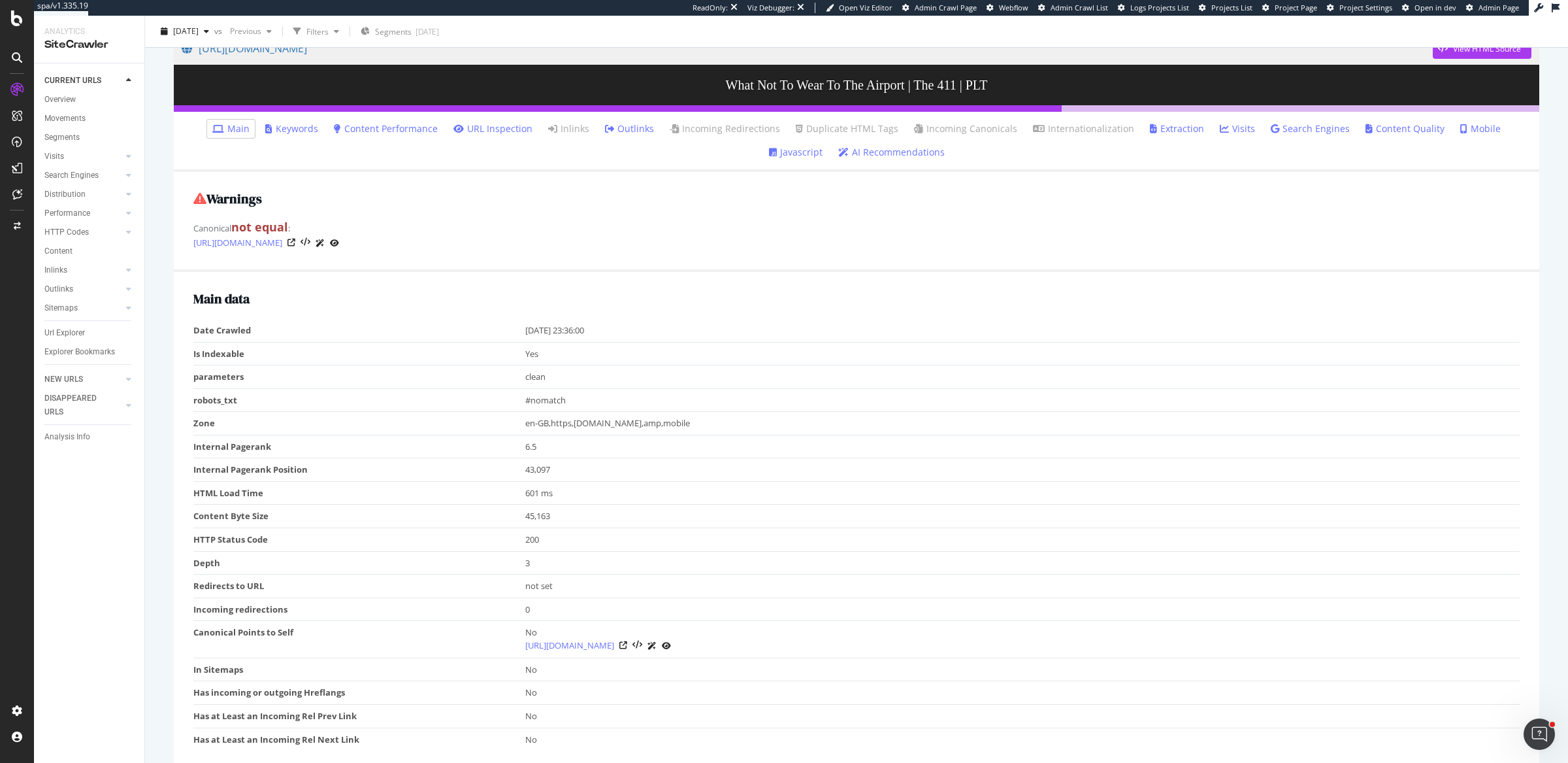
scroll to position [15, 0]
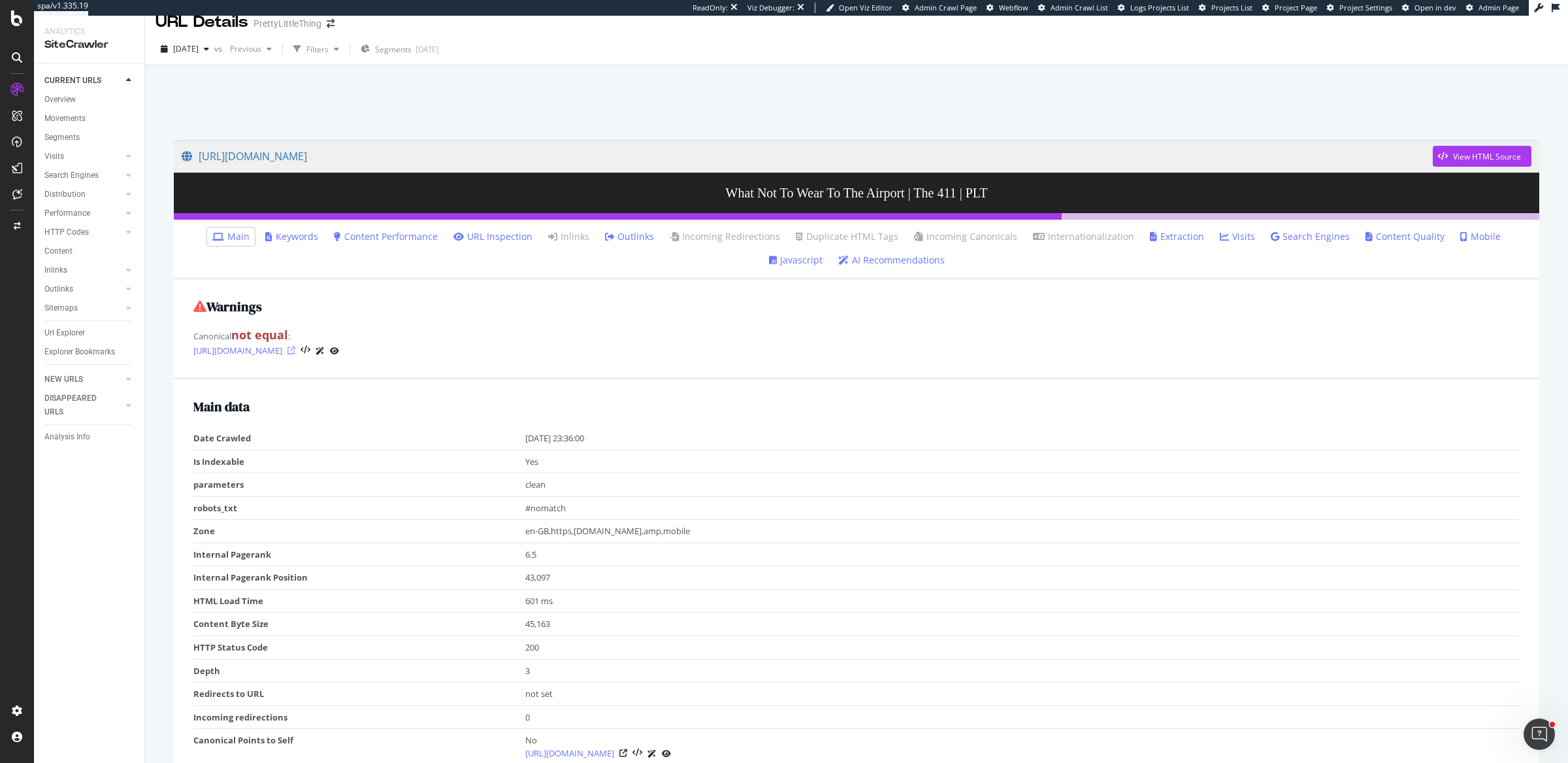
click at [296, 348] on icon at bounding box center [292, 350] width 8 height 8
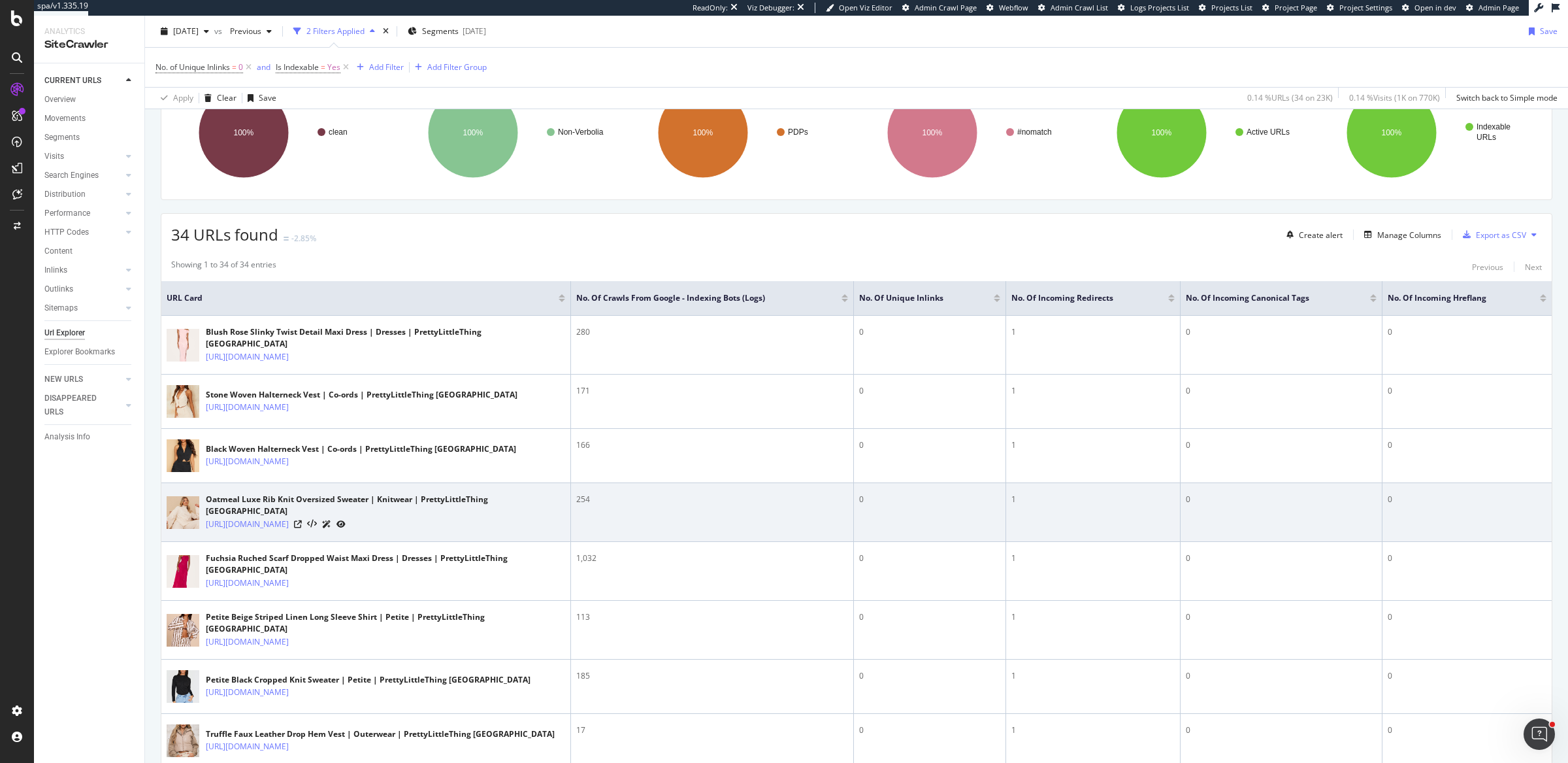
scroll to position [230, 0]
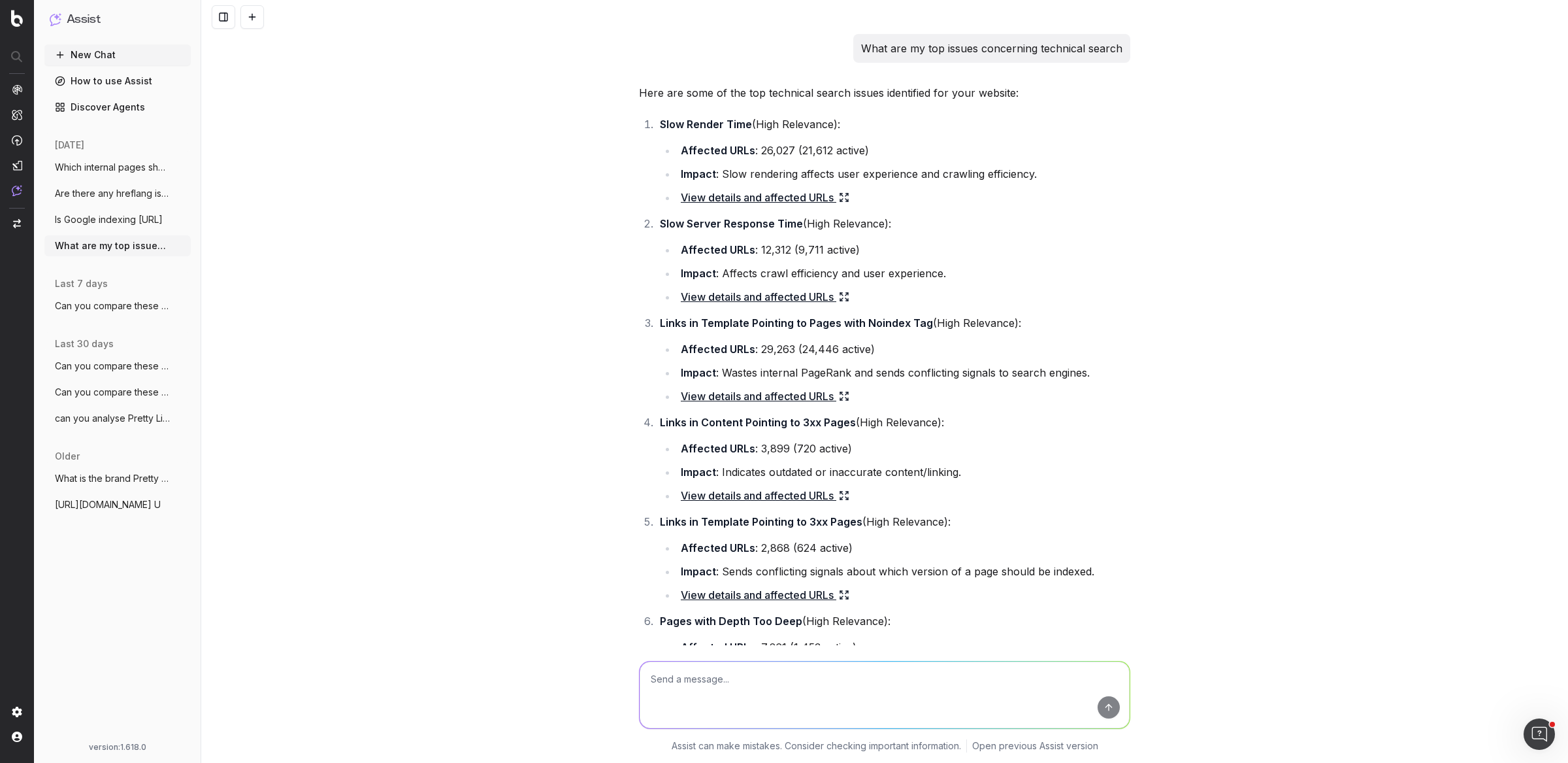
click at [164, 81] on link "How to use Assist" at bounding box center [118, 81] width 147 height 21
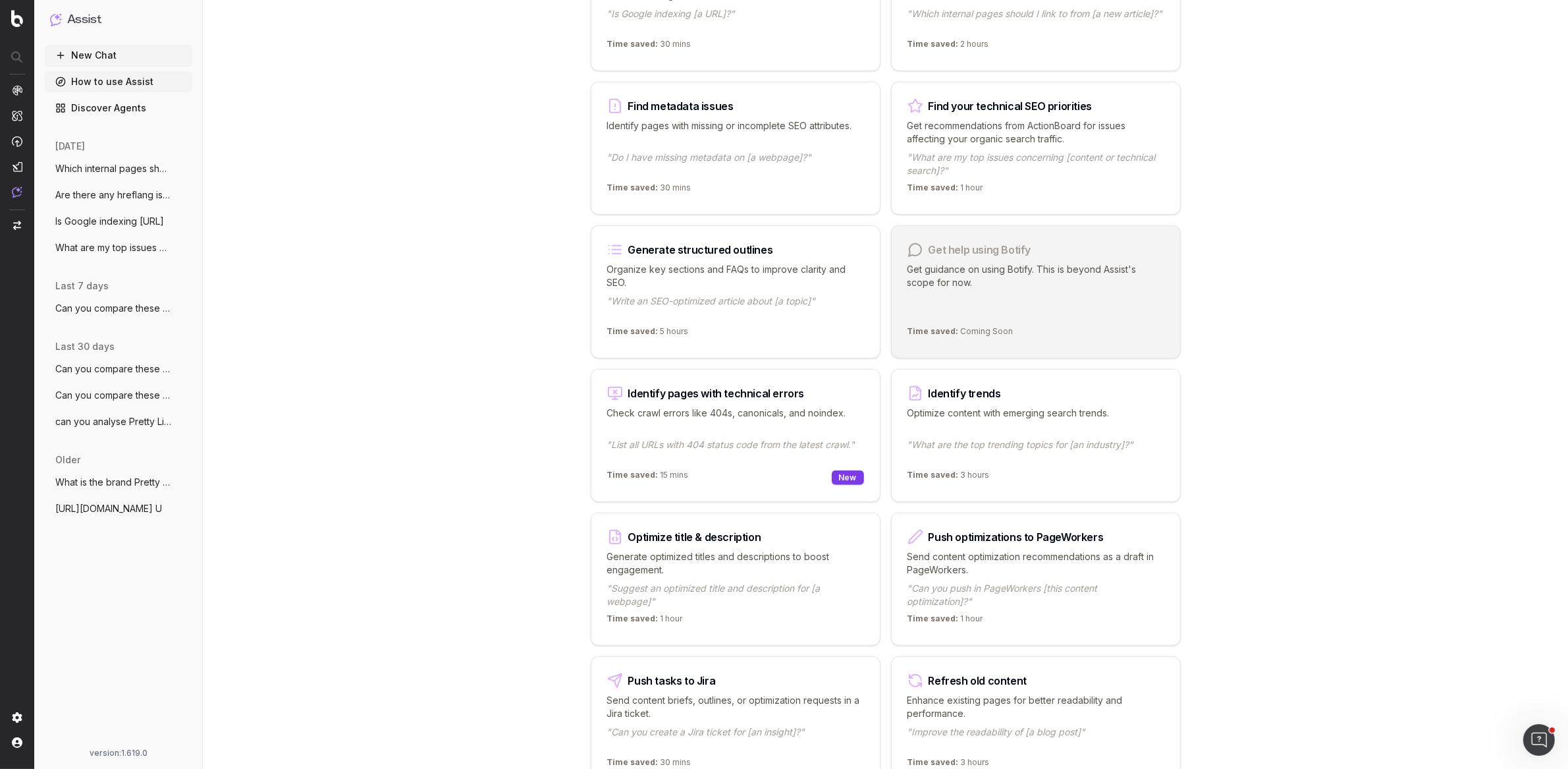
scroll to position [878, 0]
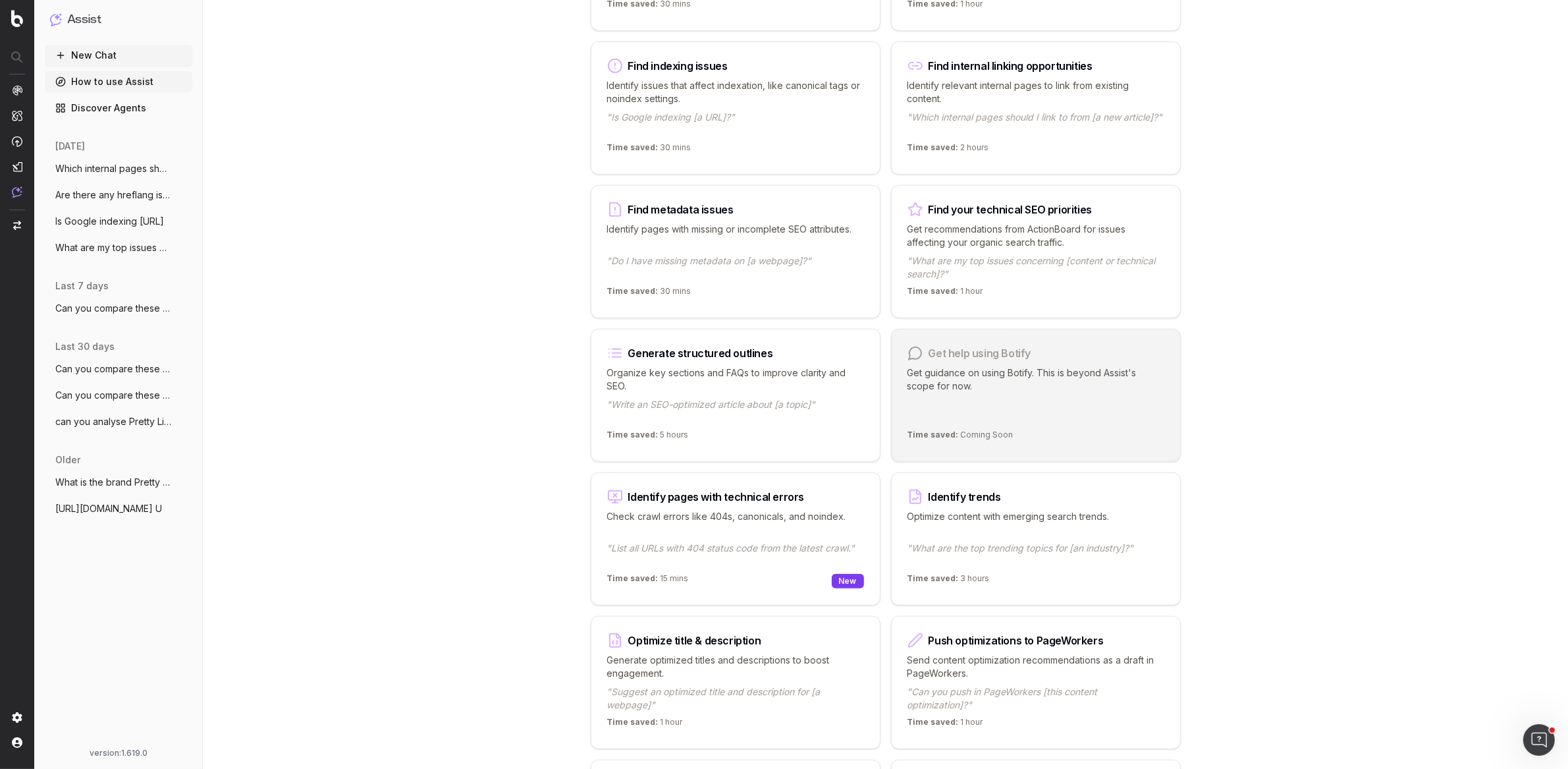
click at [753, 89] on p "Identify issues that affect indexation, like canonical tags or noindex settings." at bounding box center [735, 92] width 256 height 26
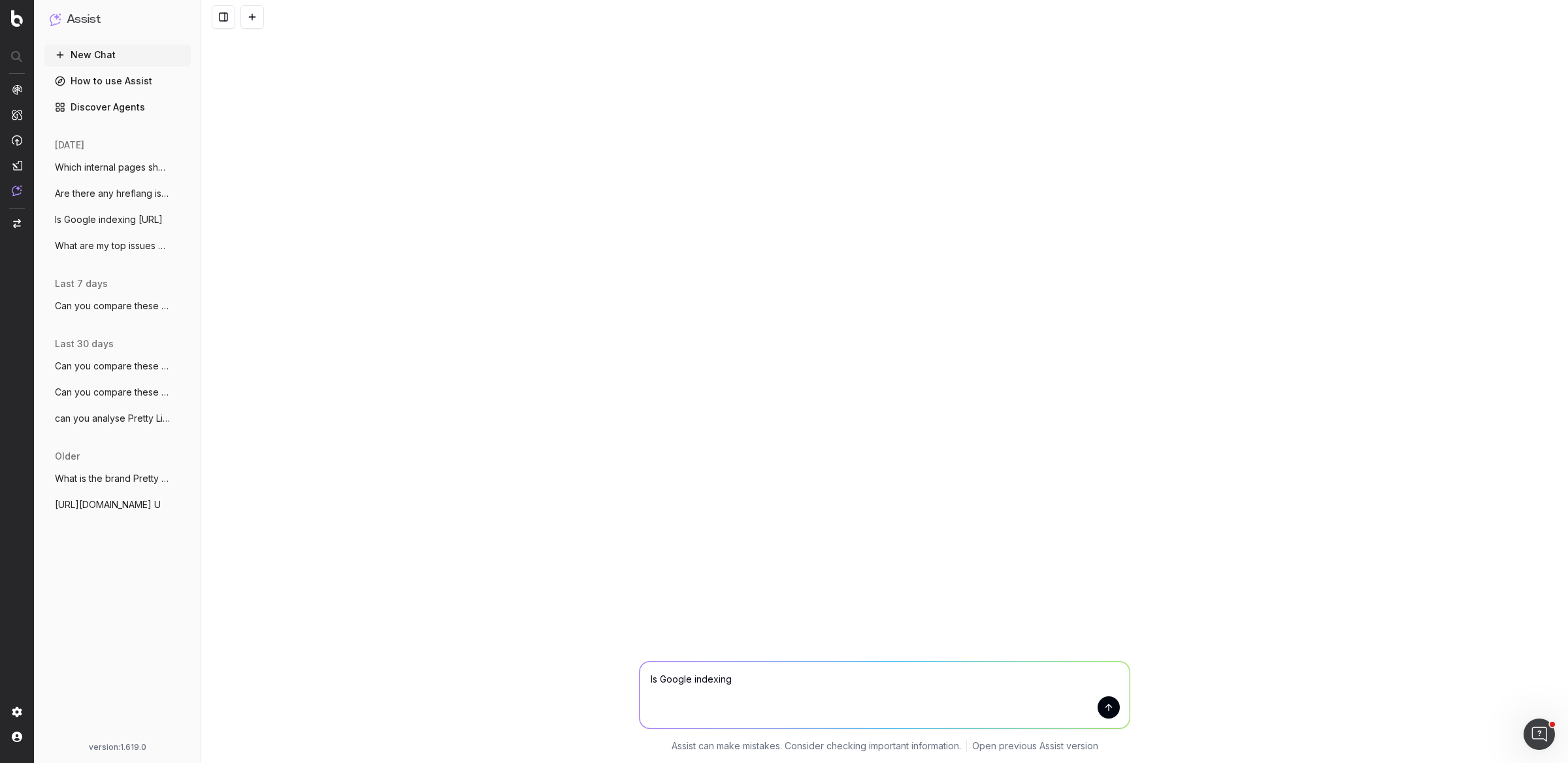
click at [113, 241] on span "What are my top issues concerning techni" at bounding box center [112, 246] width 115 height 13
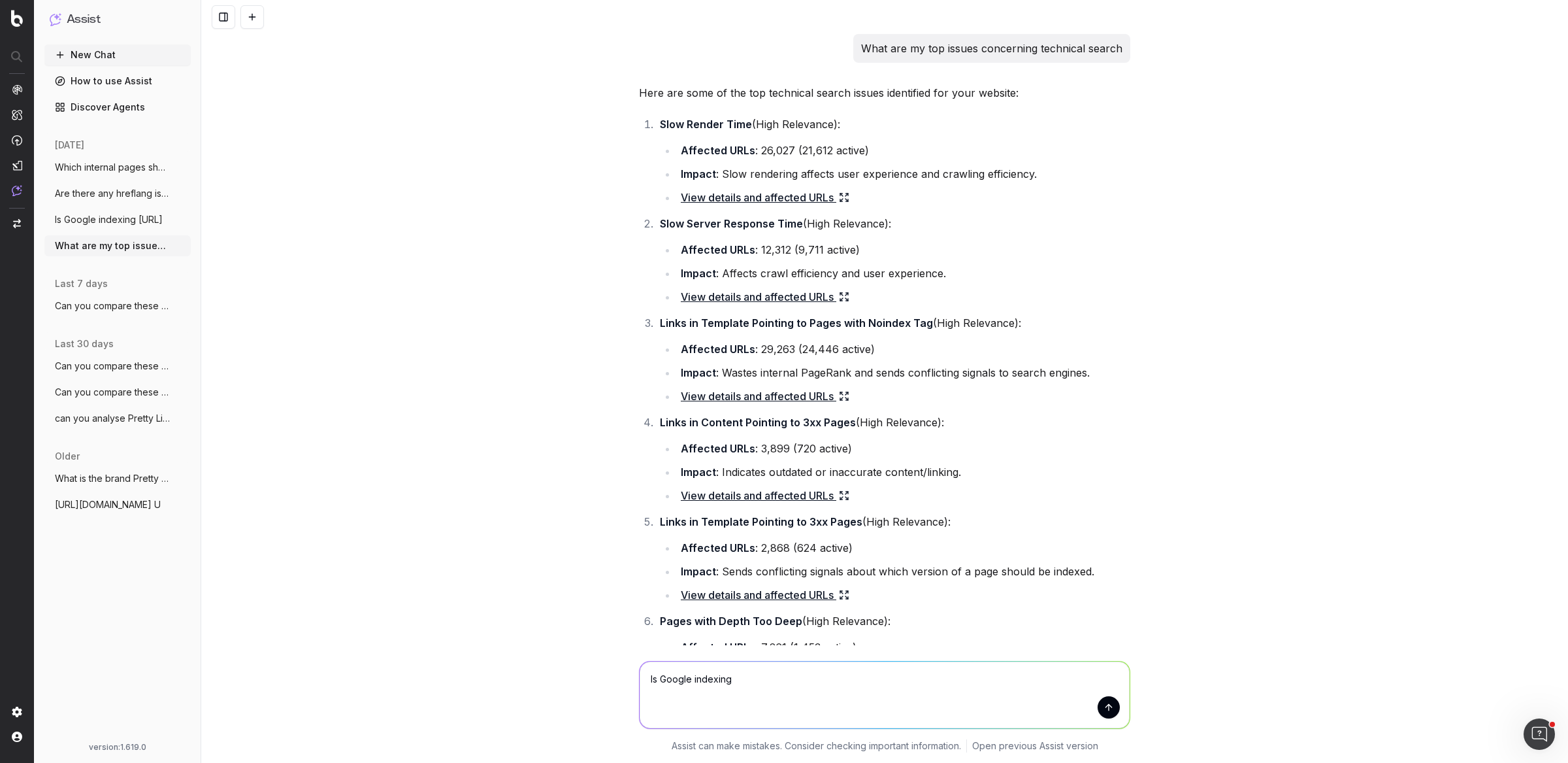
scroll to position [1542, 0]
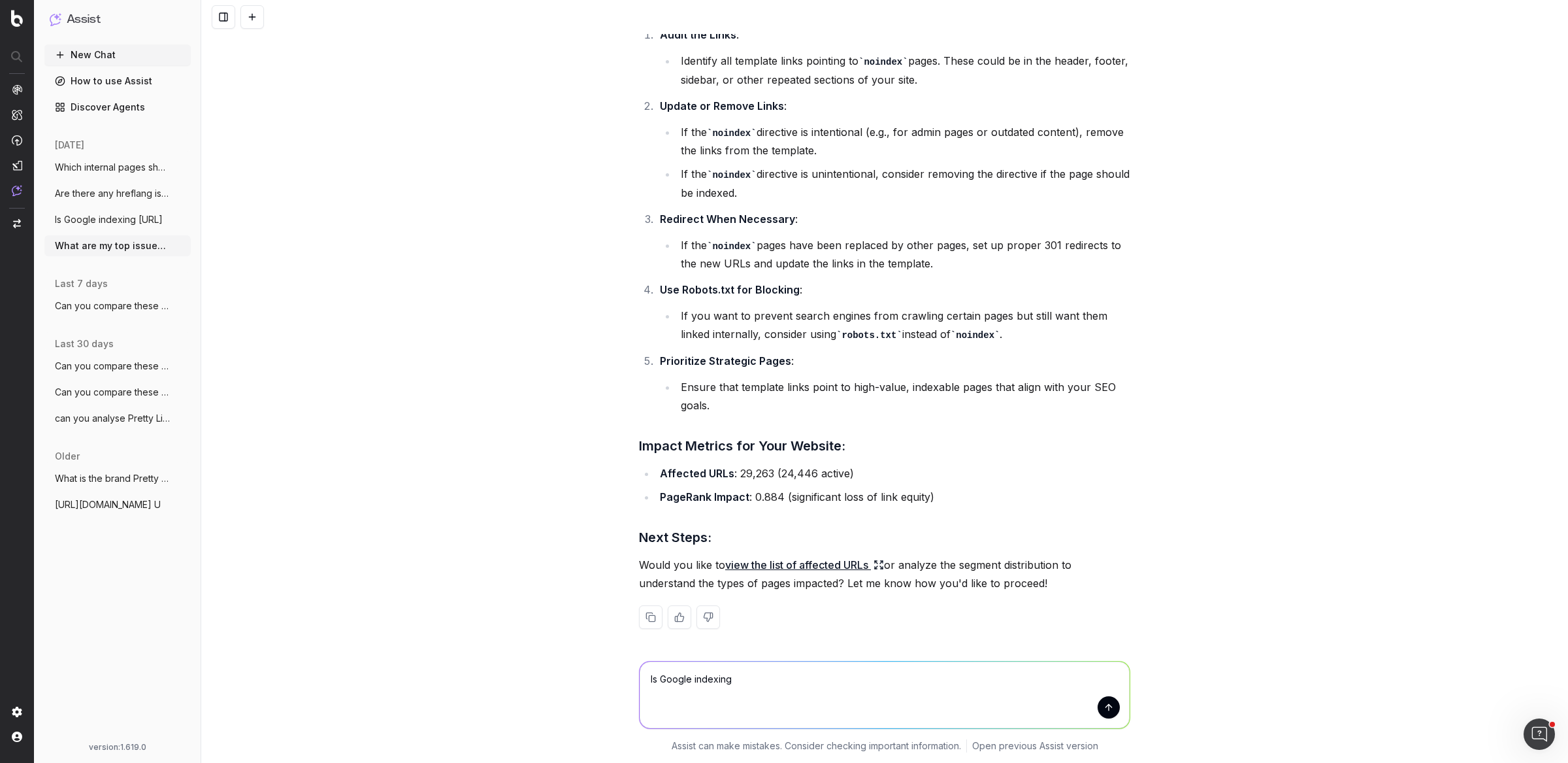
click at [697, 678] on textarea "Is Google indexing" at bounding box center [884, 695] width 490 height 67
click at [696, 678] on textarea "Is Google indexing" at bounding box center [884, 695] width 490 height 67
click at [557, 612] on div "What are my top issues concerning technical search Here are some of the top tec…" at bounding box center [884, 381] width 1367 height 763
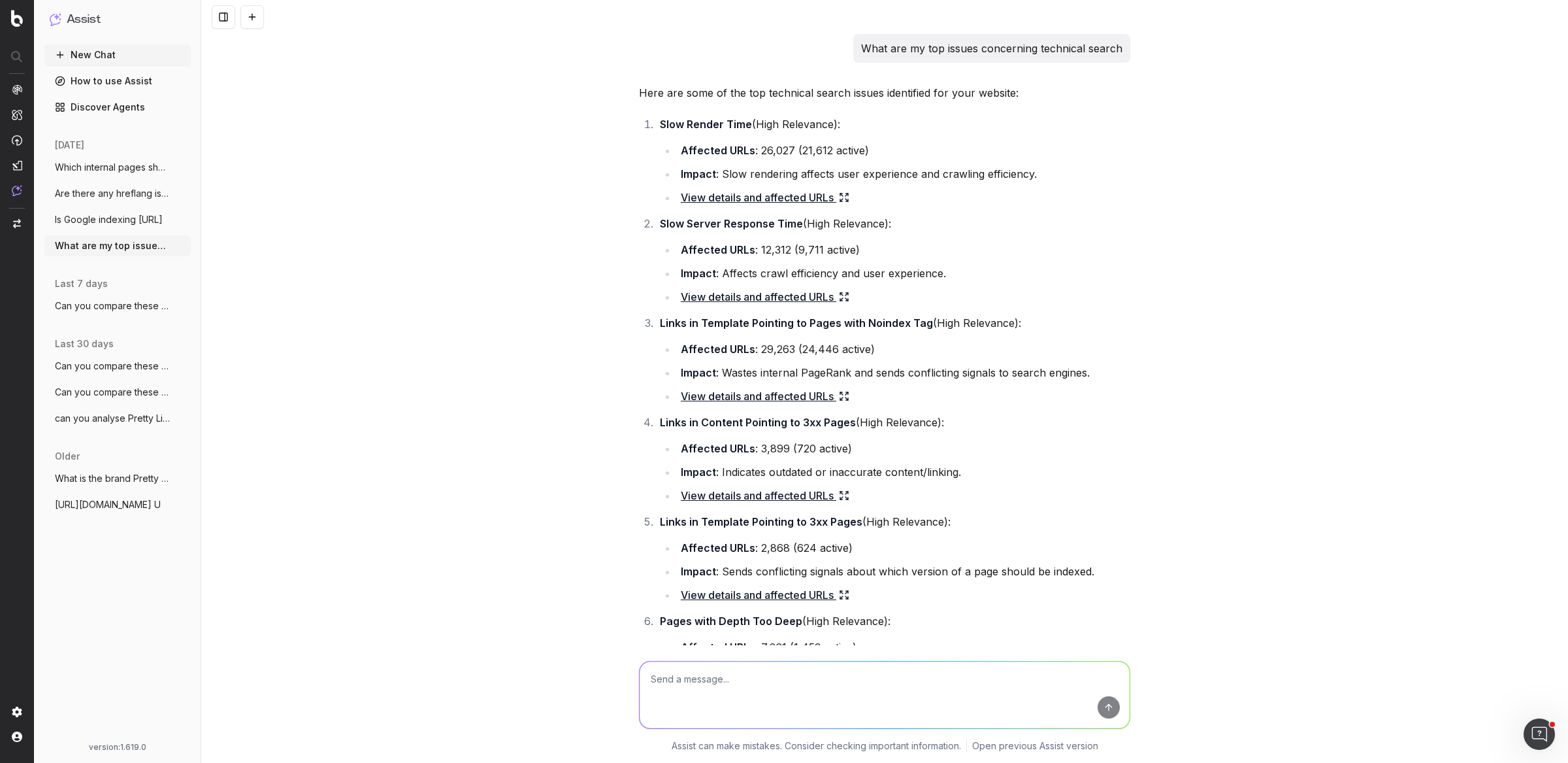
scroll to position [3, 0]
click at [676, 317] on strong "Links in Template Pointing to Pages with Noindex Tag" at bounding box center [796, 320] width 273 height 13
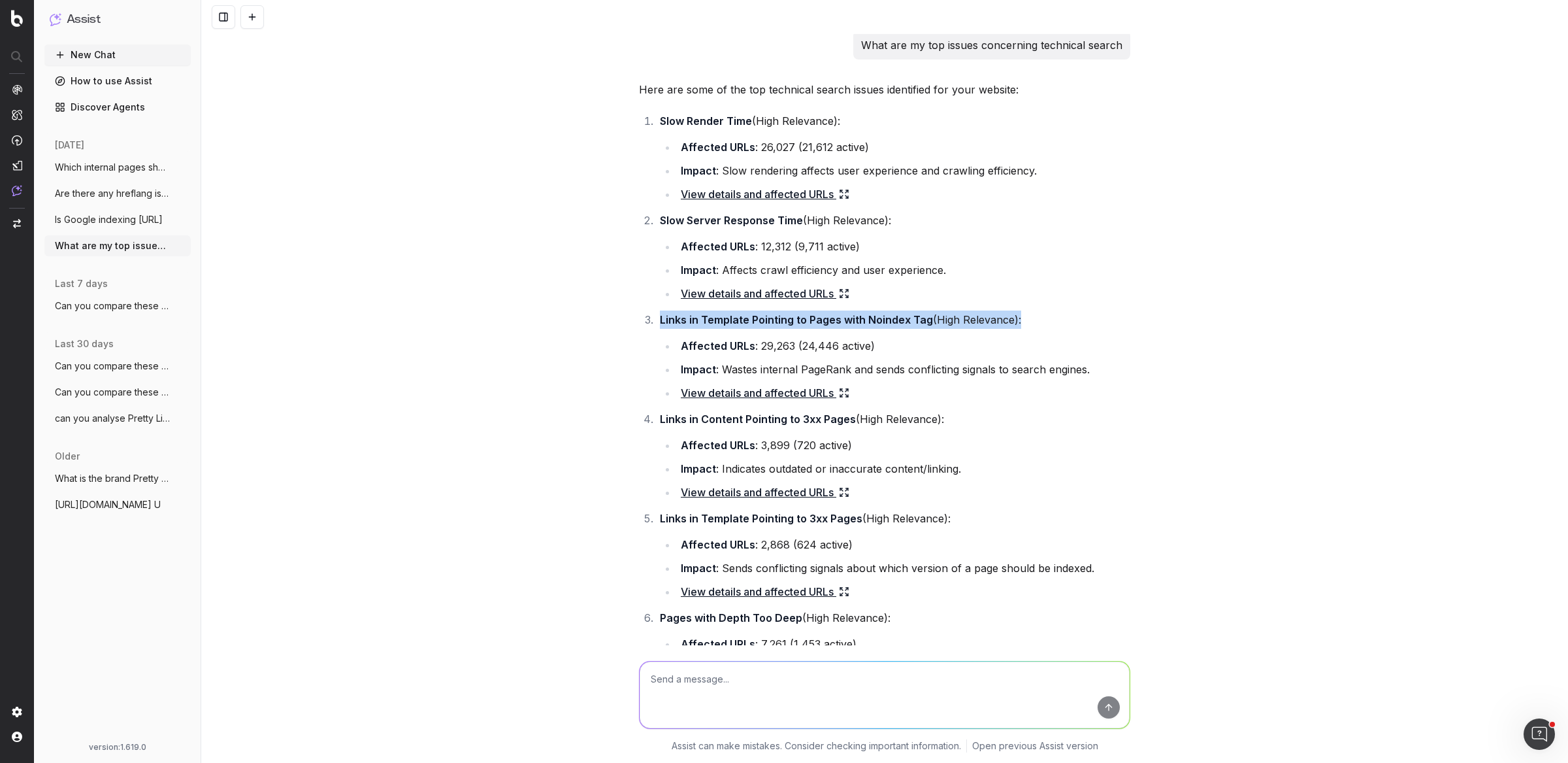
click at [676, 317] on strong "Links in Template Pointing to Pages with Noindex Tag" at bounding box center [796, 320] width 273 height 13
click at [700, 393] on link "View details and affected URLs" at bounding box center [764, 392] width 168 height 19
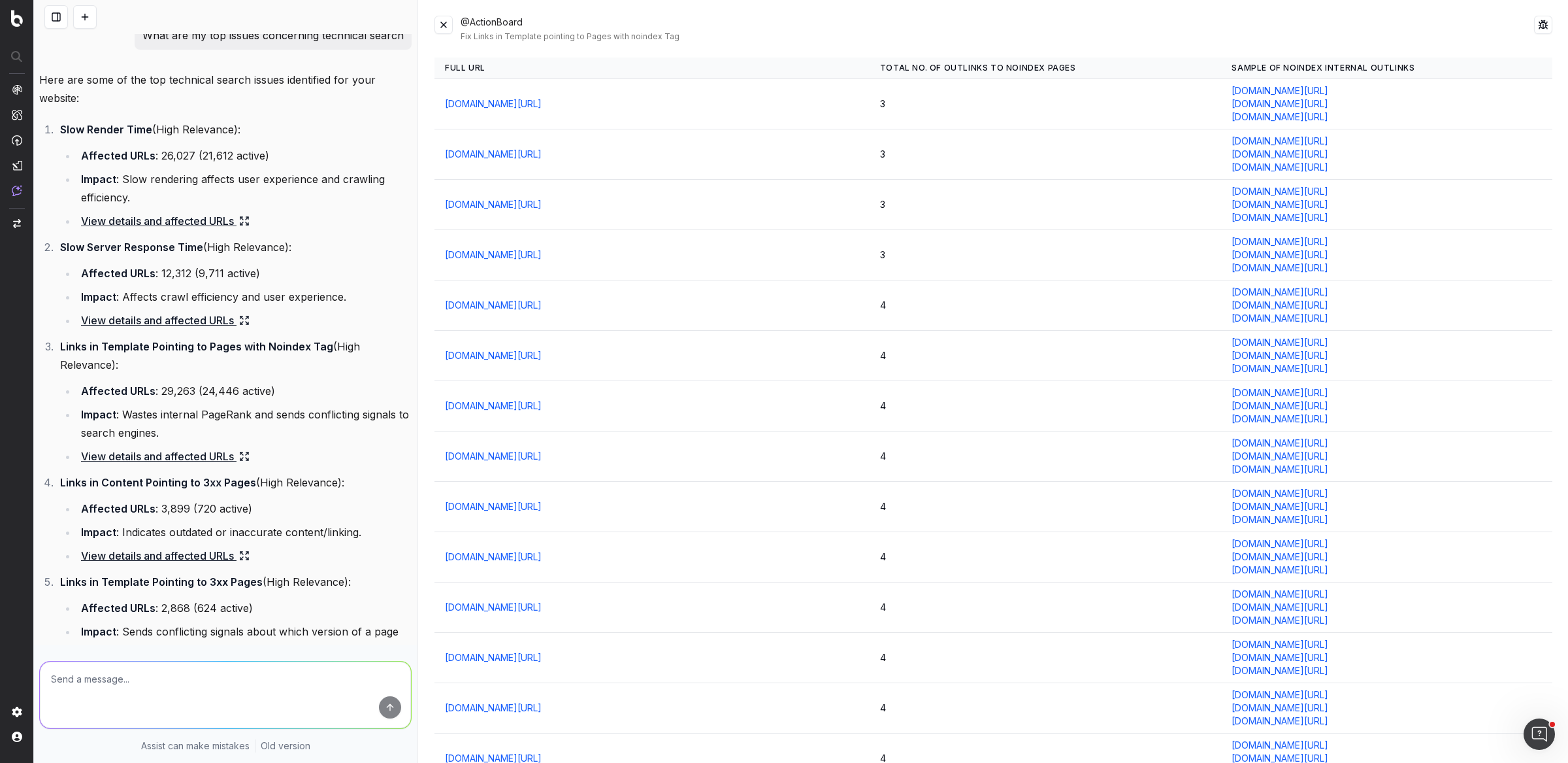
scroll to position [0, 0]
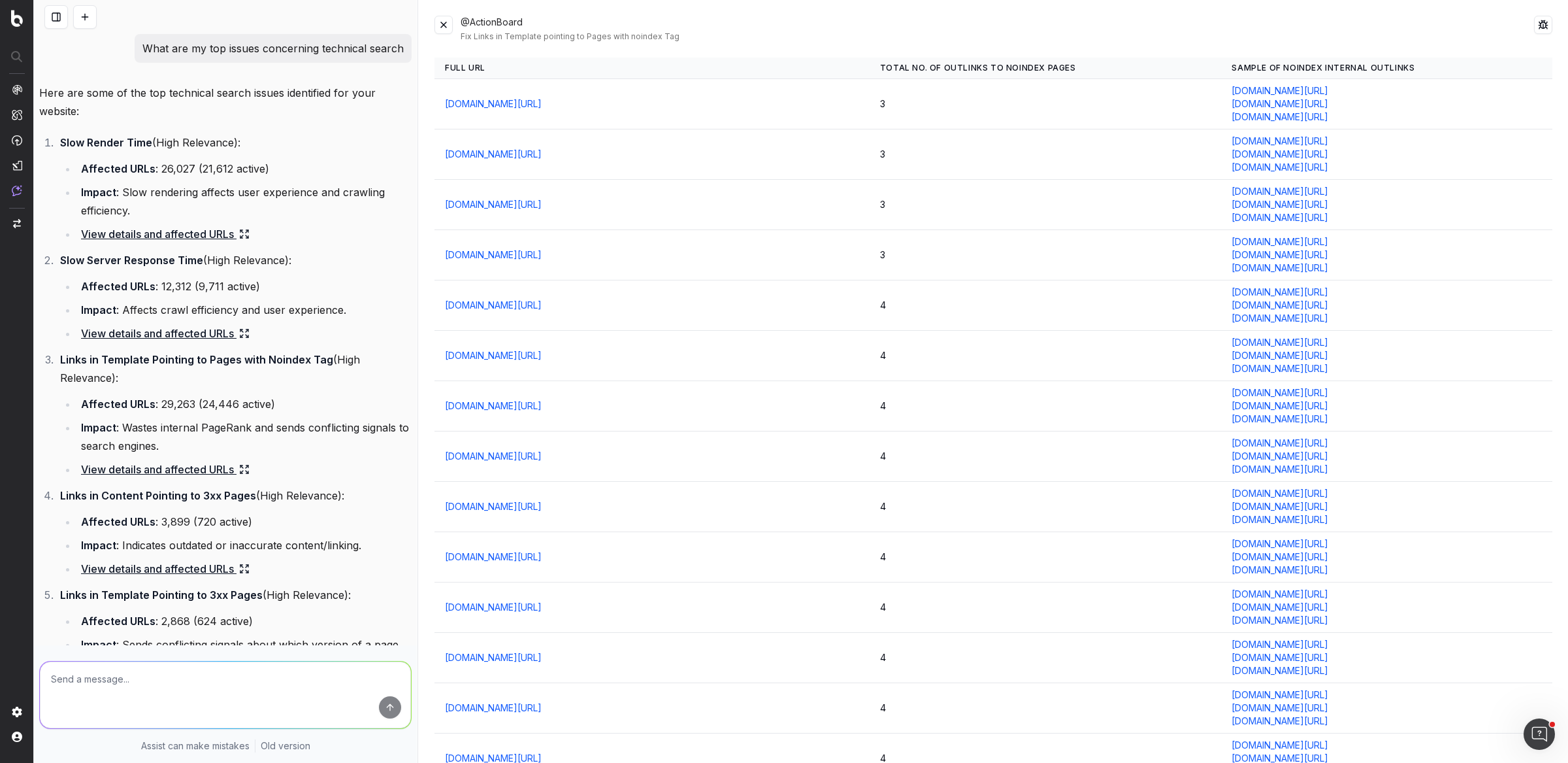
click at [995, 66] on th "Total No. of Outlinks to Noindex Pages" at bounding box center [1045, 68] width 352 height 22
click at [449, 26] on button at bounding box center [444, 24] width 19 height 19
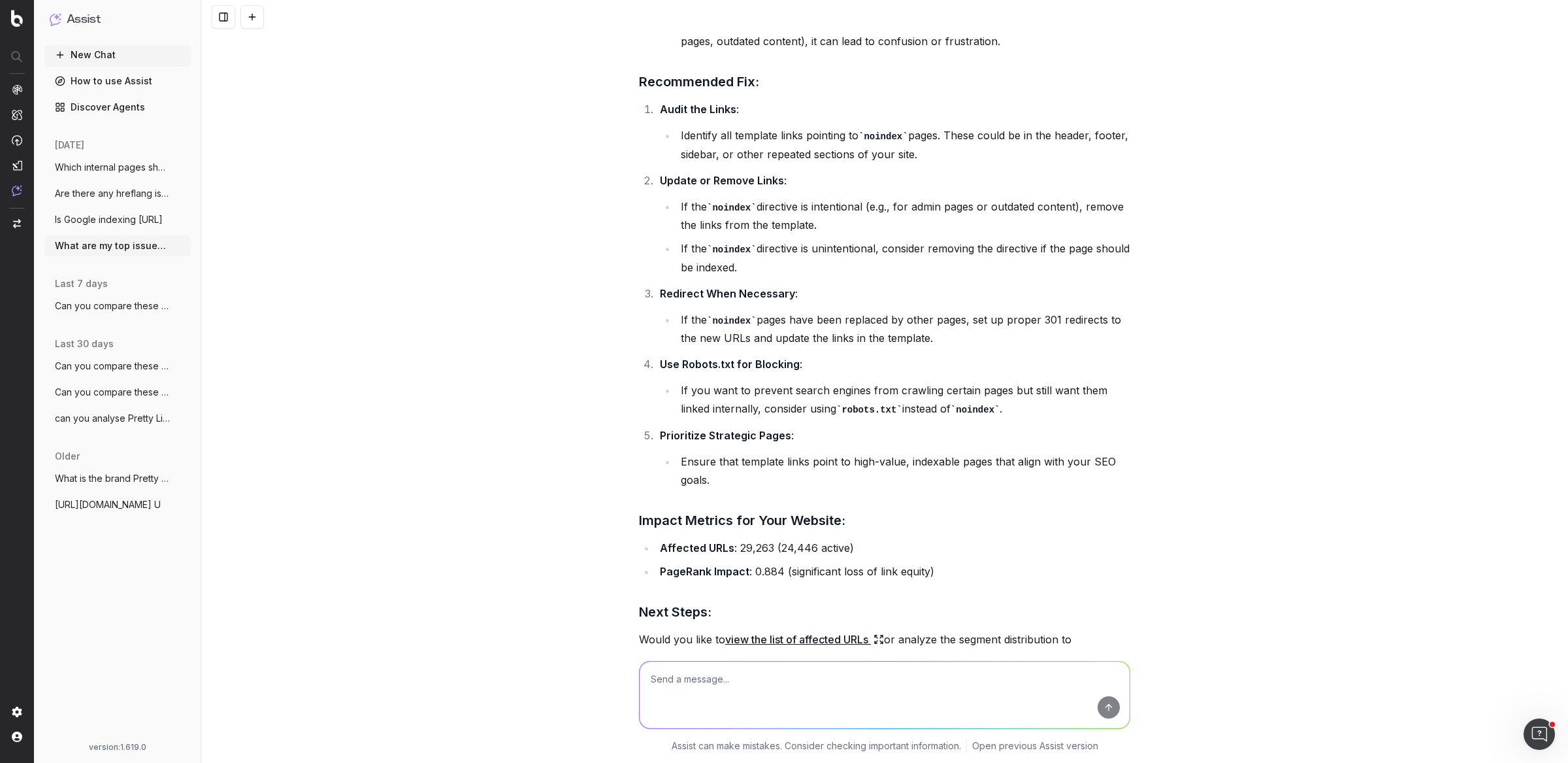
scroll to position [1482, 0]
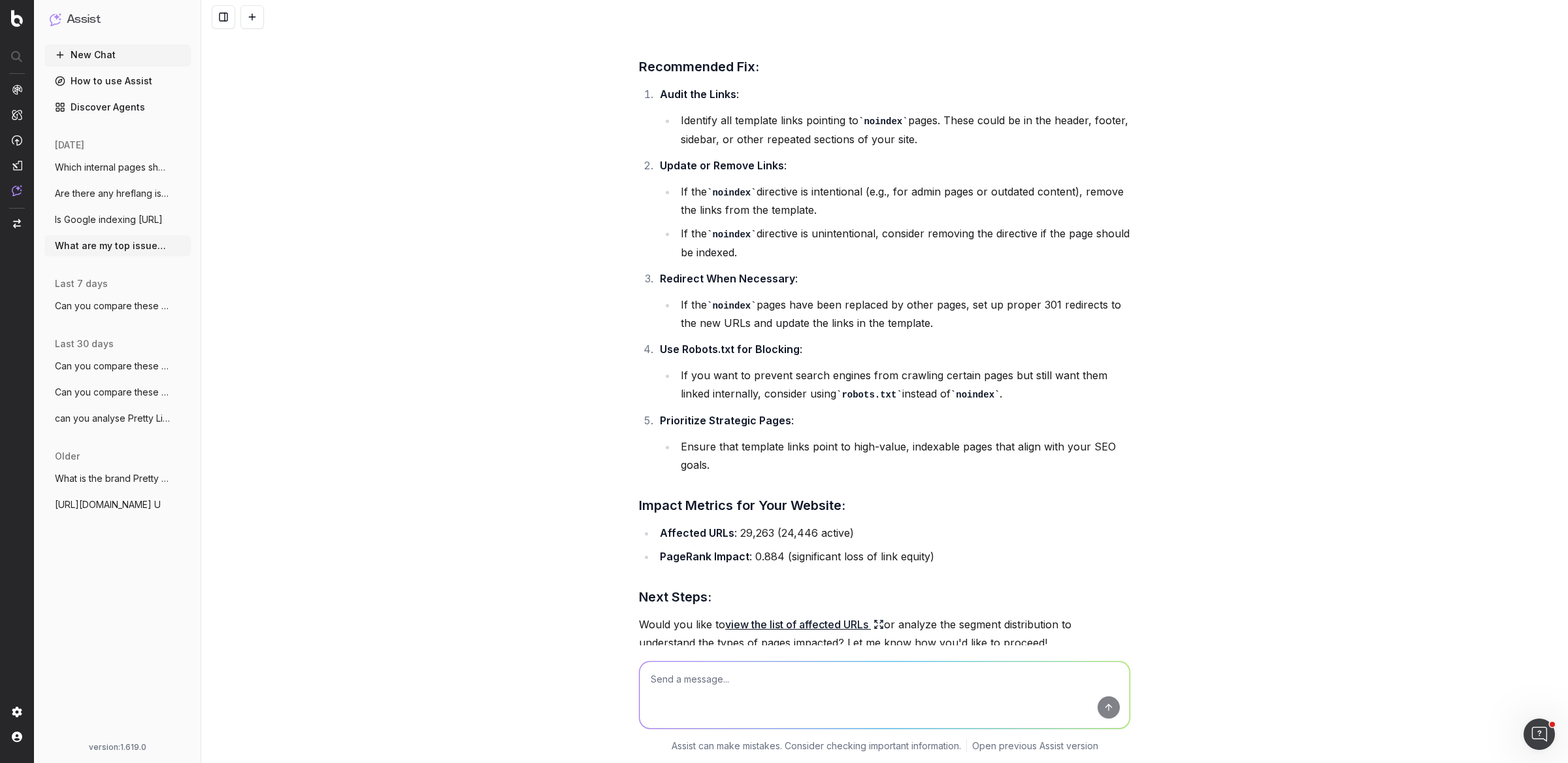
click at [734, 529] on li "Affected URLs : 29,263 (24,446 active)" at bounding box center [893, 533] width 474 height 19
click at [769, 549] on li "PageRank Impact : 0.884 (significant loss of link equity)" at bounding box center [893, 556] width 474 height 19
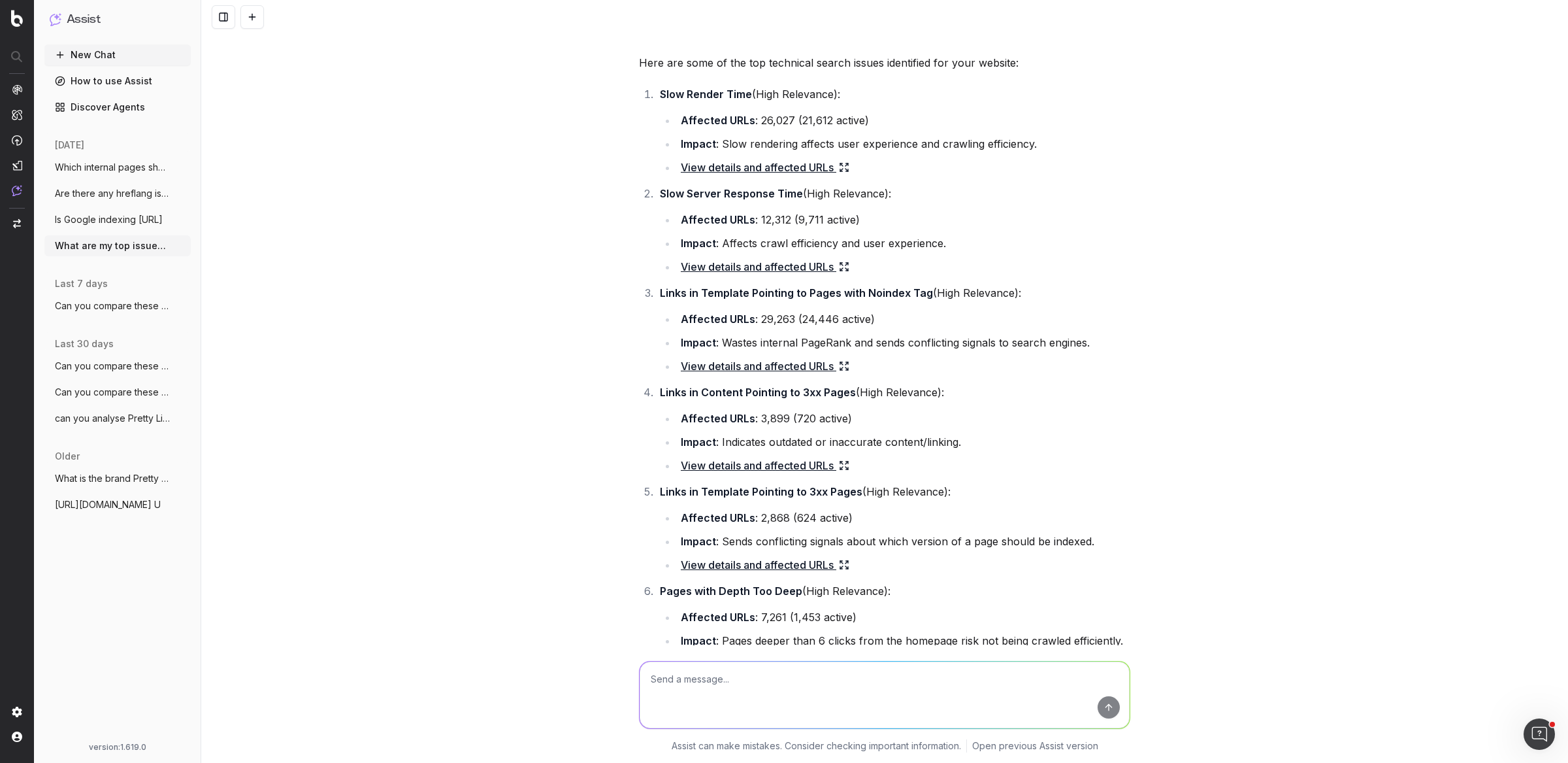
scroll to position [0, 0]
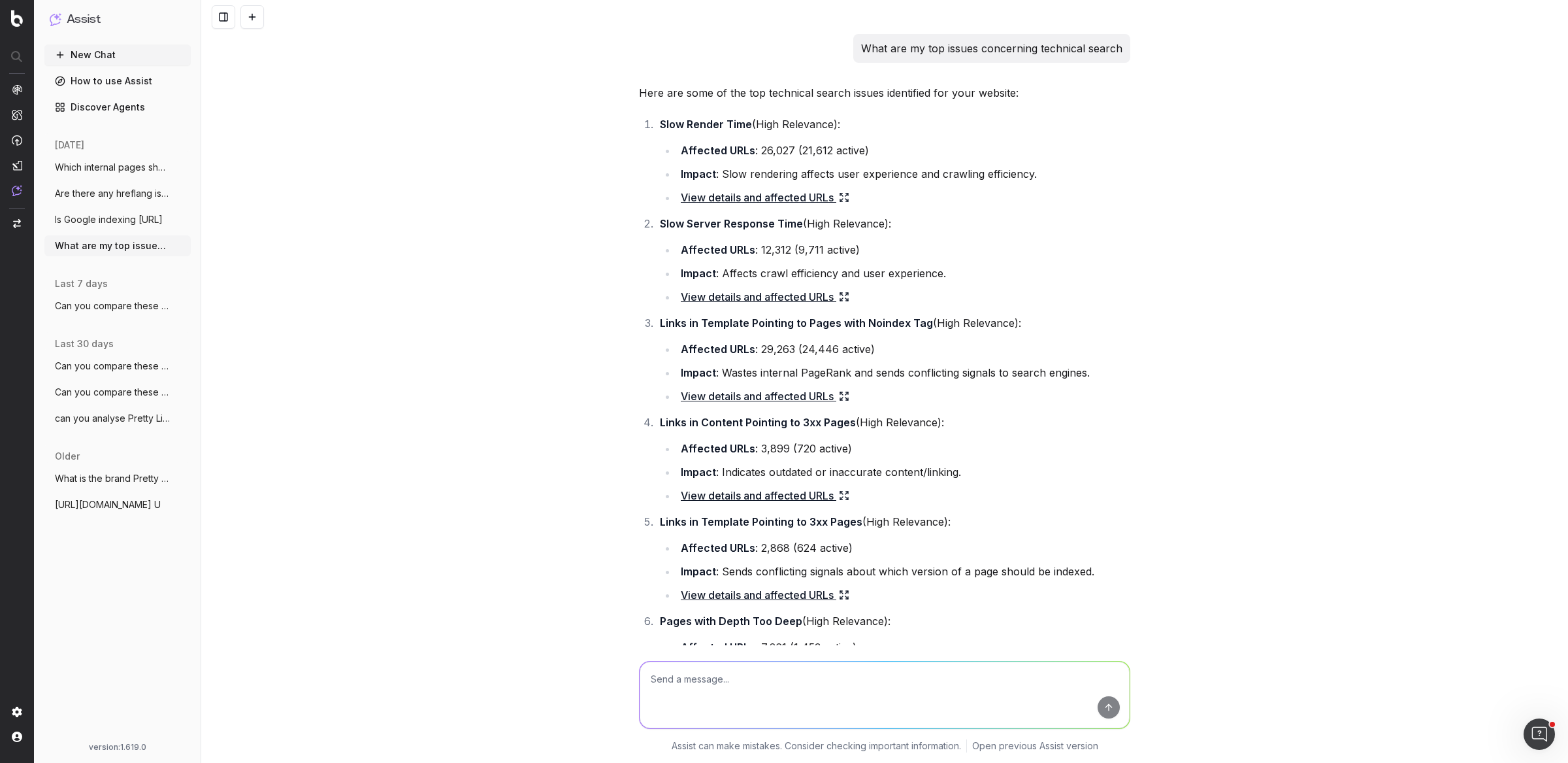
click at [137, 213] on span "Is Google indexing [URL]" at bounding box center [109, 219] width 108 height 13
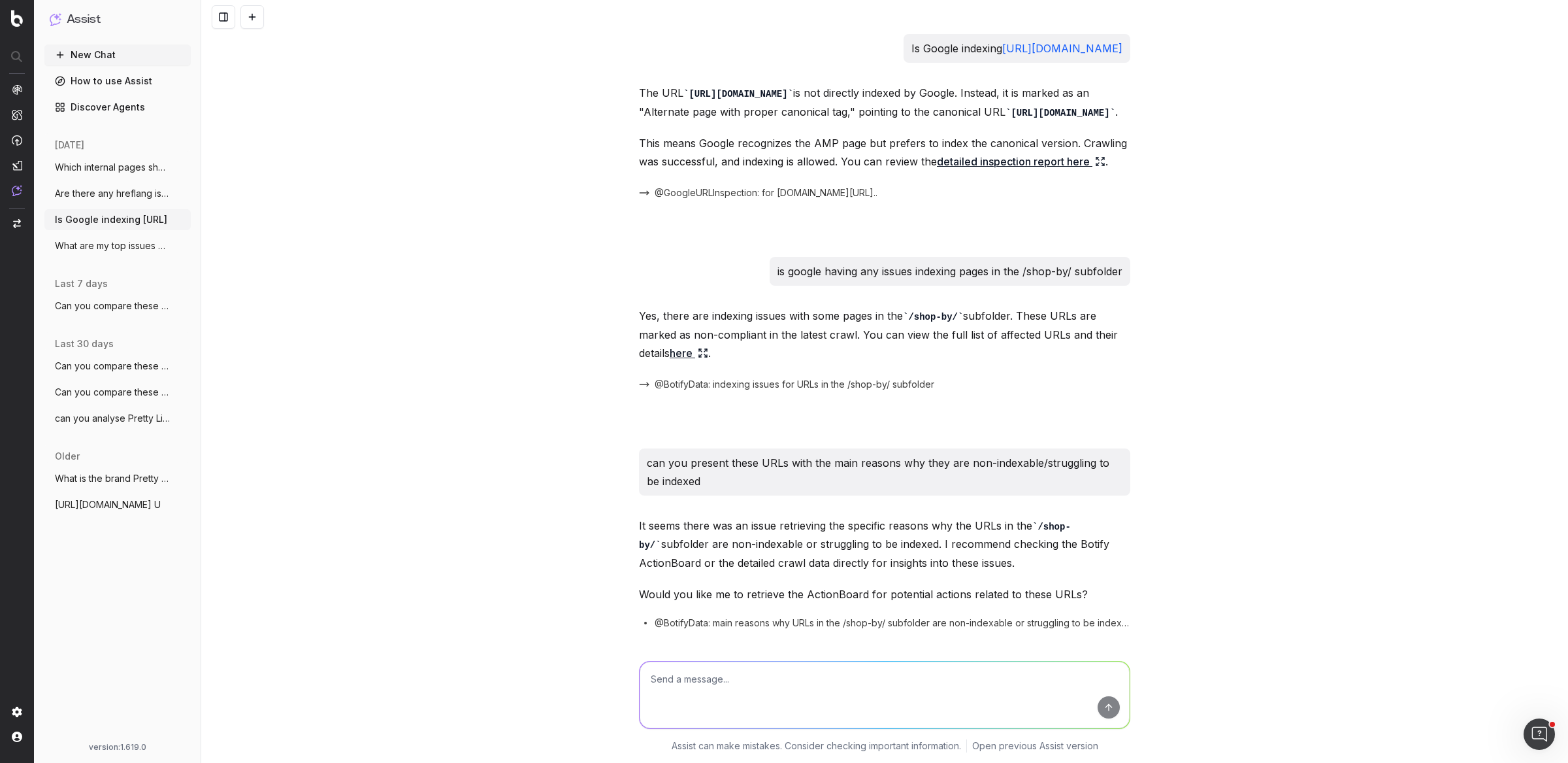
click at [912, 53] on p "Is Google indexing https://blog.prettylittlething.com/how-to-style-satin-for-su…" at bounding box center [1017, 48] width 211 height 19
click at [1006, 118] on code "https://blog.prettylittlething.com/how-to-style-satin-for-summer/" at bounding box center [1061, 113] width 110 height 10
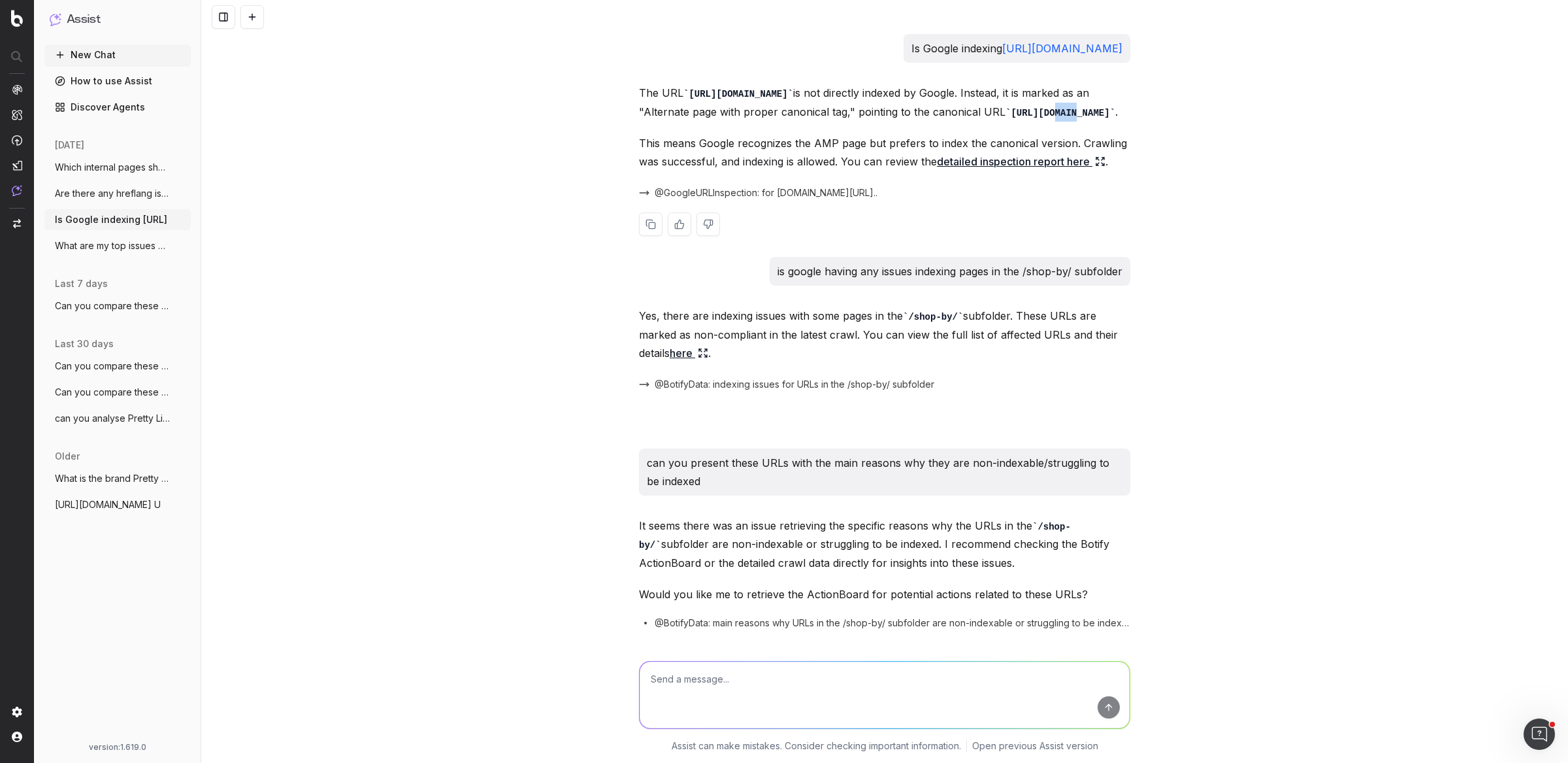
click at [1006, 118] on code "https://blog.prettylittlething.com/how-to-style-satin-for-summer/" at bounding box center [1061, 113] width 110 height 10
drag, startPoint x: 801, startPoint y: 131, endPoint x: 801, endPoint y: 141, distance: 10.0
click at [801, 121] on p "The URL https://blog.prettylittlething.com/how-to-style-satin-for-summer/amp/ i…" at bounding box center [884, 102] width 491 height 37
drag, startPoint x: 1094, startPoint y: 177, endPoint x: 825, endPoint y: 198, distance: 269.8
click at [825, 171] on p "This means Google recognizes the AMP page but prefers to index the canonical ve…" at bounding box center [884, 151] width 491 height 36
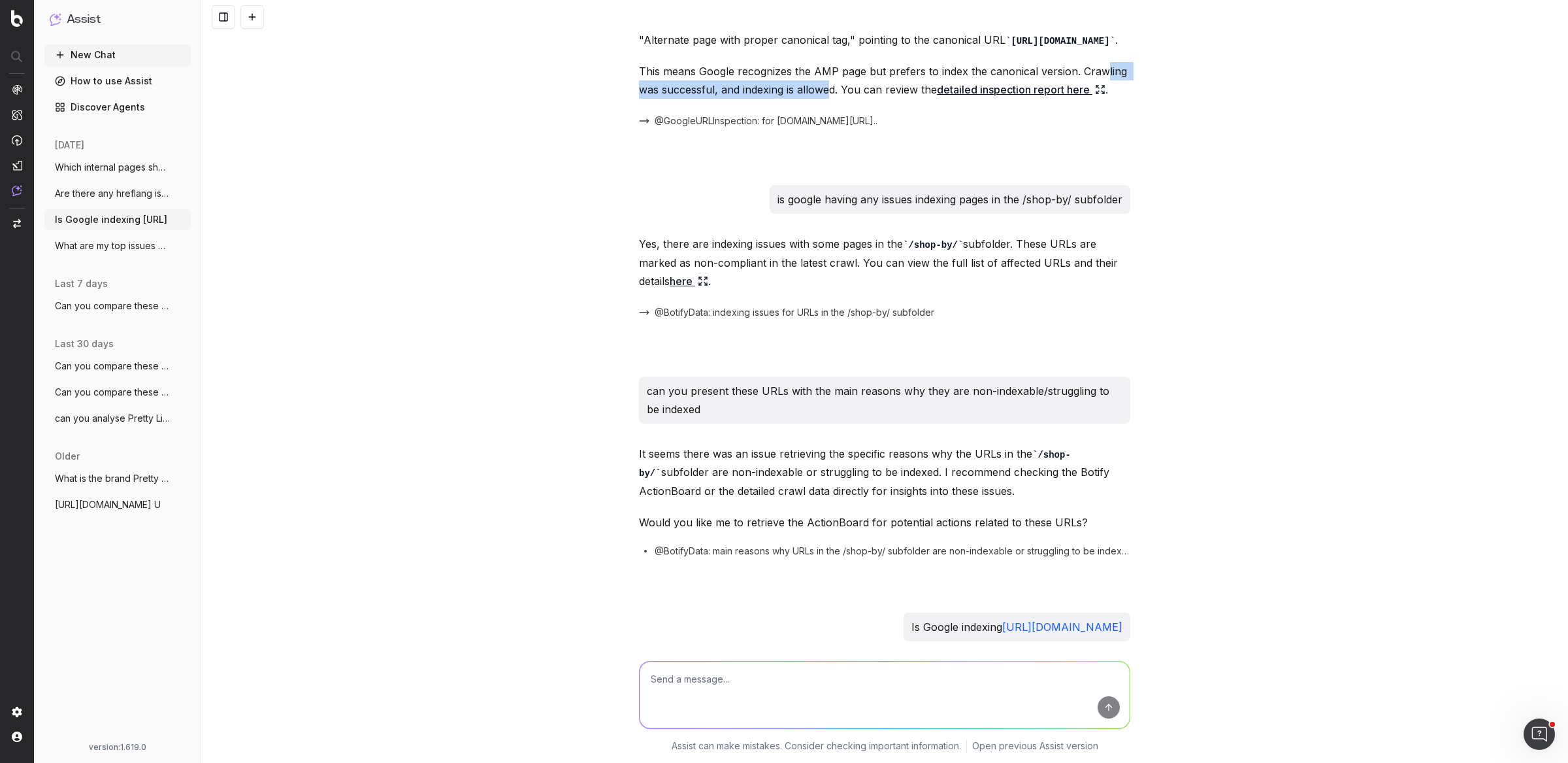
scroll to position [73, 0]
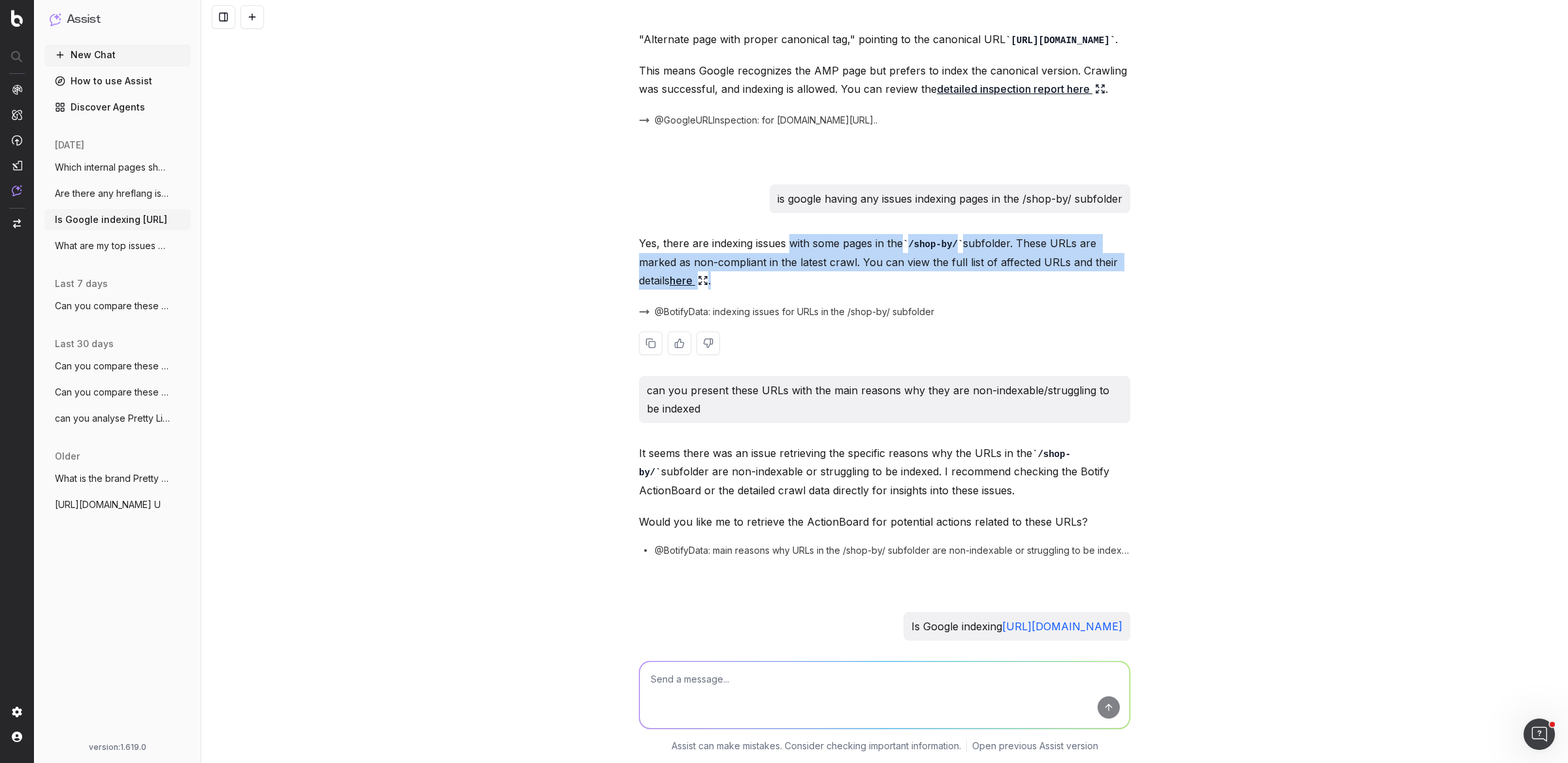
drag, startPoint x: 784, startPoint y: 282, endPoint x: 905, endPoint y: 312, distance: 124.7
click at [905, 289] on p "Yes, there are indexing issues with some pages in the /shop-by/ subfolder. Thes…" at bounding box center [884, 261] width 491 height 56
click at [679, 289] on link "here" at bounding box center [689, 280] width 39 height 19
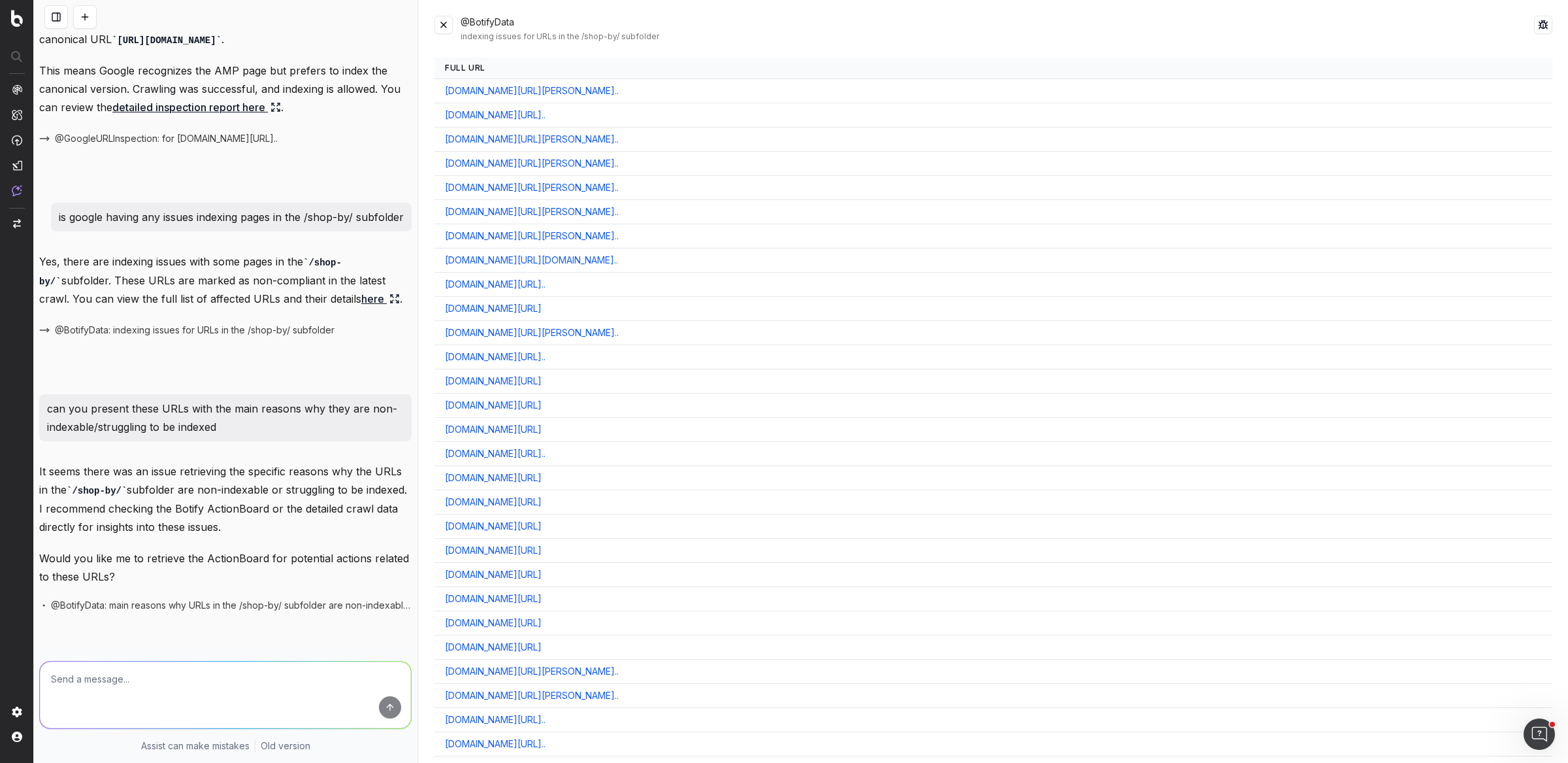
click at [449, 23] on button at bounding box center [444, 24] width 19 height 19
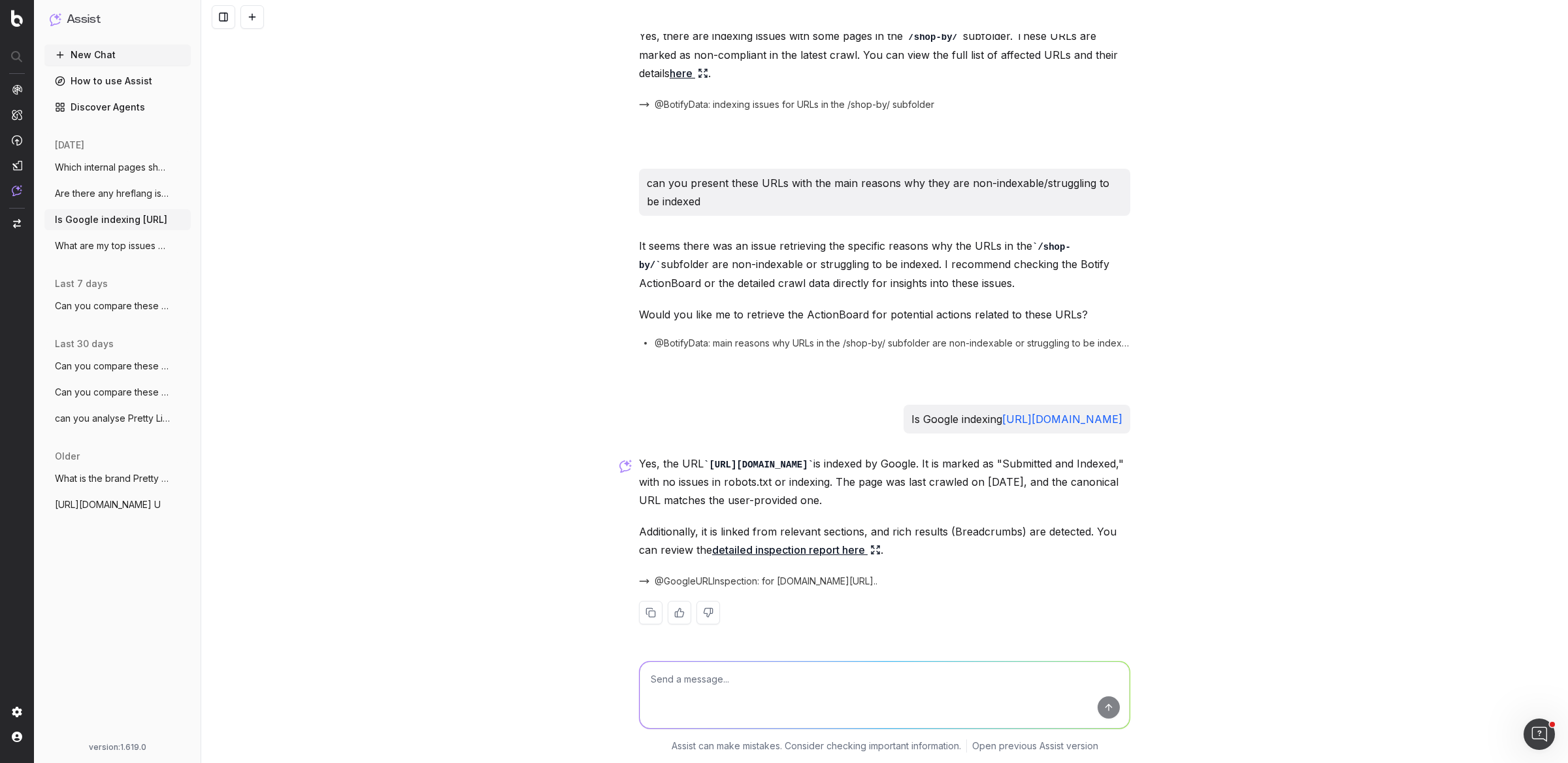
scroll to position [332, 0]
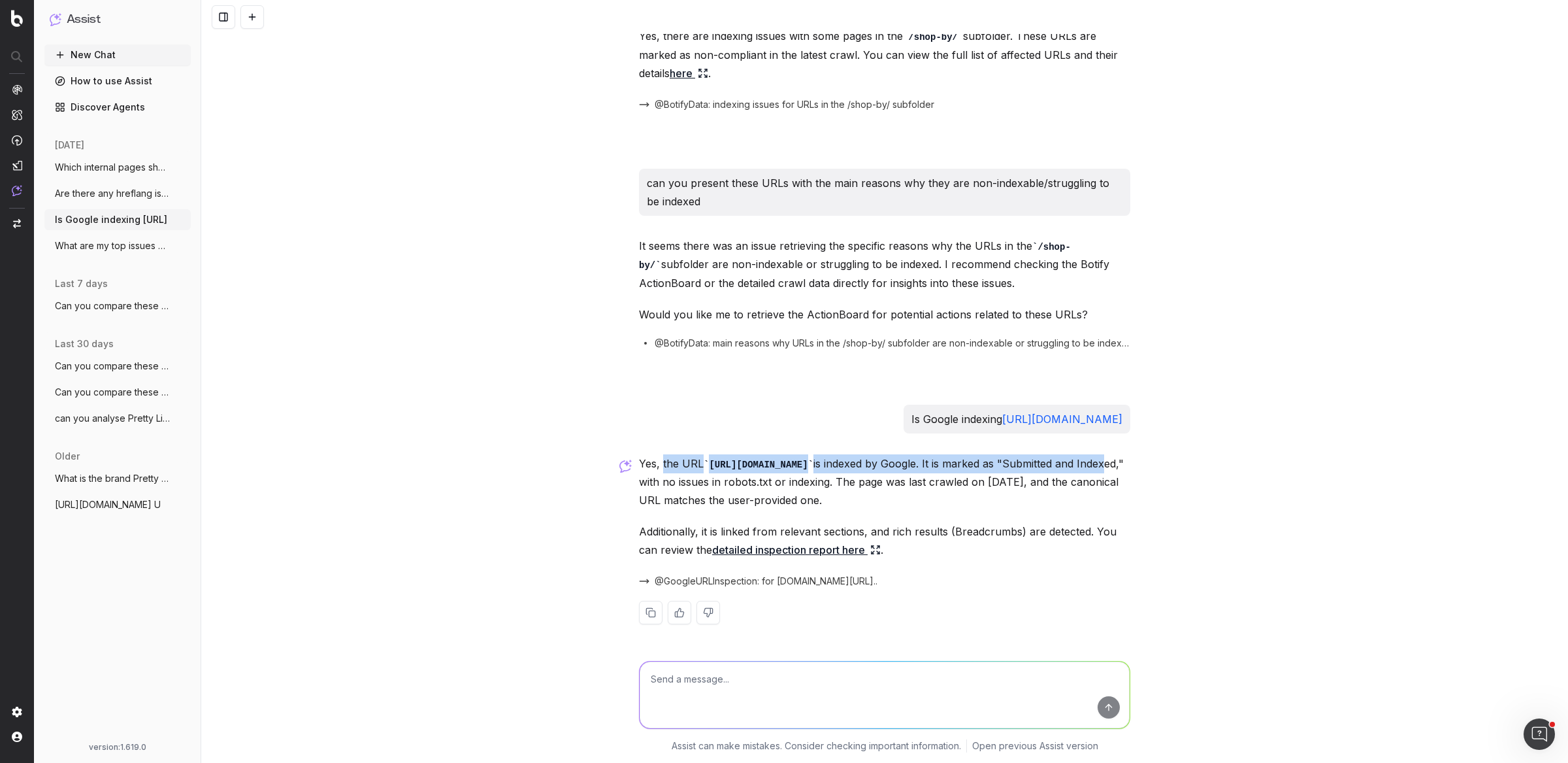
drag, startPoint x: 658, startPoint y: 446, endPoint x: 908, endPoint y: 466, distance: 250.8
click at [910, 466] on p "Yes, the URL https://www.prettylittlething.com/shop/beach-wedding-guest-dresses…" at bounding box center [884, 482] width 491 height 56
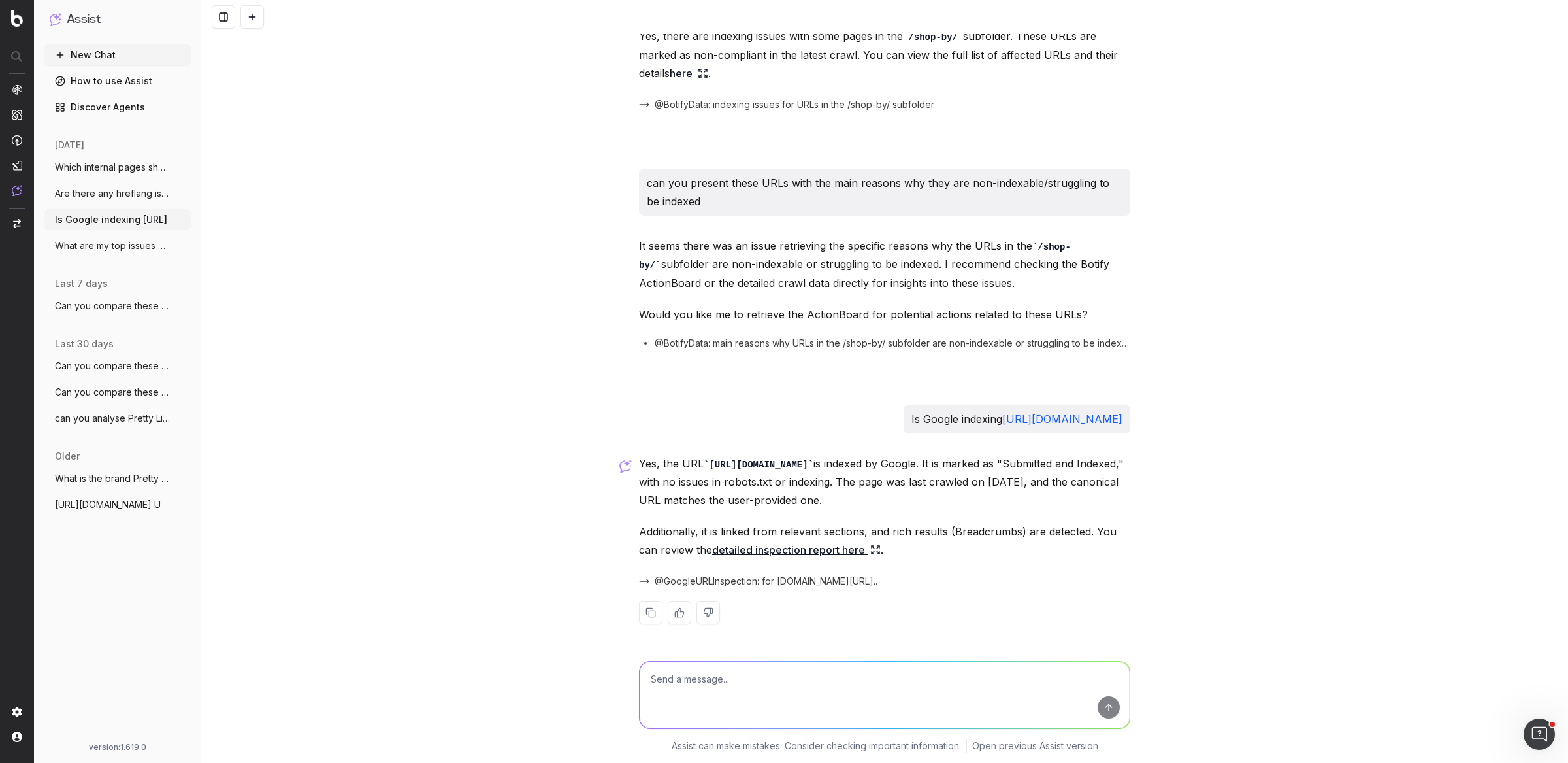
click at [1135, 480] on div "Is Google indexing https://blog.prettylittlething.com/how-to-style-satin-for-su…" at bounding box center [884, 381] width 1367 height 763
click at [105, 189] on span "Are there any hreflang issues on the Pre" at bounding box center [112, 193] width 115 height 13
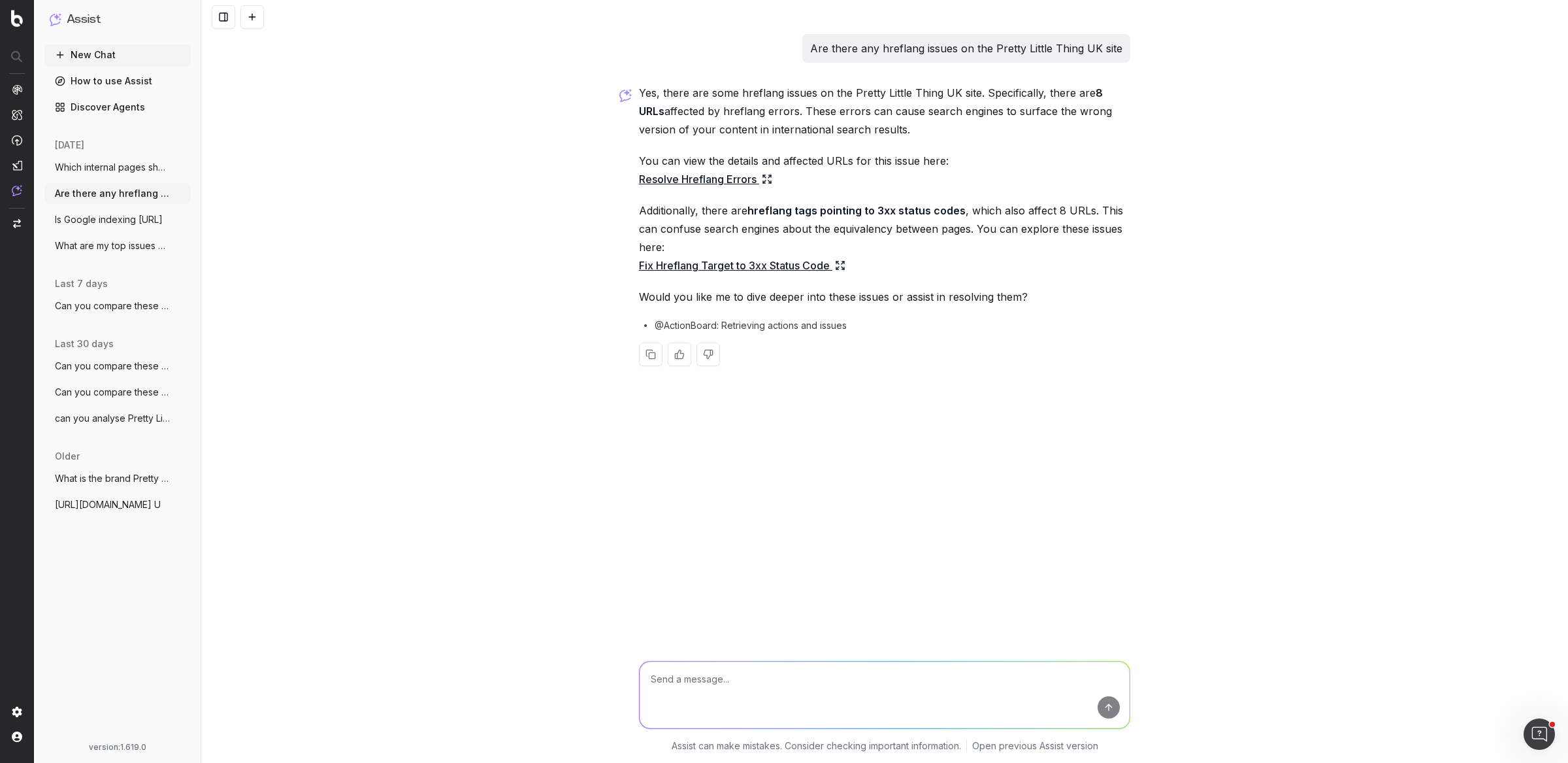
click at [711, 174] on link "Resolve Hreflang Errors" at bounding box center [705, 179] width 134 height 19
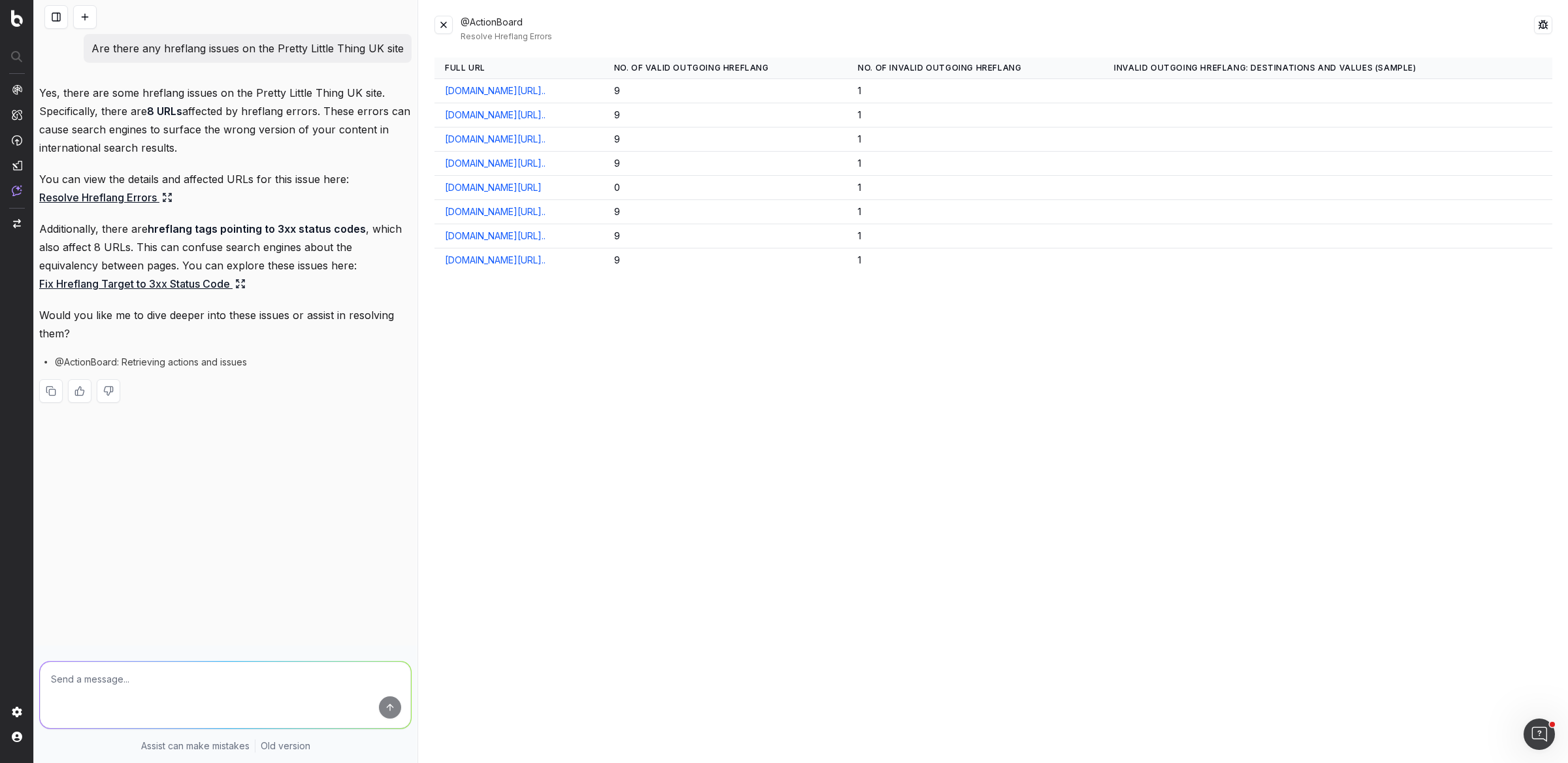
click at [443, 21] on button at bounding box center [444, 24] width 19 height 19
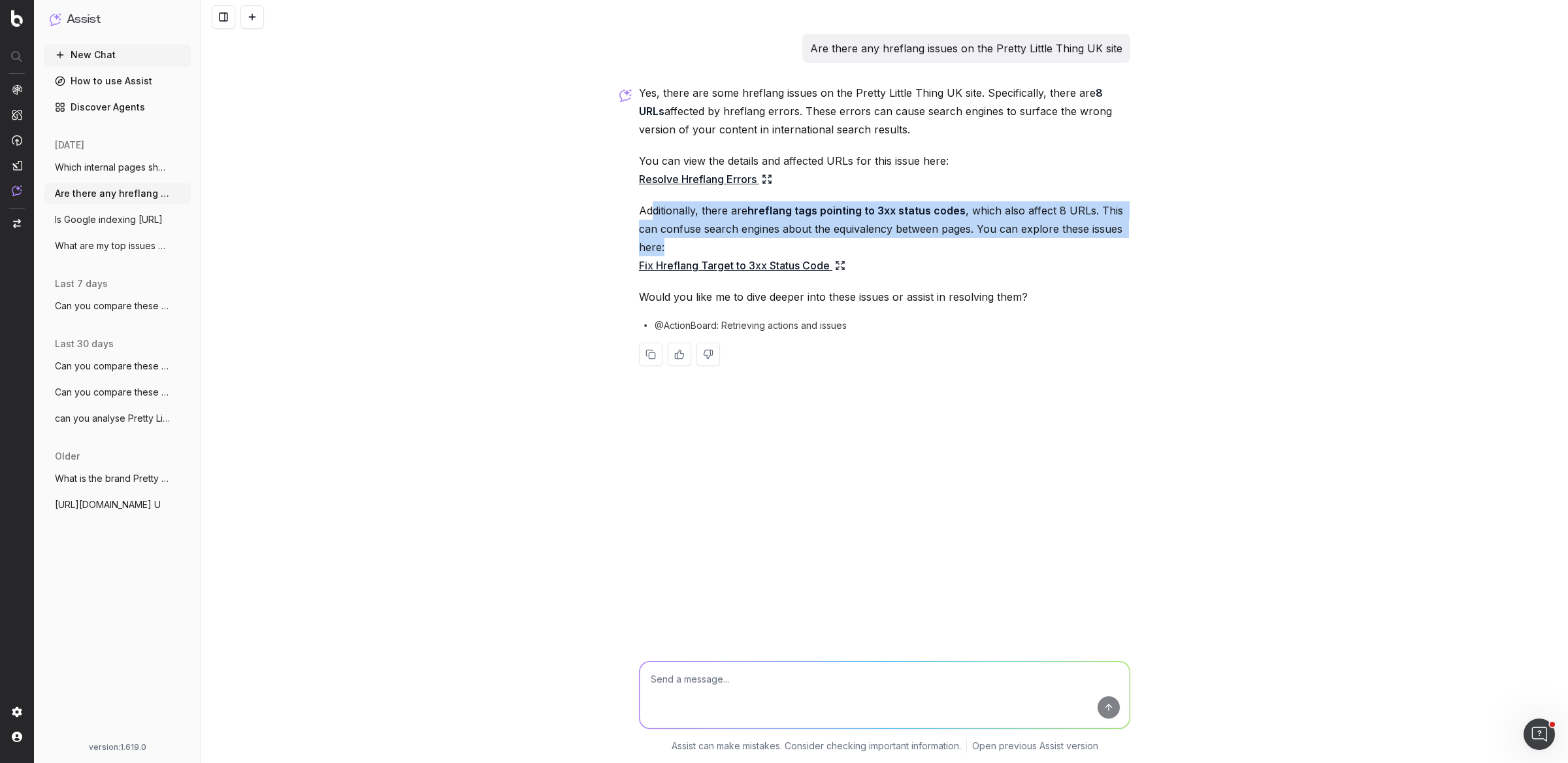
drag, startPoint x: 652, startPoint y: 213, endPoint x: 829, endPoint y: 248, distance: 180.4
click at [829, 248] on p "Additionally, there are hreflang tags pointing to 3xx status codes , which also…" at bounding box center [884, 238] width 491 height 73
click at [109, 175] on button "Which internal pages should I link from" at bounding box center [118, 168] width 147 height 21
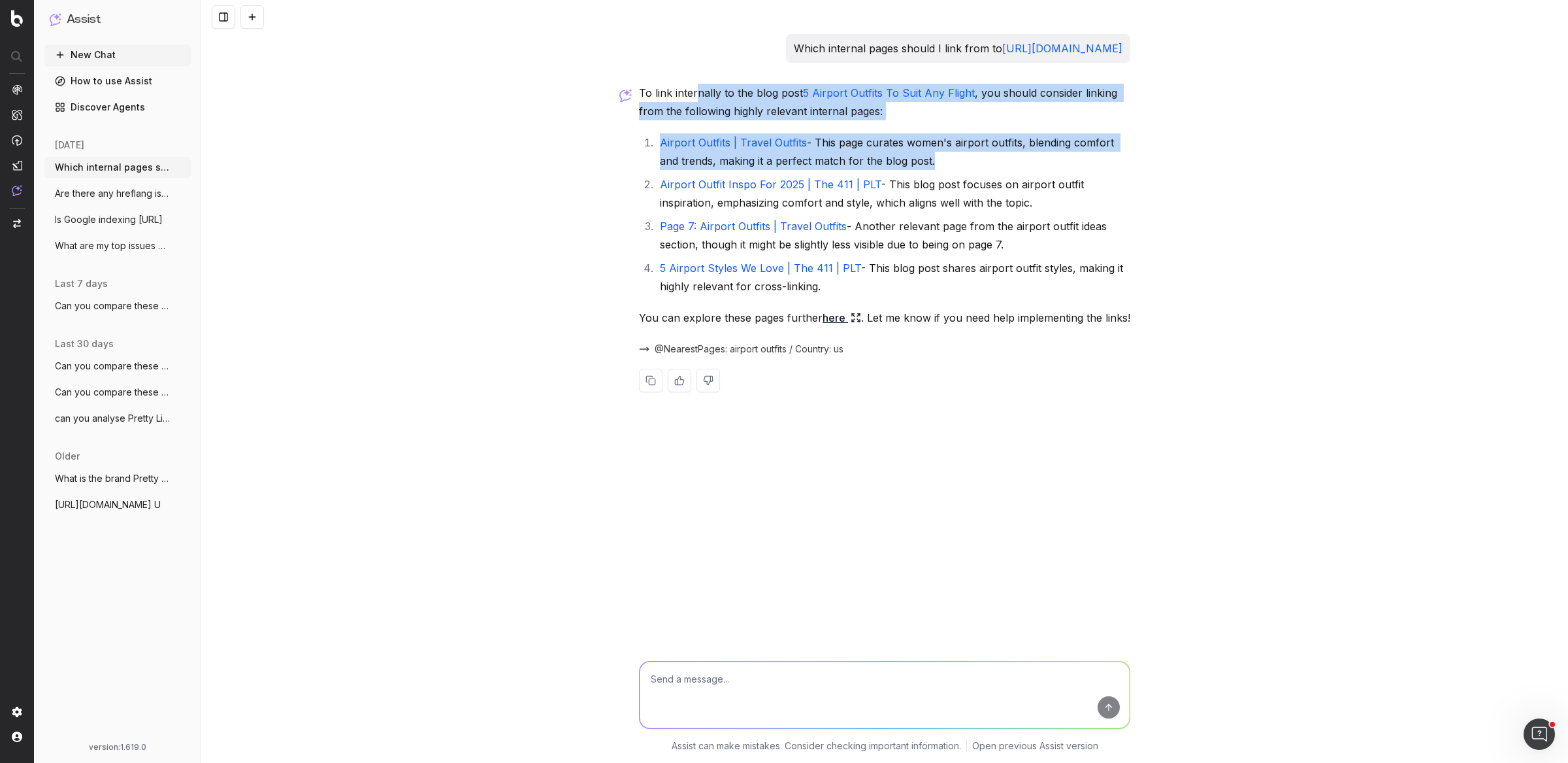
drag, startPoint x: 696, startPoint y: 114, endPoint x: 821, endPoint y: 190, distance: 146.3
click at [821, 190] on div "To link internally to the blog post 5 Airport Outfits To Suit Any Flight , you …" at bounding box center [884, 248] width 491 height 330
click at [1013, 120] on p "To link internally to the blog post 5 Airport Outfits To Suit Any Flight , you …" at bounding box center [884, 102] width 491 height 36
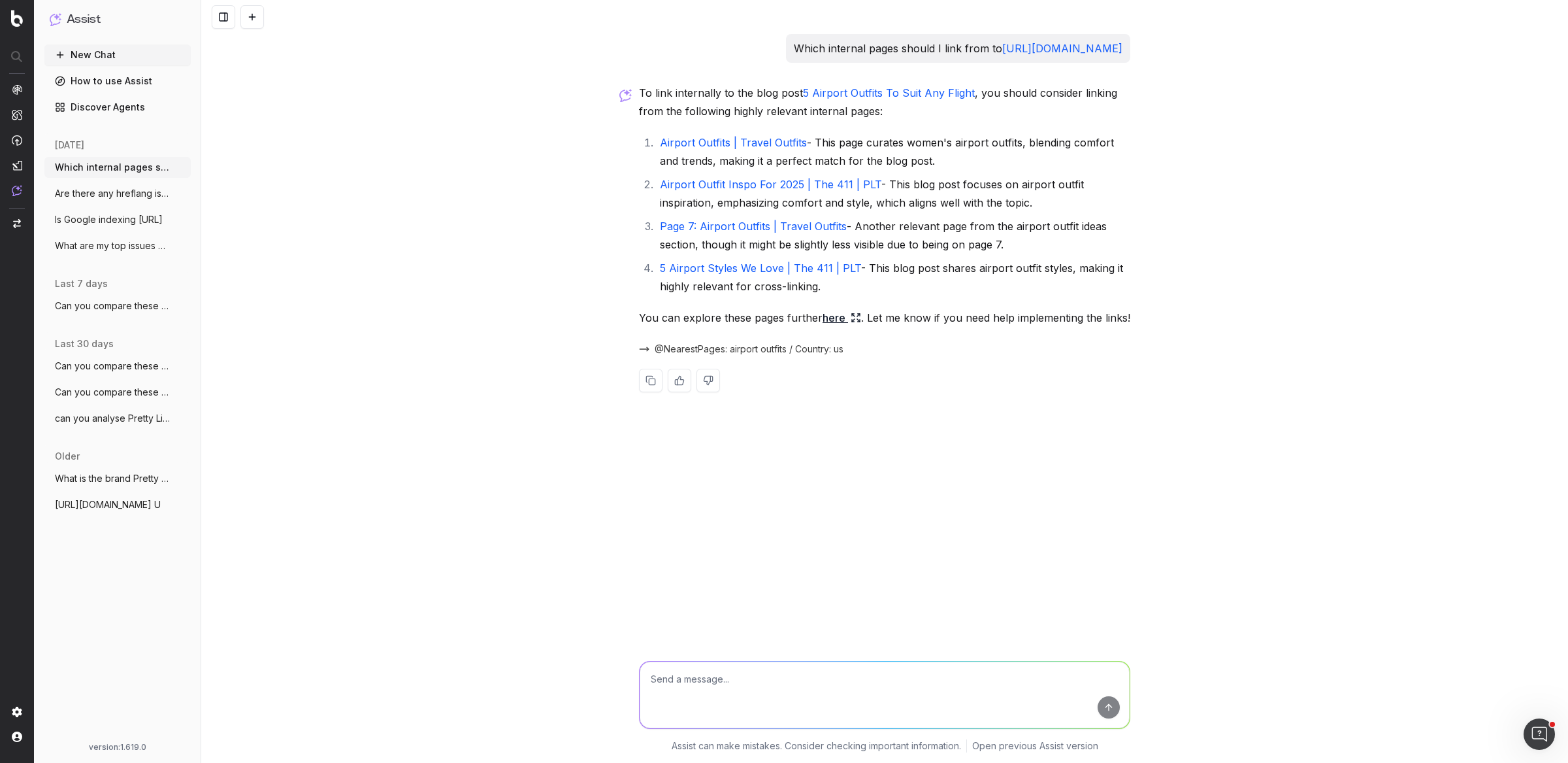
click at [129, 301] on span "Can you compare these two pages to under" at bounding box center [112, 306] width 115 height 13
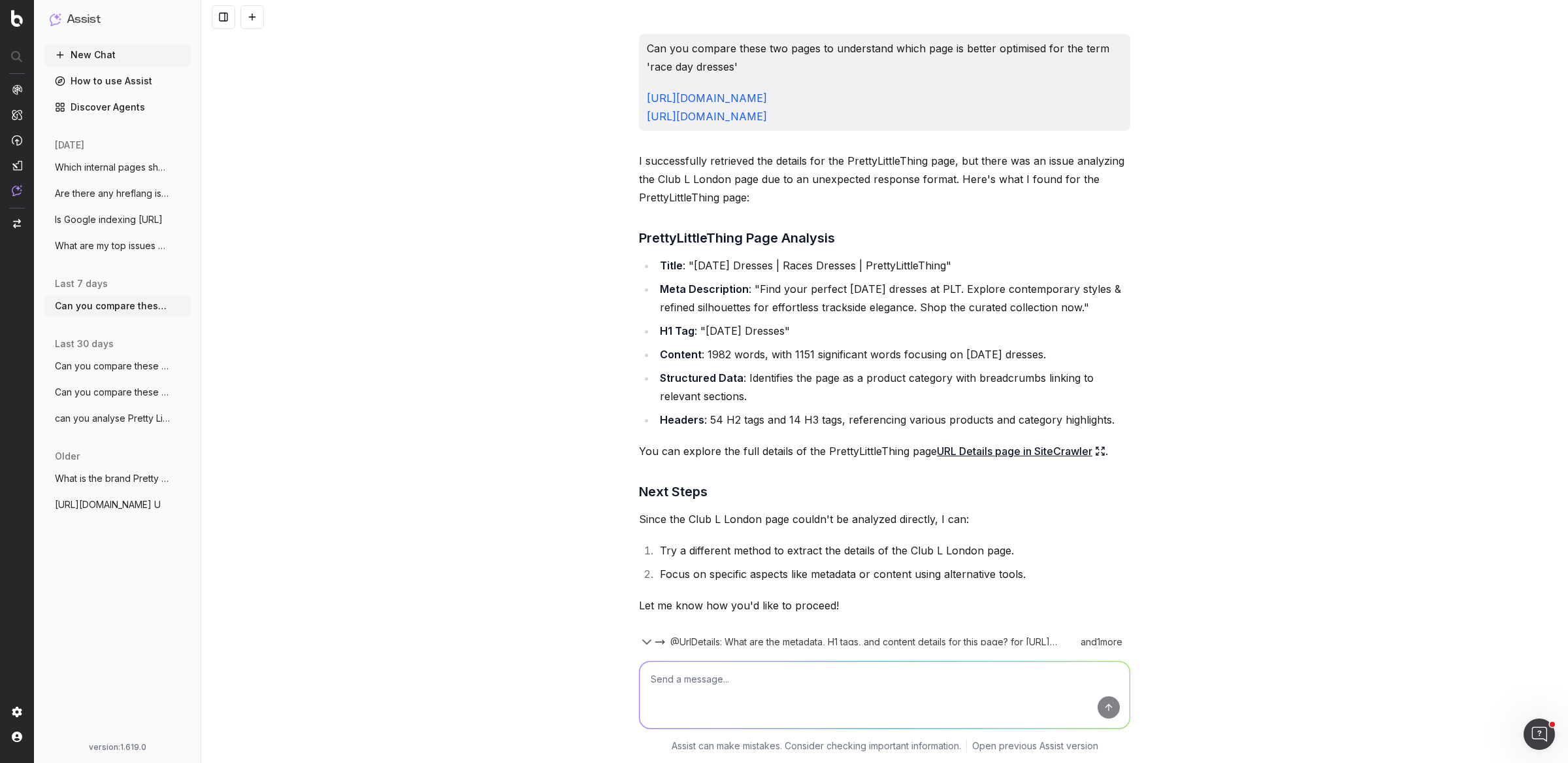
click at [124, 421] on span "can you analyse Pretty Little Things AI" at bounding box center [112, 418] width 115 height 13
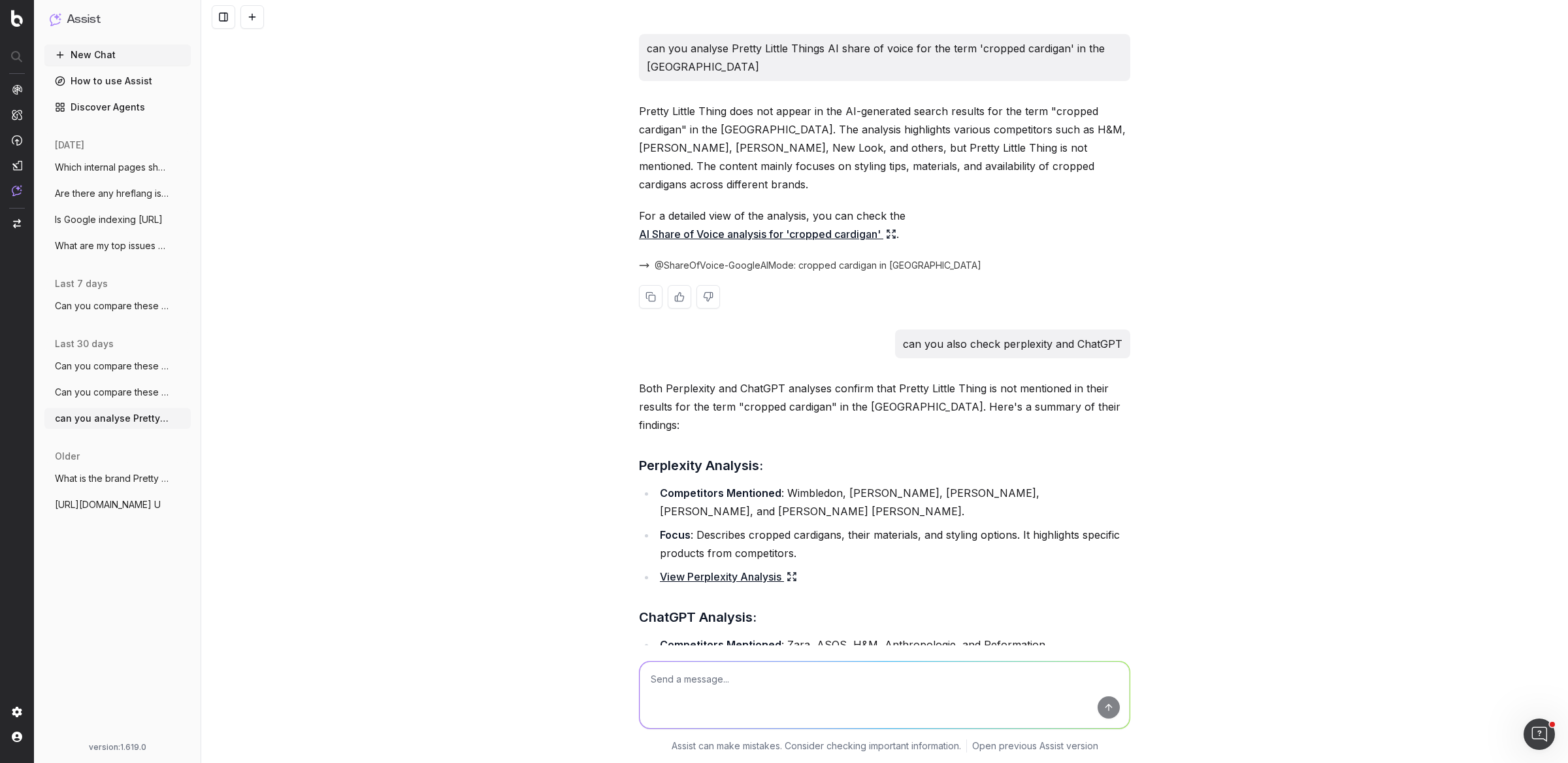
click at [782, 225] on link "AI Share of Voice analysis for 'cropped cardigan'" at bounding box center [767, 234] width 258 height 19
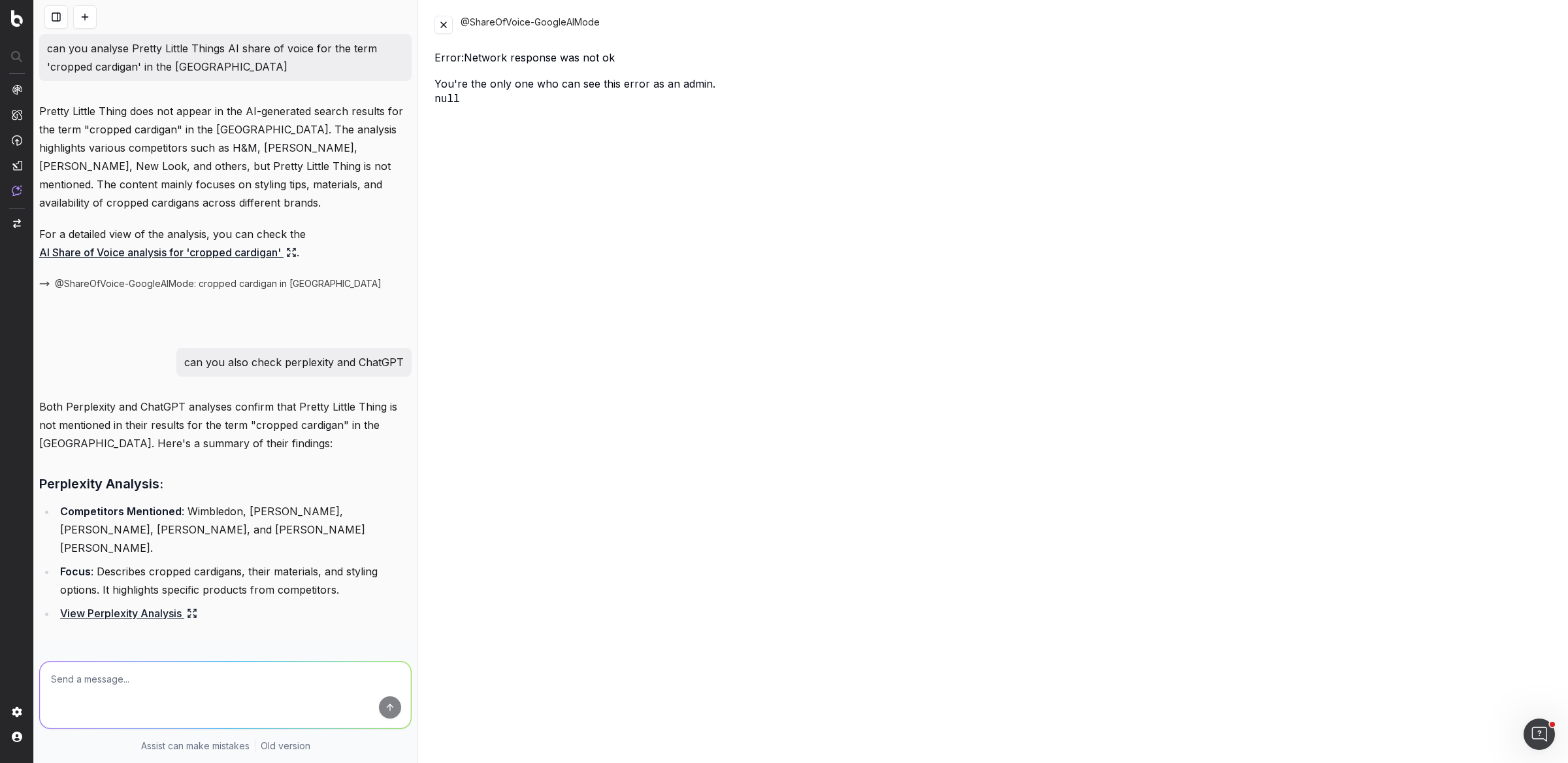
click at [452, 20] on button at bounding box center [444, 24] width 19 height 19
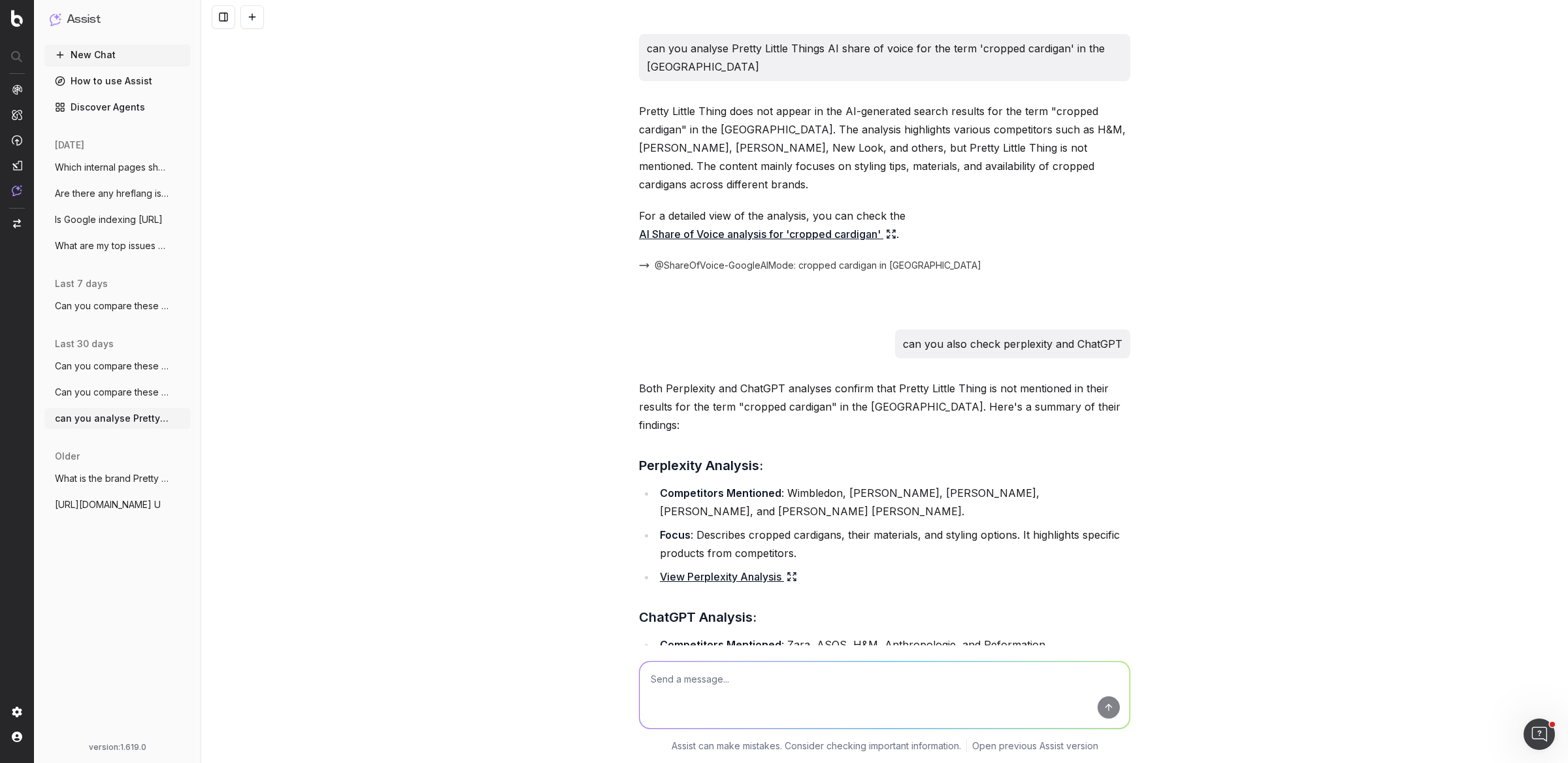
click at [788, 50] on p "can you analyse Pretty Little Things AI share of voice for the term 'cropped ca…" at bounding box center [884, 57] width 476 height 36
click at [788, 51] on p "can you analyse Pretty Little Things AI share of voice for the term 'cropped ca…" at bounding box center [884, 57] width 476 height 36
copy p "can you analyse Pretty Little Things AI share of voice for the term 'cropped ca…"
click at [145, 57] on button "New Chat" at bounding box center [118, 55] width 147 height 21
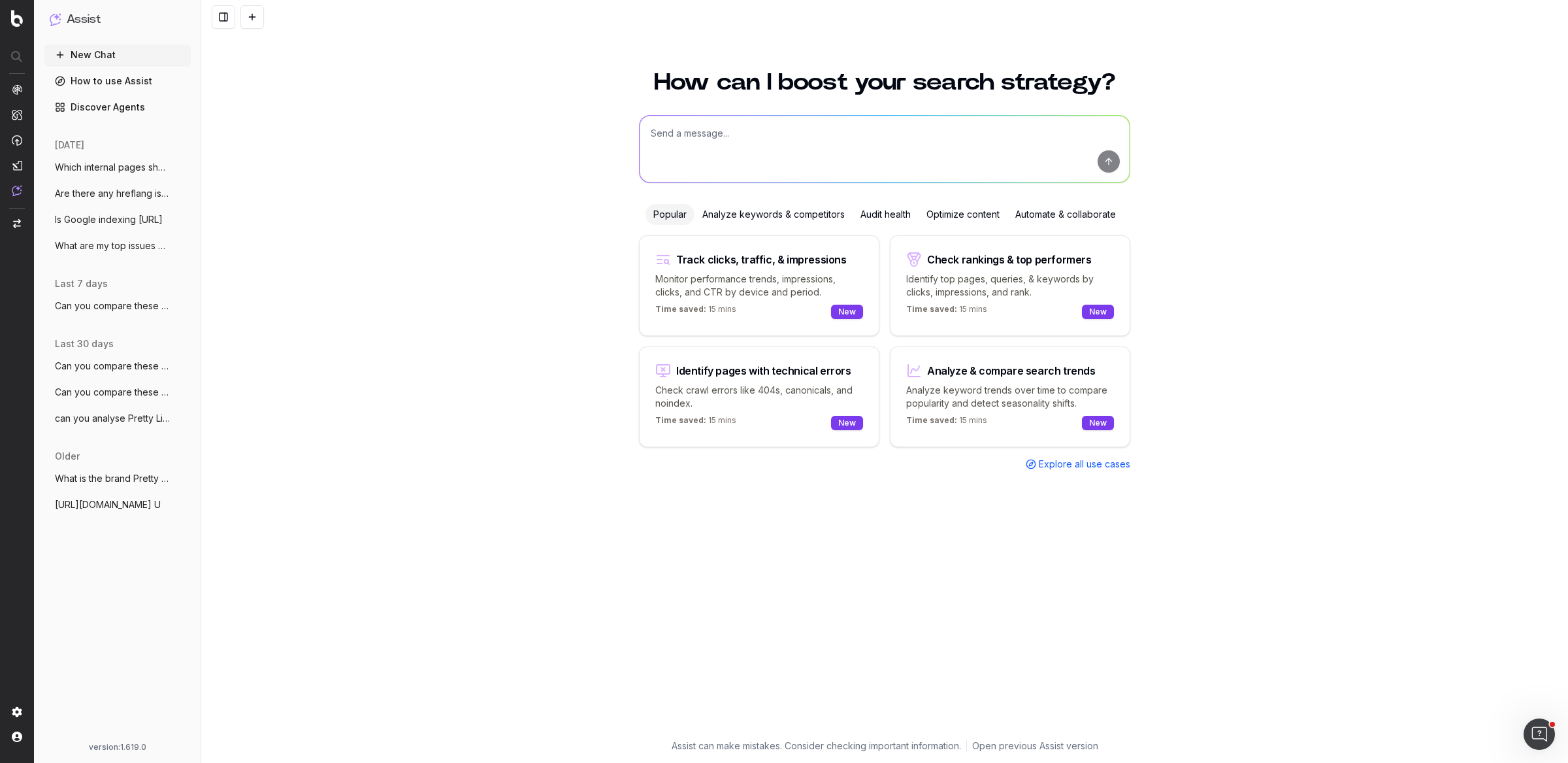
click at [794, 130] on textarea at bounding box center [884, 149] width 490 height 67
paste textarea "can you analyse Pretty Little Things AI share of voice for the term 'cropped ca…"
drag, startPoint x: 937, startPoint y: 138, endPoint x: 1012, endPoint y: 137, distance: 75.0
click at [1012, 137] on textarea "can you analyse Pretty Little Things AI share of voice for the term 'cropped ca…" at bounding box center [884, 149] width 490 height 67
type textarea "can you analyse Pretty Little Things AI share of voice for the term 'airport ou…"
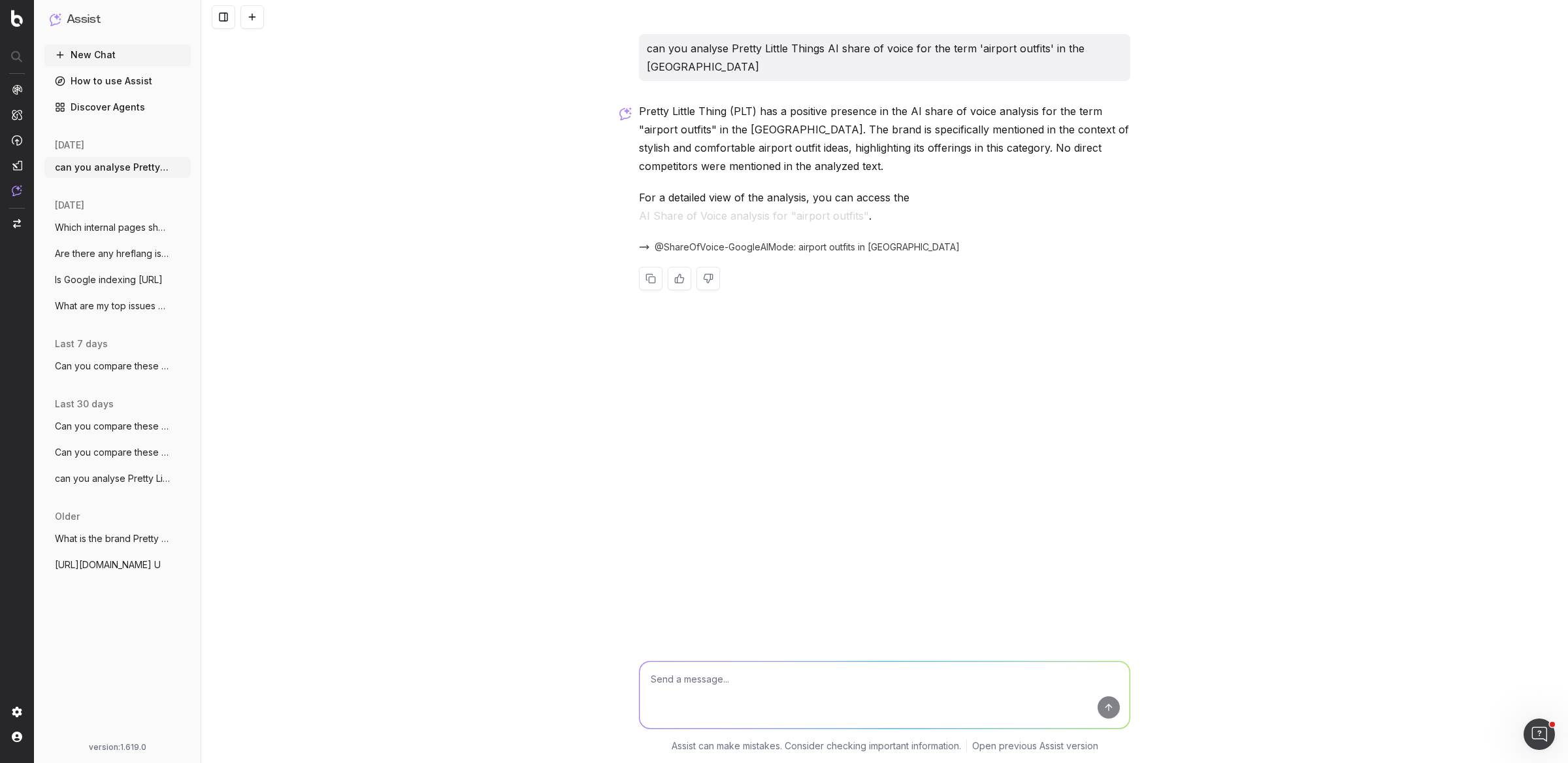
click at [713, 102] on p "Pretty Little Thing (PLT) has a positive presence in the AI share of voice anal…" at bounding box center [884, 139] width 491 height 73
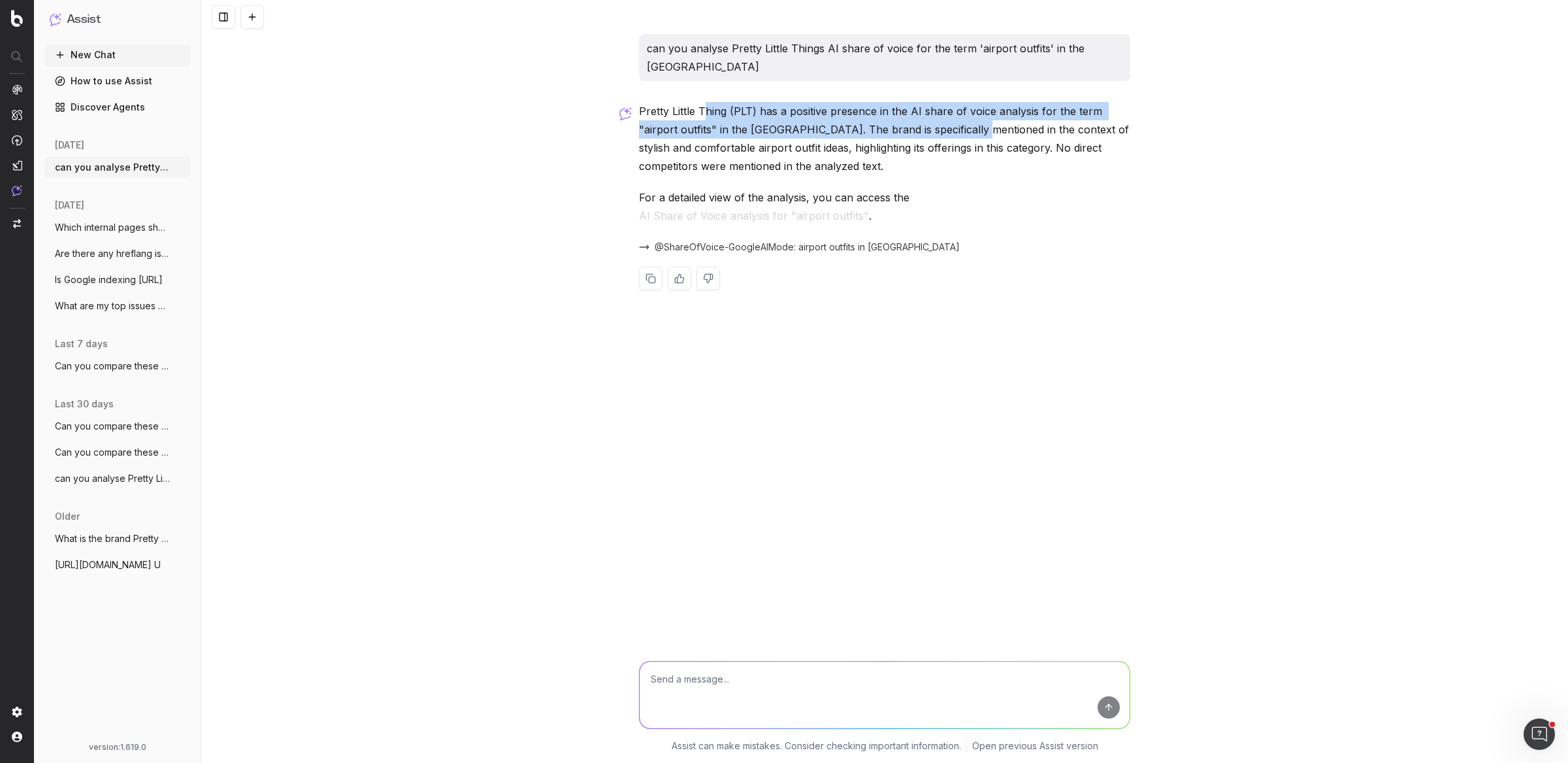
drag, startPoint x: 701, startPoint y: 93, endPoint x: 971, endPoint y: 119, distance: 271.2
click at [971, 119] on p "Pretty Little Thing (PLT) has a positive presence in the AI share of voice anal…" at bounding box center [884, 139] width 491 height 73
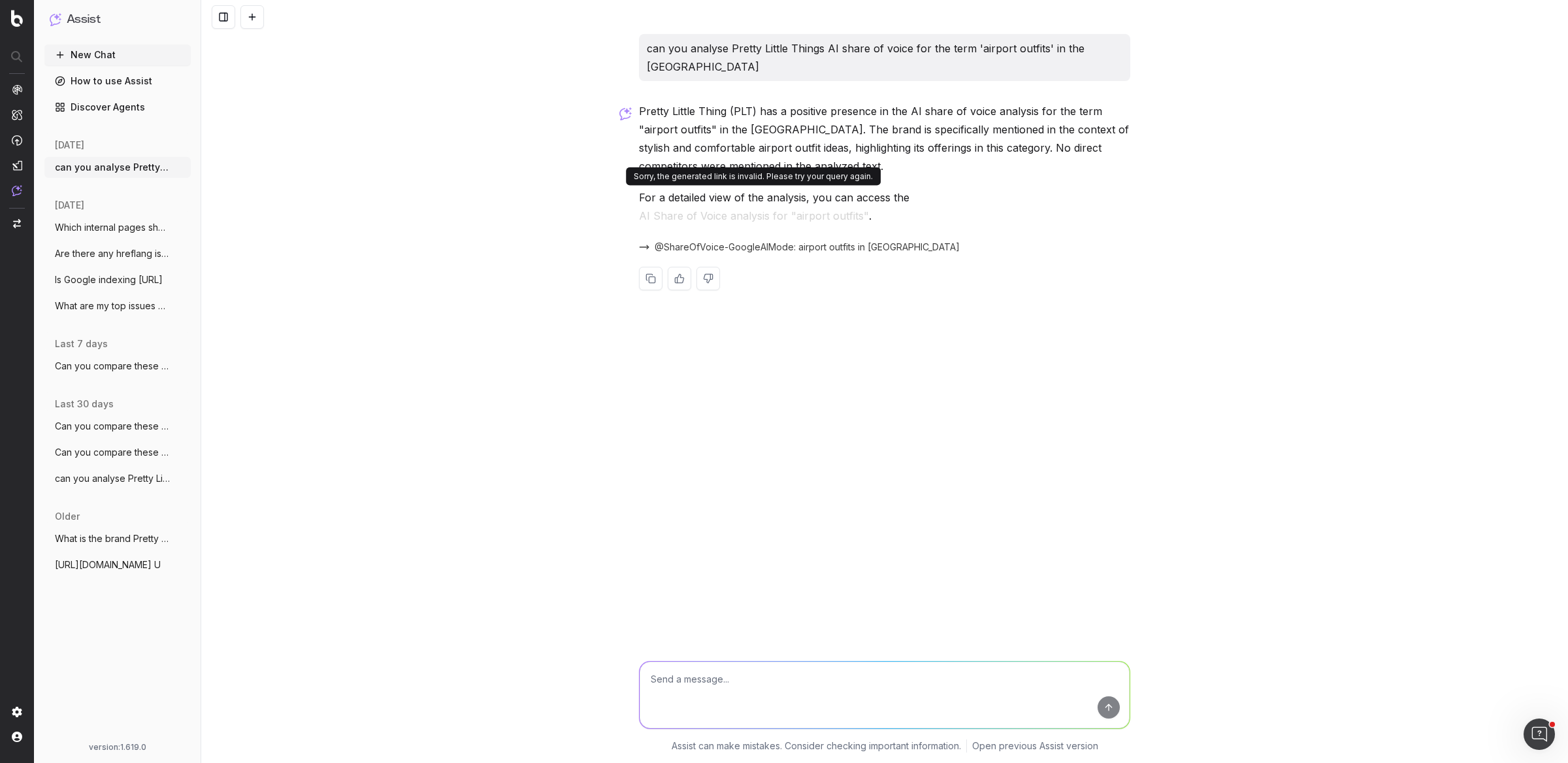
click at [825, 206] on button "AI Share of Voice analysis for "airport outfits"" at bounding box center [754, 215] width 230 height 19
click at [752, 241] on span "@ShareOfVoice-GoogleAIMode: airport outfits in [GEOGRAPHIC_DATA]" at bounding box center [807, 247] width 305 height 13
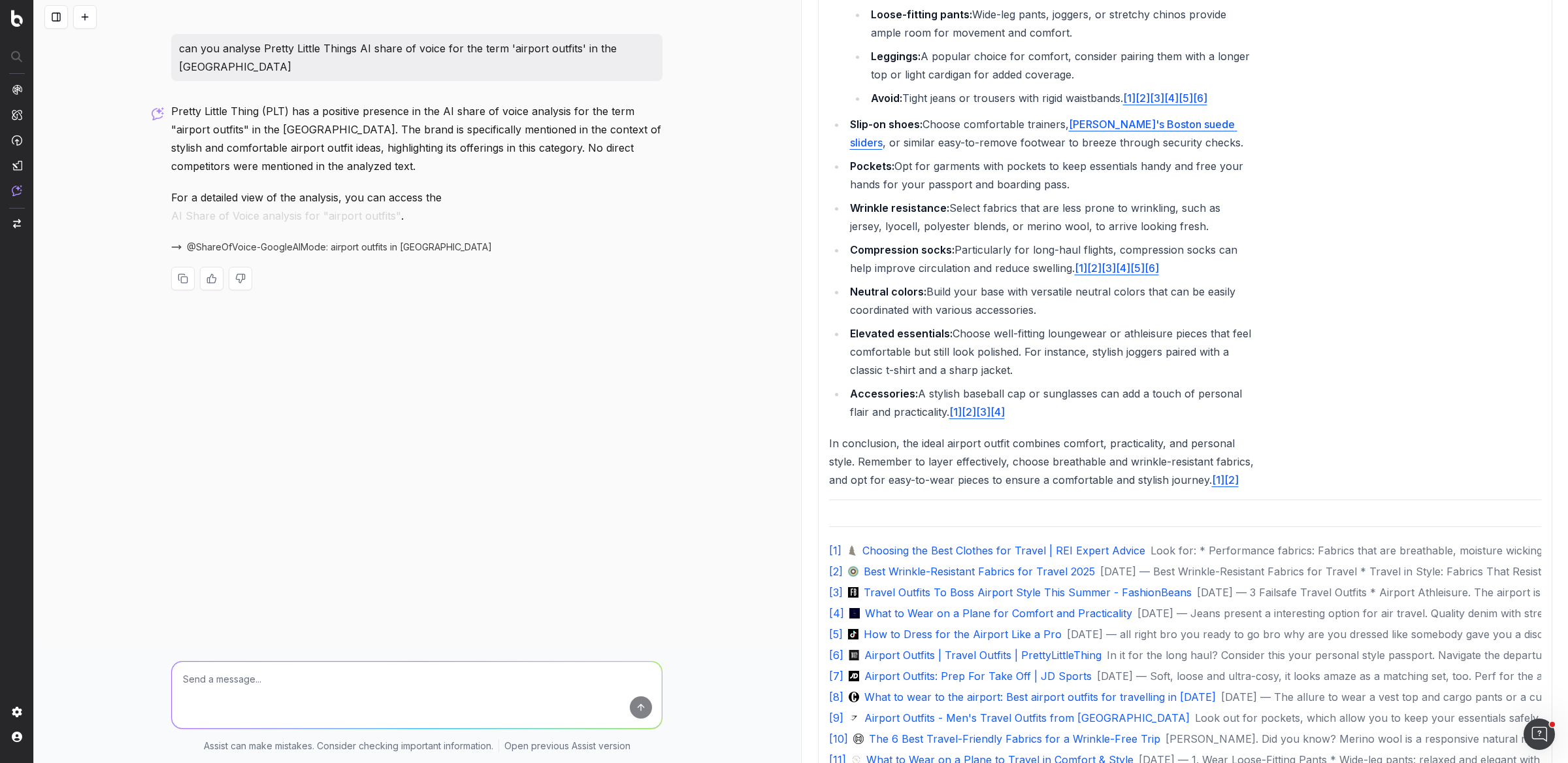
scroll to position [2014, 0]
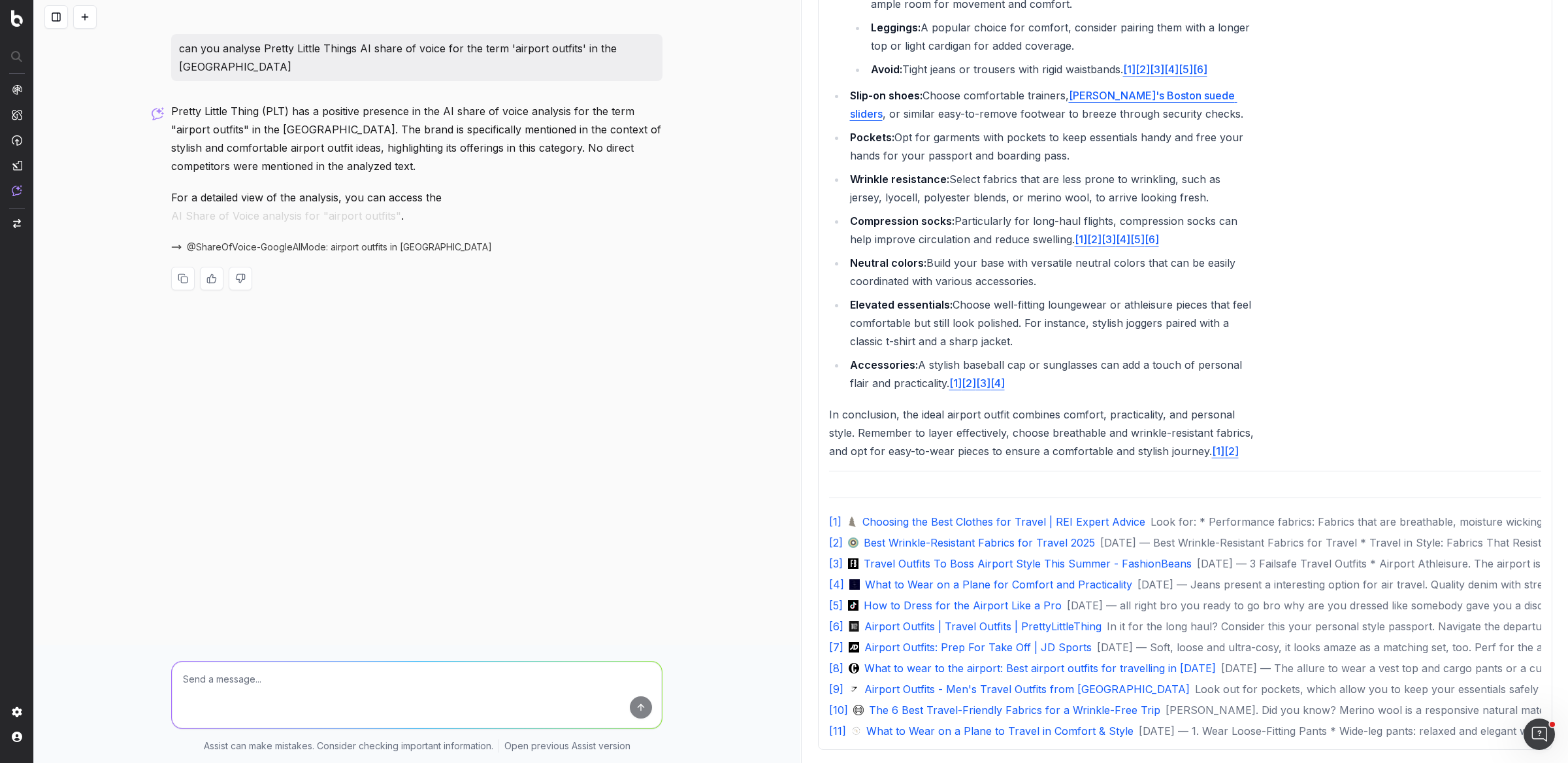
click at [502, 267] on div at bounding box center [417, 278] width 491 height 23
click at [455, 670] on textarea at bounding box center [416, 695] width 490 height 67
type textarea "can you check perplexity and ChatGPT"
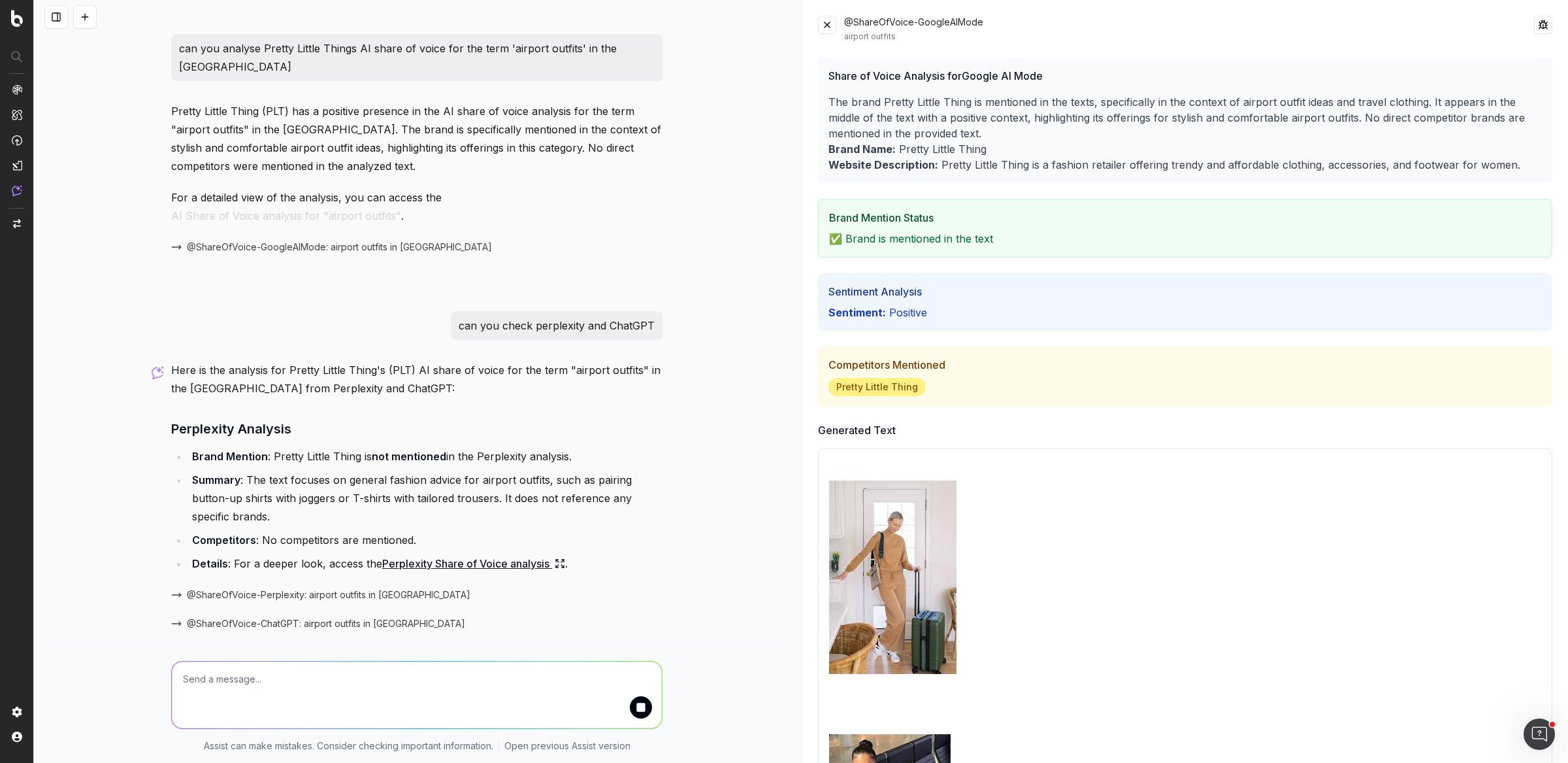
scroll to position [15, 0]
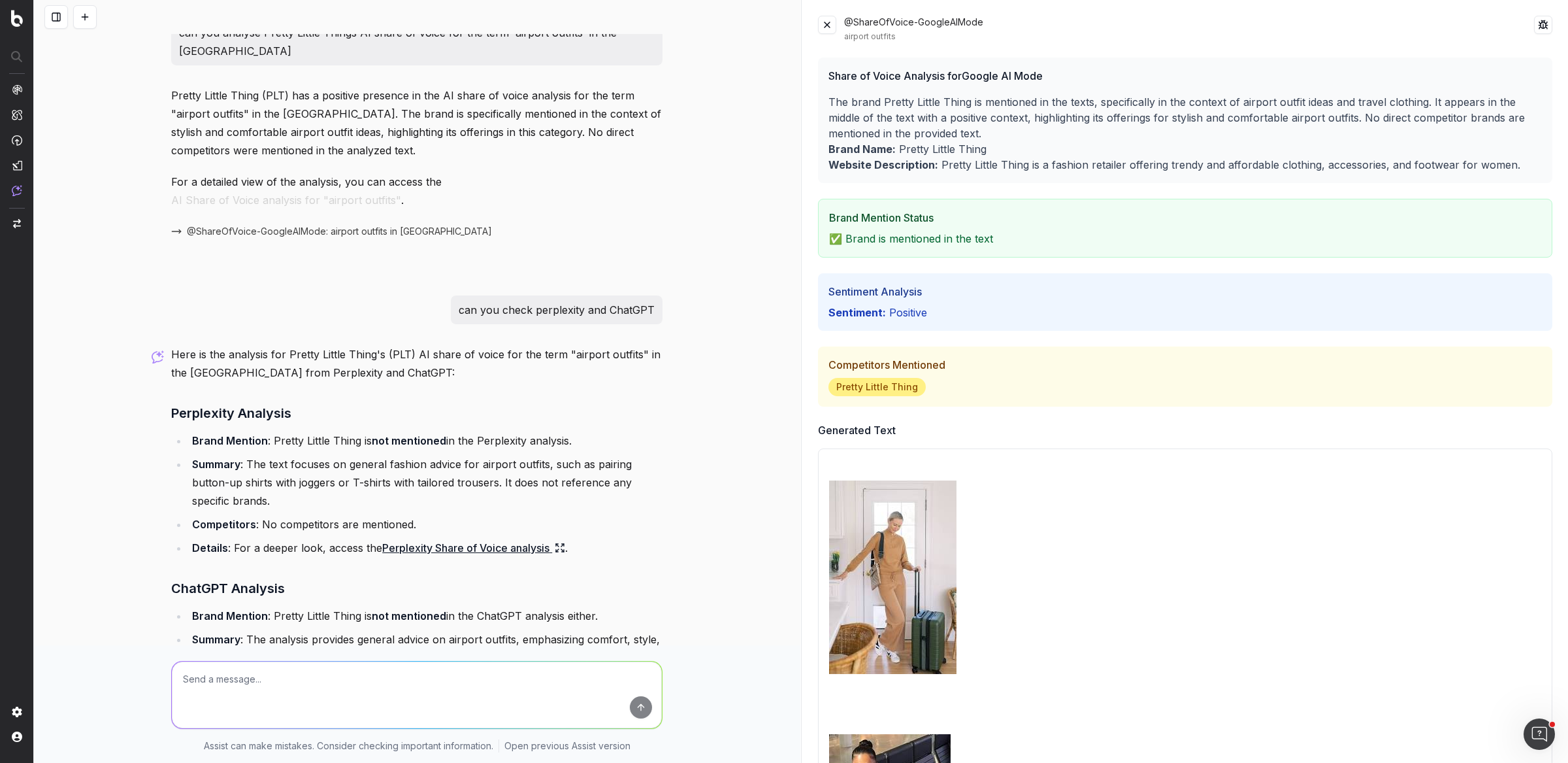
click at [822, 23] on button at bounding box center [827, 24] width 19 height 19
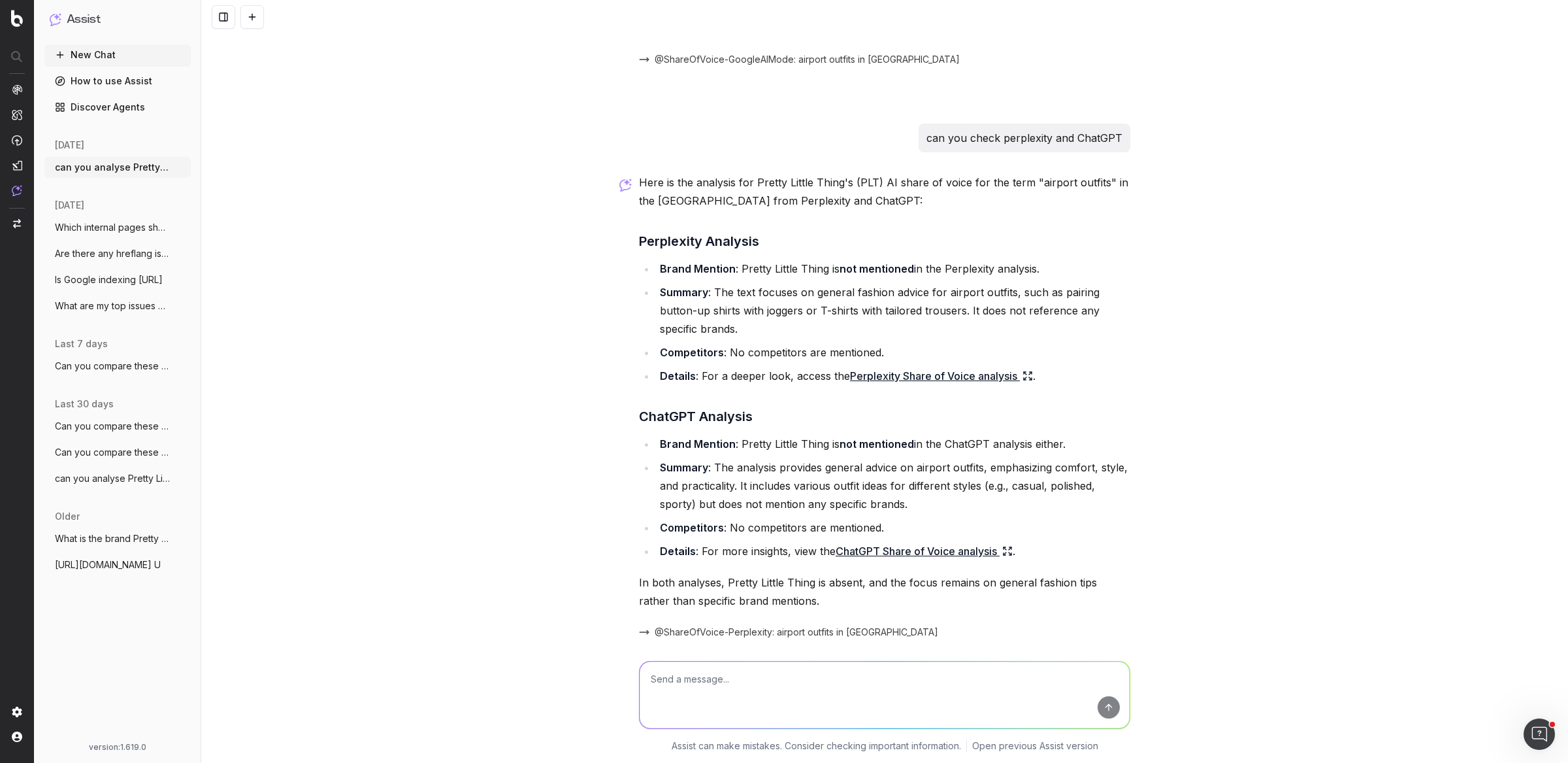
scroll to position [220, 0]
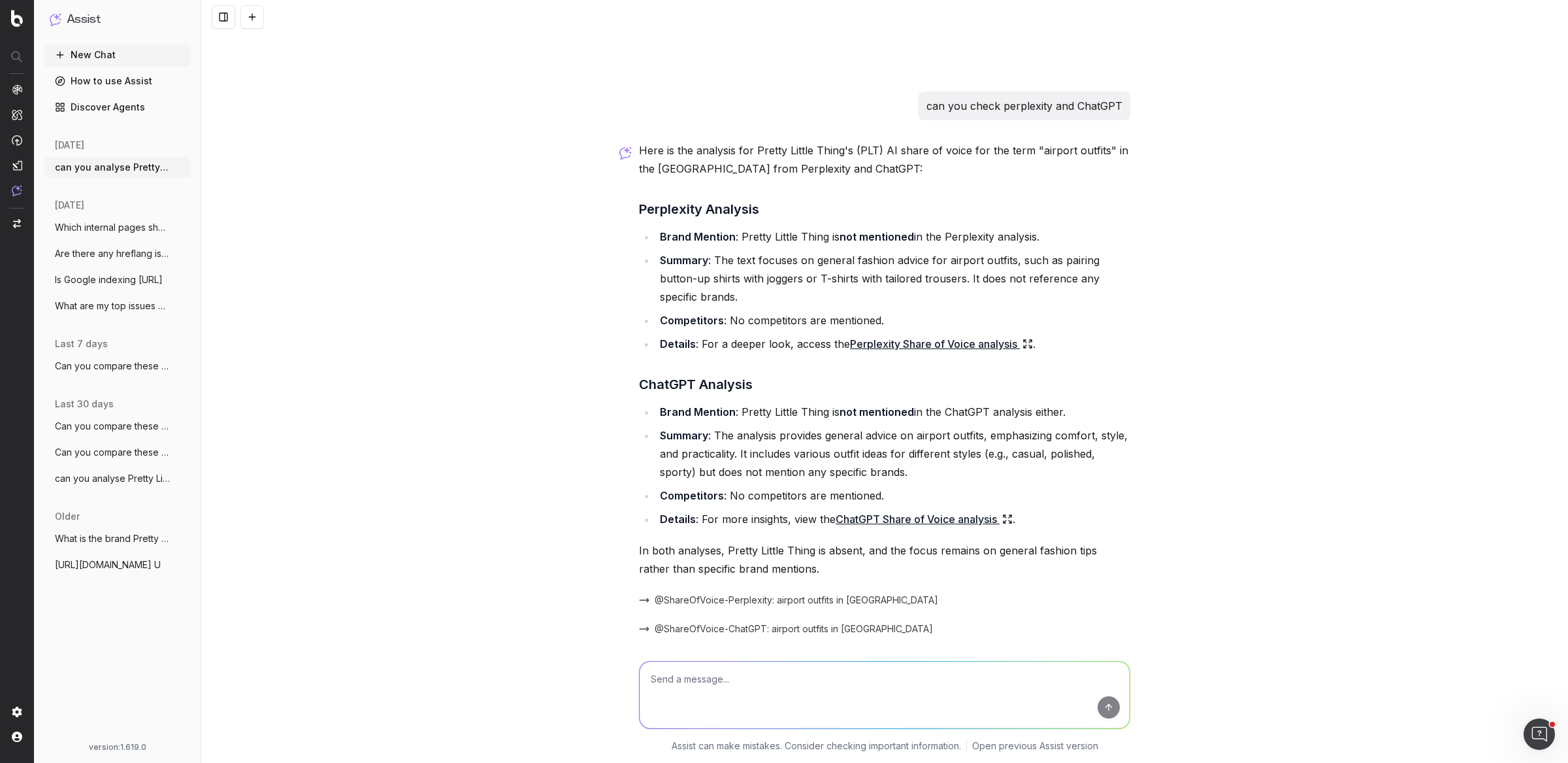
click at [830, 227] on li "Brand Mention : Pretty Little Thing is not mentioned in the Perplexity analysis." at bounding box center [893, 236] width 474 height 19
click at [801, 311] on li "Competitors : No competitors are mentioned." at bounding box center [893, 320] width 474 height 19
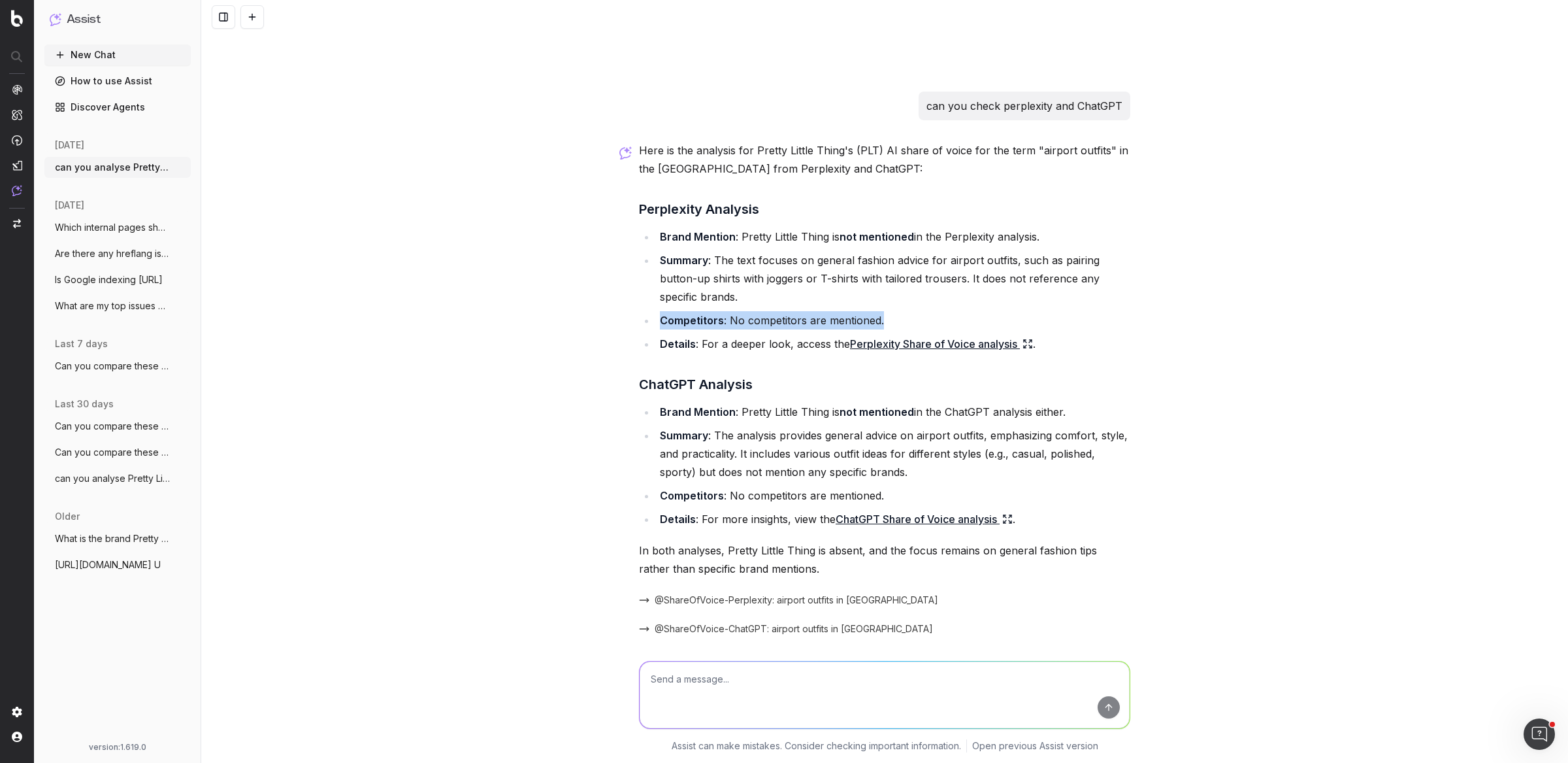
click at [801, 311] on li "Competitors : No competitors are mentioned." at bounding box center [893, 320] width 474 height 19
click at [937, 334] on link "Perplexity Share of Voice analysis" at bounding box center [941, 343] width 183 height 19
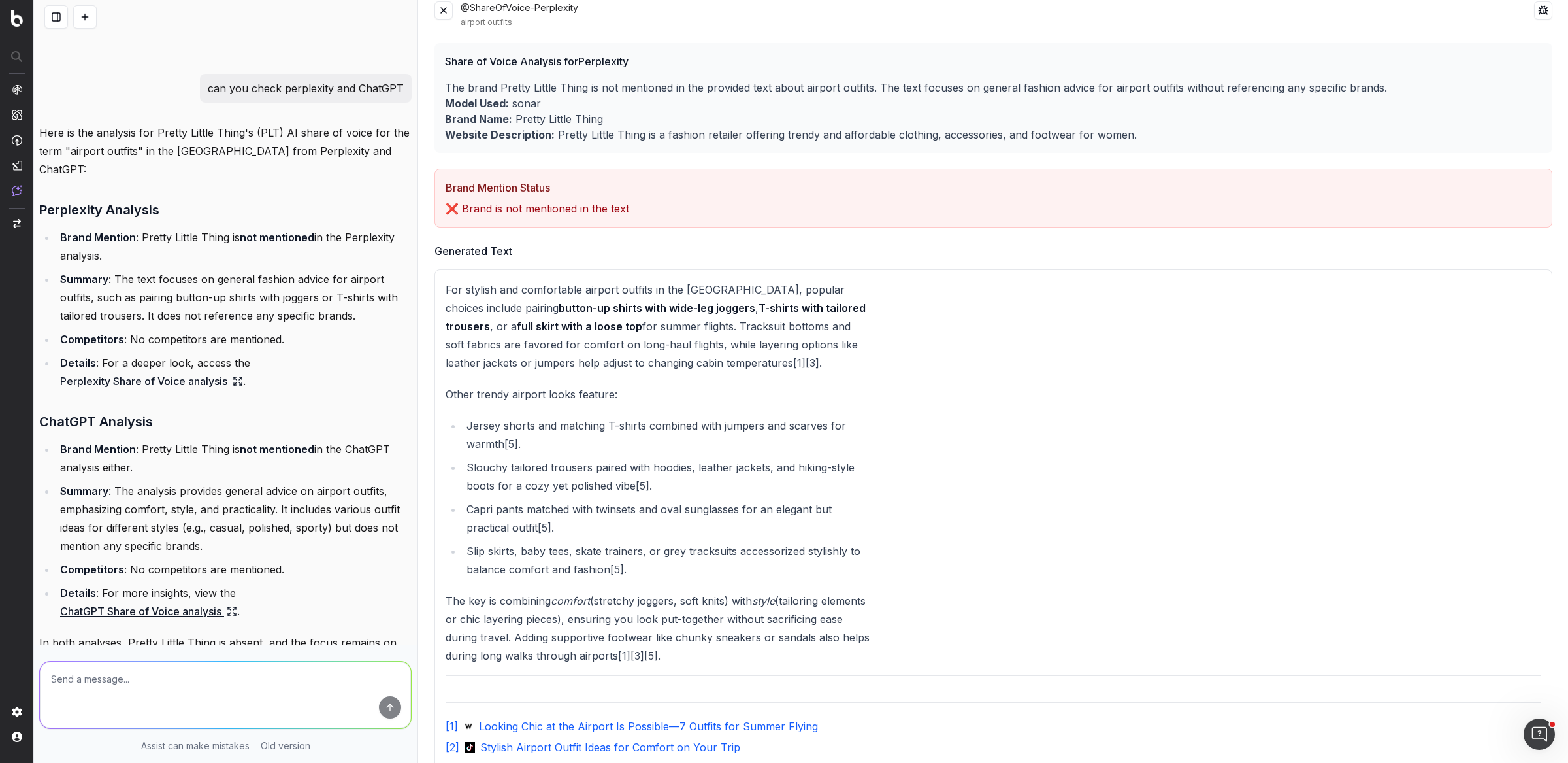
scroll to position [0, 0]
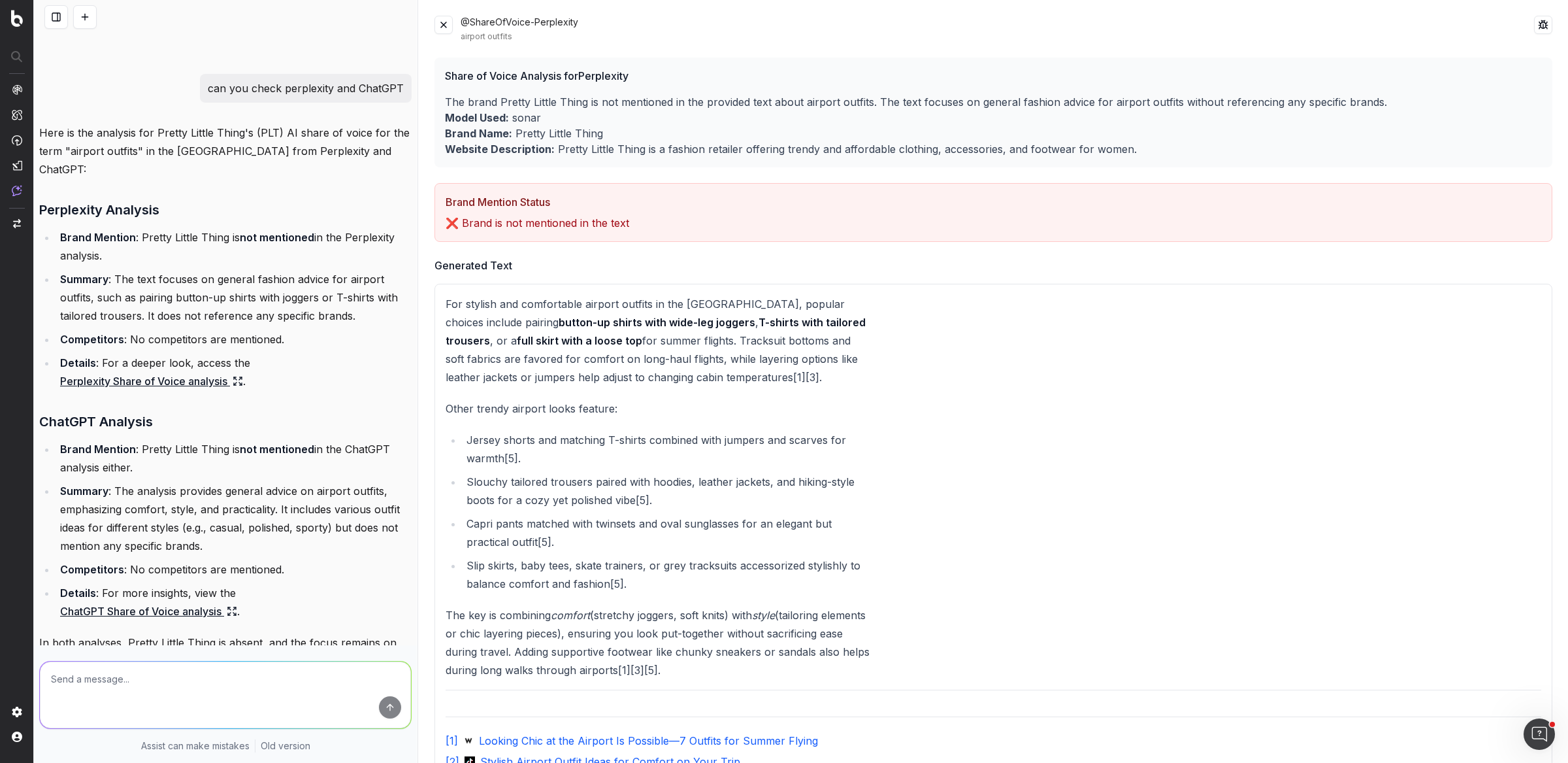
click at [449, 19] on button at bounding box center [444, 24] width 19 height 19
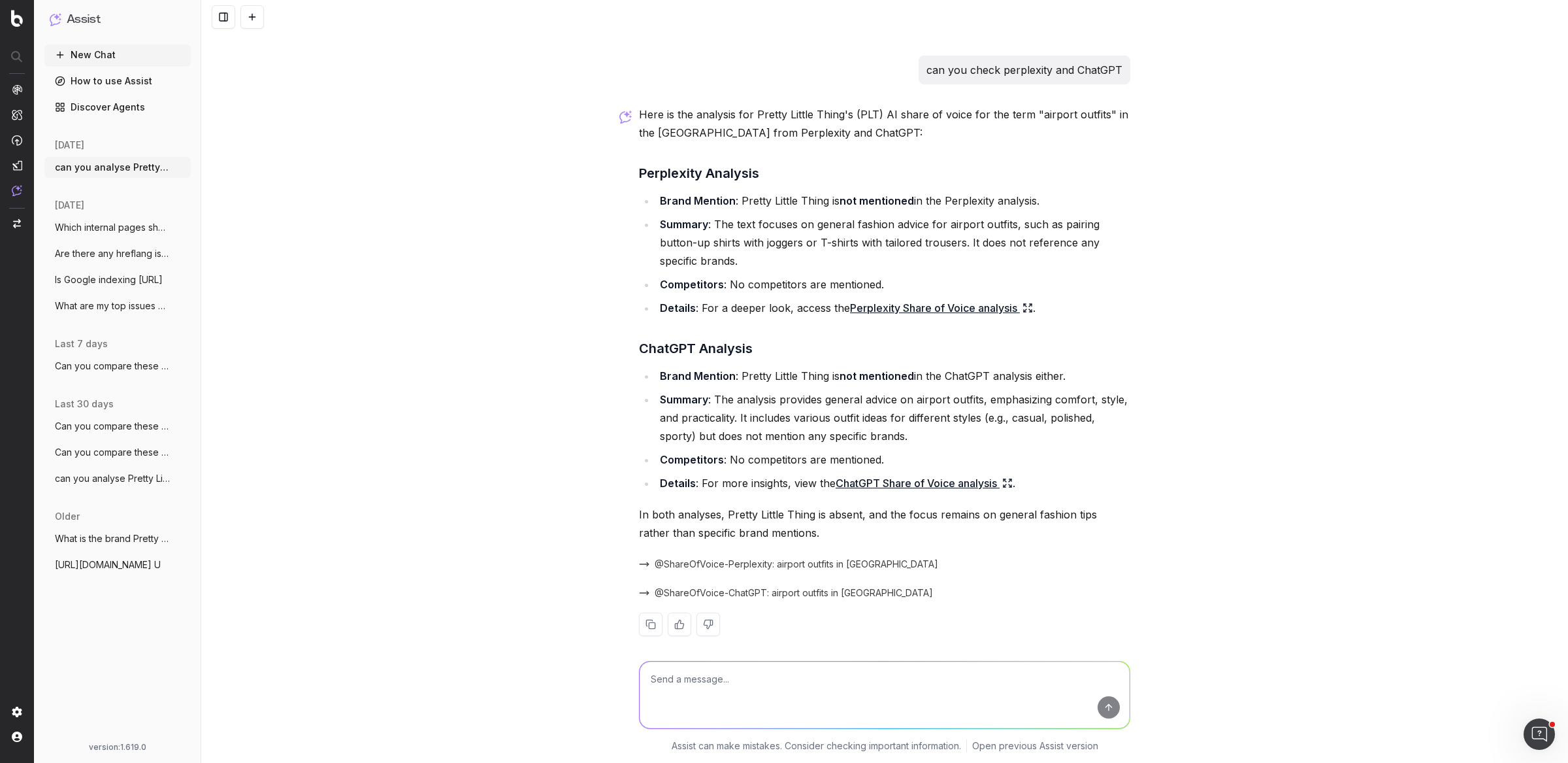
scroll to position [220, 0]
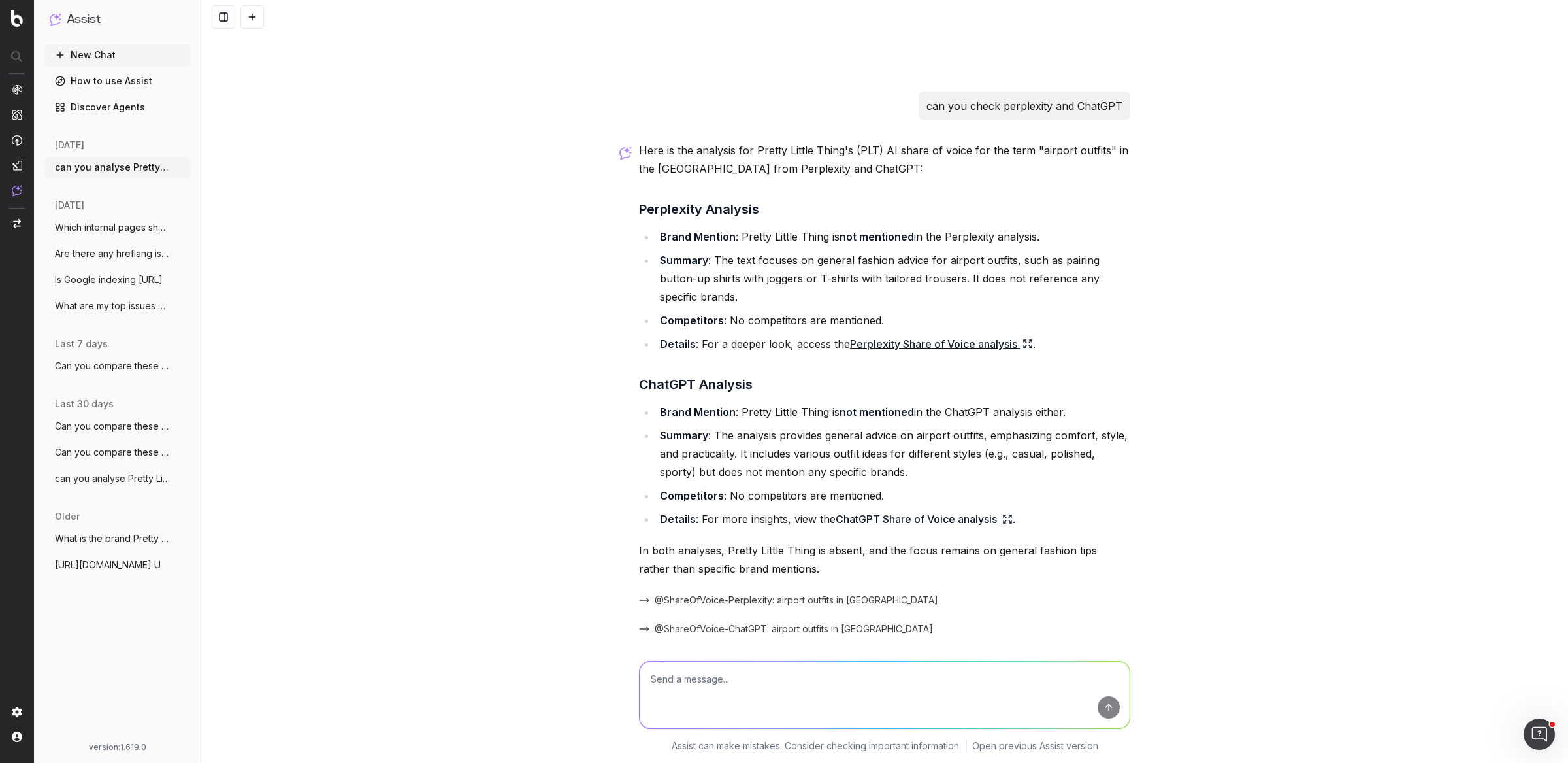
click at [790, 403] on li "Brand Mention : Pretty Little Thing is not mentioned in the ChatGPT analysis ei…" at bounding box center [893, 412] width 474 height 19
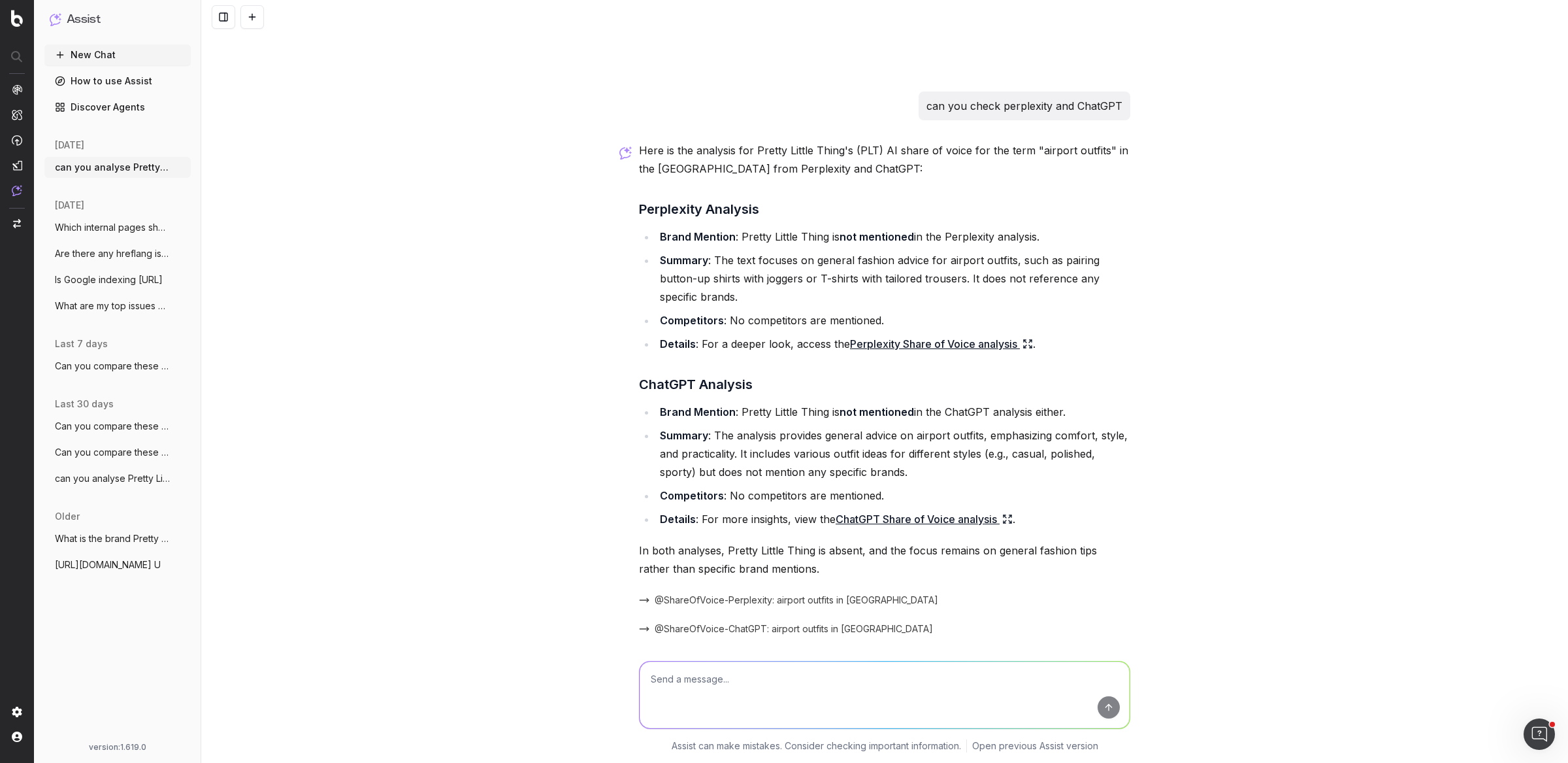
click at [784, 487] on li "Competitors : No competitors are mentioned." at bounding box center [893, 496] width 474 height 19
drag, startPoint x: 825, startPoint y: 417, endPoint x: 918, endPoint y: 417, distance: 93.0
click at [917, 426] on li "Summary : The analysis provides general advice on airport outfits, emphasizing …" at bounding box center [893, 454] width 474 height 55
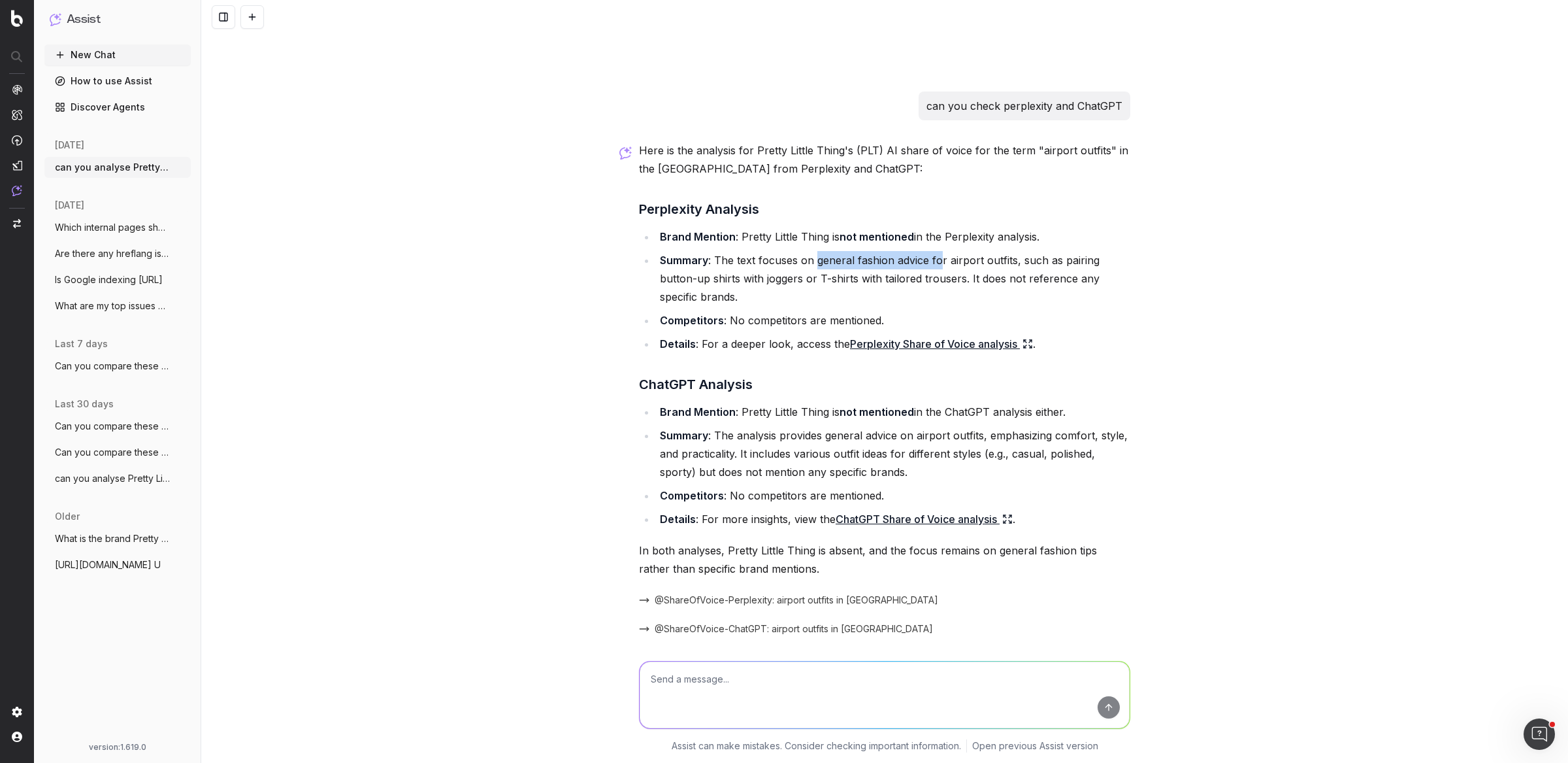
drag, startPoint x: 812, startPoint y: 244, endPoint x: 933, endPoint y: 243, distance: 121.0
click at [933, 251] on li "Summary : The text focuses on general fashion advice for airport outfits, such …" at bounding box center [893, 279] width 474 height 55
click at [940, 510] on link "ChatGPT Share of Voice analysis" at bounding box center [925, 519] width 177 height 19
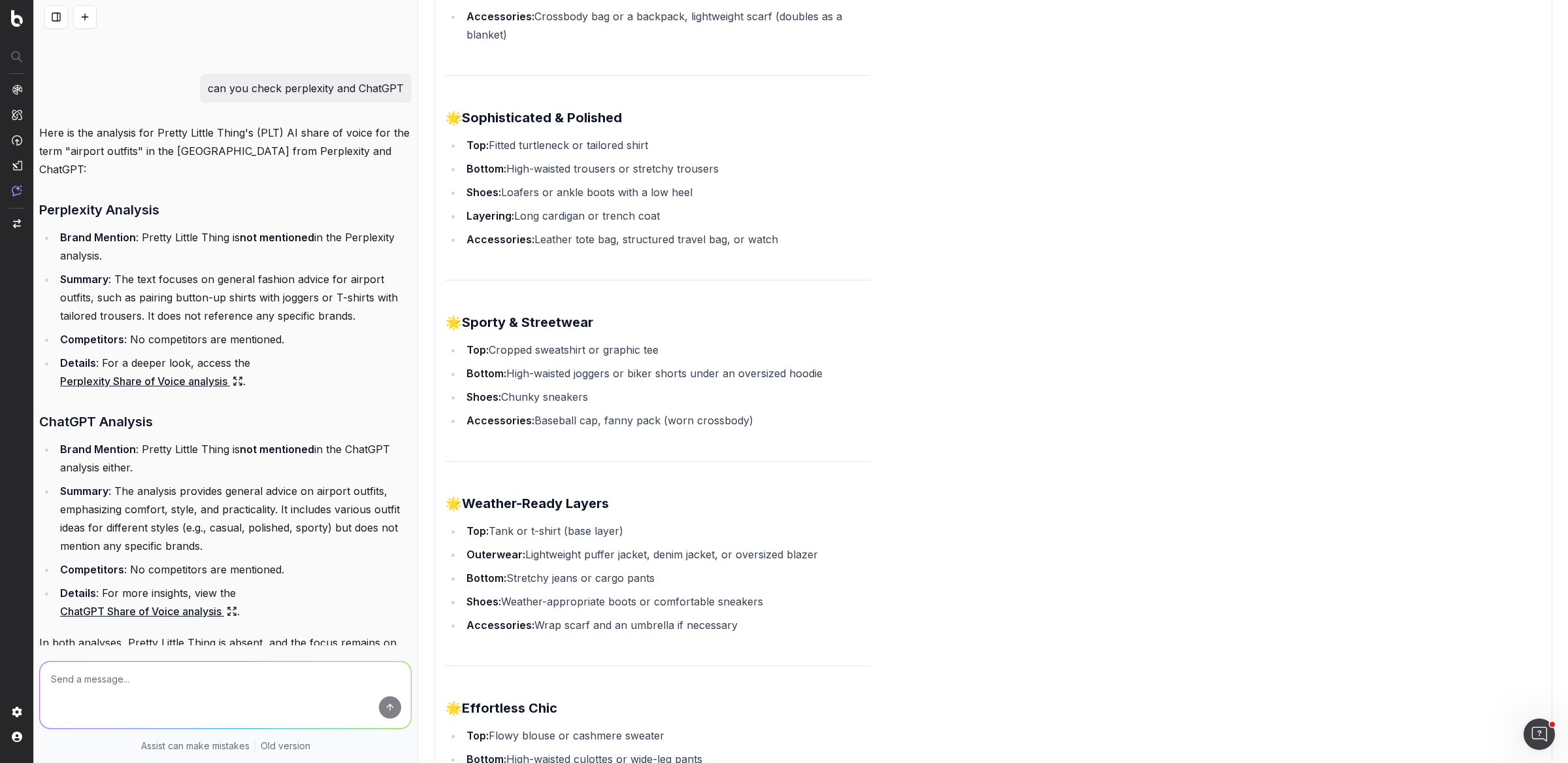
scroll to position [0, 0]
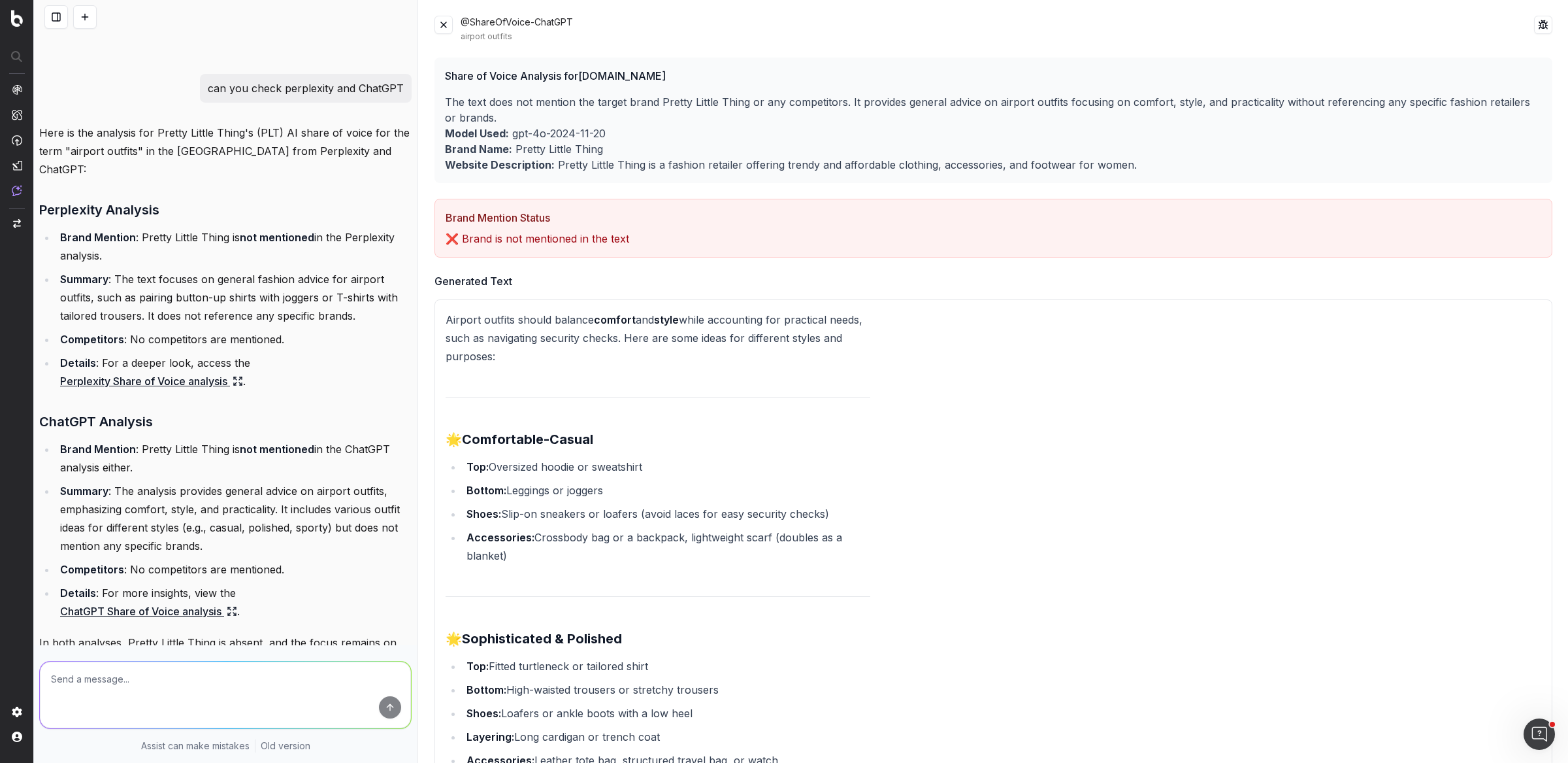
click at [439, 28] on button at bounding box center [444, 24] width 19 height 19
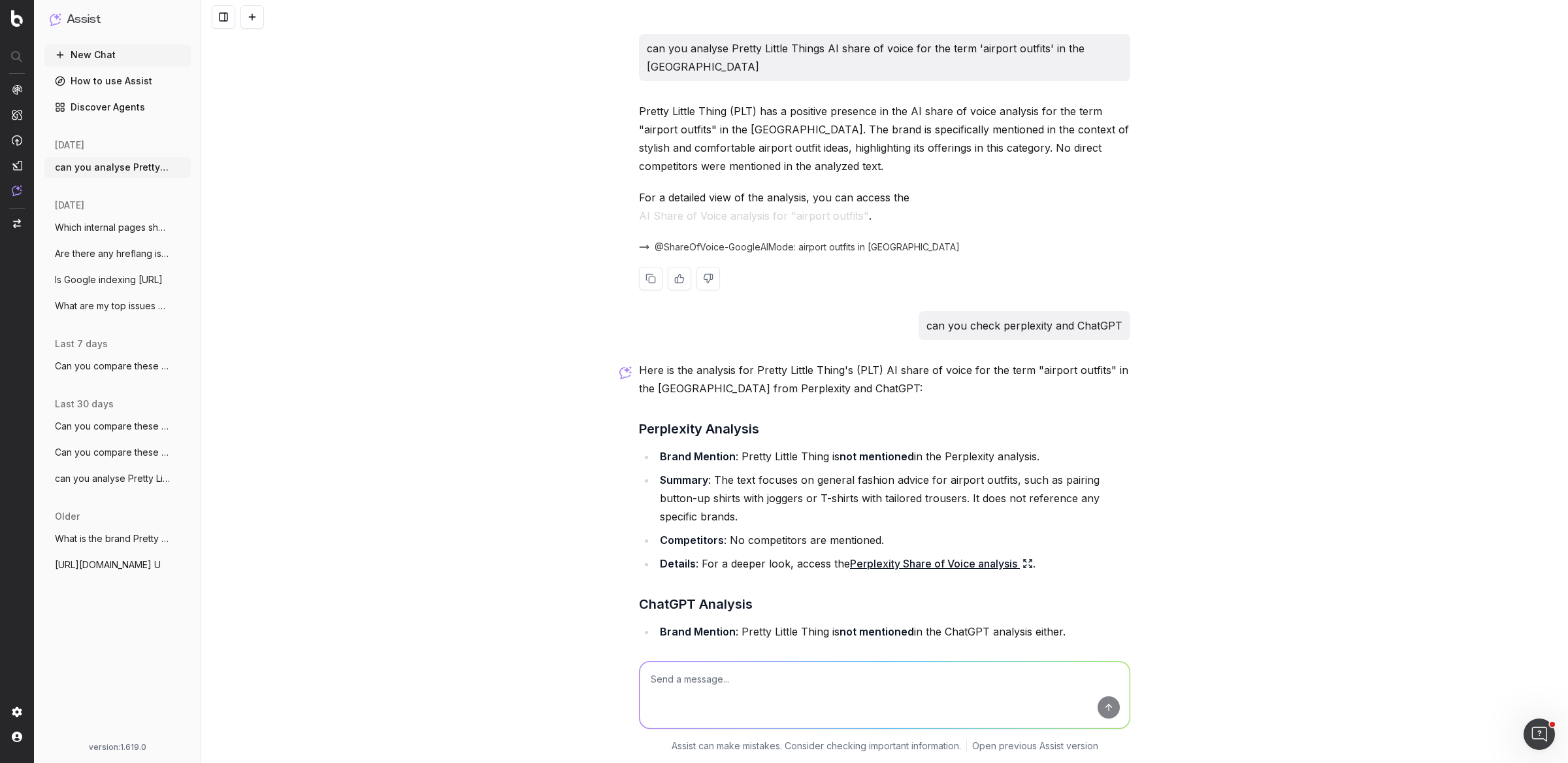
click at [850, 241] on span "@ShareOfVoice-GoogleAIMode: airport outfits in GB" at bounding box center [807, 247] width 305 height 13
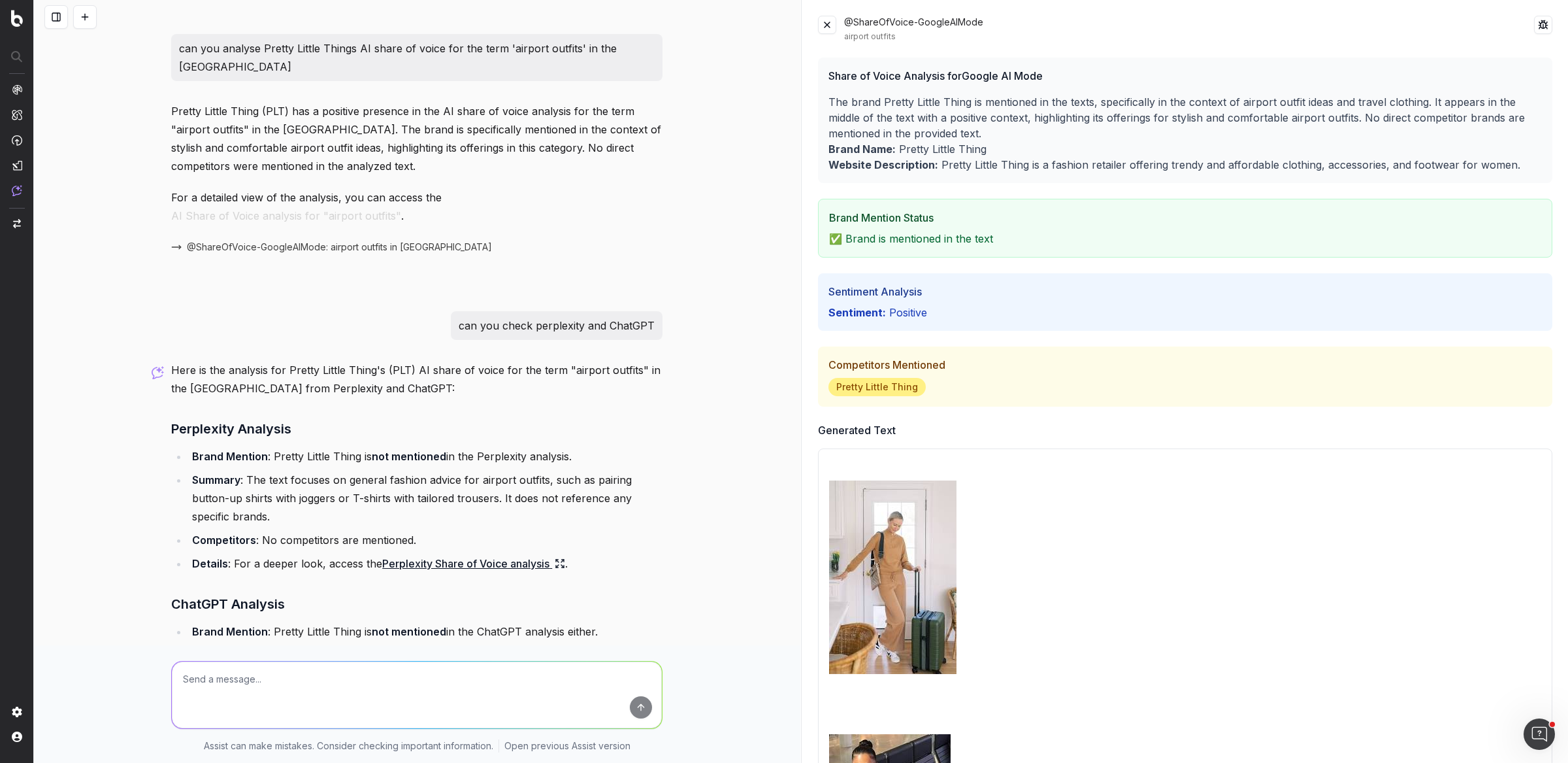
click at [902, 296] on h3 "Sentiment Analysis" at bounding box center [1185, 291] width 714 height 15
click at [892, 312] on p "Sentiment: positive" at bounding box center [1185, 312] width 714 height 15
click at [1160, 315] on p "Sentiment: positive" at bounding box center [1185, 312] width 714 height 15
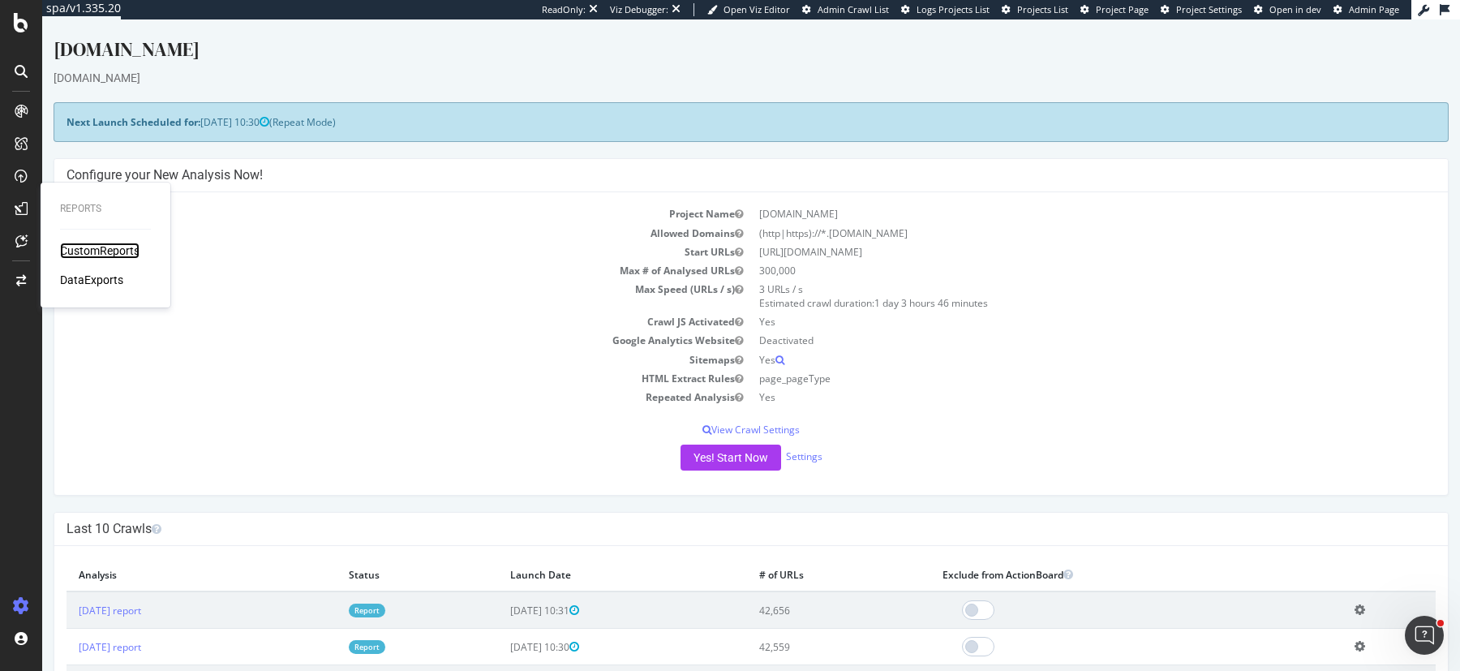
click at [96, 246] on div "CustomReports" at bounding box center [100, 251] width 80 height 16
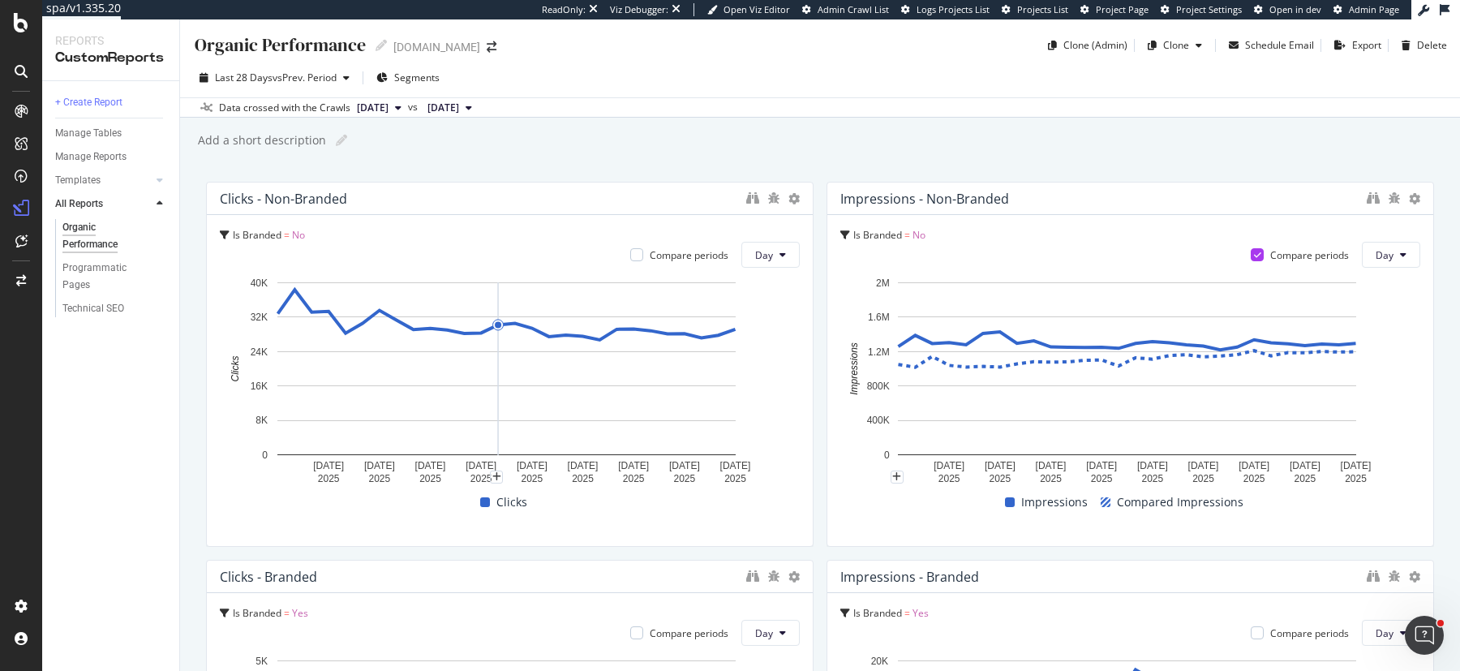
scroll to position [1429, 0]
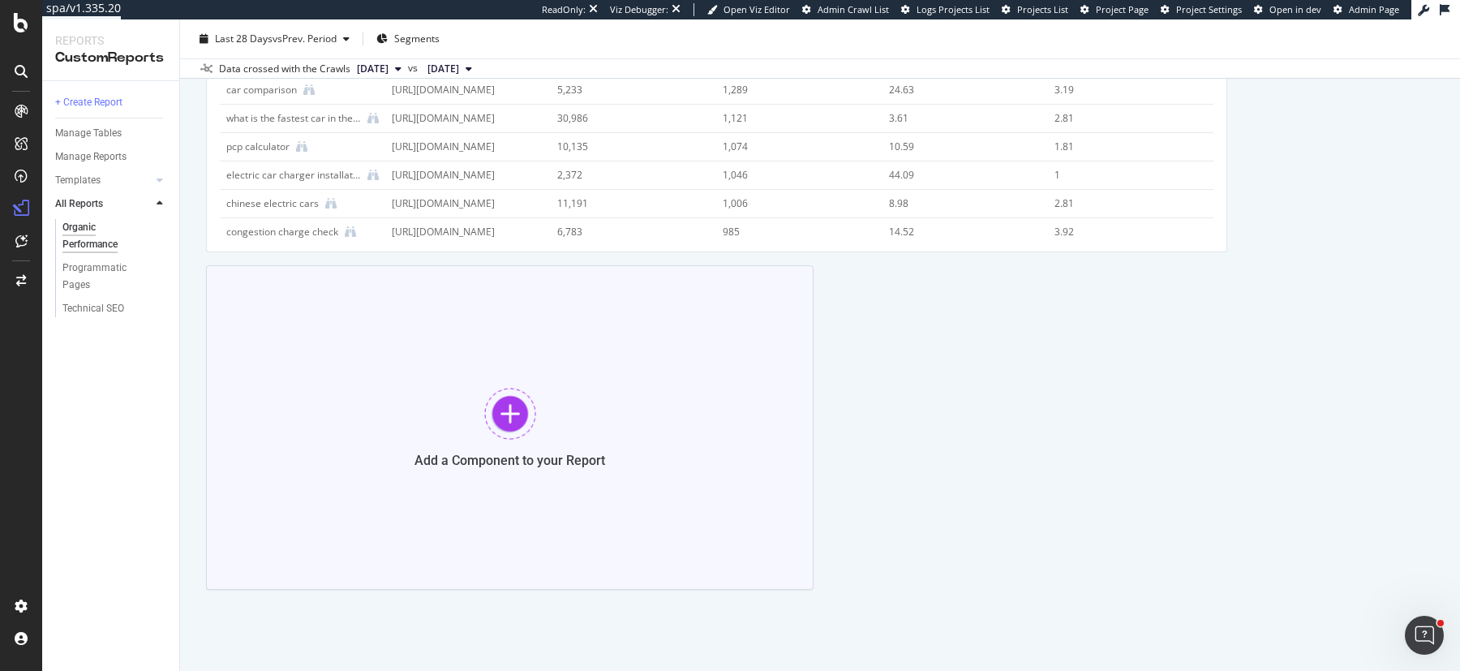
click at [503, 417] on div at bounding box center [510, 414] width 52 height 52
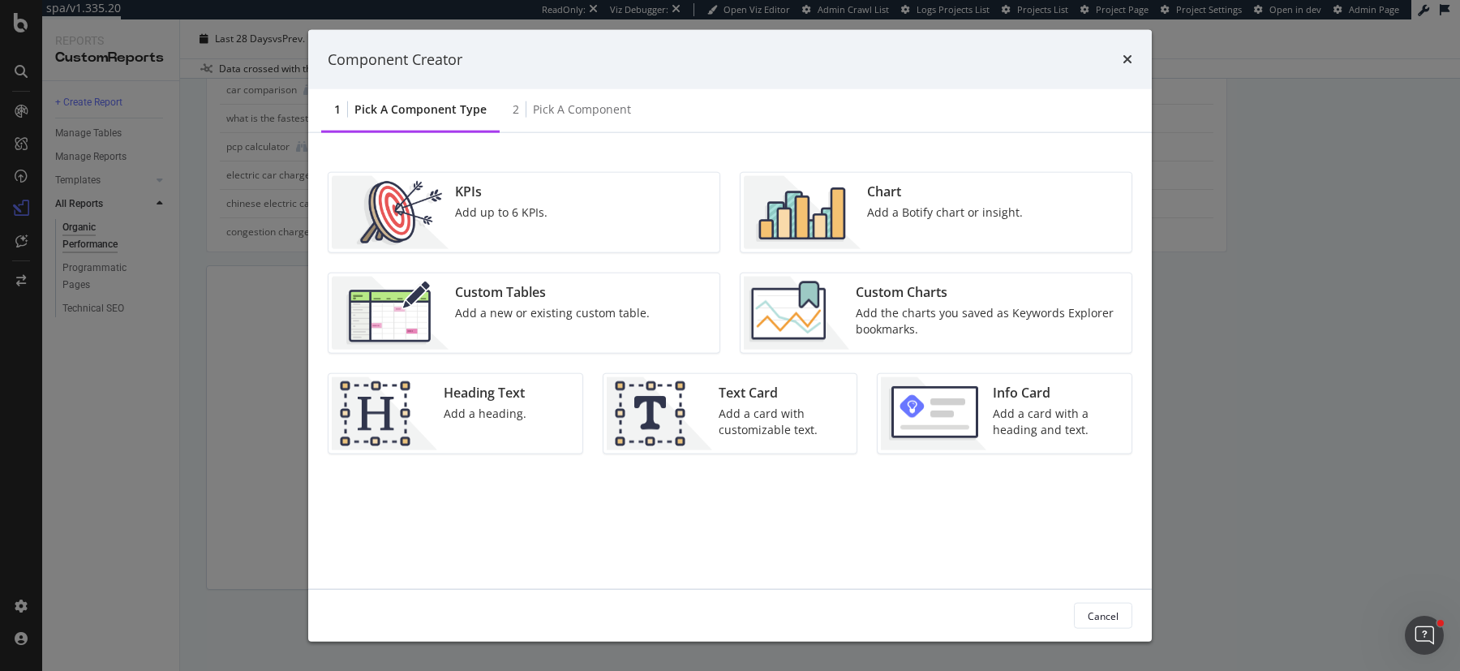
click at [854, 239] on img "modal" at bounding box center [802, 212] width 117 height 73
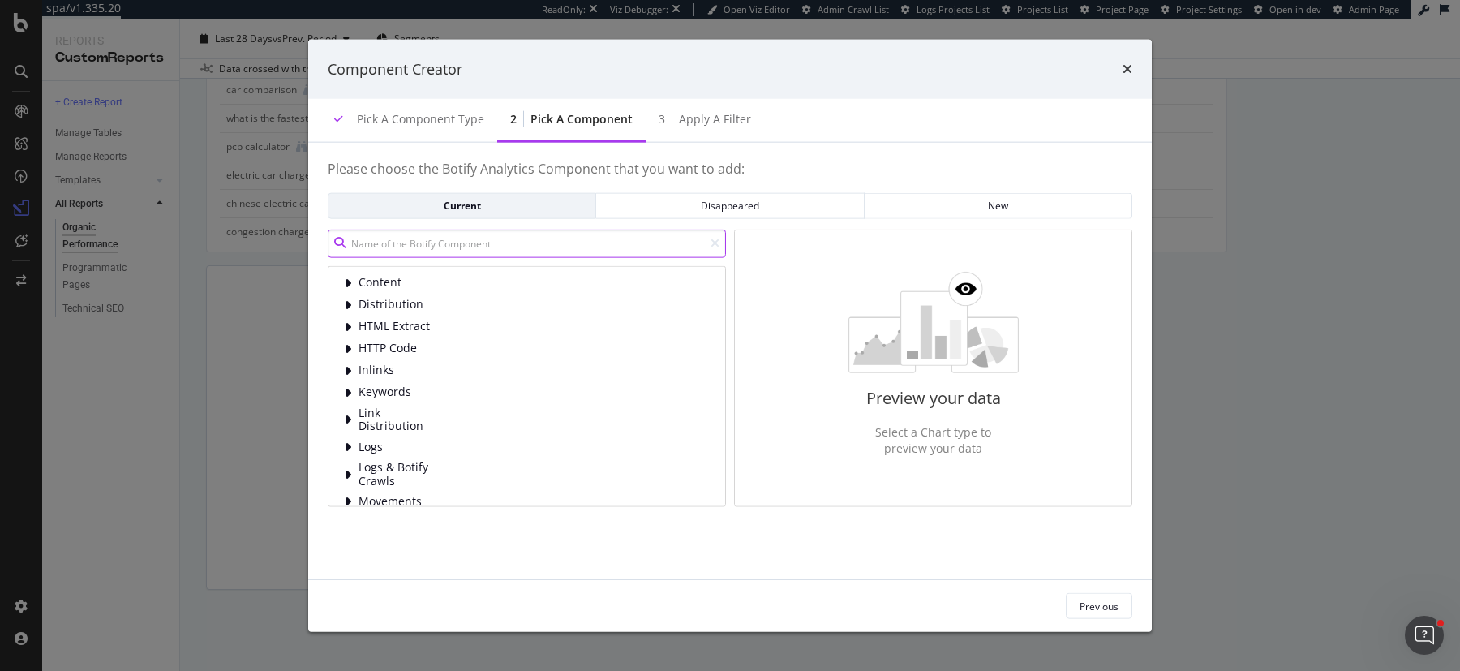
click at [596, 250] on input "modal" at bounding box center [527, 243] width 398 height 28
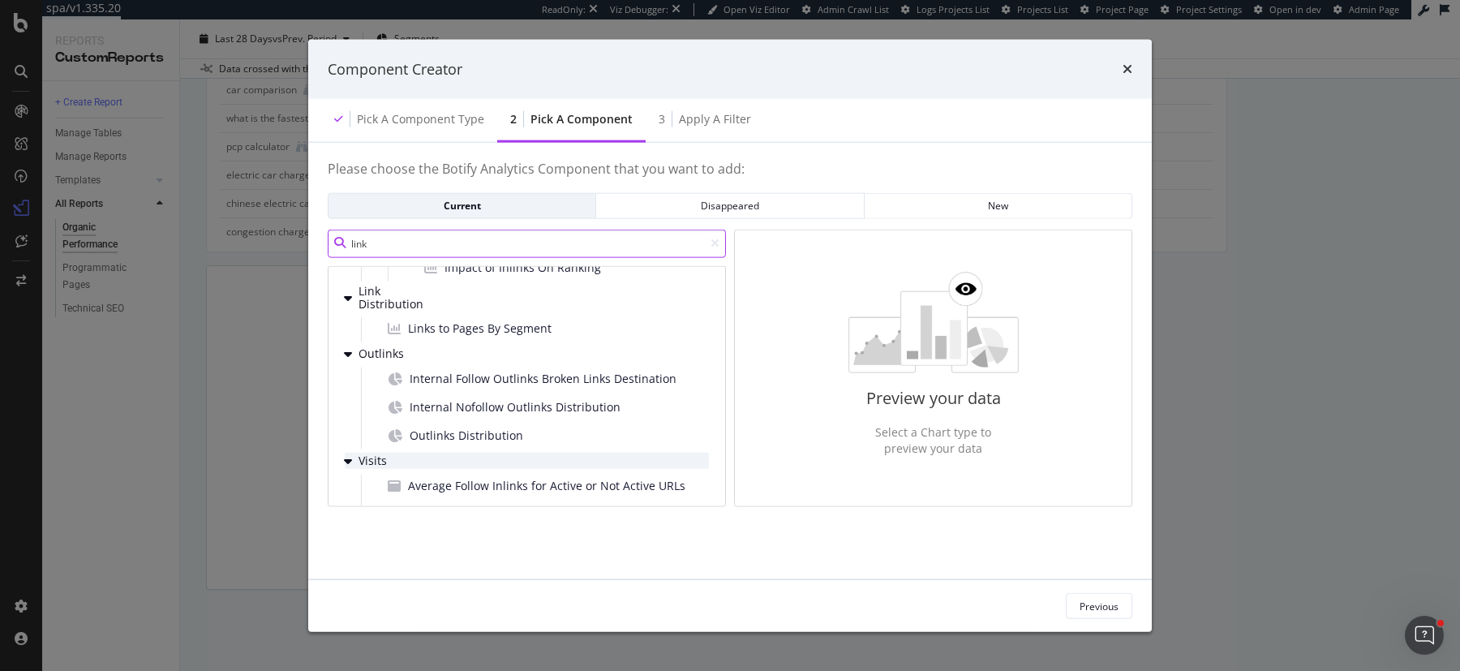
scroll to position [235, 0]
type input "link"
click at [546, 333] on span "Links to Pages By Segment" at bounding box center [480, 329] width 144 height 16
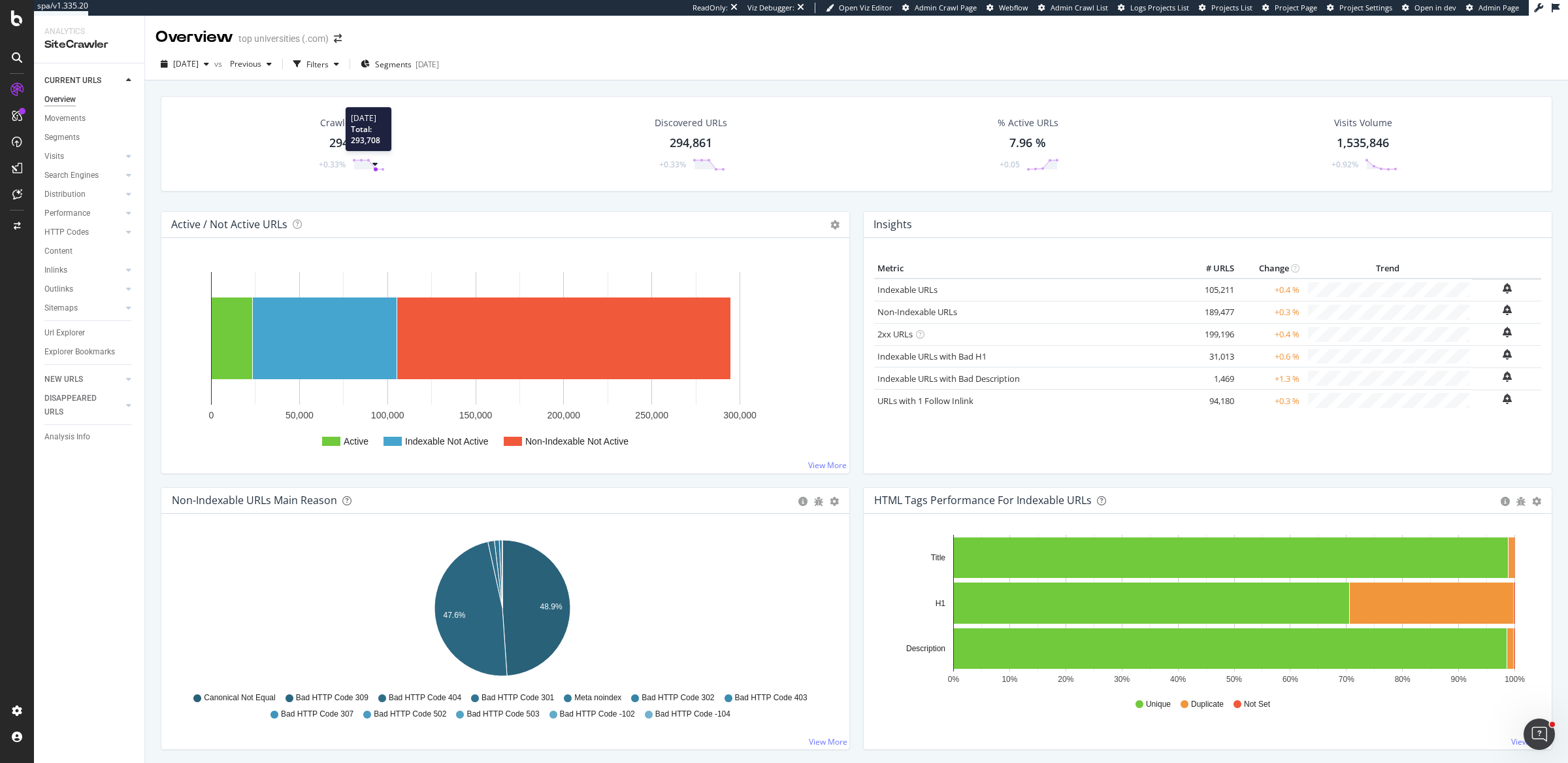
click at [374, 168] on circle at bounding box center [374, 169] width 4 height 4
click at [723, 31] on div "Overview top universities (.com)" at bounding box center [856, 31] width 1423 height 33
click at [199, 68] on span "2025 Aug. 9th" at bounding box center [186, 64] width 26 height 11
click at [206, 130] on div "2025 Aug. 2nd" at bounding box center [209, 135] width 70 height 12
click at [59, 400] on div "DISAPPEARED URLS" at bounding box center [77, 405] width 66 height 27
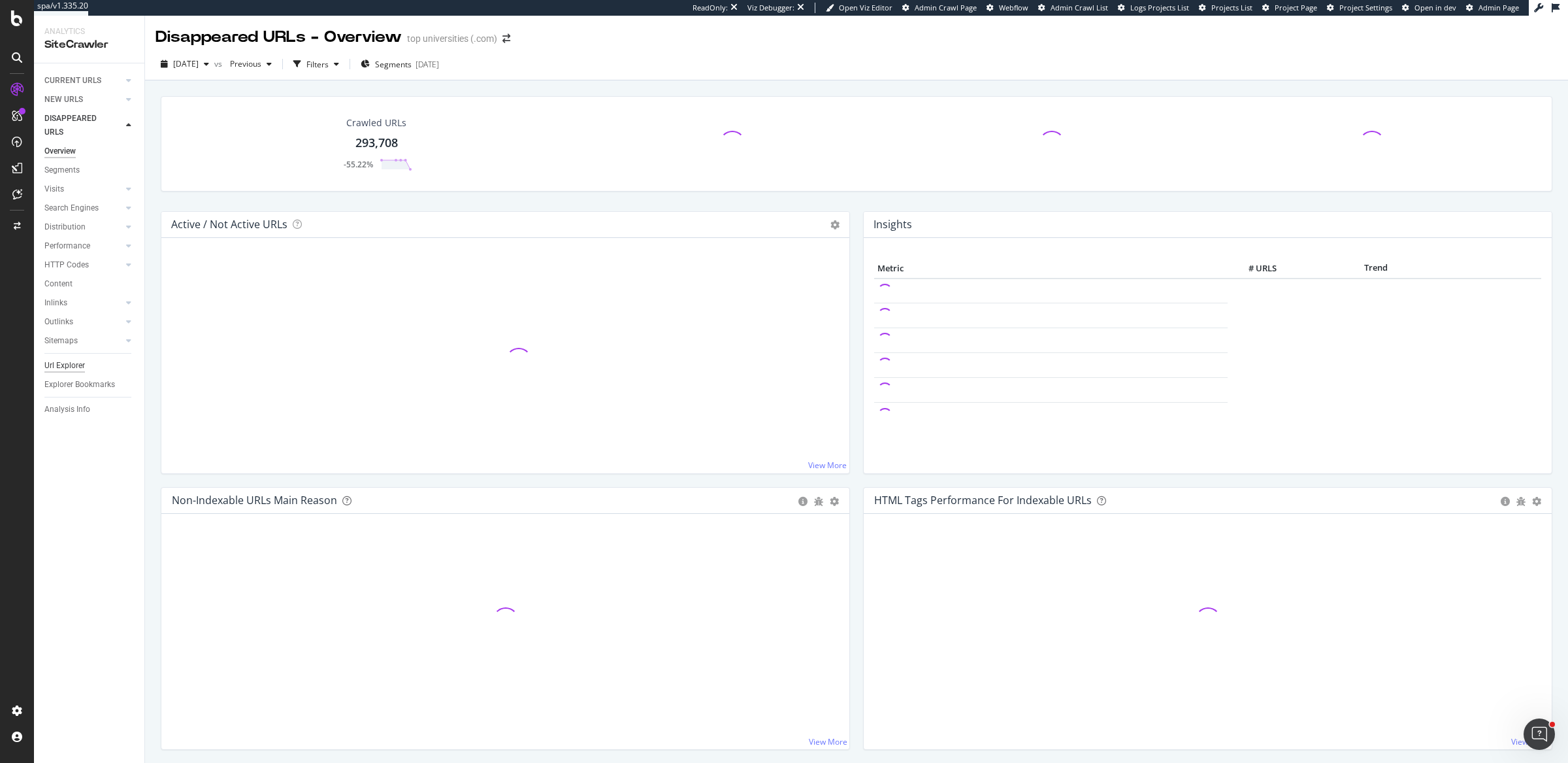
click at [78, 359] on div "Url Explorer" at bounding box center [64, 365] width 40 height 14
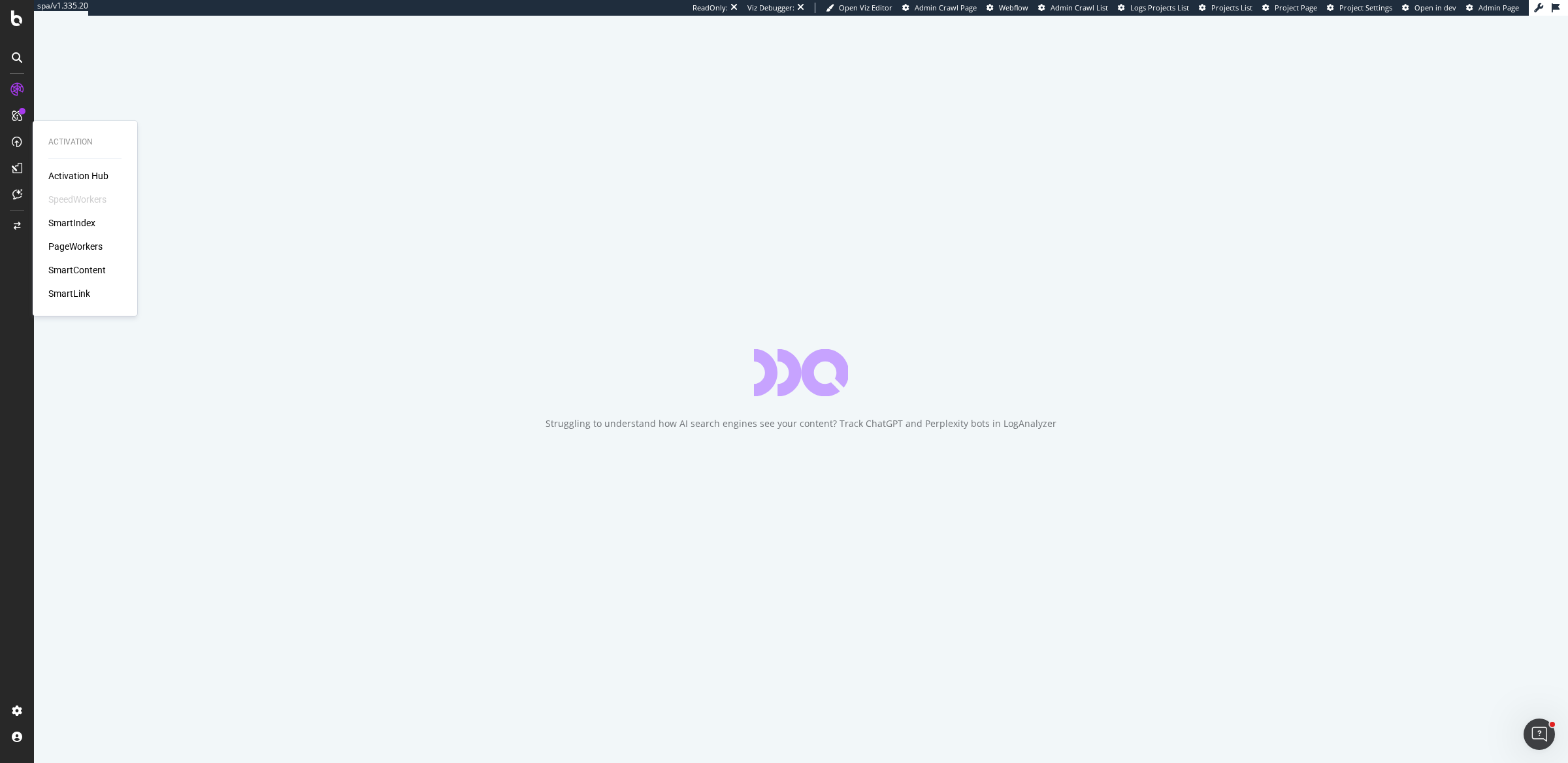
click at [85, 220] on div "SmartIndex" at bounding box center [72, 223] width 47 height 13
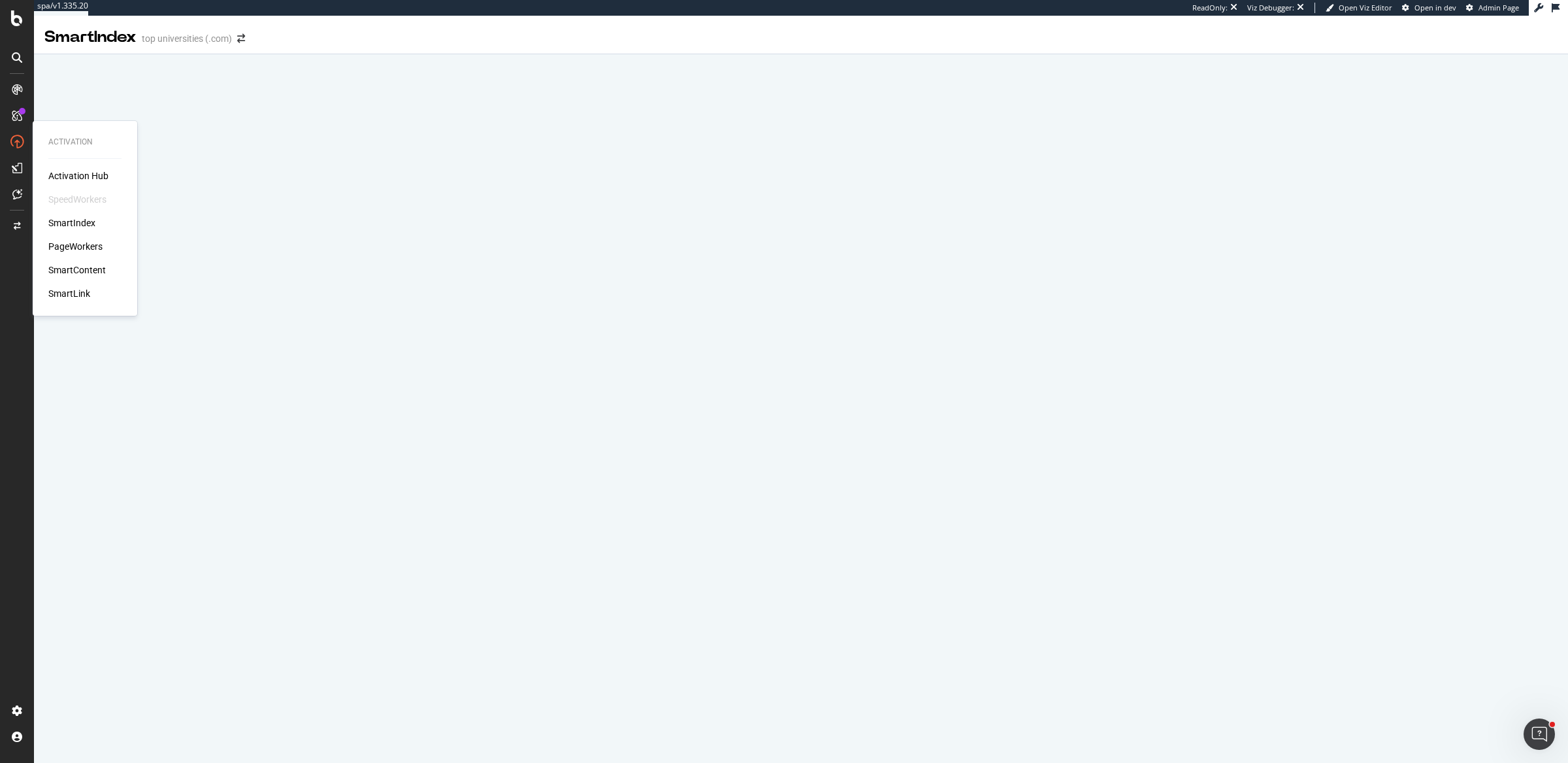
click at [82, 224] on div "SmartIndex" at bounding box center [72, 223] width 47 height 13
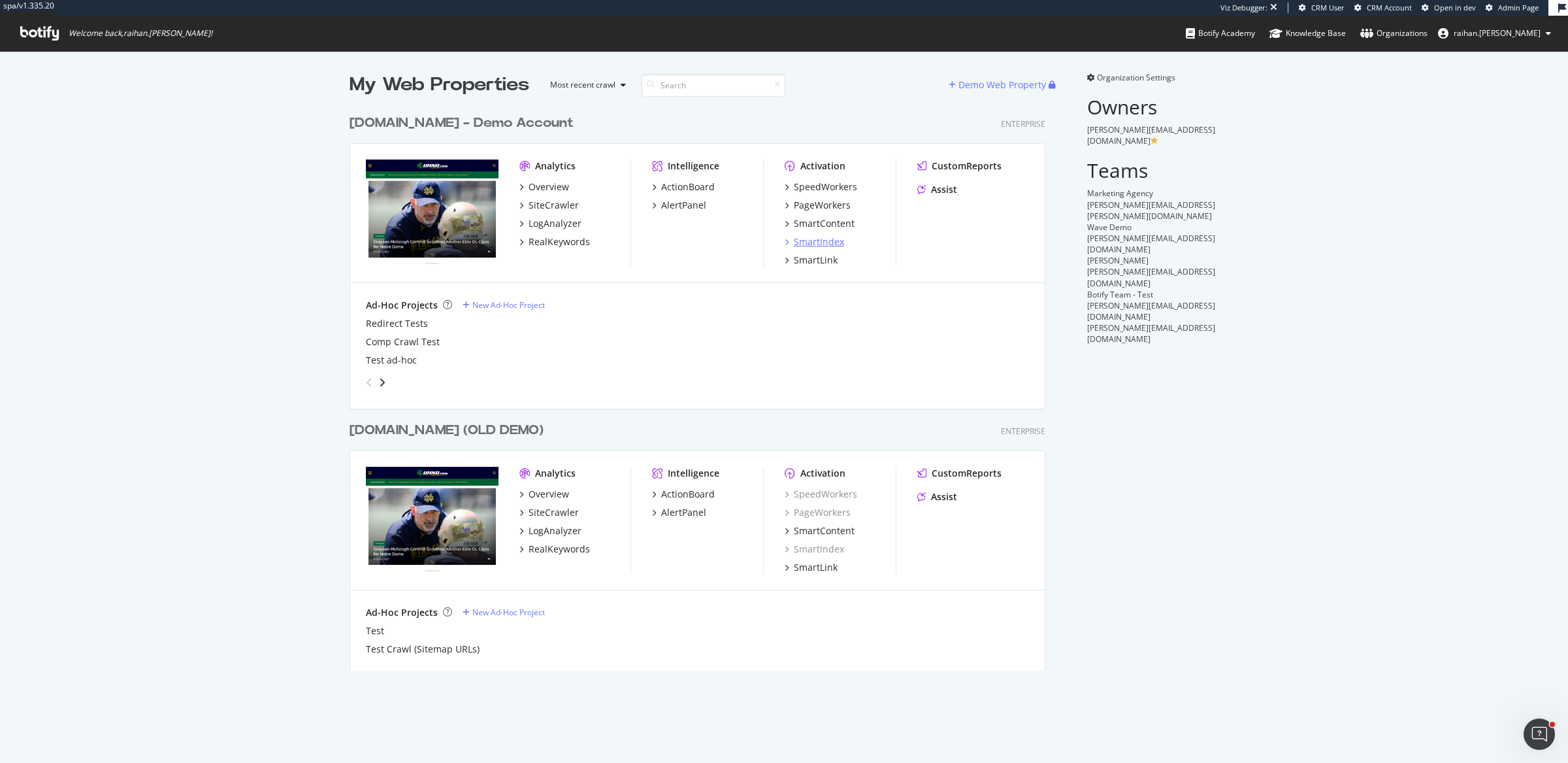
click at [821, 240] on div "SmartIndex" at bounding box center [819, 242] width 50 height 13
